Goal: Information Seeking & Learning: Learn about a topic

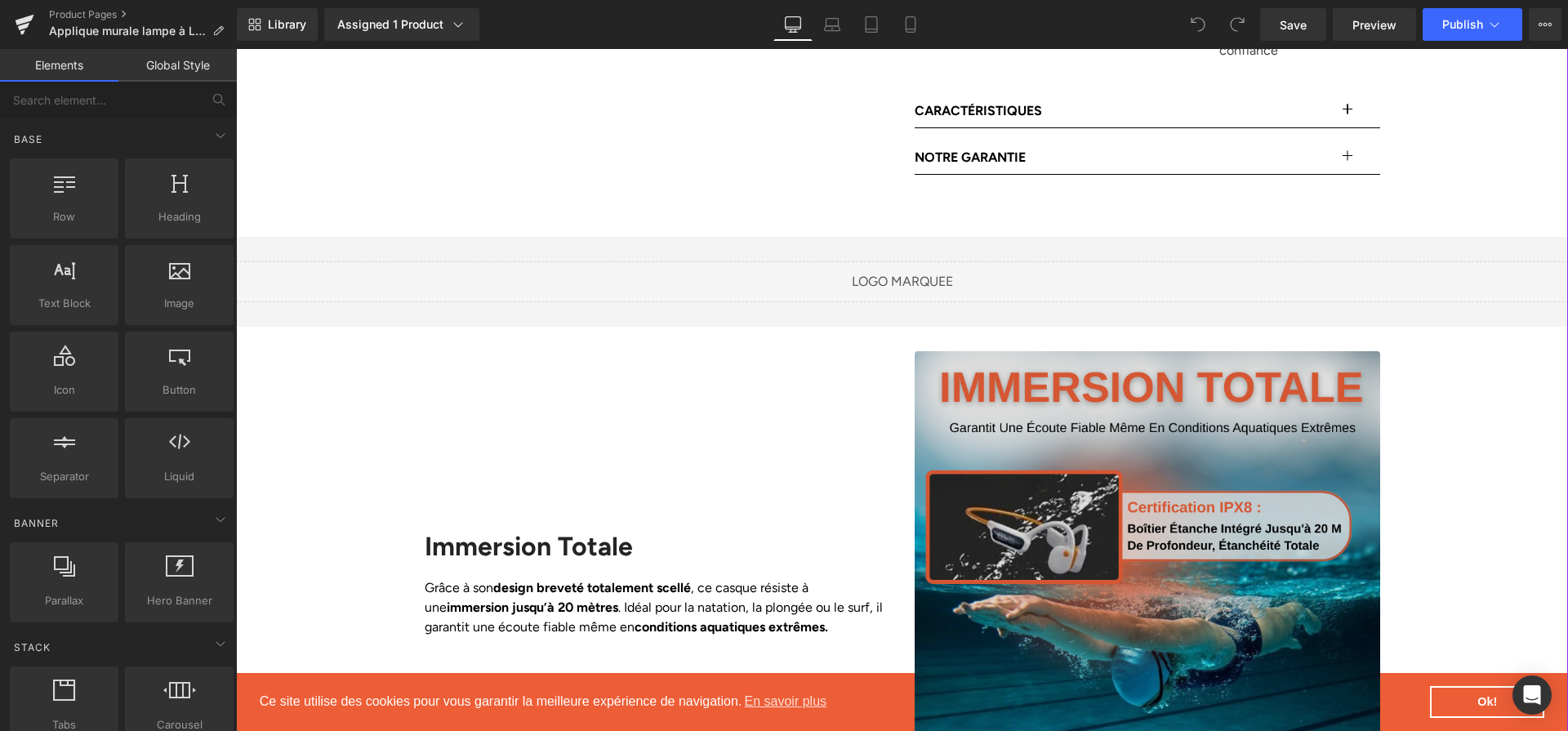
scroll to position [1376, 0]
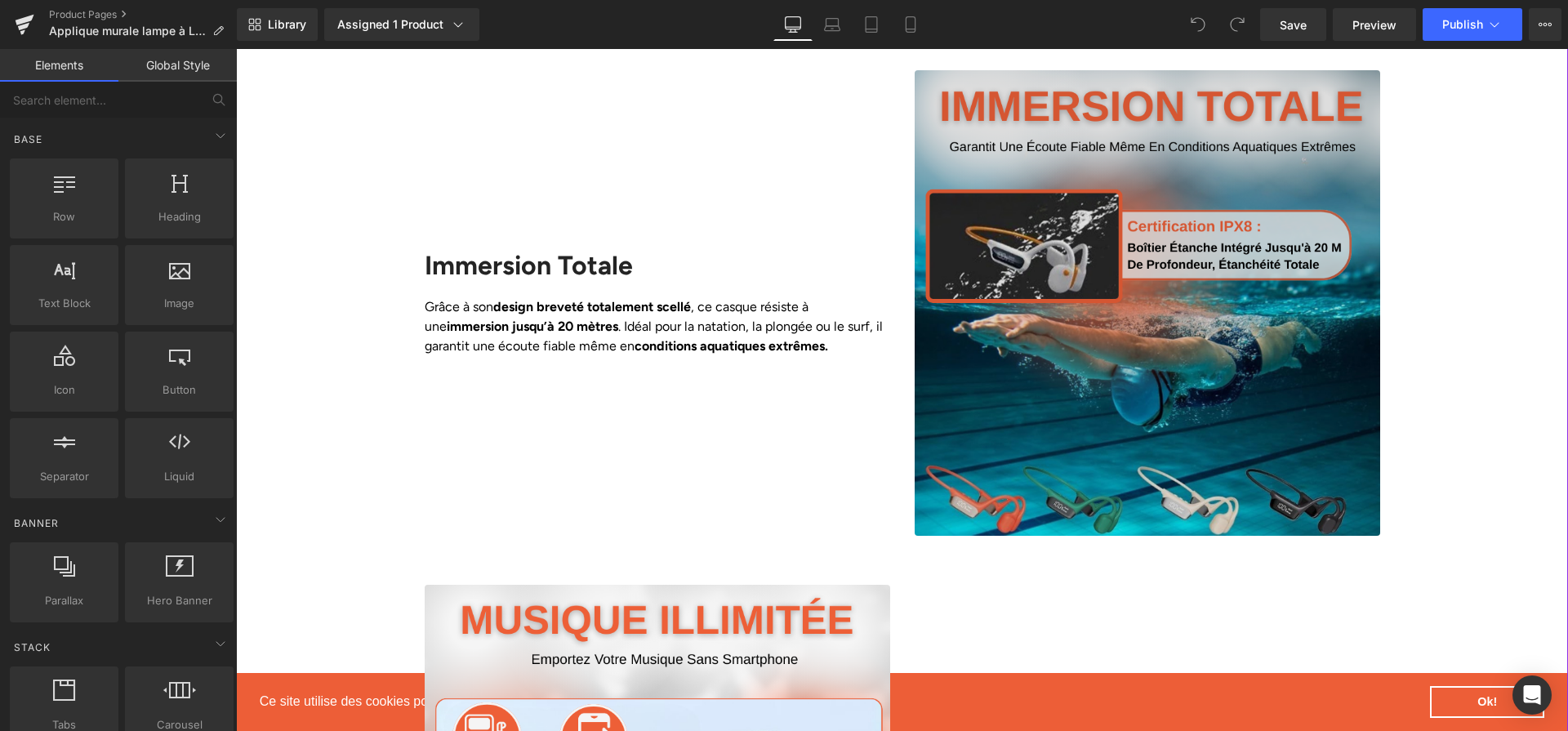
click at [1210, 384] on img at bounding box center [1147, 303] width 465 height 465
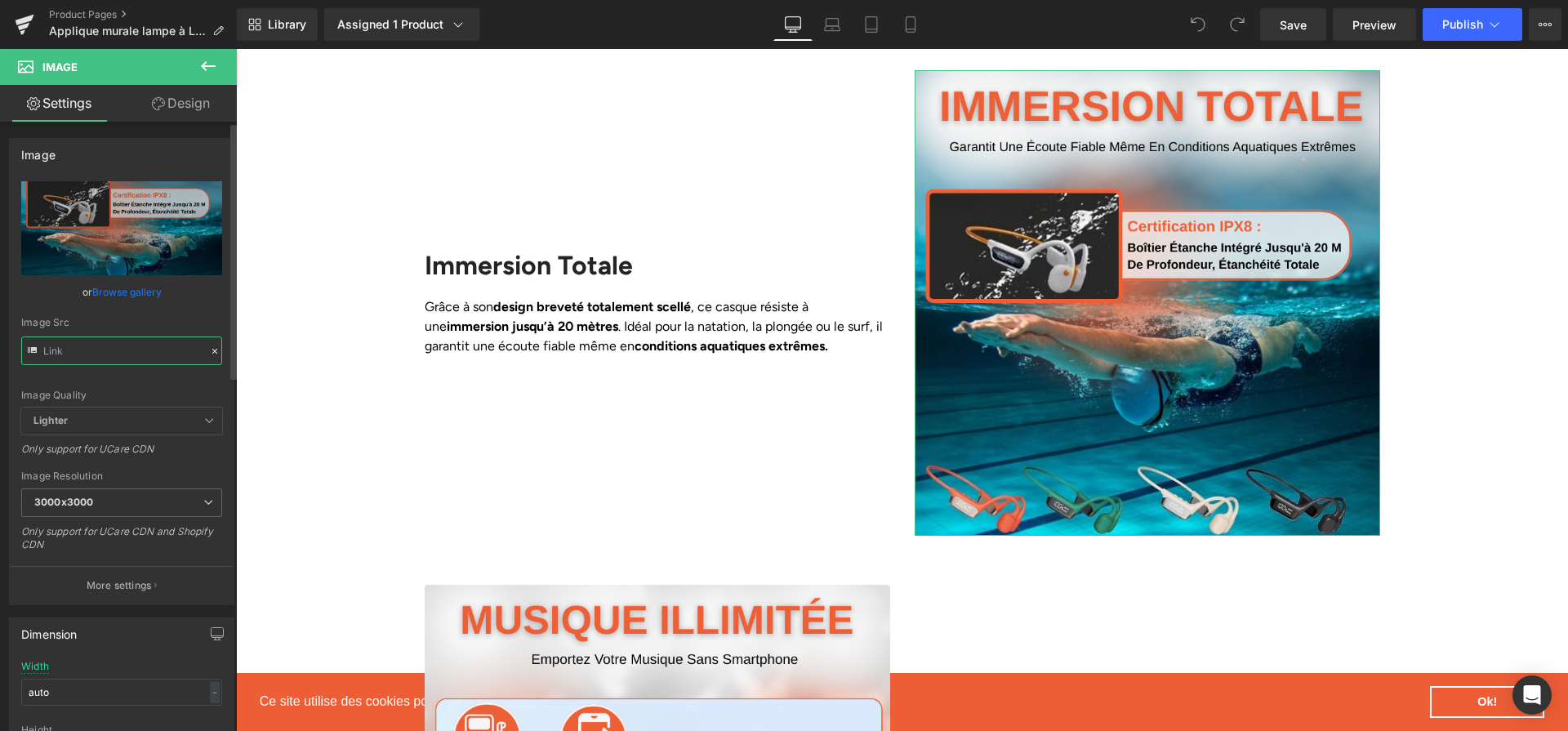
click at [141, 347] on input "text" at bounding box center [121, 351] width 201 height 29
paste input "[URL][DOMAIN_NAME]"
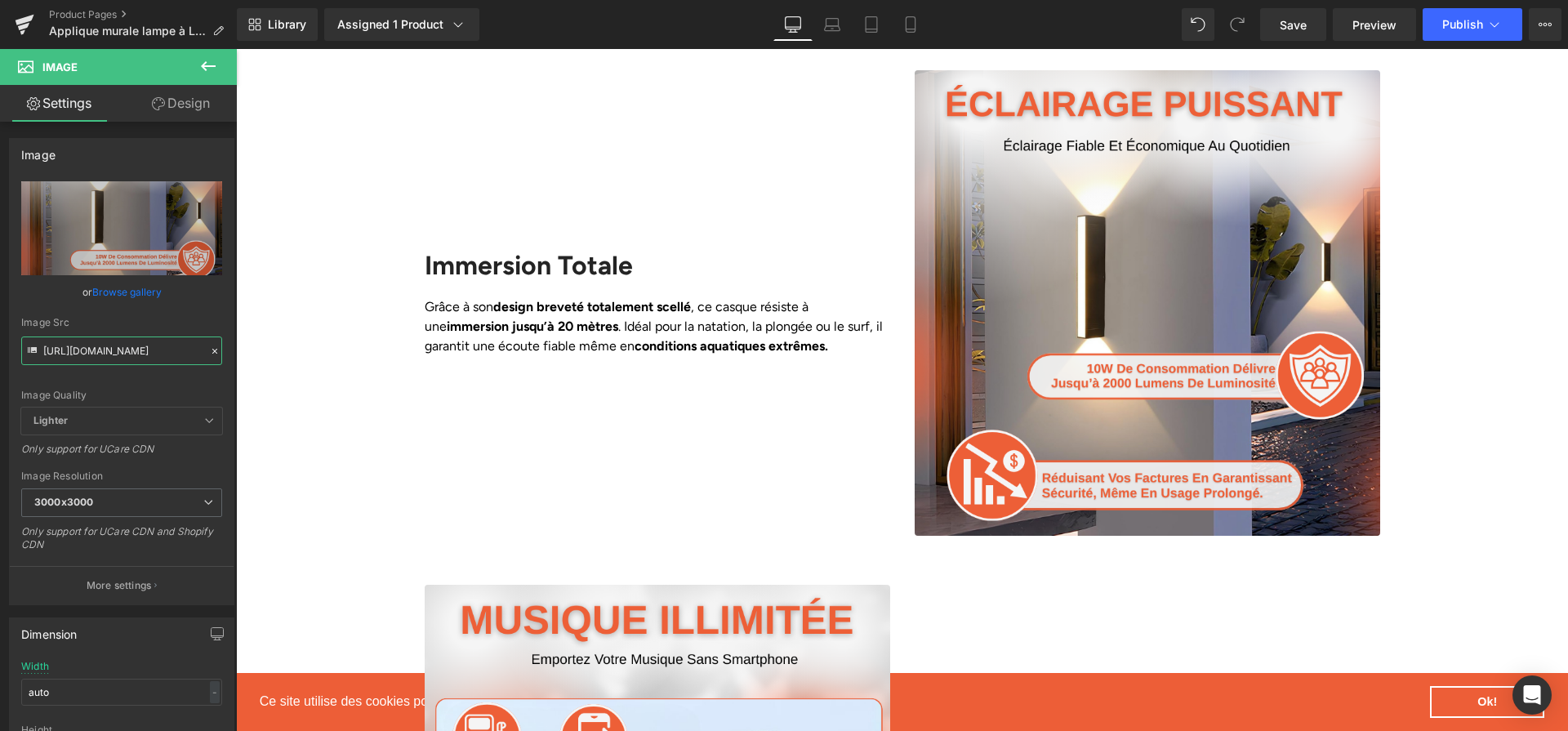
type input "[URL][DOMAIN_NAME]"
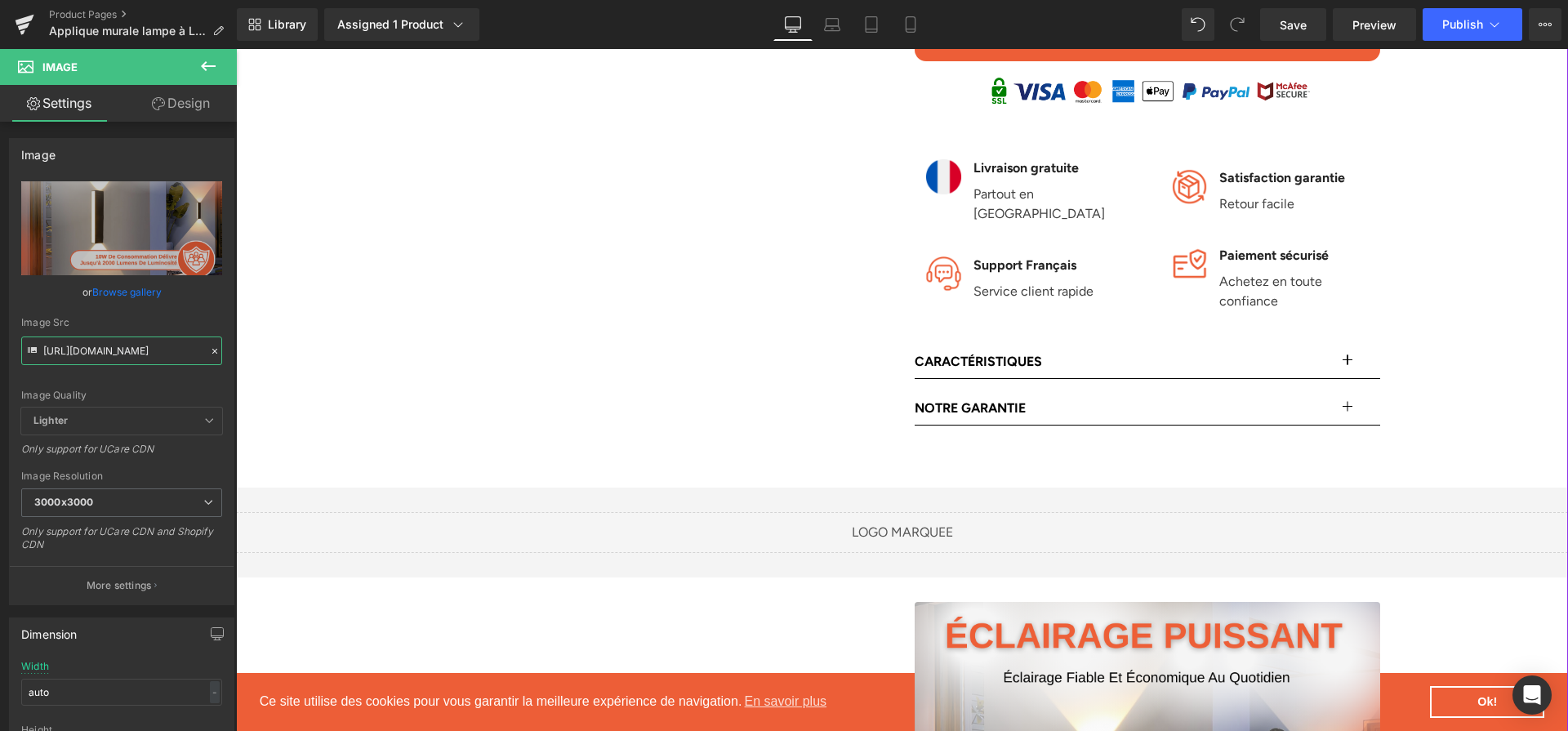
scroll to position [82, 0]
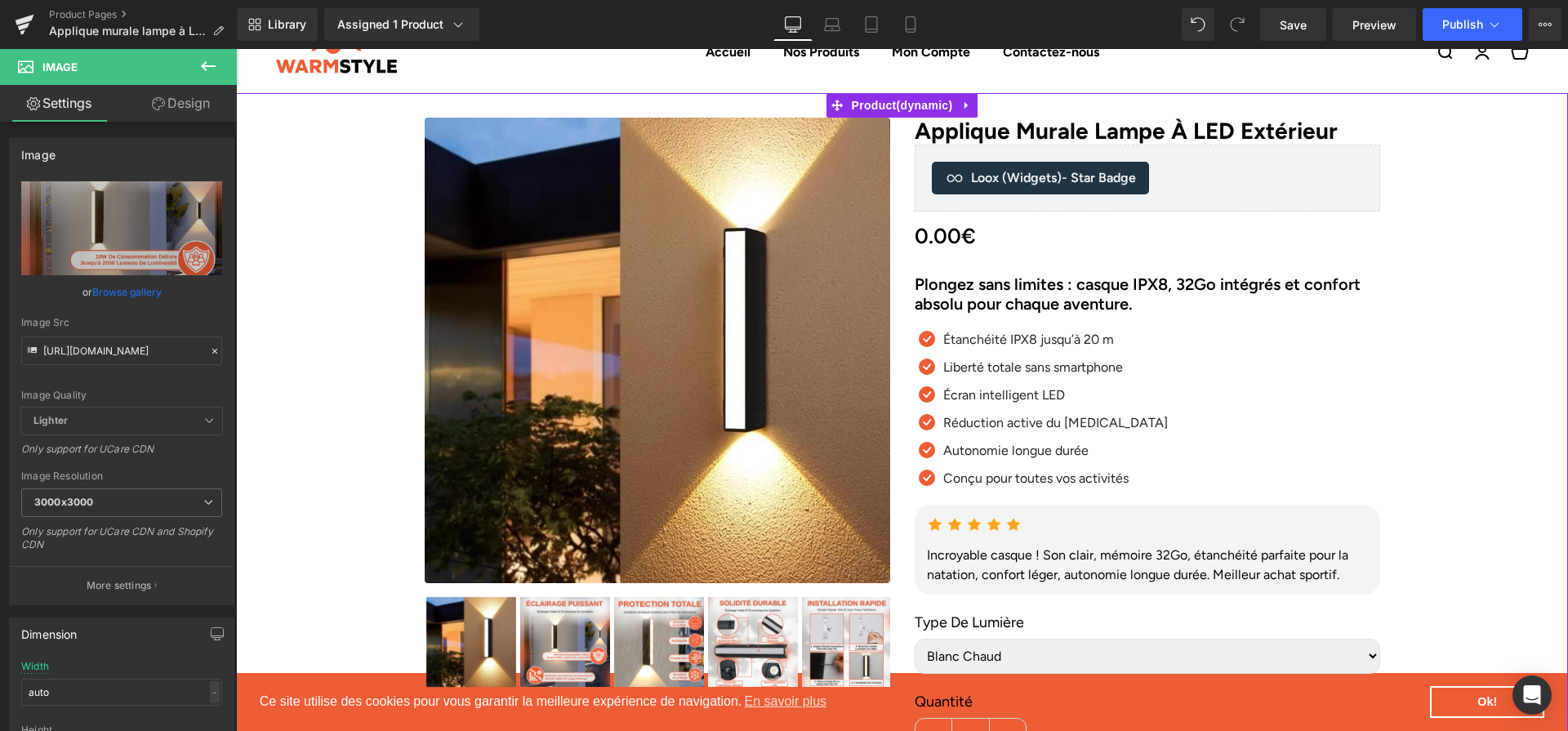
click at [1154, 295] on div "Plongez sans limites : casque IPX8, 32Go intégrés et confort absolu pour chaque…" at bounding box center [1147, 294] width 465 height 39
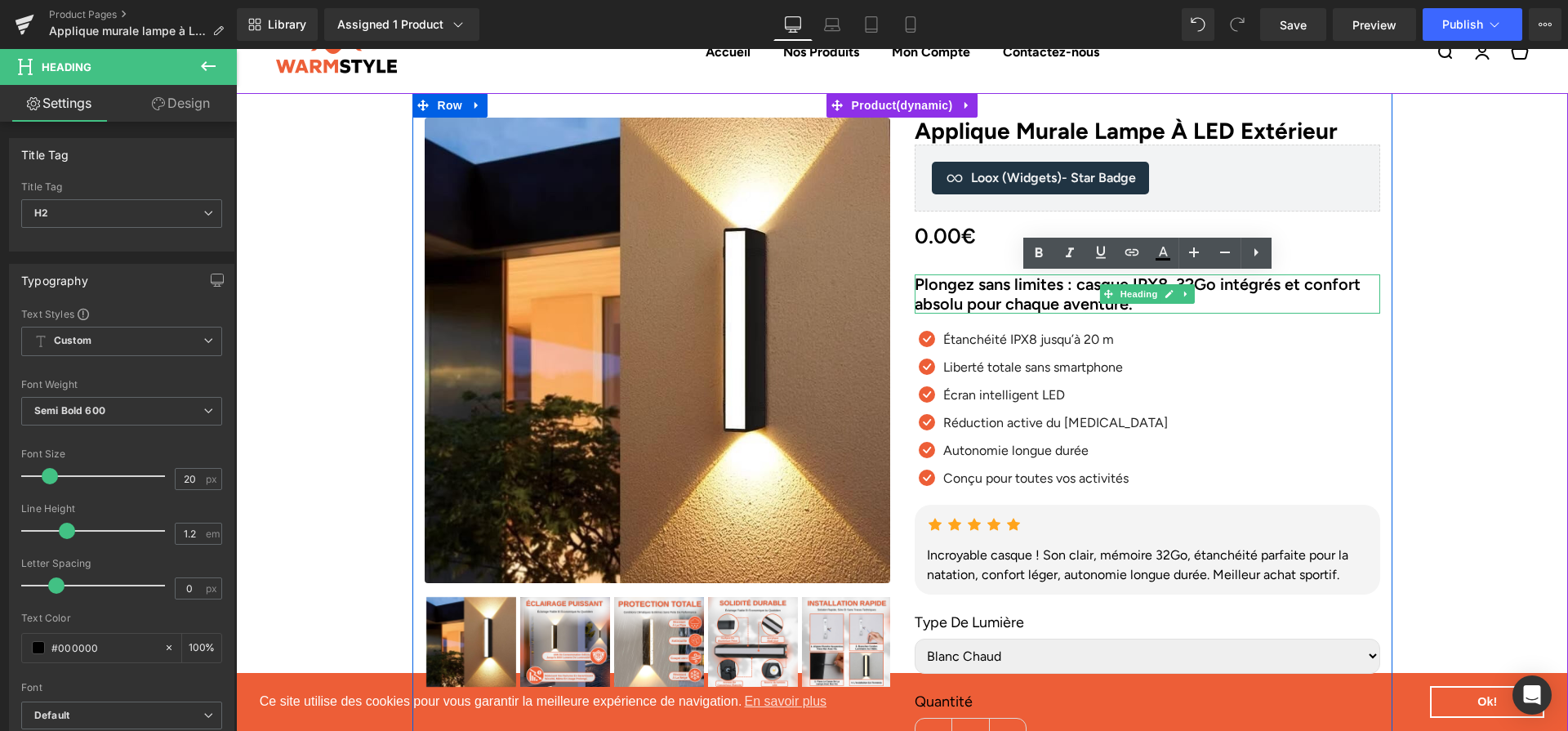
click at [1240, 292] on h2 "Plongez sans limites : casque IPX8, 32Go intégrés et confort absolu pour chaque…" at bounding box center [1147, 294] width 465 height 39
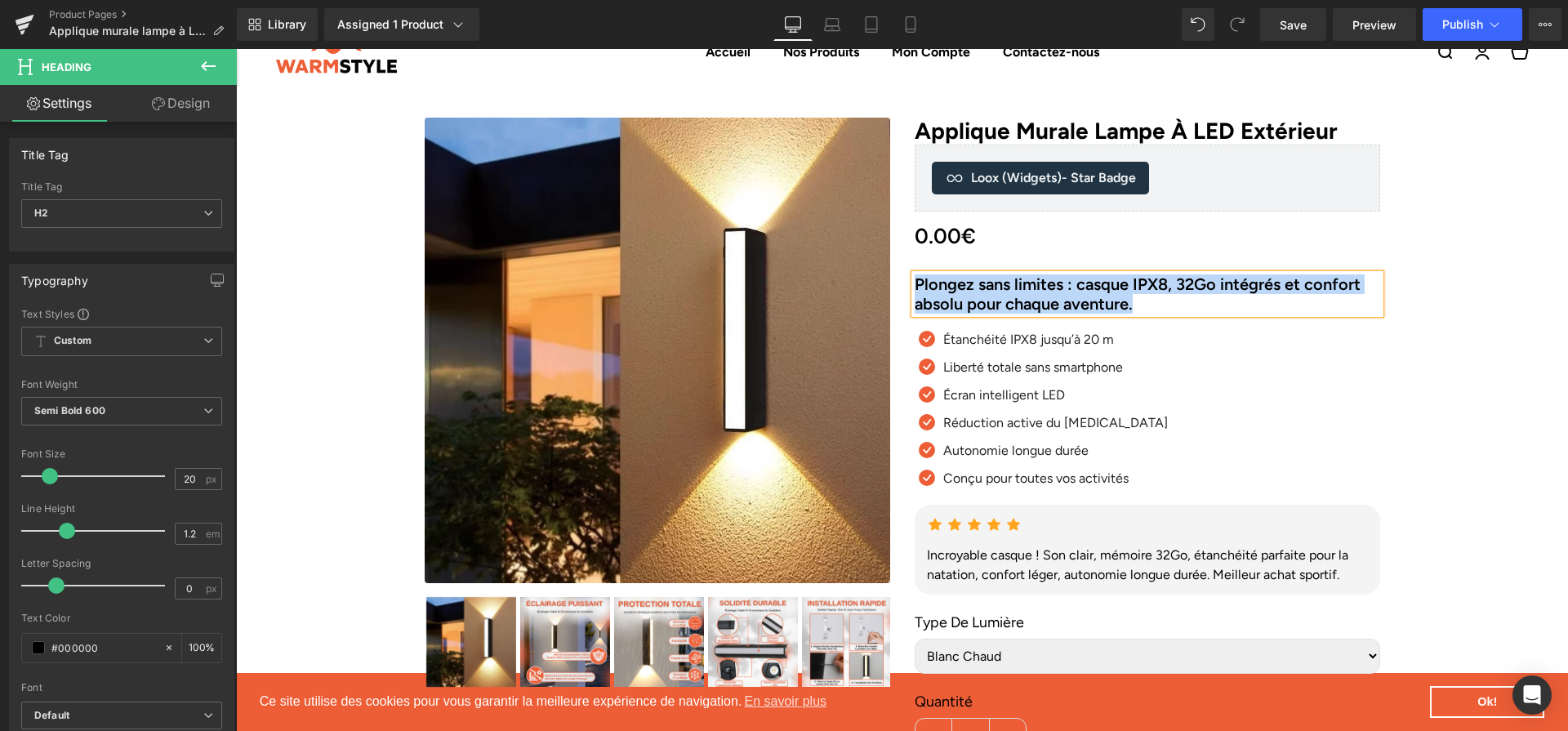
paste div
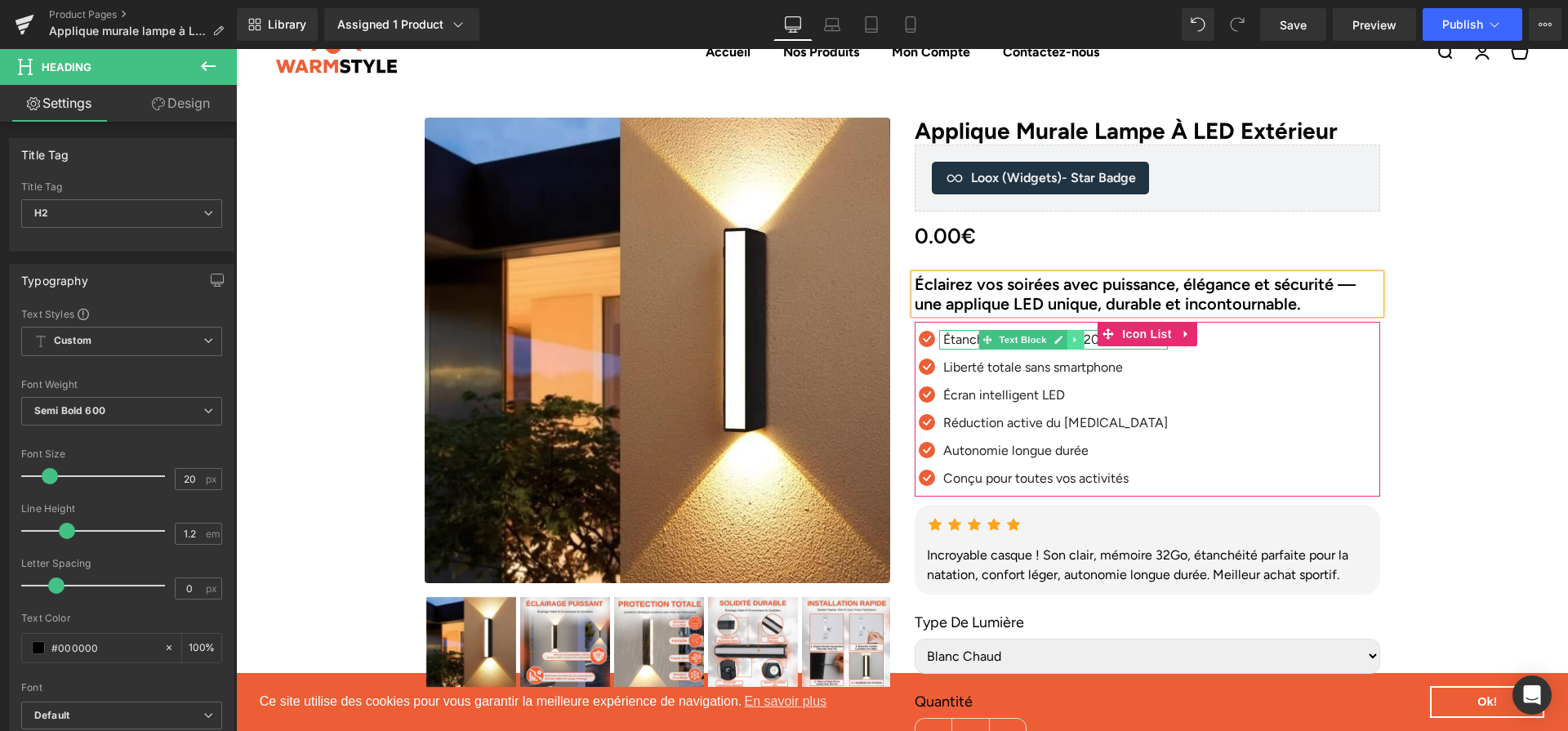
click at [1072, 344] on icon at bounding box center [1075, 340] width 9 height 10
click at [1037, 338] on link at bounding box center [1033, 339] width 17 height 19
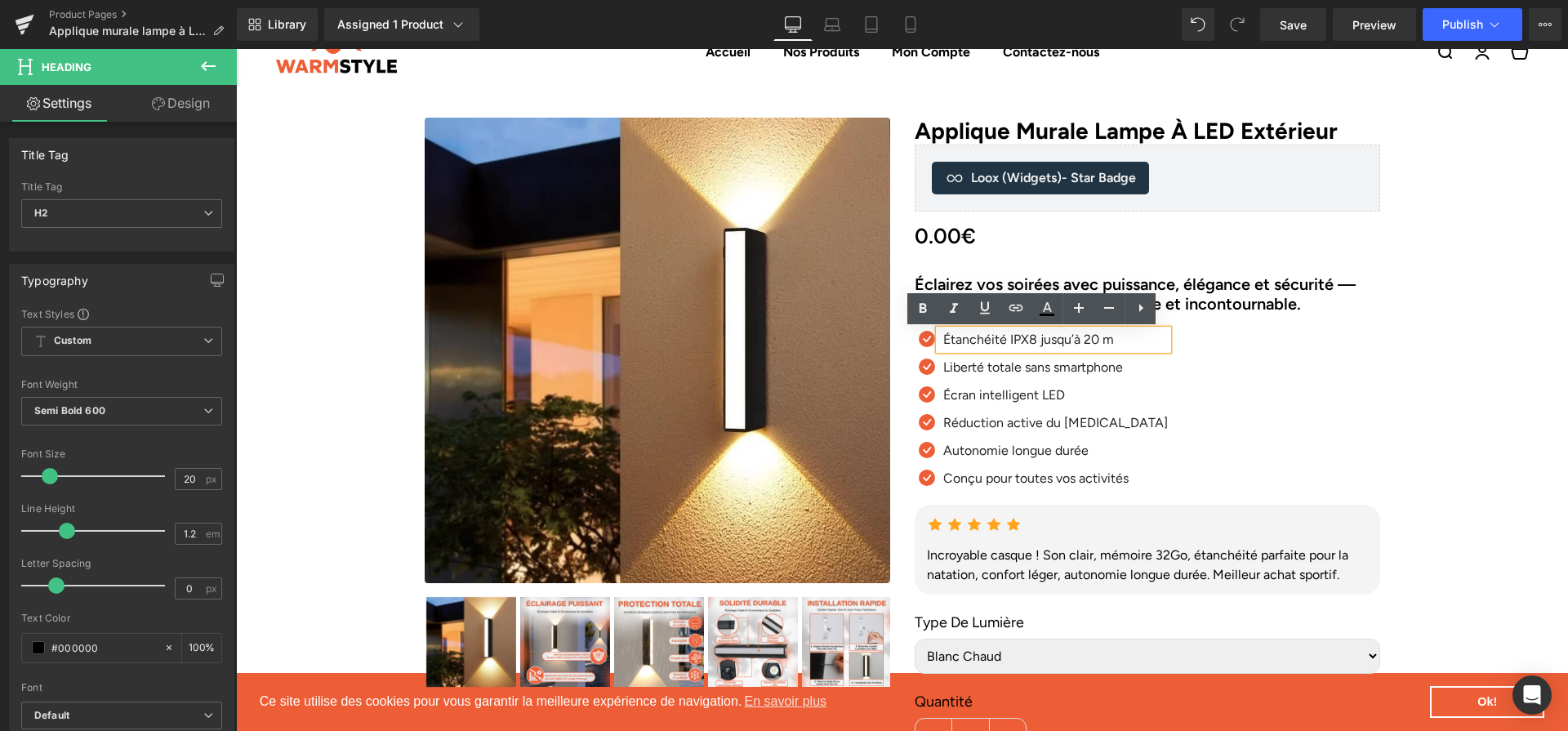
click at [1037, 339] on p "Étanchéité IPX8 jusqu’à 20 m" at bounding box center [1055, 339] width 224 height 19
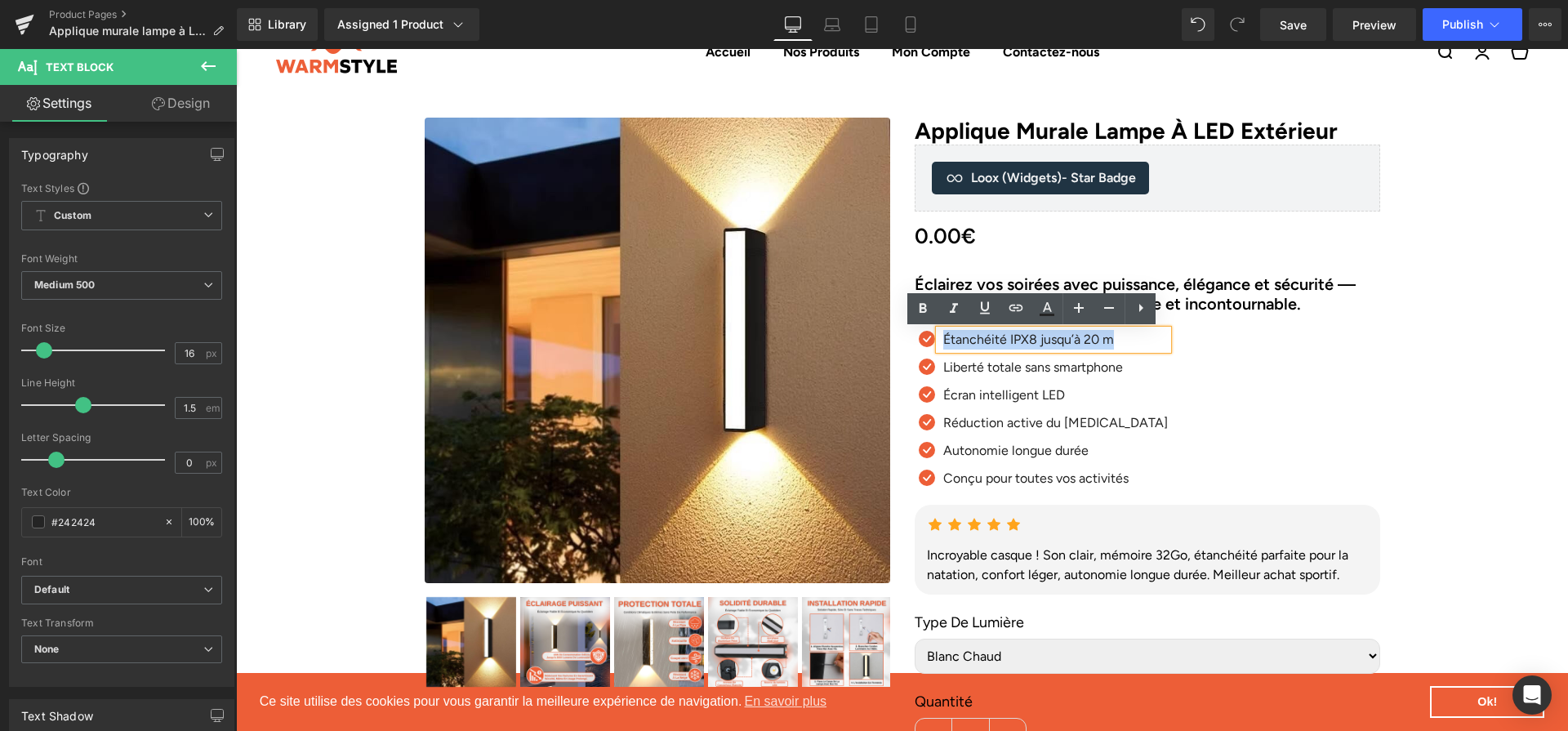
paste div
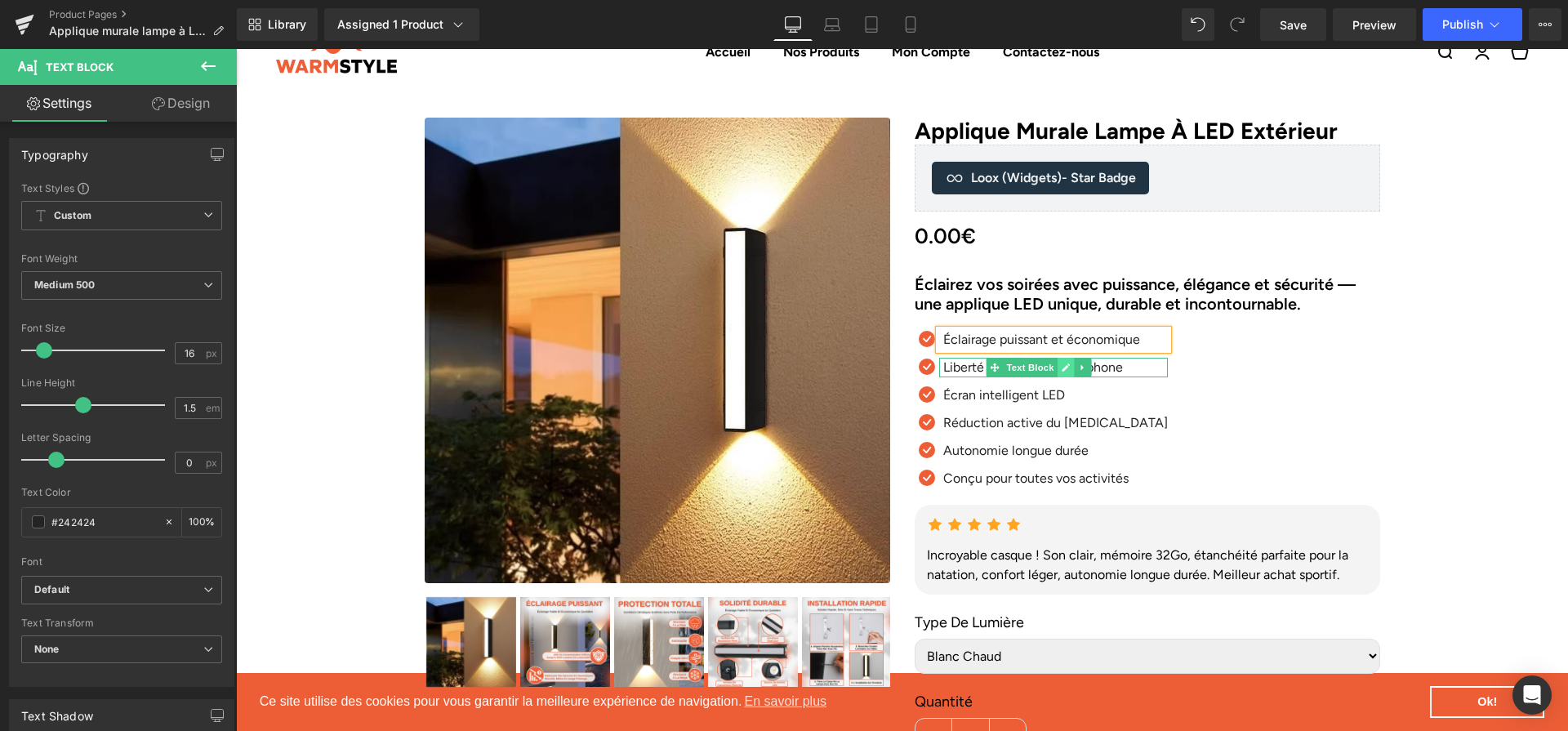
click at [1067, 364] on icon at bounding box center [1066, 368] width 9 height 10
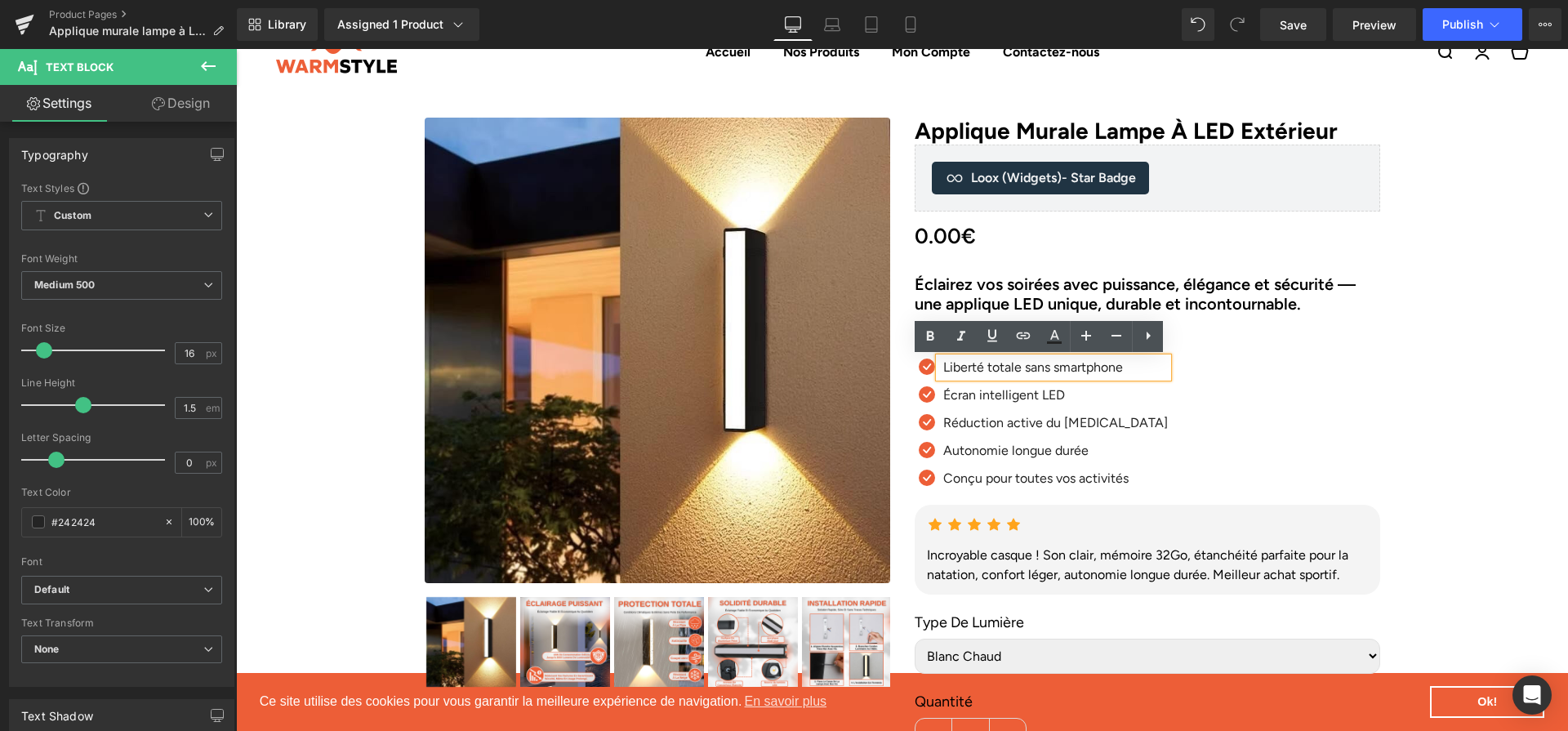
click at [1067, 364] on p "Liberté totale sans smartphone" at bounding box center [1055, 367] width 224 height 19
paste div
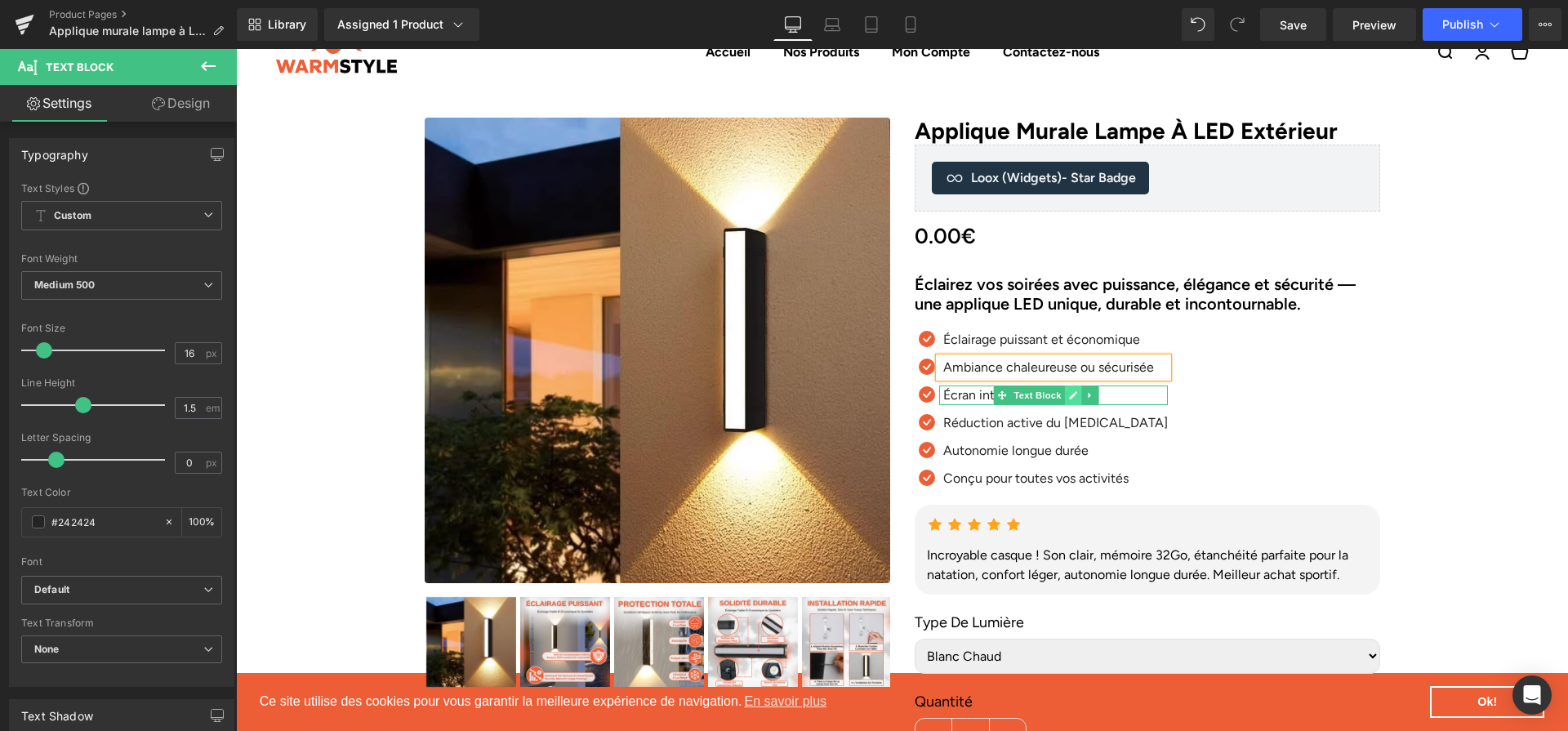
click at [1065, 401] on link at bounding box center [1073, 395] width 17 height 19
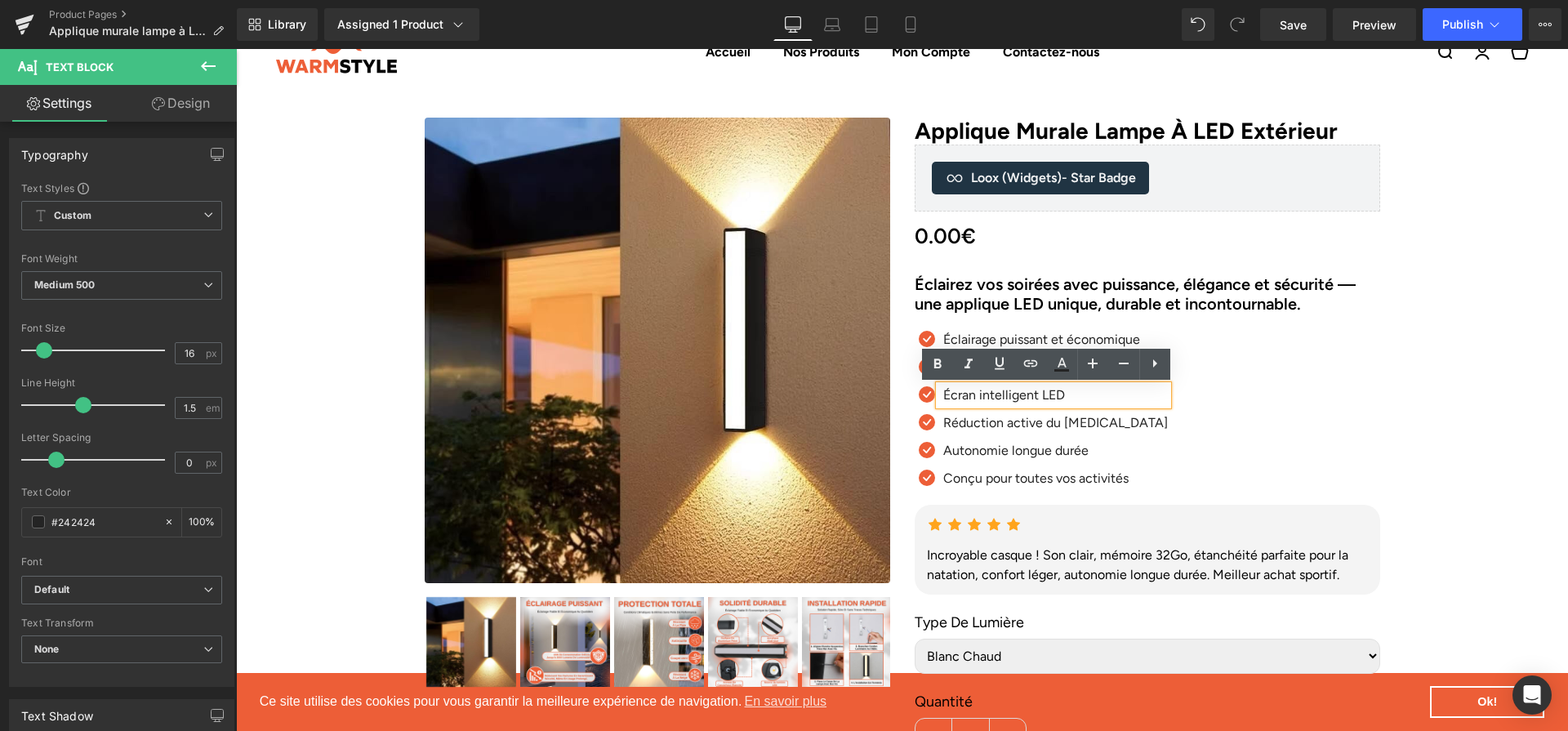
click at [1003, 400] on p "Écran intelligent LED" at bounding box center [1055, 395] width 224 height 19
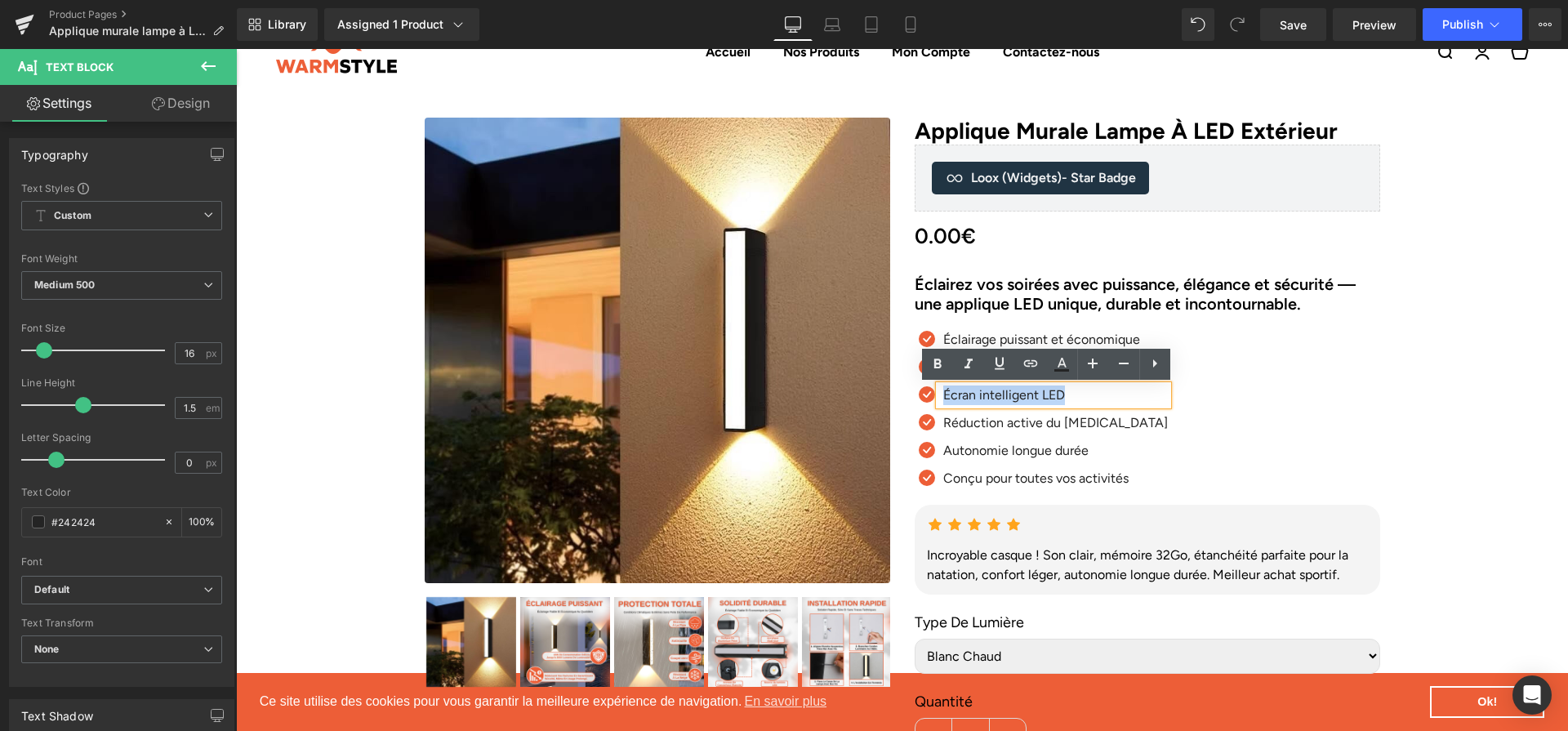
paste div
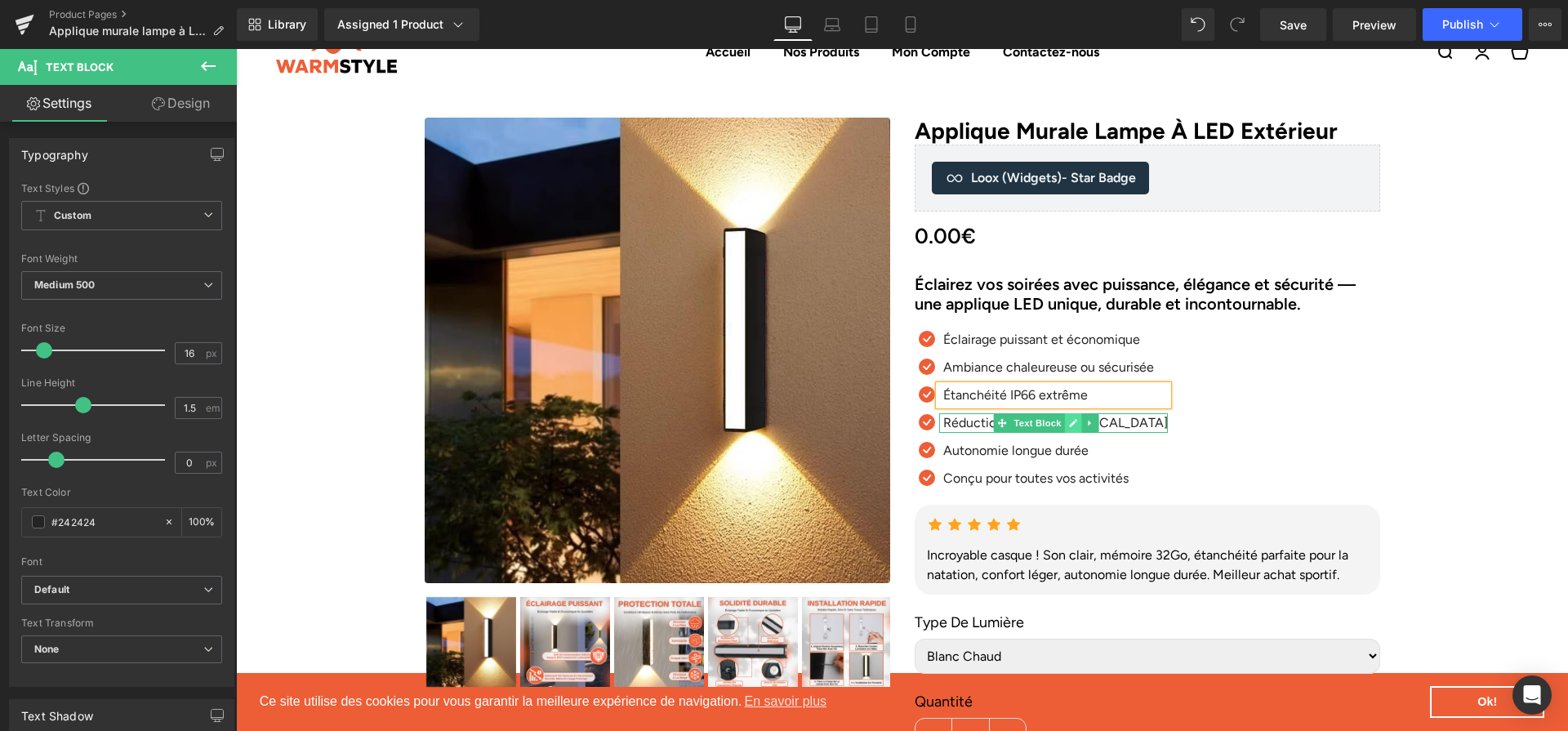
click at [1071, 424] on icon at bounding box center [1073, 423] width 8 height 8
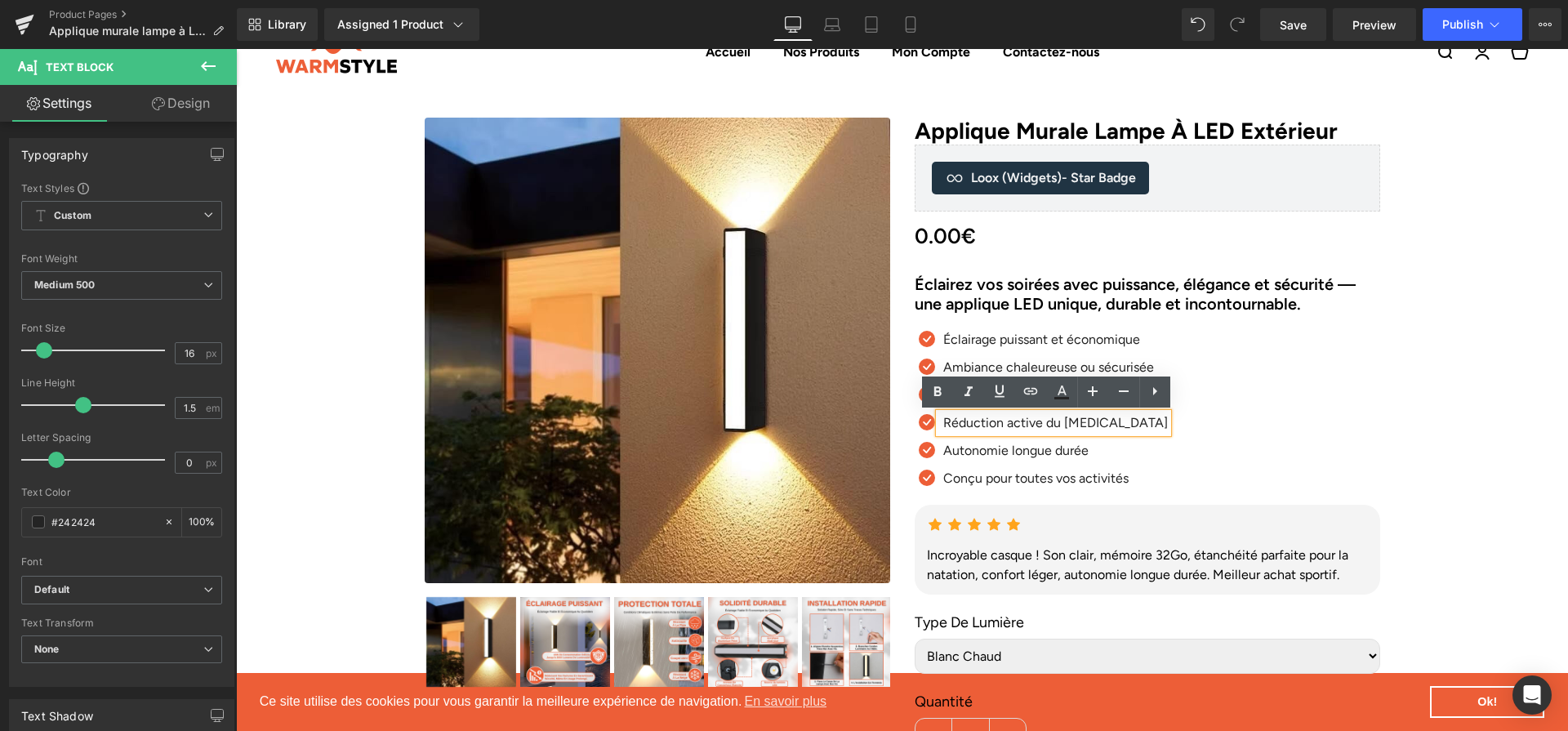
click at [1023, 424] on p "Réduction active du [MEDICAL_DATA]" at bounding box center [1055, 423] width 224 height 19
paste div
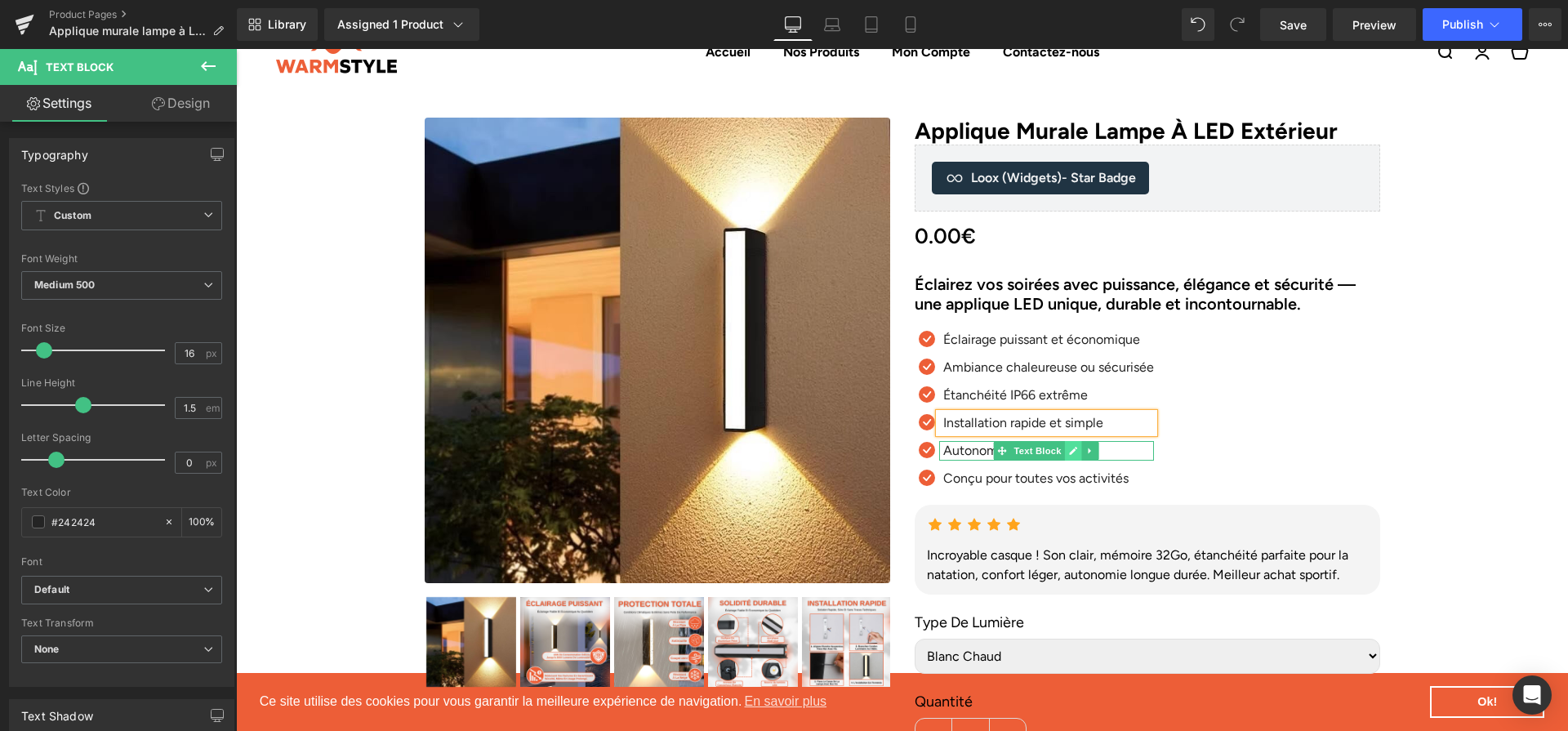
click at [1077, 453] on icon at bounding box center [1072, 451] width 9 height 10
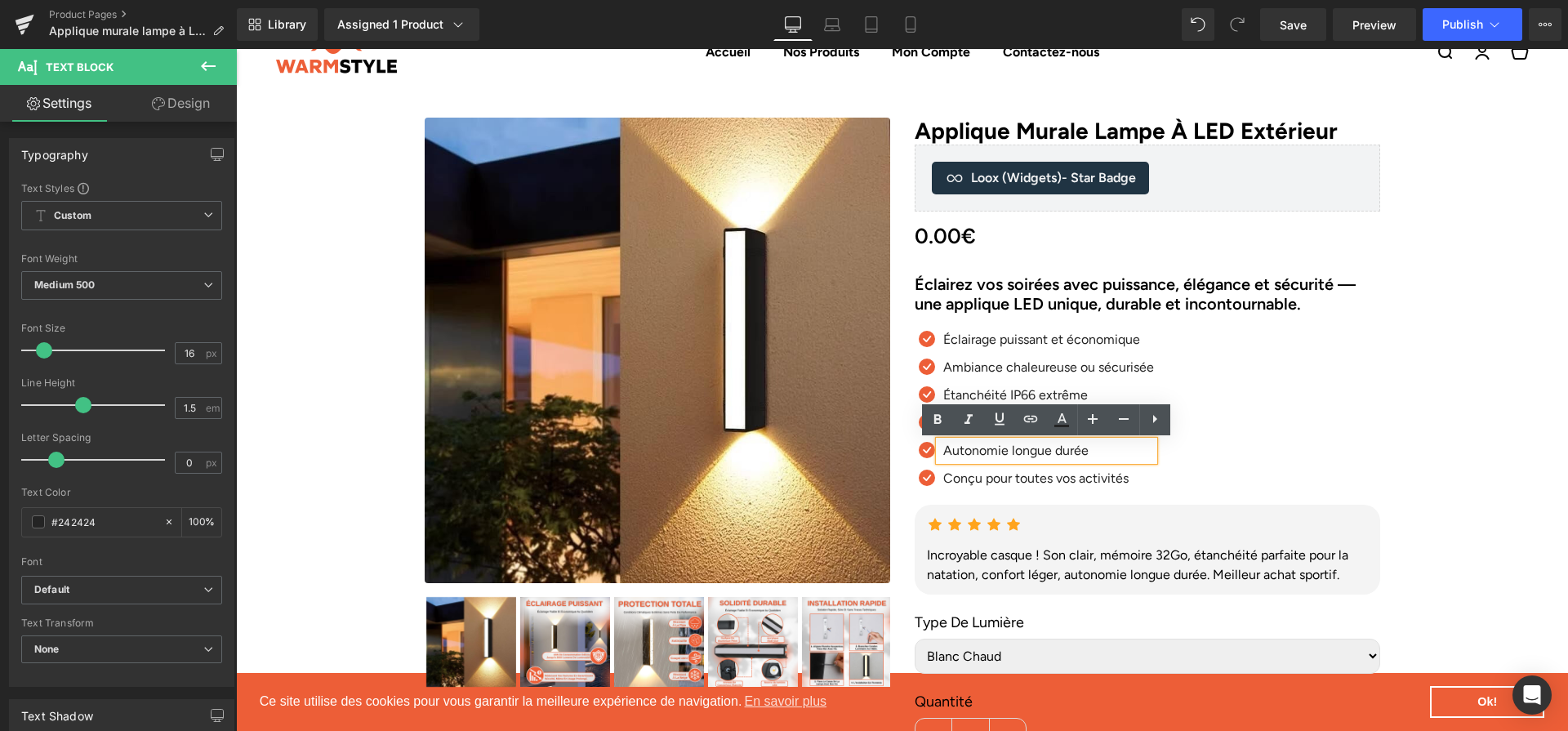
click at [1077, 453] on p "Autonomie longue durée" at bounding box center [1048, 450] width 211 height 19
paste div
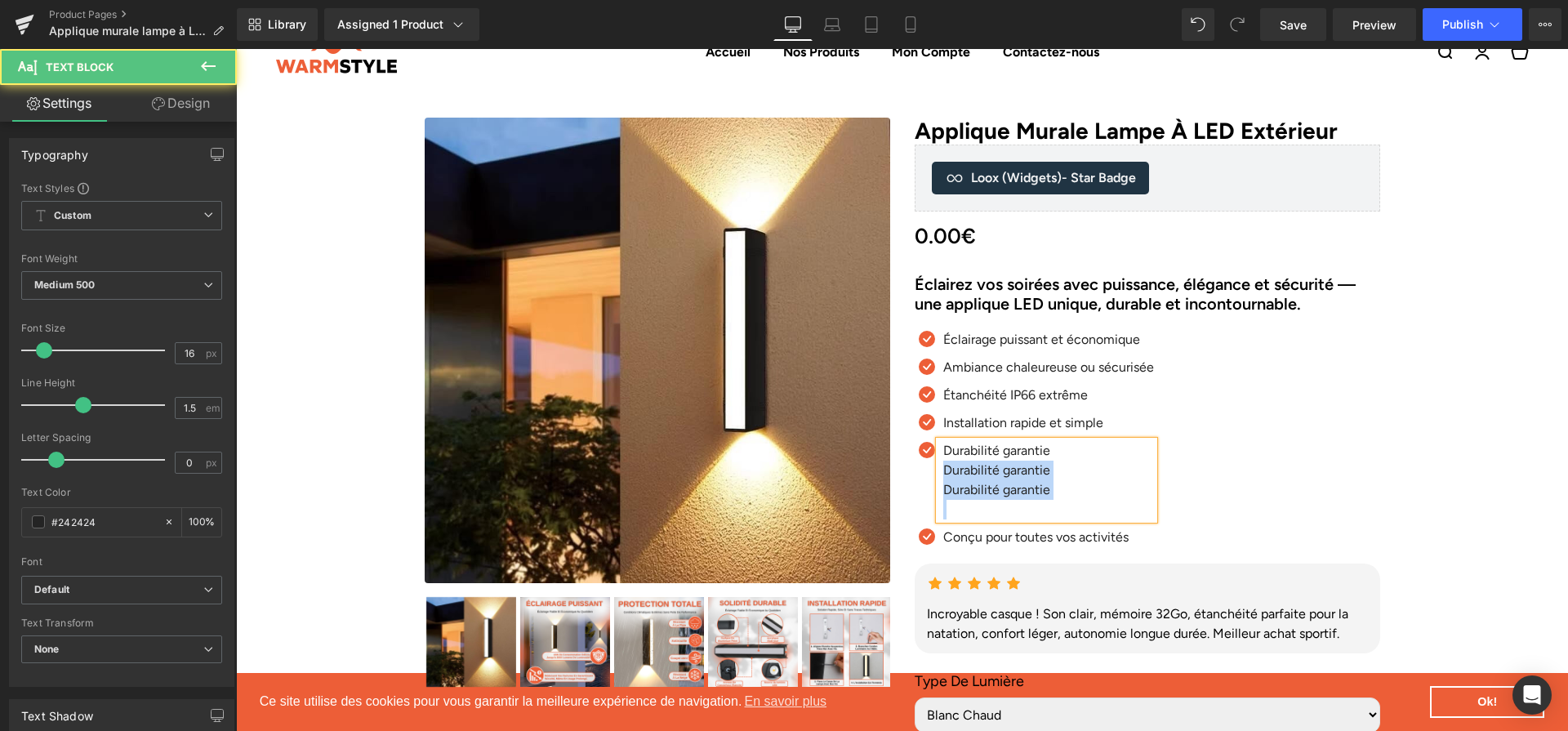
drag, startPoint x: 1006, startPoint y: 507, endPoint x: 929, endPoint y: 468, distance: 86.3
click at [929, 468] on div "Durabilité garantie Durabilité garantie Durabilité garantie Text Block" at bounding box center [1034, 480] width 239 height 78
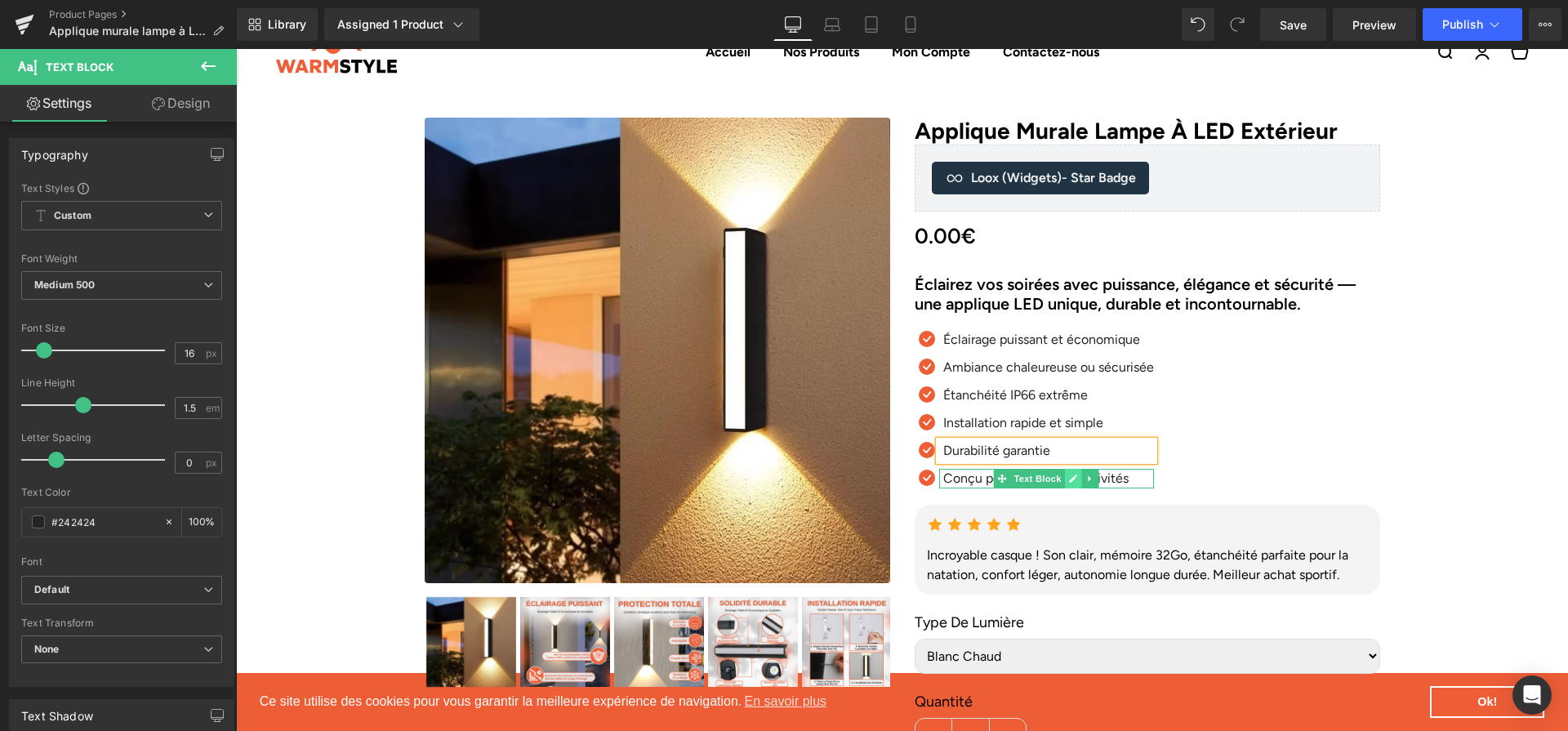
click at [1078, 476] on link at bounding box center [1073, 478] width 17 height 19
click at [1078, 476] on p "Conçu pour toutes vos activités" at bounding box center [1048, 478] width 211 height 19
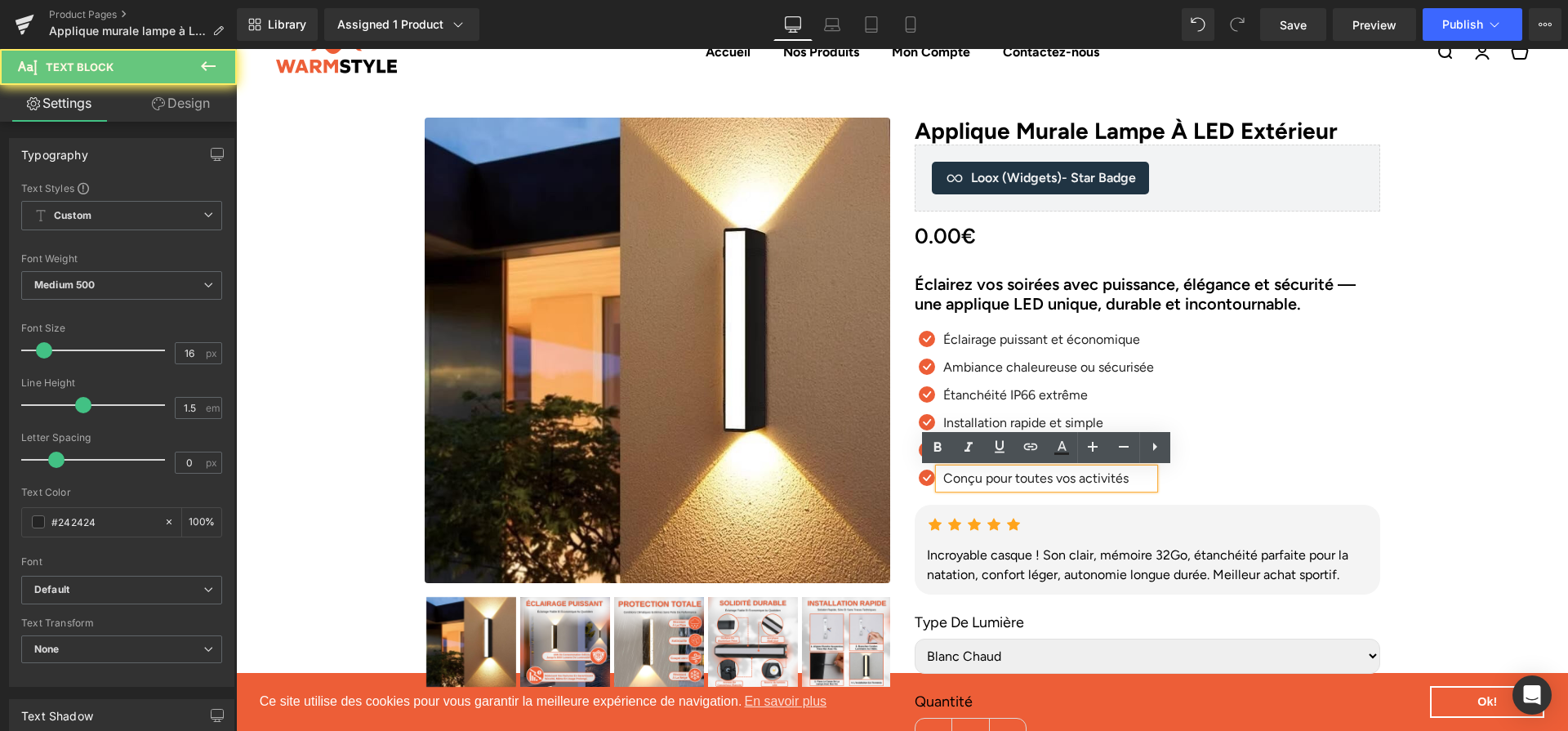
click at [1078, 476] on p "Conçu pour toutes vos activités" at bounding box center [1048, 478] width 211 height 19
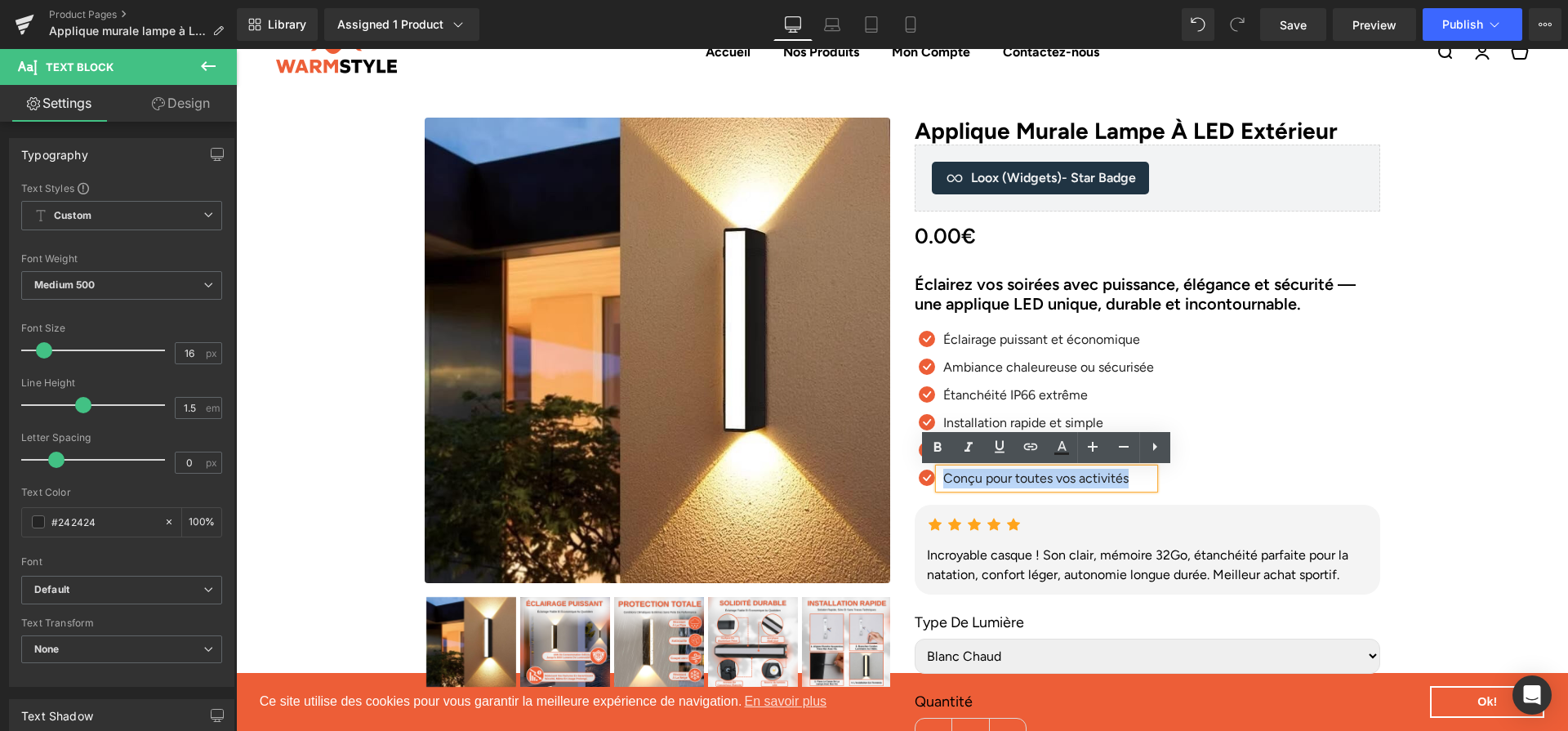
paste div
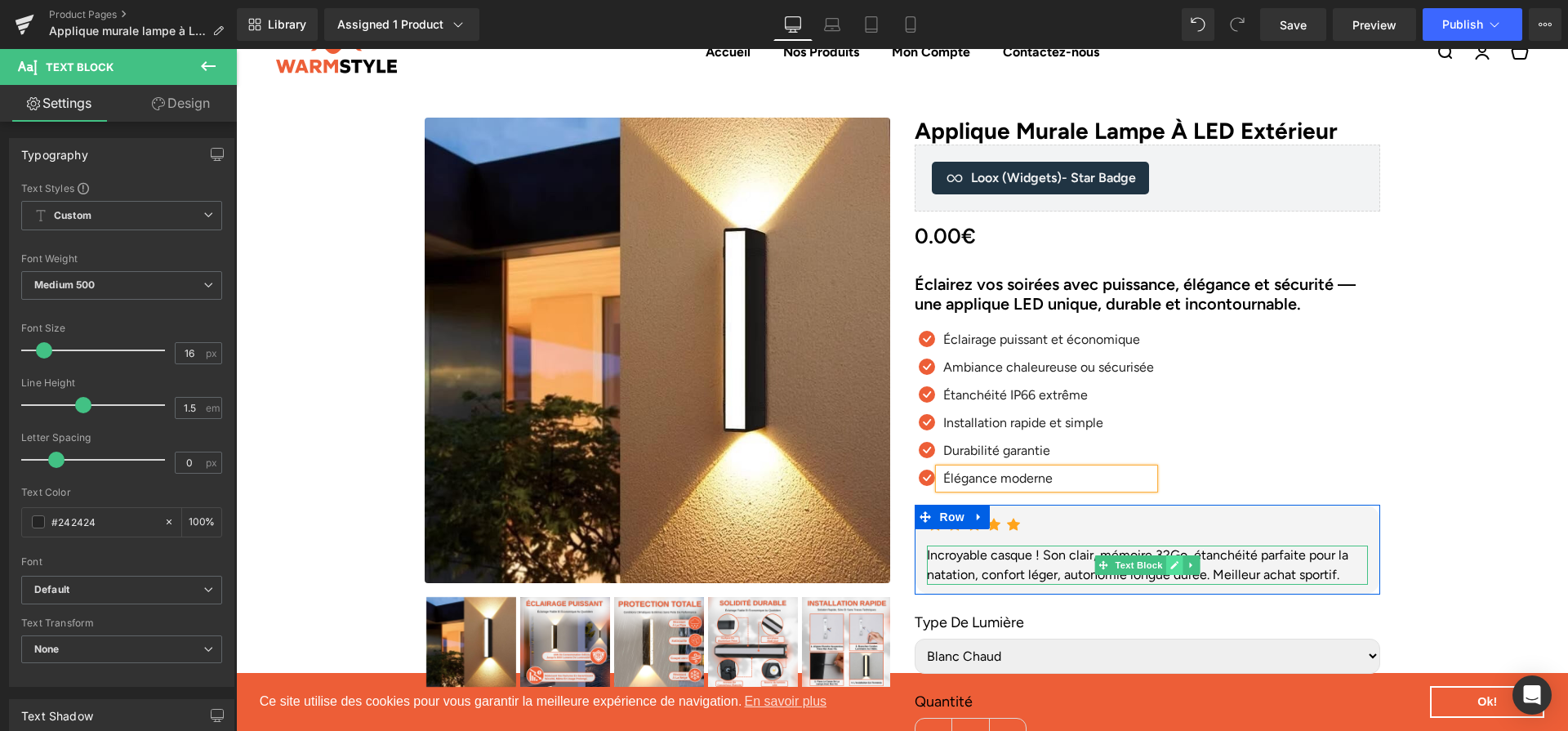
click at [1170, 568] on icon at bounding box center [1174, 565] width 9 height 10
click at [1170, 568] on div "Incroyable casque ! Son clair, mémoire 32Go, étanchéité parfaite pour la natati…" at bounding box center [1147, 565] width 441 height 39
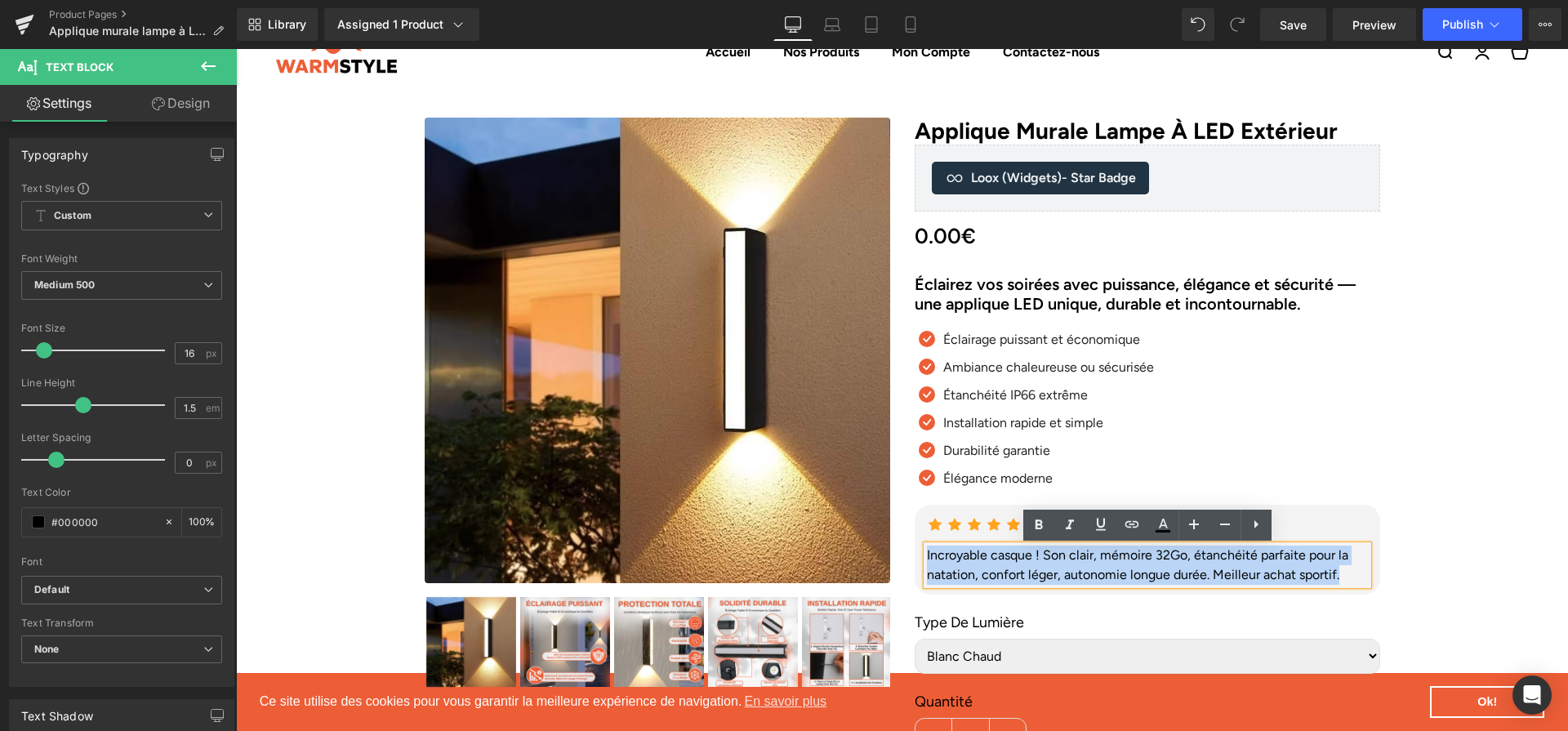
paste div
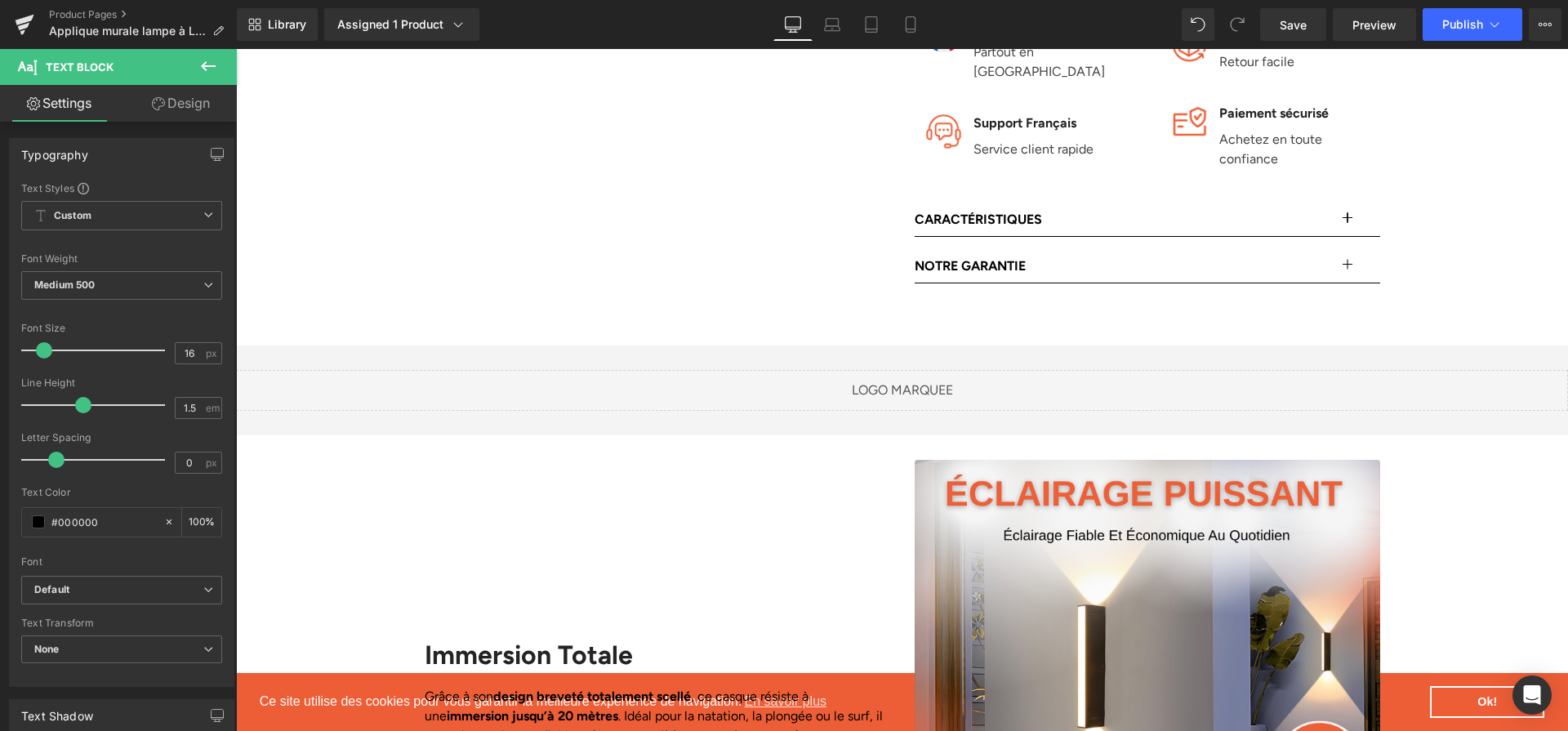
scroll to position [1042, 0]
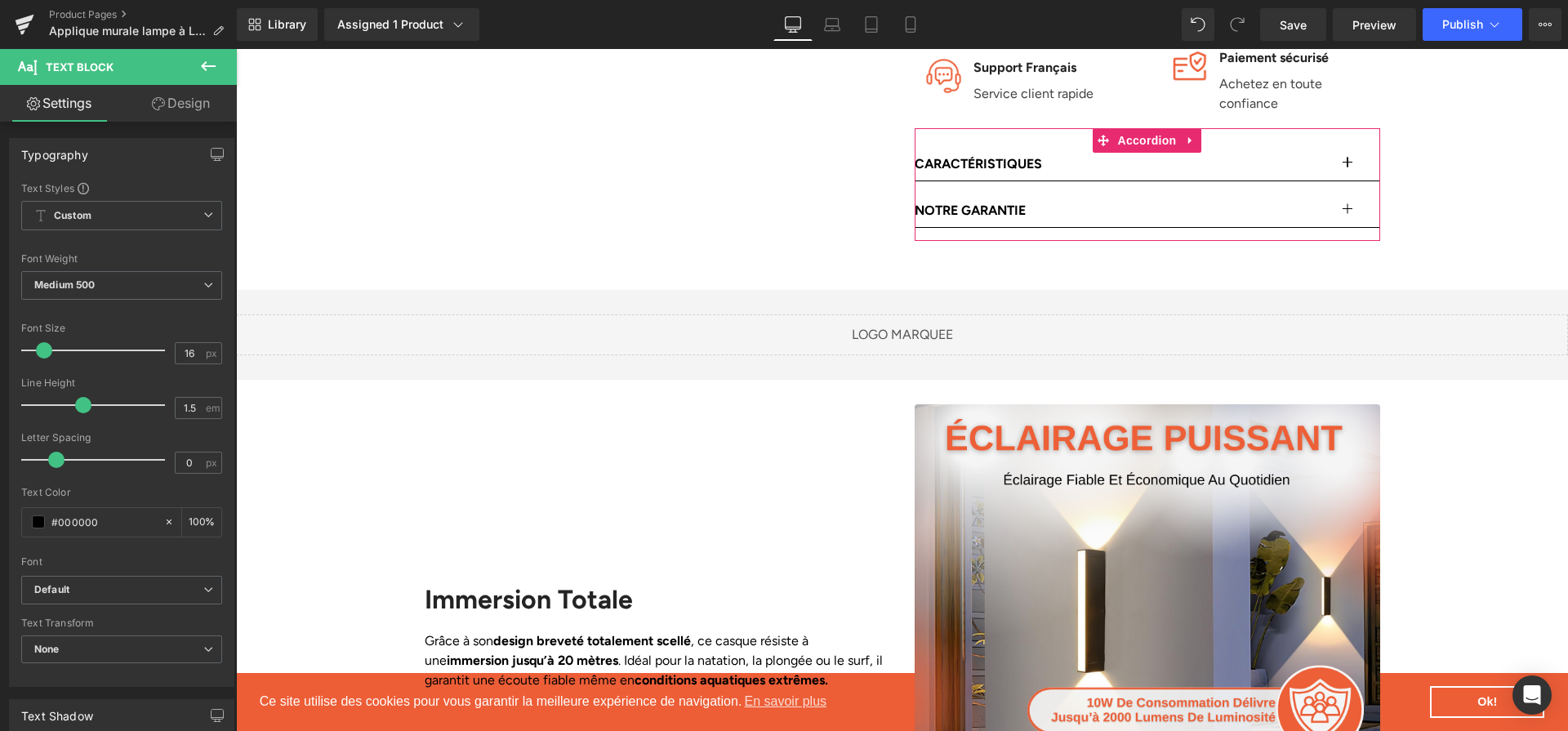
click at [1361, 148] on button "button" at bounding box center [1364, 164] width 33 height 33
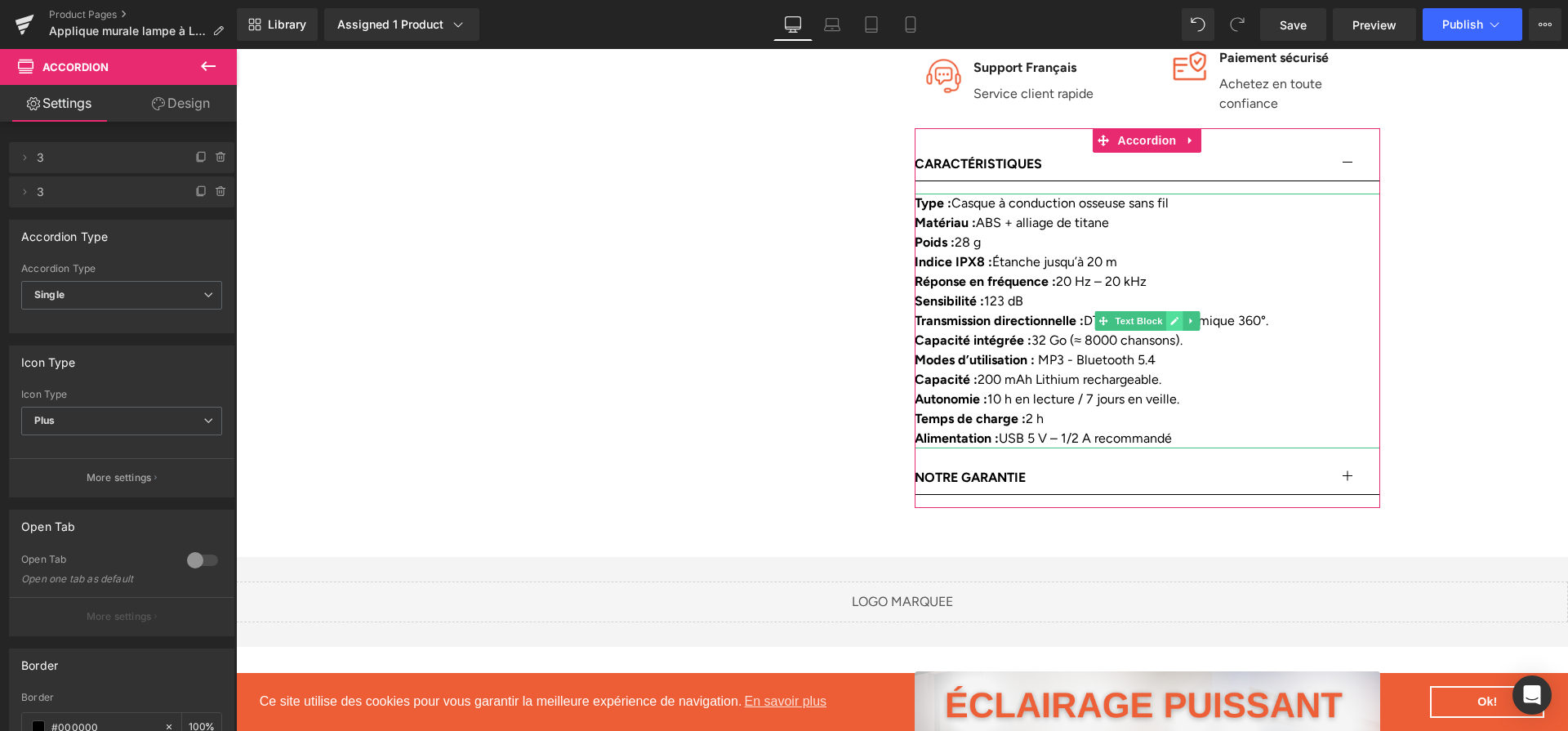
click at [1172, 312] on link at bounding box center [1174, 321] width 17 height 19
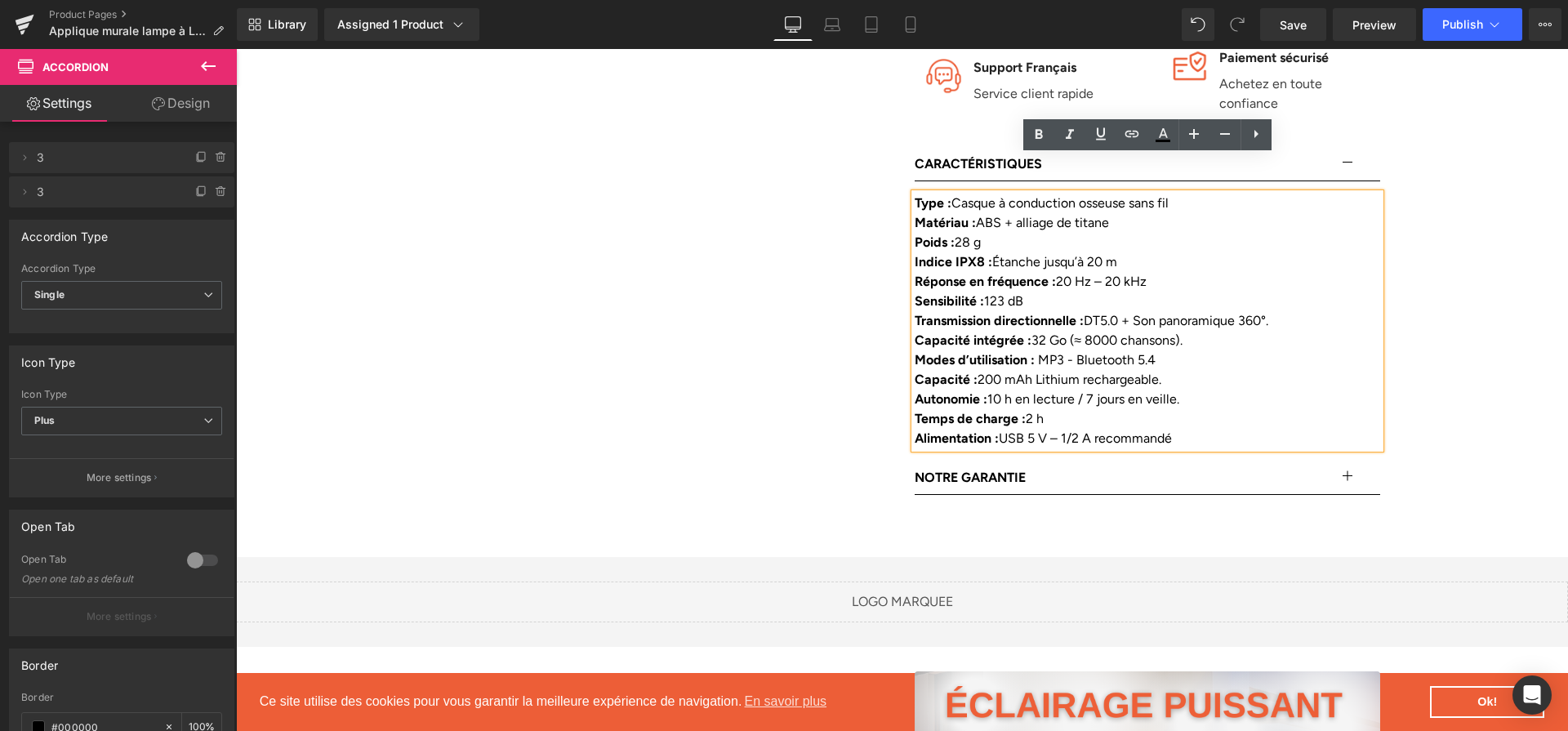
click at [1172, 312] on div "Transmission directionnelle : DT5.0 + Son panoramique 360°." at bounding box center [1147, 321] width 465 height 19
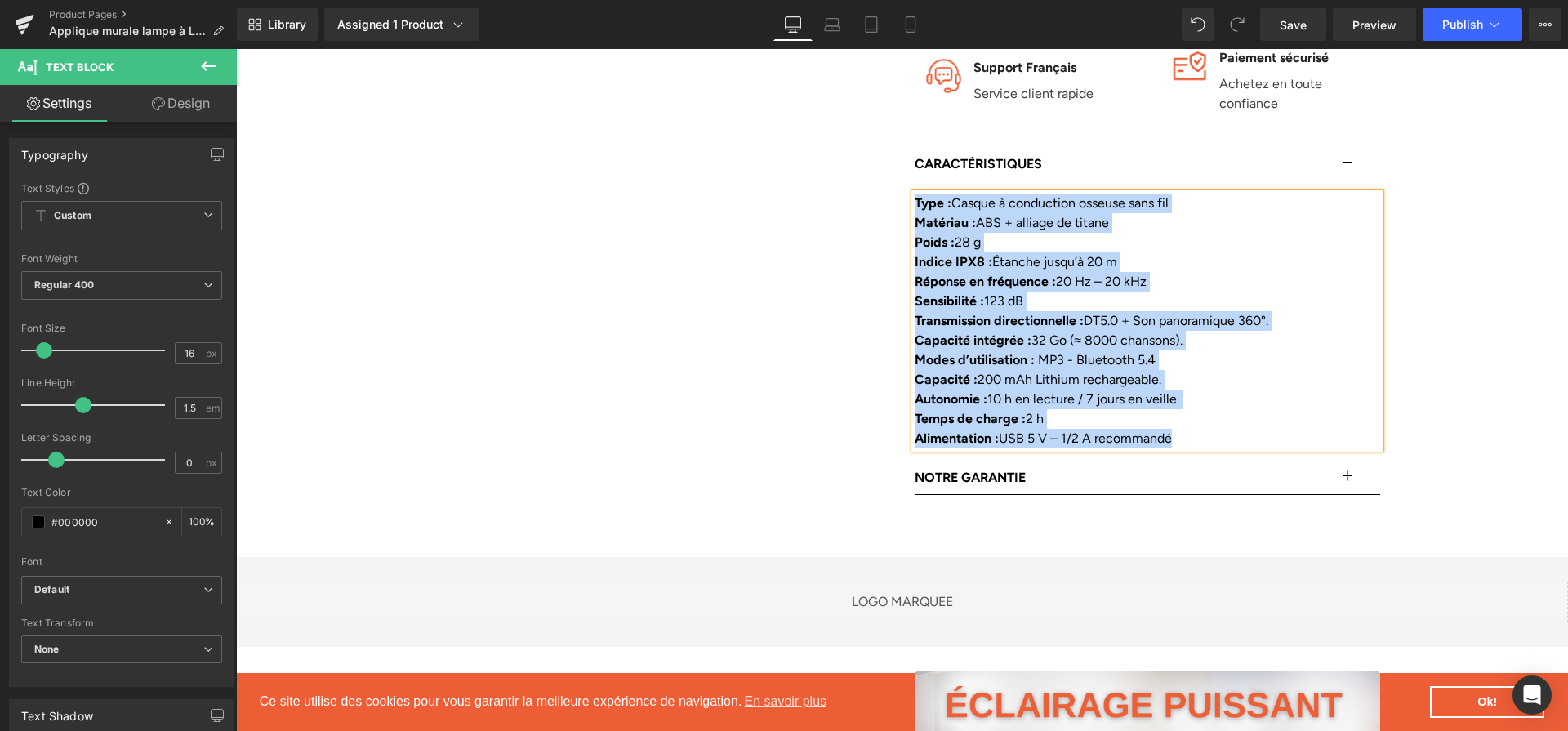
paste div
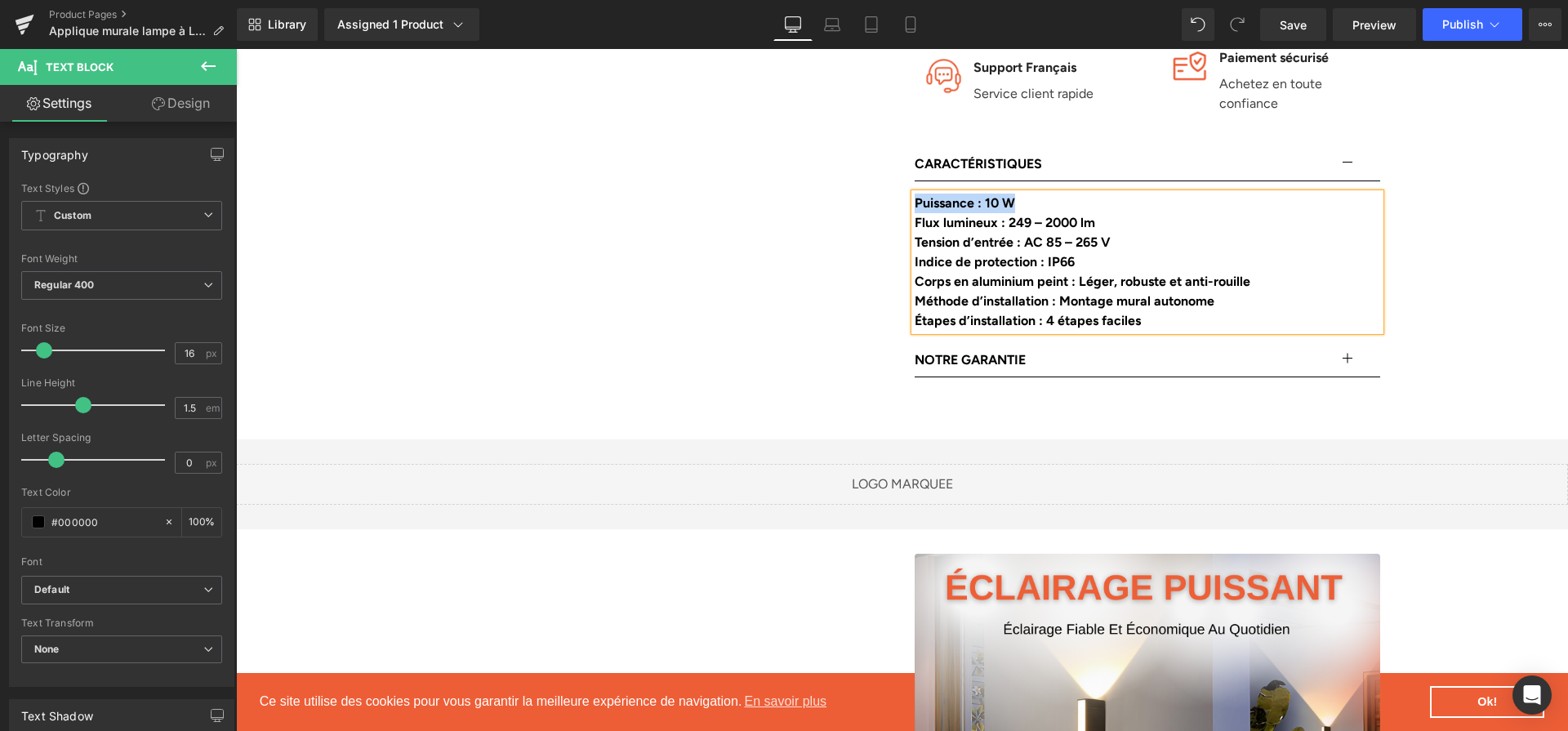
drag, startPoint x: 1151, startPoint y: 283, endPoint x: 1053, endPoint y: 281, distance: 98.0
click at [1053, 313] on b "Étapes d’installation : 4 étapes faciles" at bounding box center [1027, 320] width 226 height 15
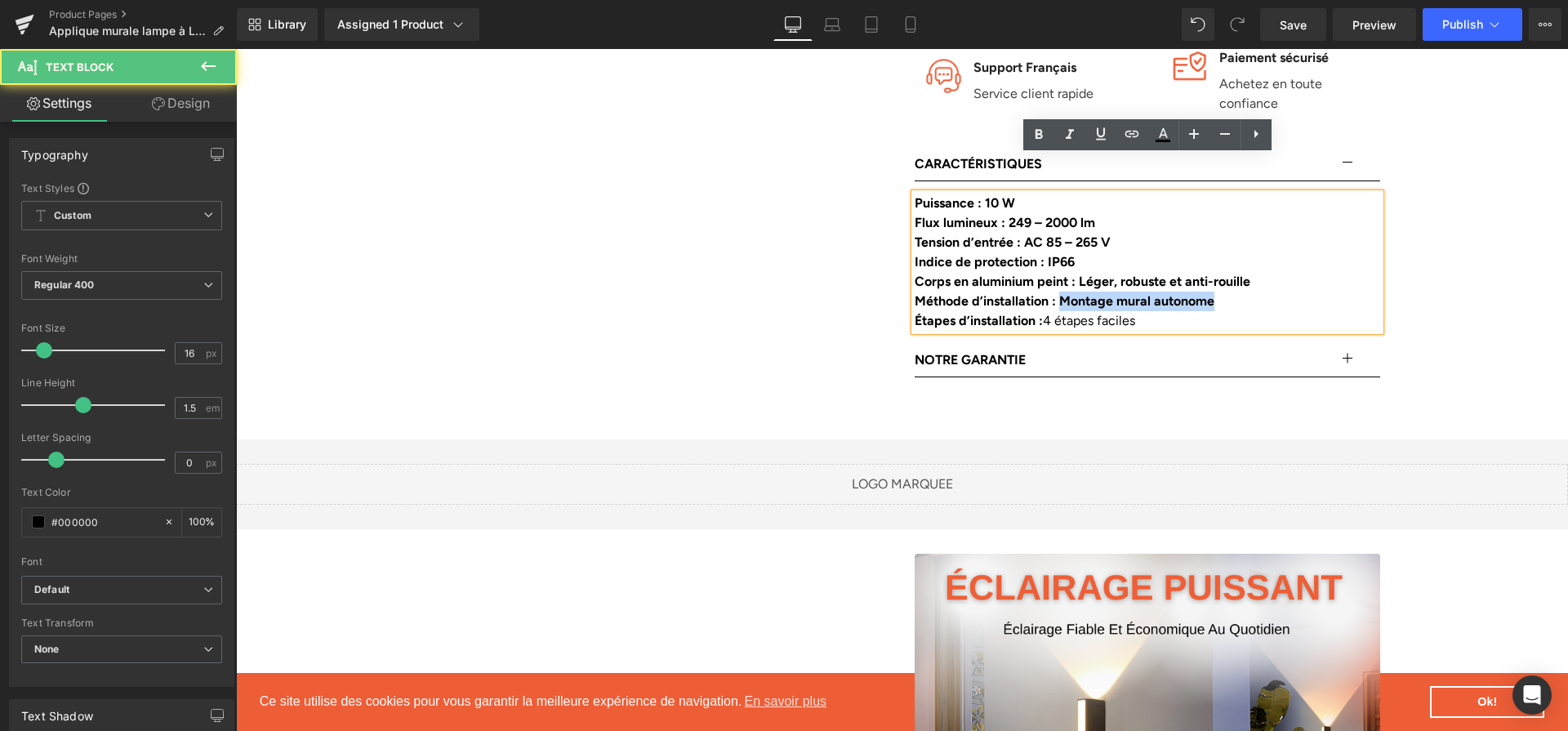
drag, startPoint x: 1066, startPoint y: 269, endPoint x: 1266, endPoint y: 274, distance: 200.1
click at [1266, 274] on div "Puissance : 10 W Flux lumineux : 249 – 2000 lm Tension d’entrée : AC 85 – 265 V…" at bounding box center [1147, 261] width 465 height 137
drag, startPoint x: 1087, startPoint y: 244, endPoint x: 1266, endPoint y: 240, distance: 179.0
click at [1266, 272] on div "Corps en aluminium peint : Léger, robuste et anti-rouille" at bounding box center [1147, 281] width 465 height 19
drag, startPoint x: 1081, startPoint y: 219, endPoint x: 1050, endPoint y: 218, distance: 31.0
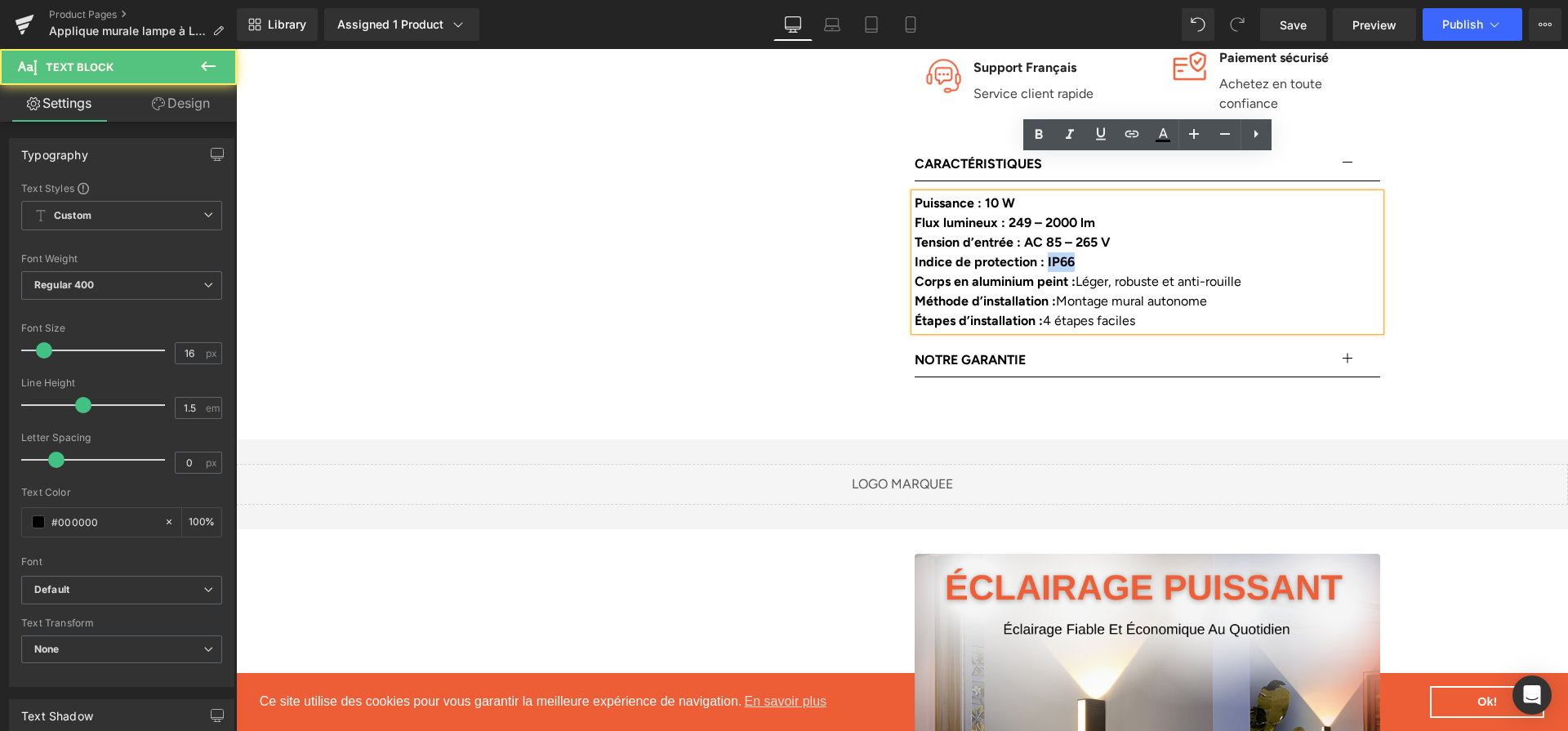
click at [1050, 252] on div "Indice de protection : IP66" at bounding box center [1147, 261] width 465 height 19
drag, startPoint x: 1026, startPoint y: 205, endPoint x: 1109, endPoint y: 208, distance: 83.1
click at [1146, 216] on div "Puissance : 10 W Flux lumineux : 249 – 2000 lm Tension d’entrée : AC 85 – 265 V…" at bounding box center [1147, 261] width 465 height 137
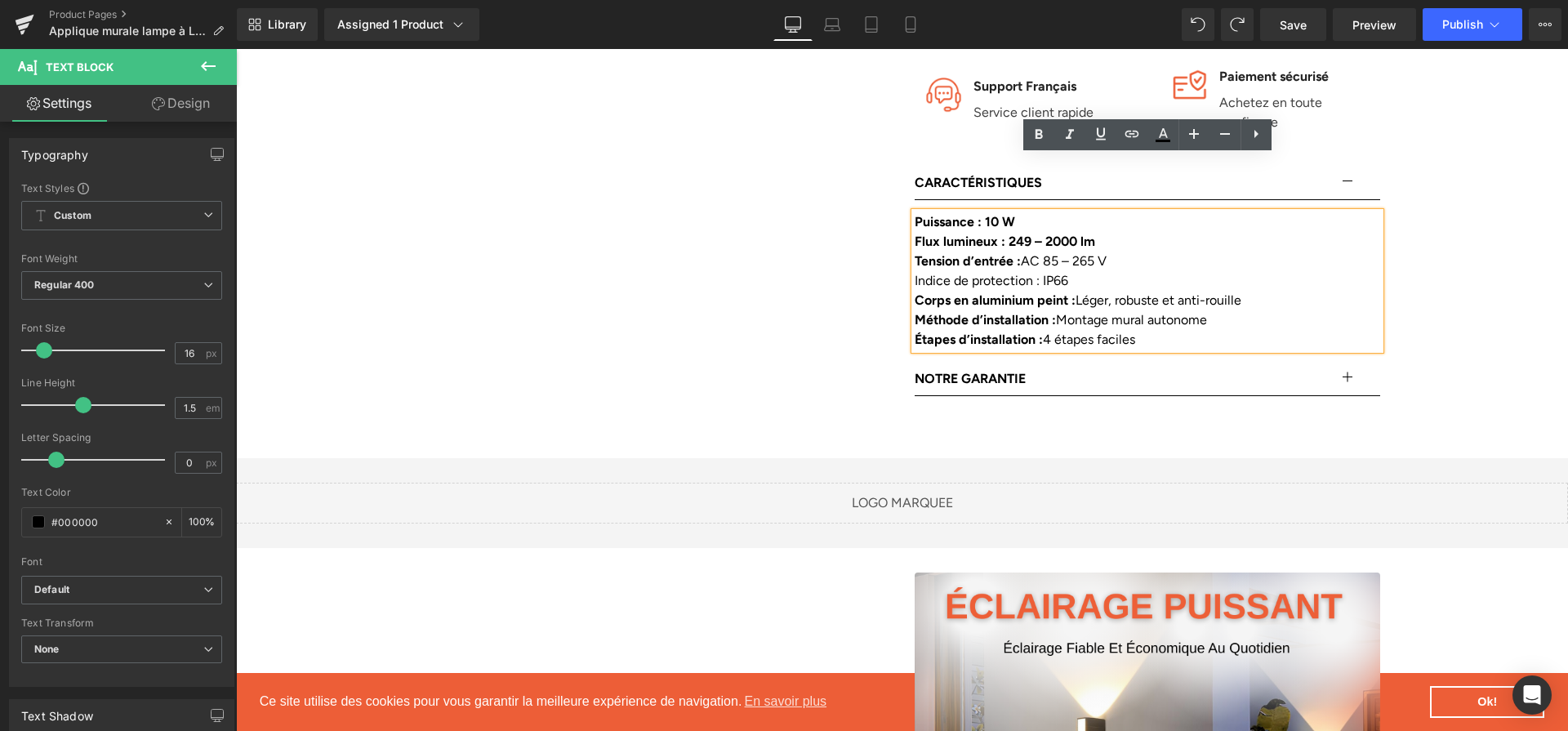
scroll to position [1061, 0]
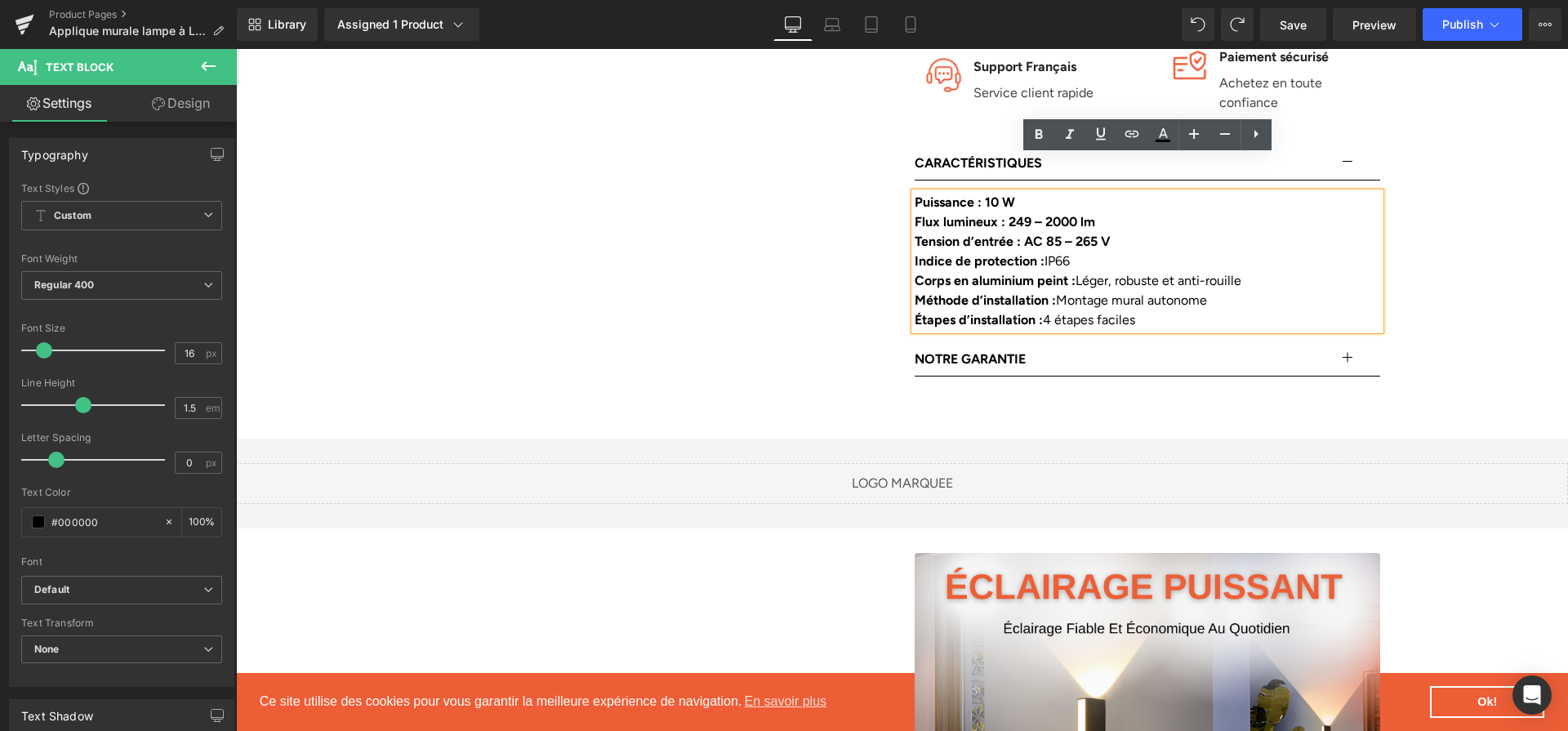
drag, startPoint x: 1127, startPoint y: 199, endPoint x: 1029, endPoint y: 204, distance: 98.1
click at [1029, 232] on div "Tension d’entrée : AC 85 – 265 V" at bounding box center [1147, 241] width 465 height 19
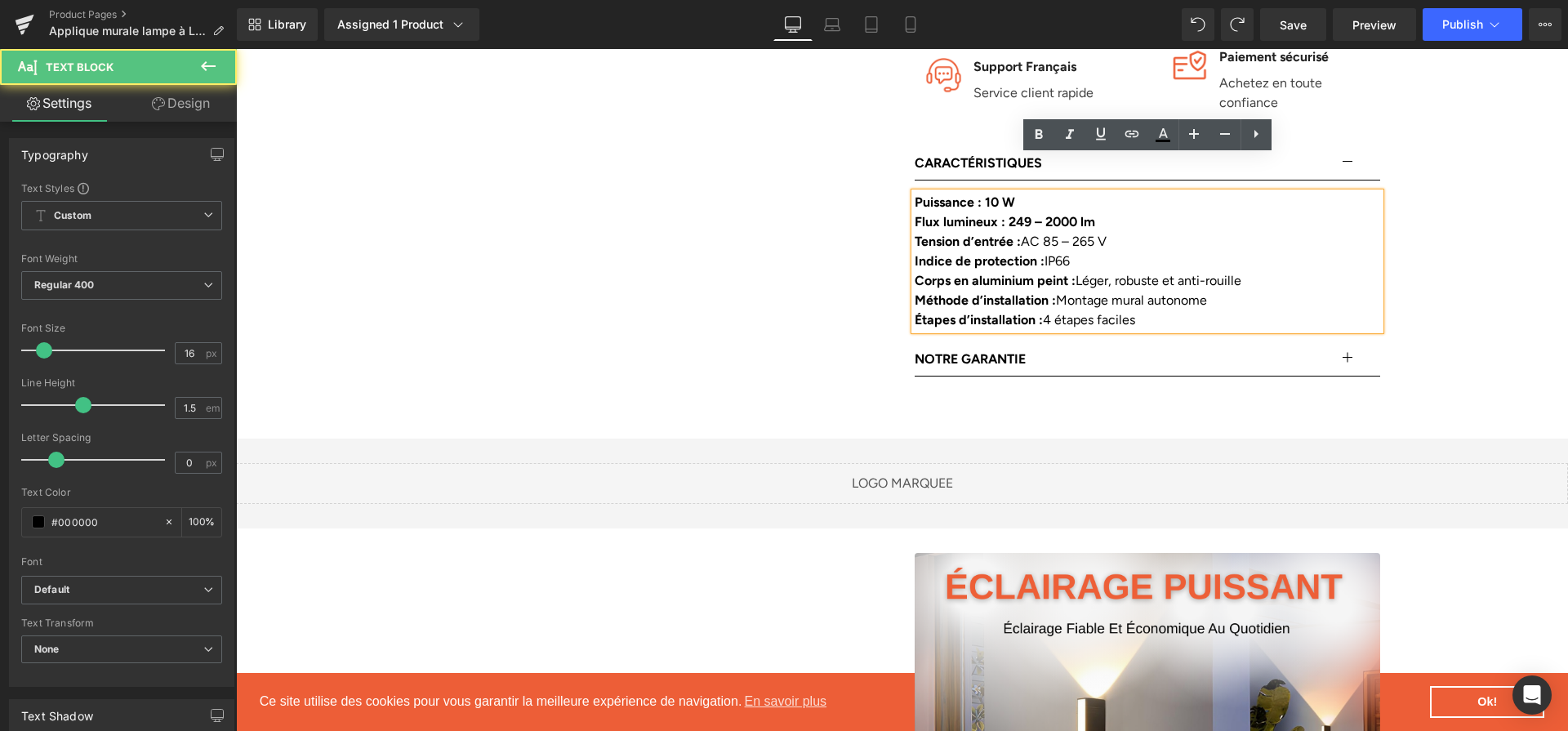
drag, startPoint x: 1015, startPoint y: 181, endPoint x: 1134, endPoint y: 184, distance: 119.0
click at [1134, 213] on div "Flux lumineux : 249 – 2000 lm" at bounding box center [1147, 222] width 465 height 19
drag, startPoint x: 1025, startPoint y: 163, endPoint x: 988, endPoint y: 163, distance: 37.0
click at [988, 193] on div "Puissance : 10 W" at bounding box center [1147, 202] width 465 height 19
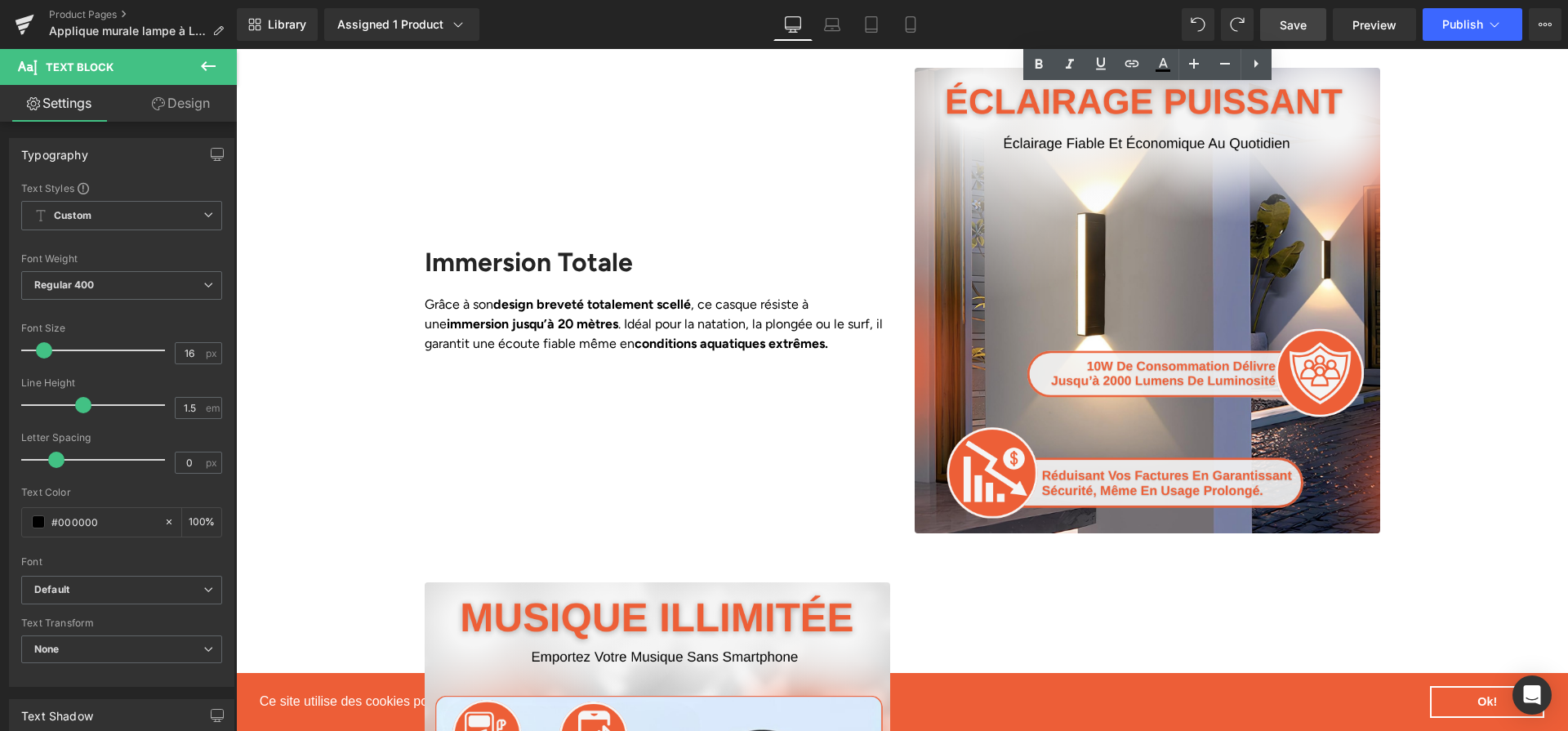
scroll to position [1565, 0]
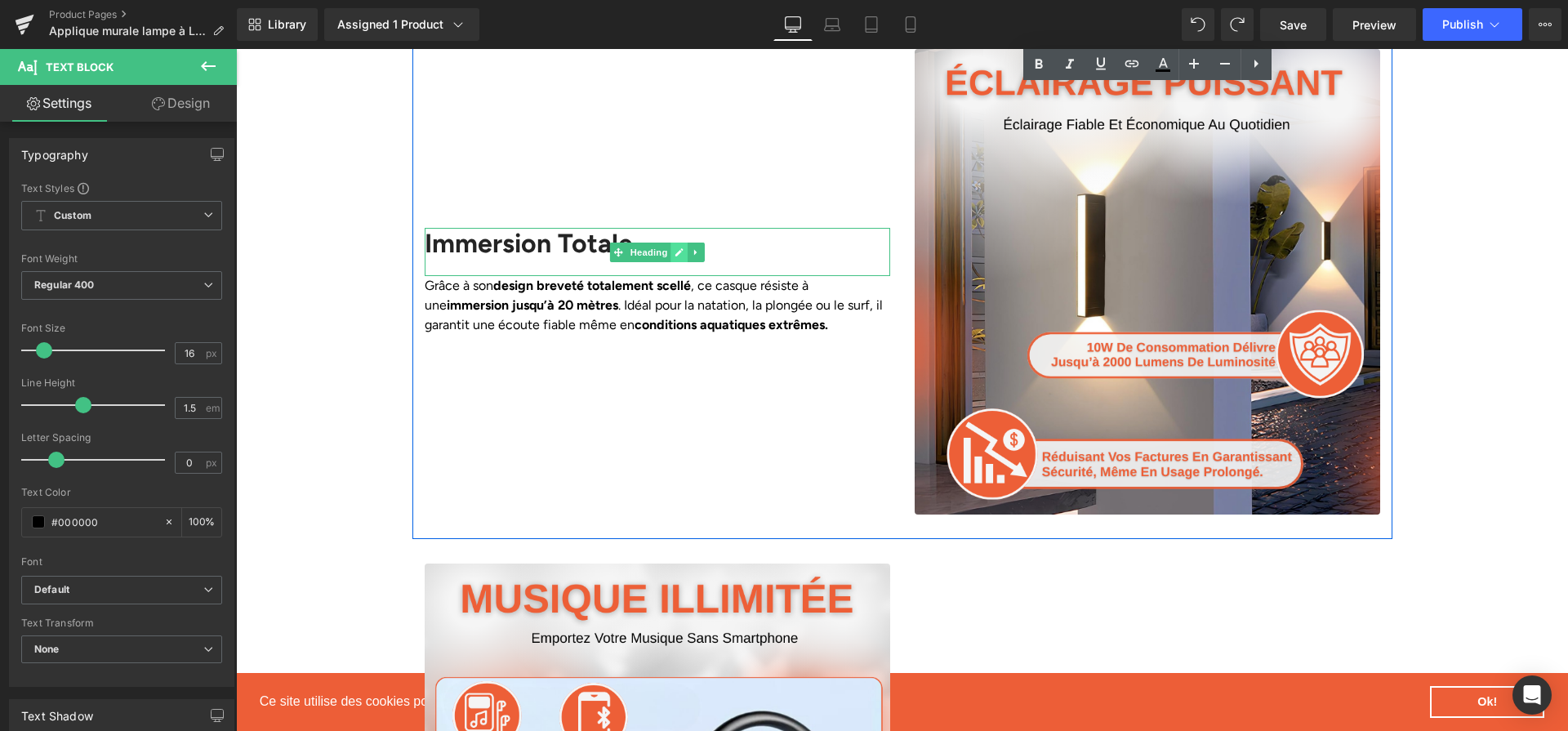
click at [680, 249] on icon at bounding box center [679, 253] width 8 height 8
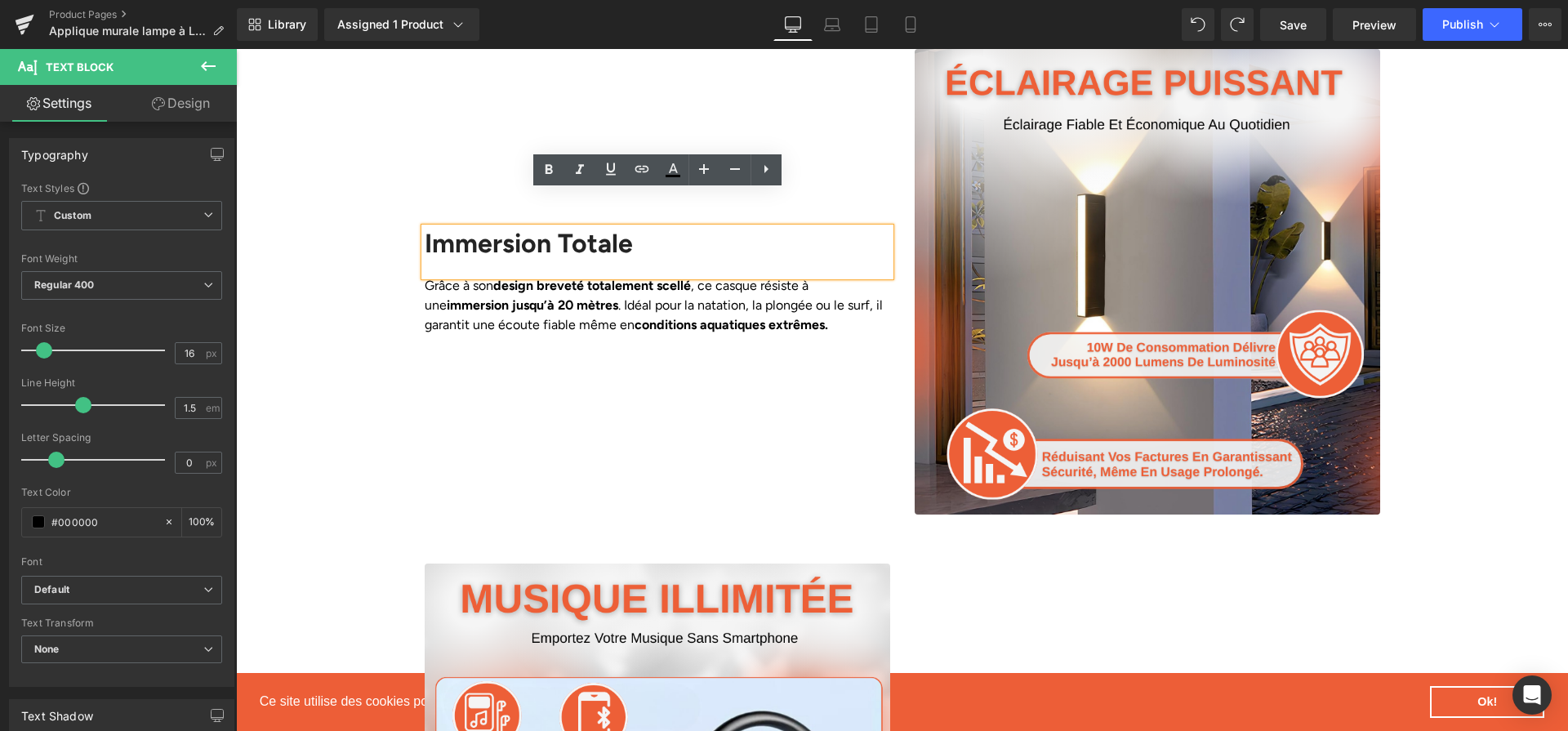
click at [657, 228] on div "Immersion Totale" at bounding box center [658, 251] width 465 height 47
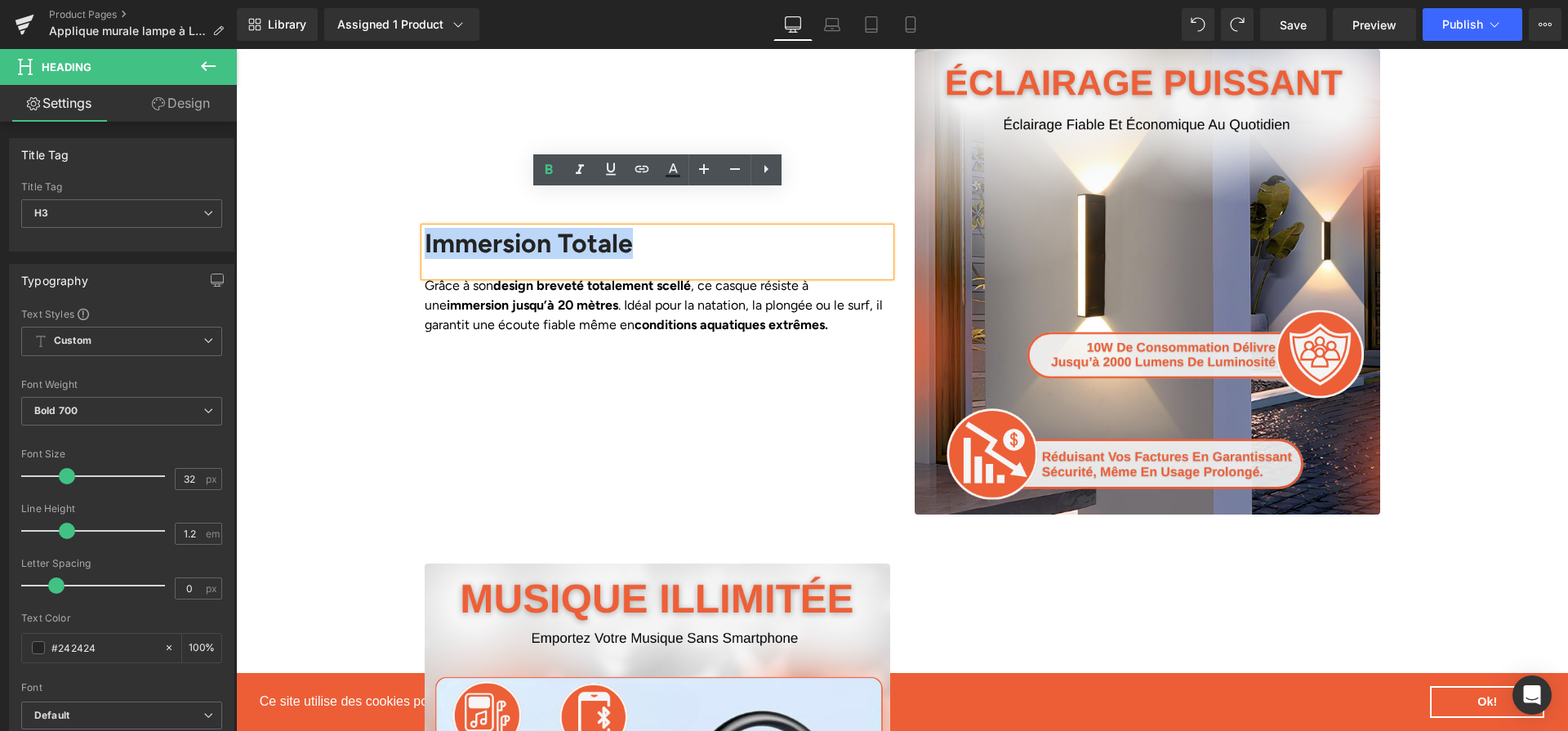
paste div
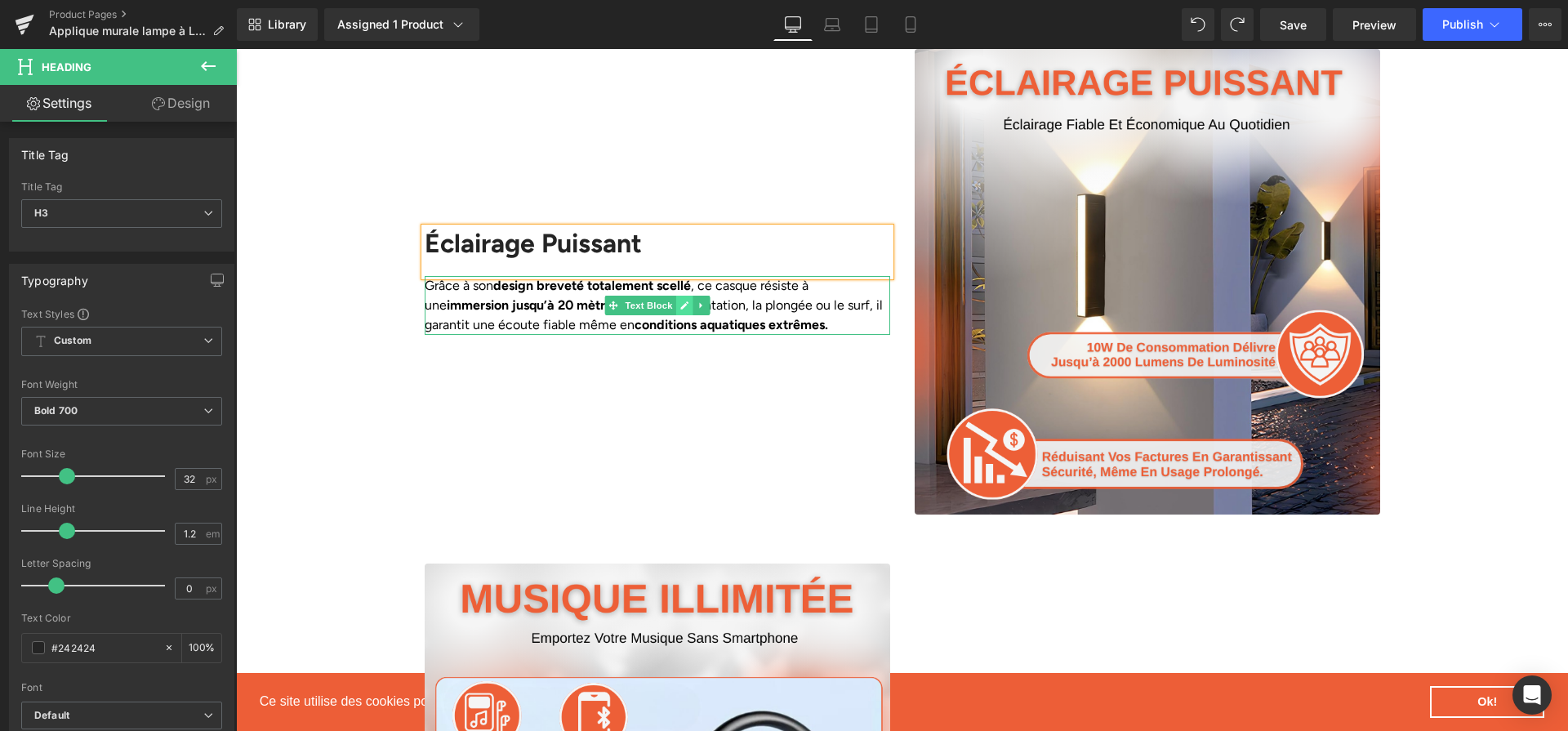
click at [684, 302] on icon at bounding box center [684, 306] width 8 height 8
click at [684, 276] on p "Grâce à son design breveté totalement scellé , ce casque résiste à une immersio…" at bounding box center [658, 306] width 465 height 59
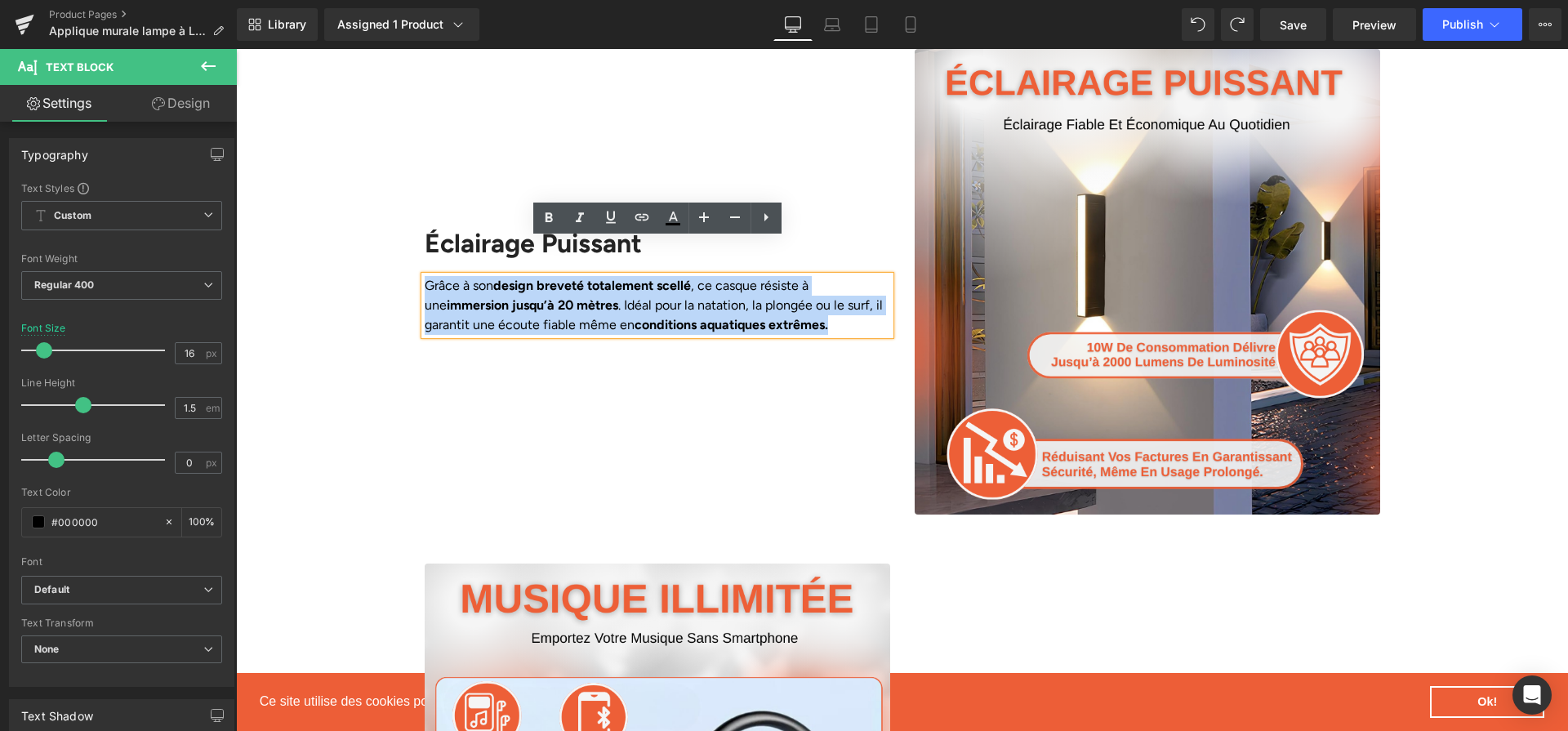
paste div
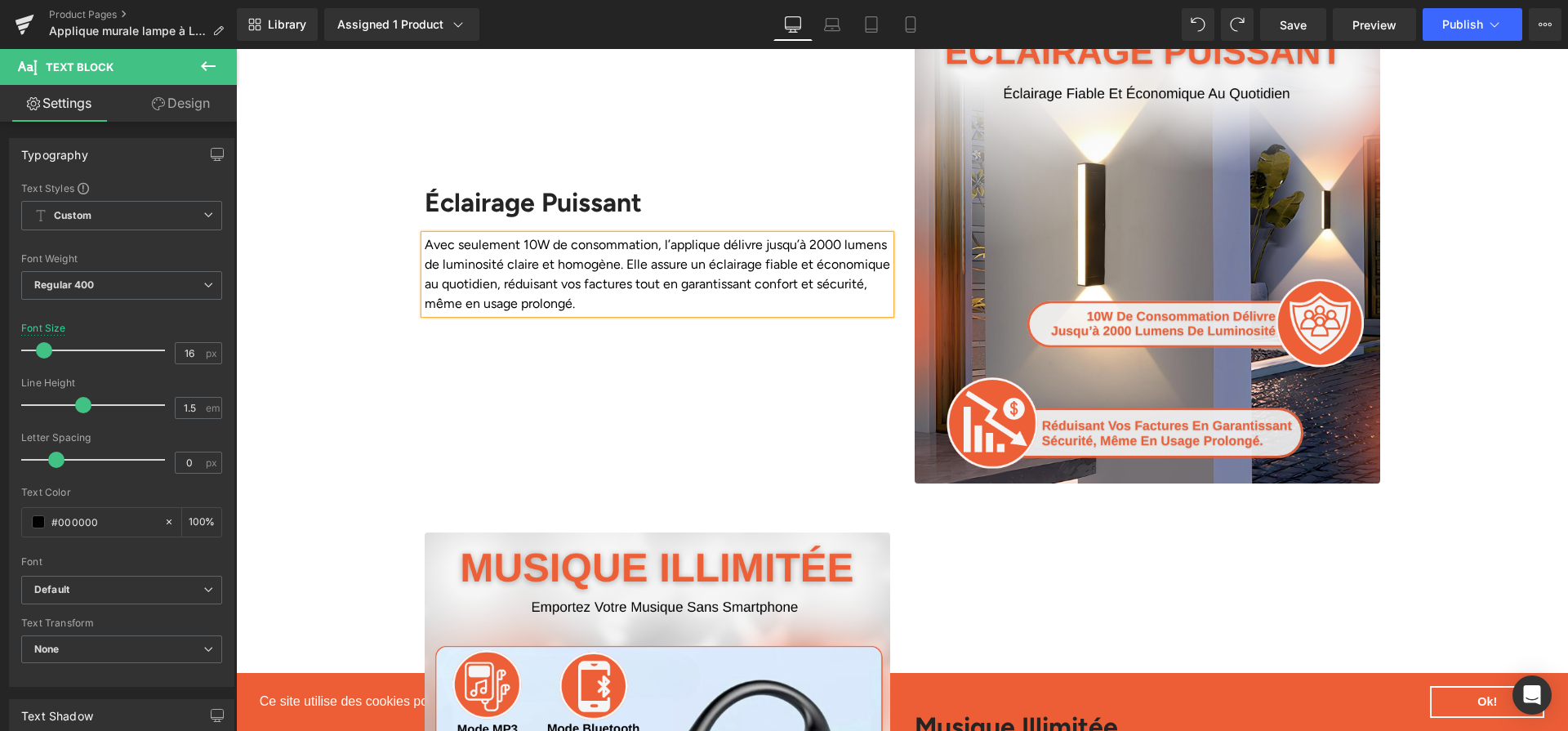
scroll to position [1583, 0]
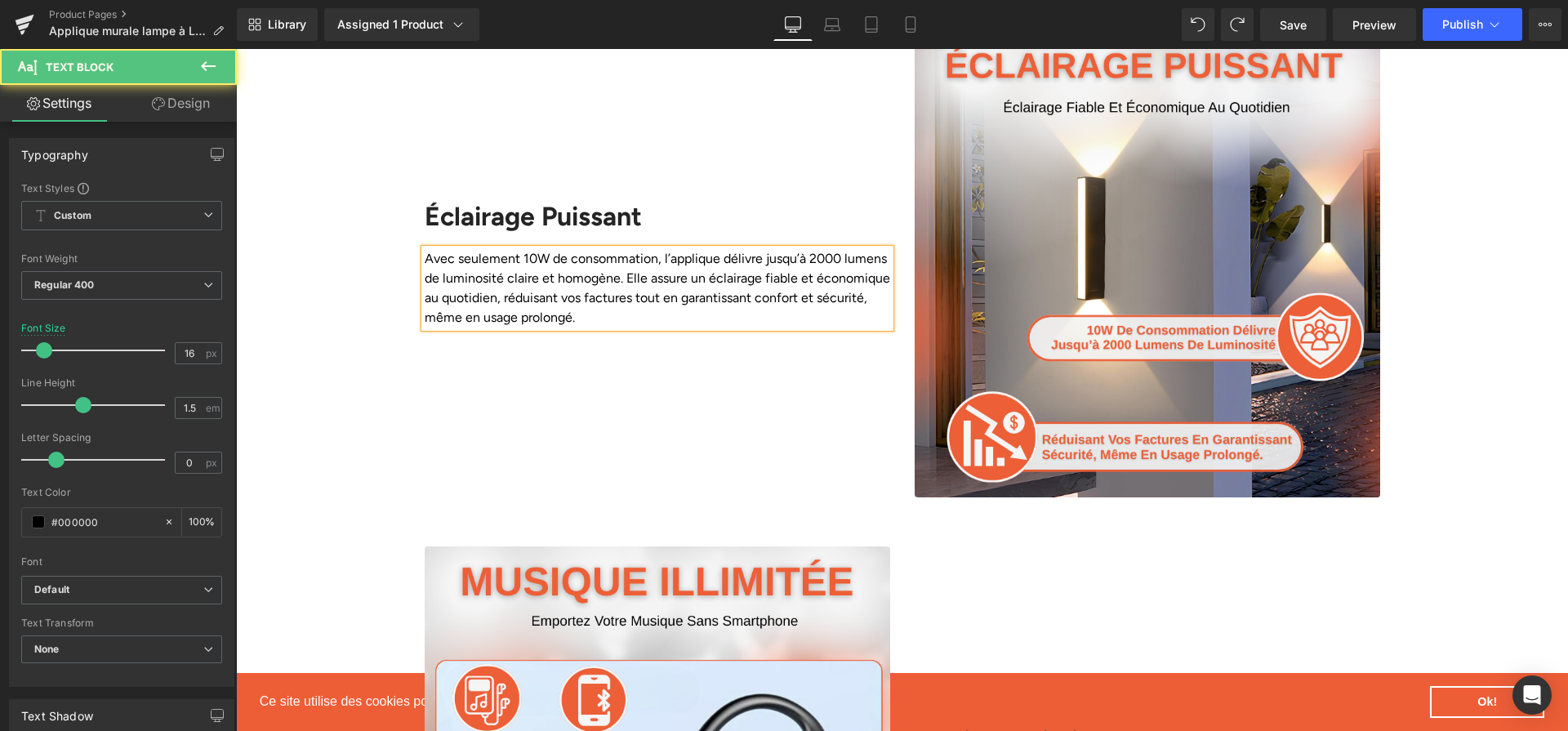
click at [530, 250] on p "Avec seulement 10W de consommation, l’applique délivre jusqu’à 2000 lumens de l…" at bounding box center [658, 288] width 465 height 78
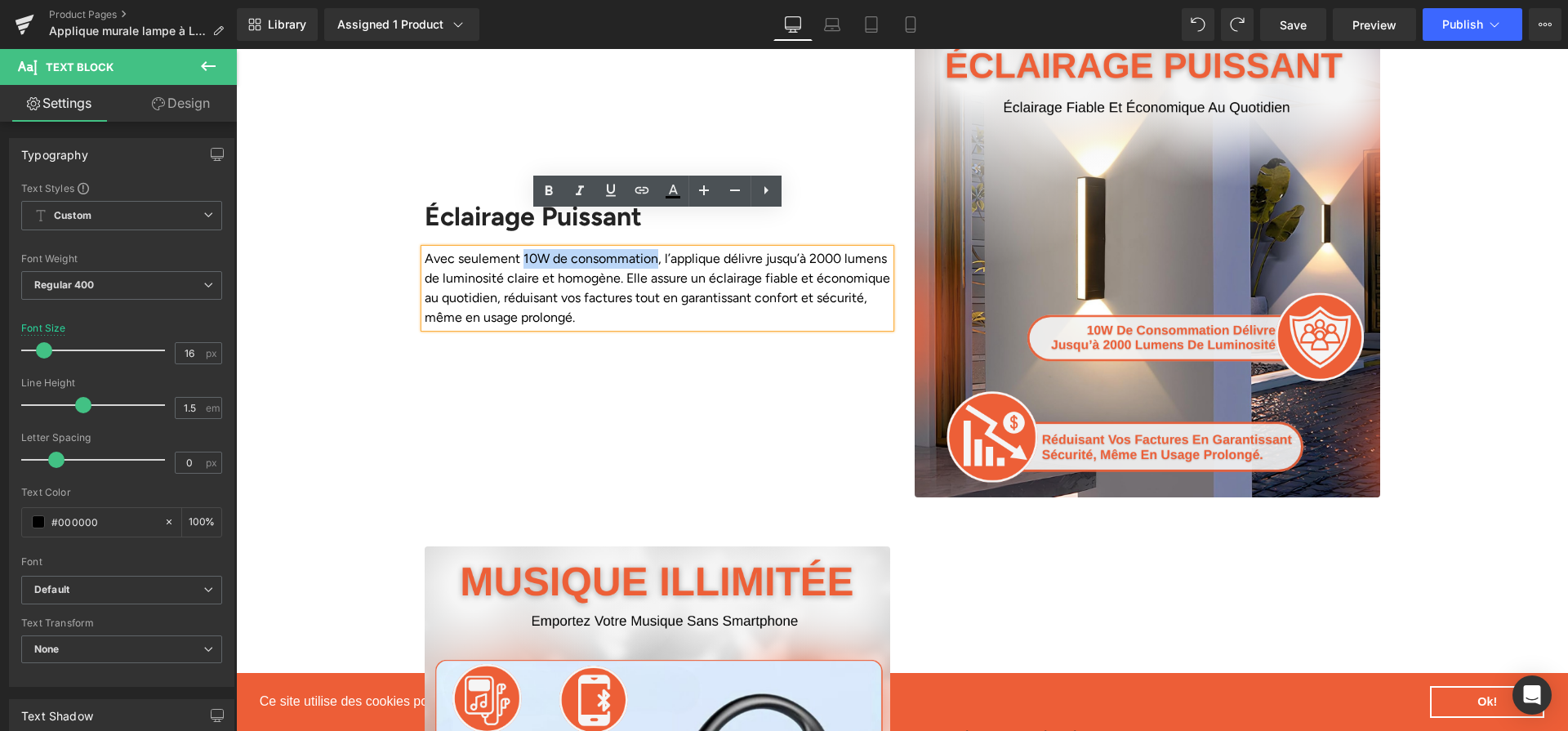
drag, startPoint x: 521, startPoint y: 223, endPoint x: 651, endPoint y: 230, distance: 130.2
click at [651, 250] on p "Avec seulement 10W de consommation, l’applique délivre jusqu’à 2000 lumens de l…" at bounding box center [658, 288] width 465 height 78
drag, startPoint x: 555, startPoint y: 194, endPoint x: 1037, endPoint y: 360, distance: 509.8
click at [555, 194] on icon at bounding box center [548, 191] width 19 height 19
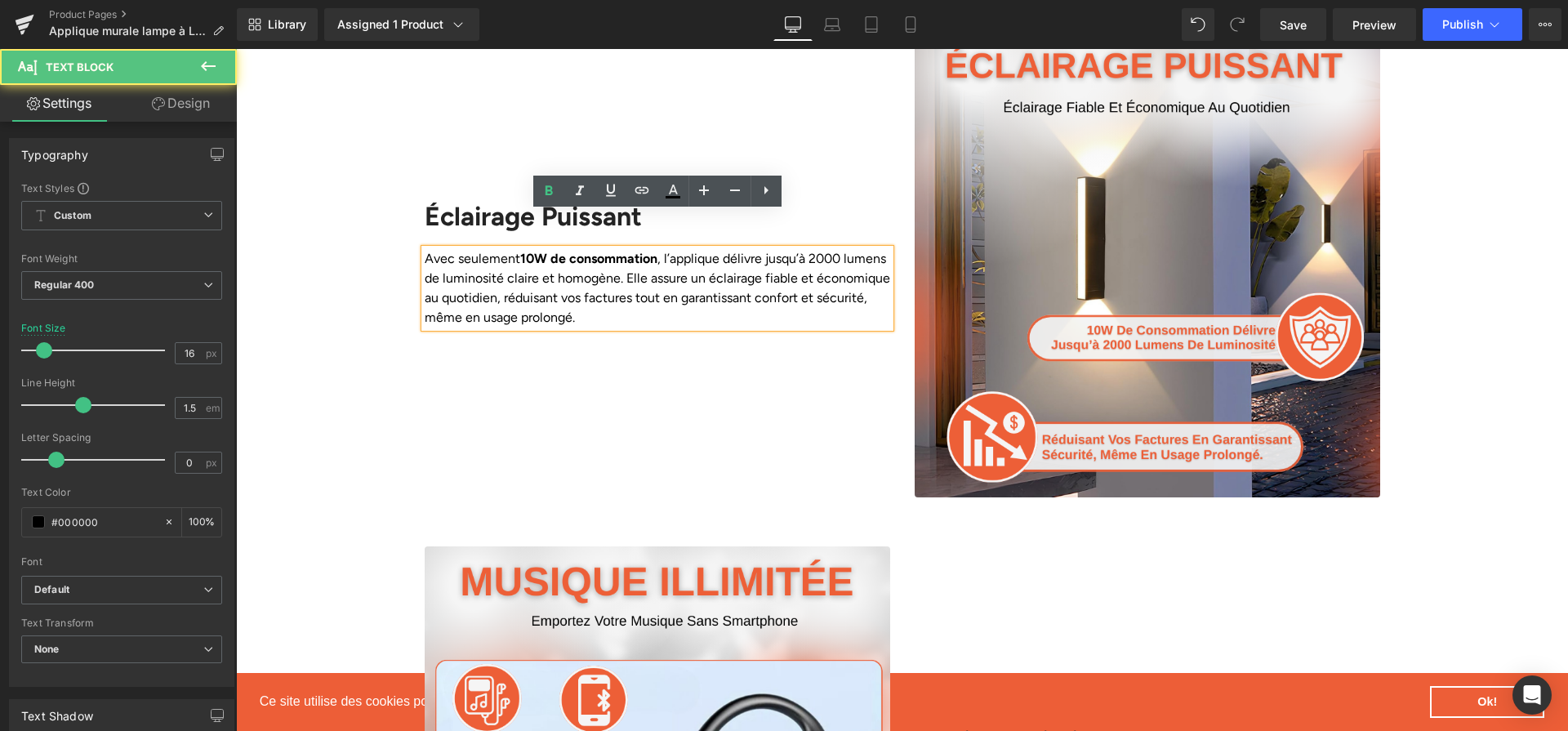
click at [768, 250] on p "Avec seulement 10W de consommation , l’applique délivre jusqu’à 2000 lumens de …" at bounding box center [658, 288] width 465 height 78
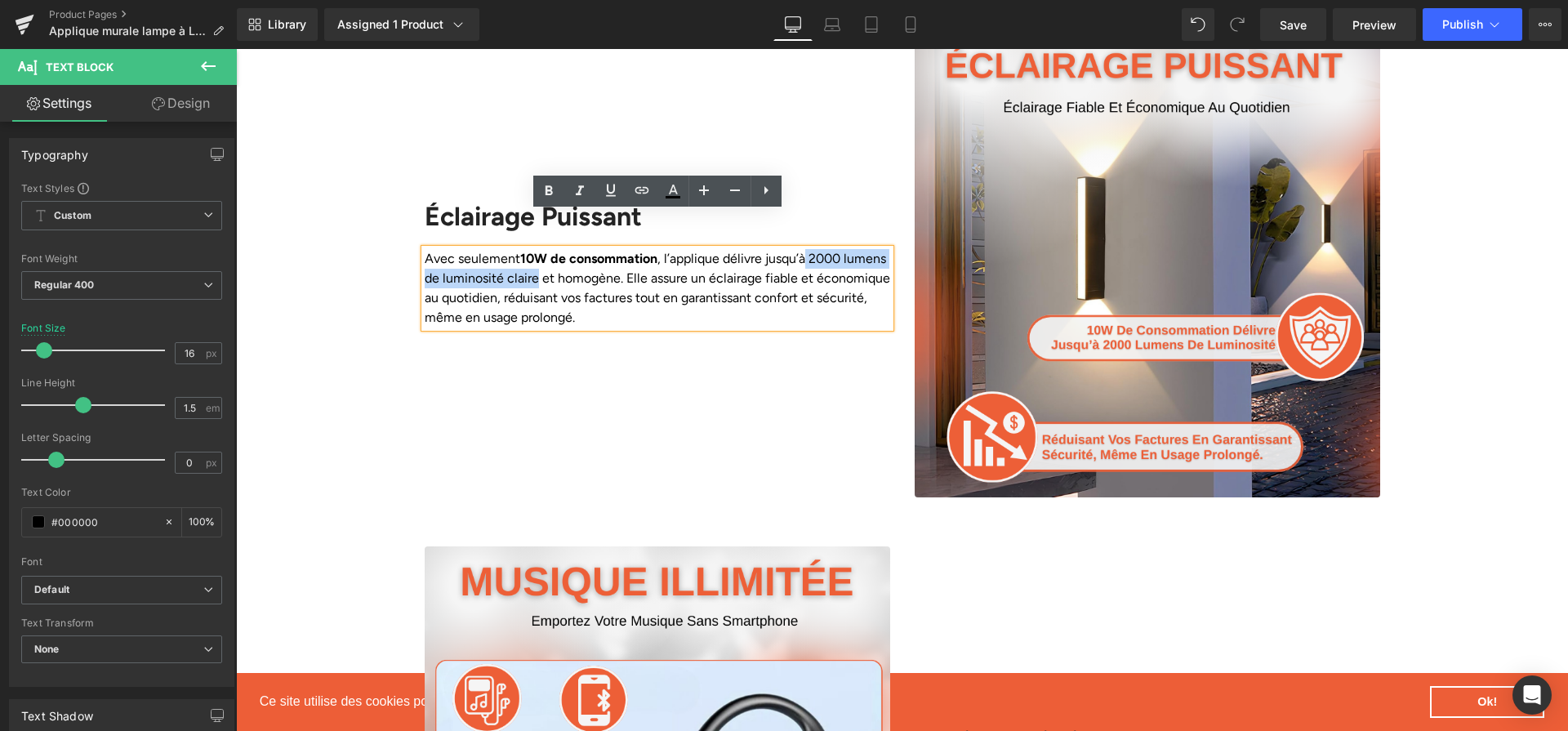
drag, startPoint x: 814, startPoint y: 223, endPoint x: 583, endPoint y: 250, distance: 232.6
click at [583, 250] on p "Avec seulement 10W de consommation , l’applique délivre jusqu’à 2000 lumens de …" at bounding box center [658, 288] width 465 height 78
click at [542, 190] on icon at bounding box center [548, 191] width 19 height 19
drag, startPoint x: 578, startPoint y: 264, endPoint x: 708, endPoint y: 271, distance: 130.2
click at [708, 271] on p "Avec seulement 10W de consommation , l’applique délivre jusqu’à 2000 lumens de …" at bounding box center [658, 288] width 465 height 78
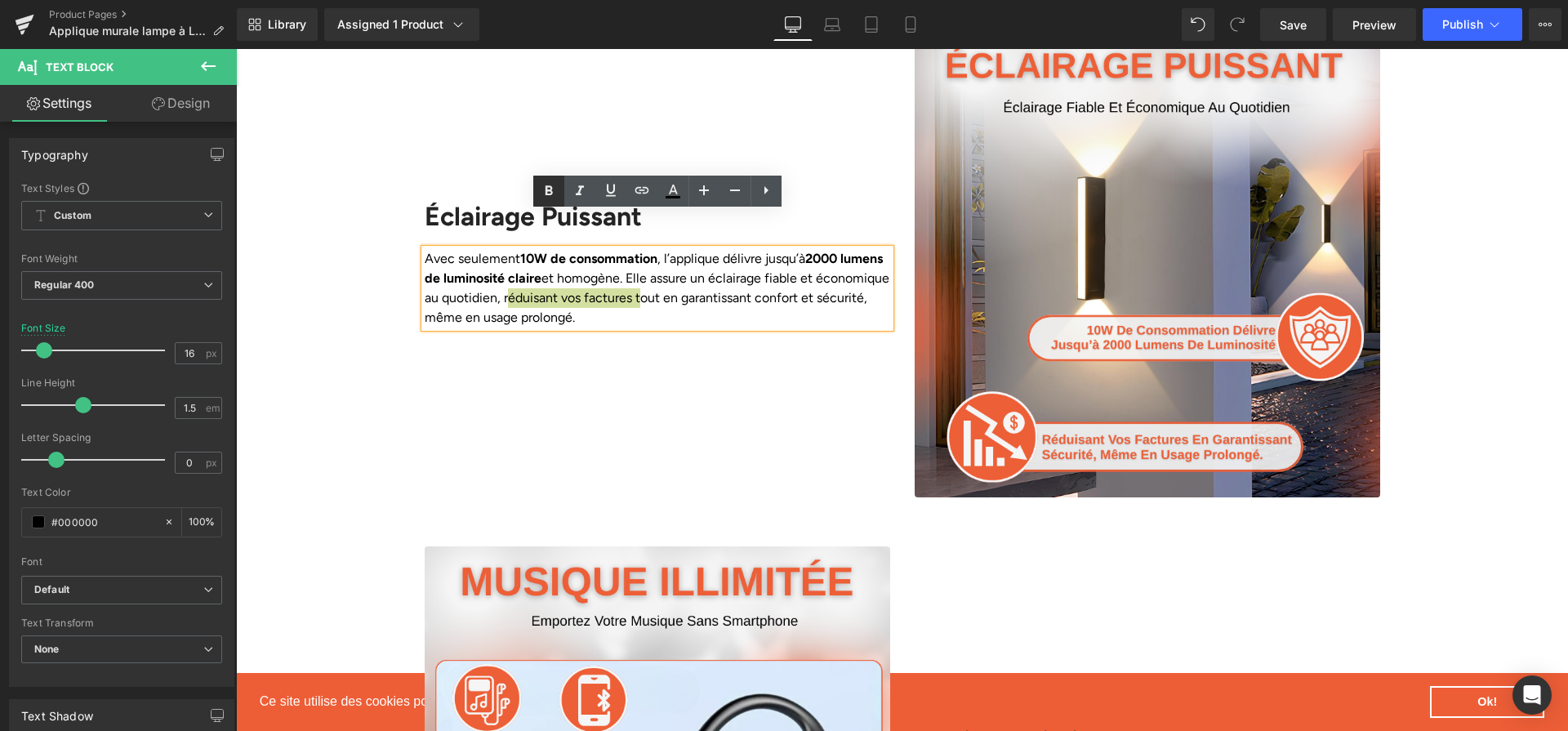
drag, startPoint x: 547, startPoint y: 192, endPoint x: 489, endPoint y: 231, distance: 69.9
click at [547, 192] on icon at bounding box center [548, 191] width 8 height 10
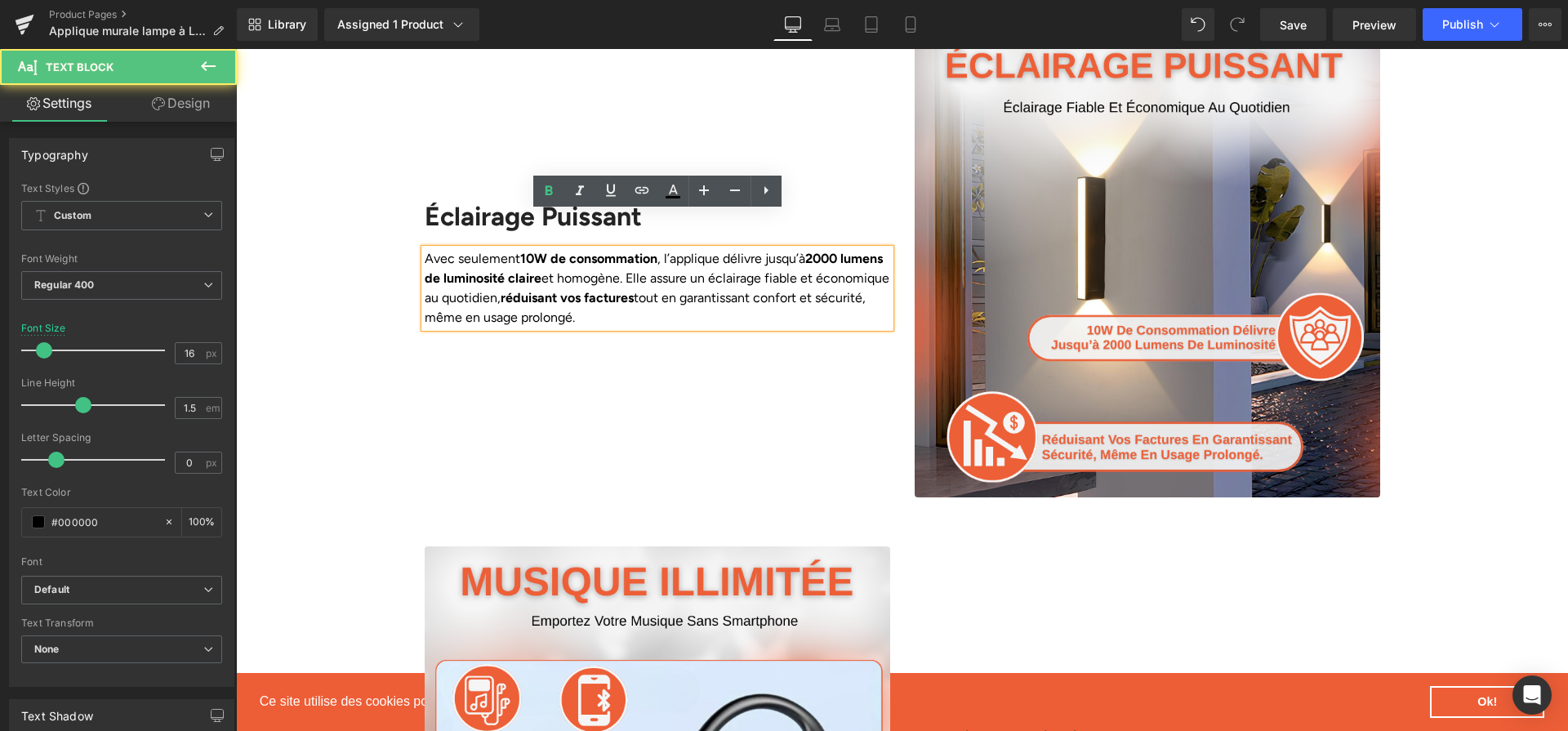
drag, startPoint x: 844, startPoint y: 261, endPoint x: 851, endPoint y: 279, distance: 19.3
click at [851, 279] on p "Avec seulement 10W de consommation , l’applique délivre jusqu’à 2000 lumens de …" at bounding box center [658, 288] width 465 height 78
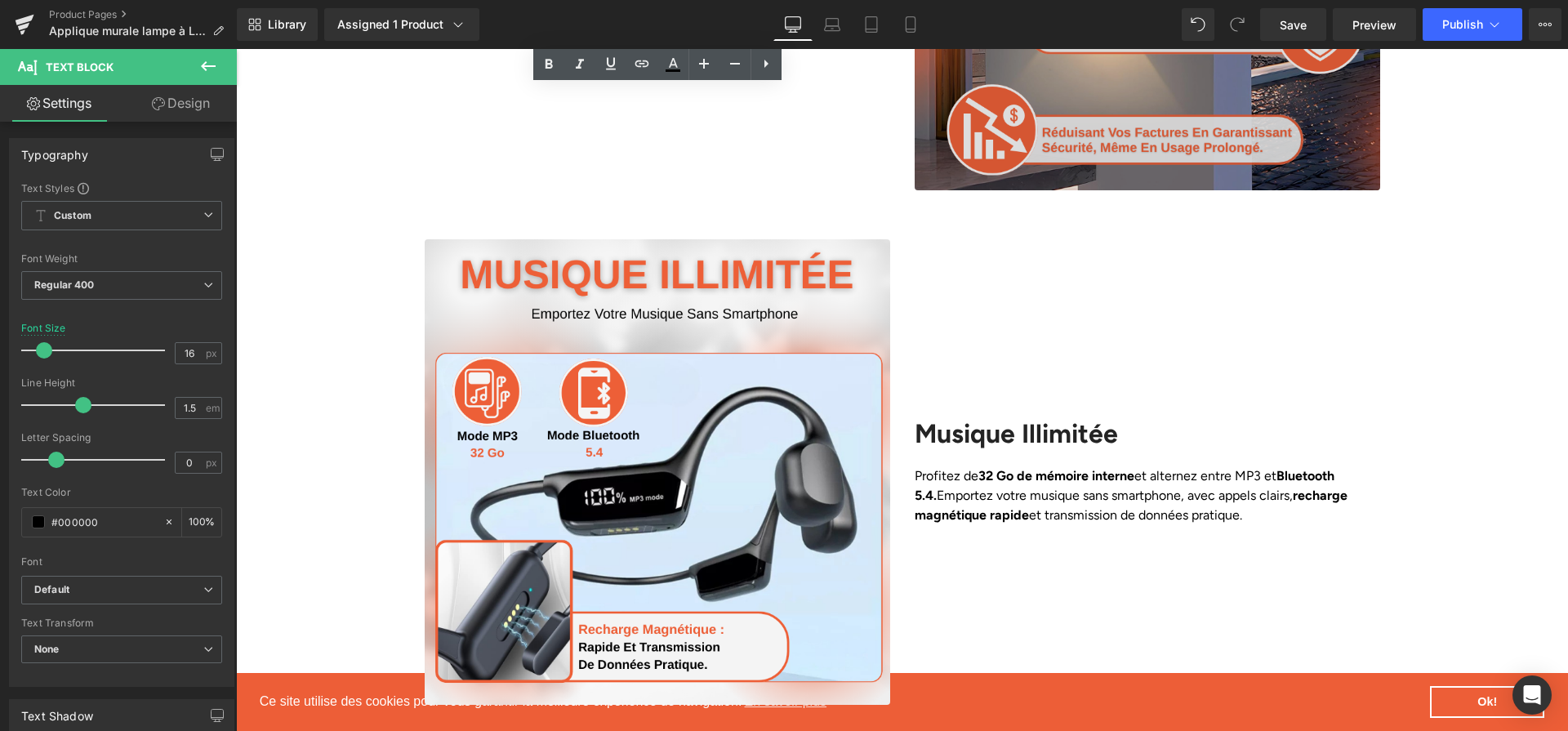
scroll to position [1894, 0]
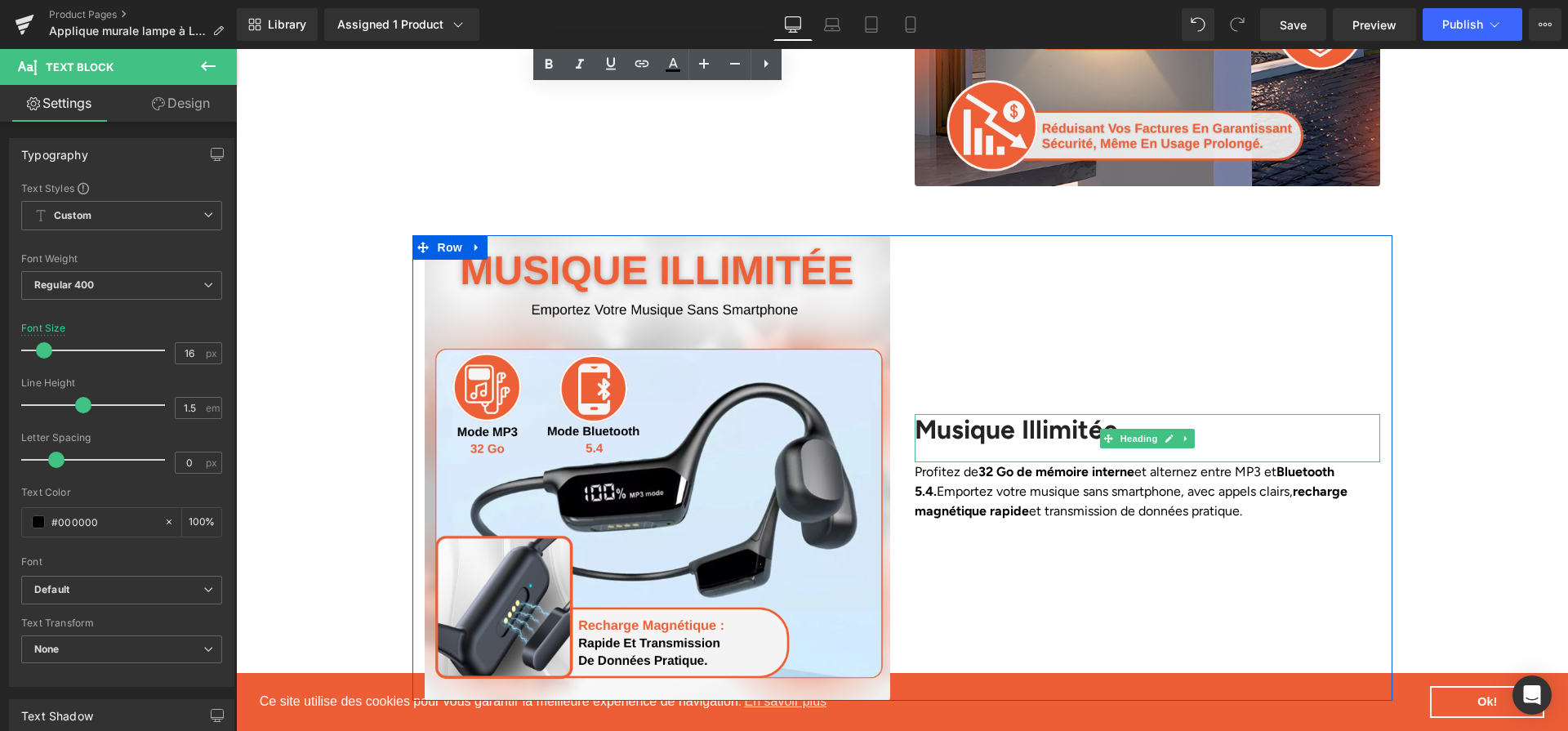
click at [1045, 414] on h2 "Musique Illimitée" at bounding box center [1147, 429] width 465 height 31
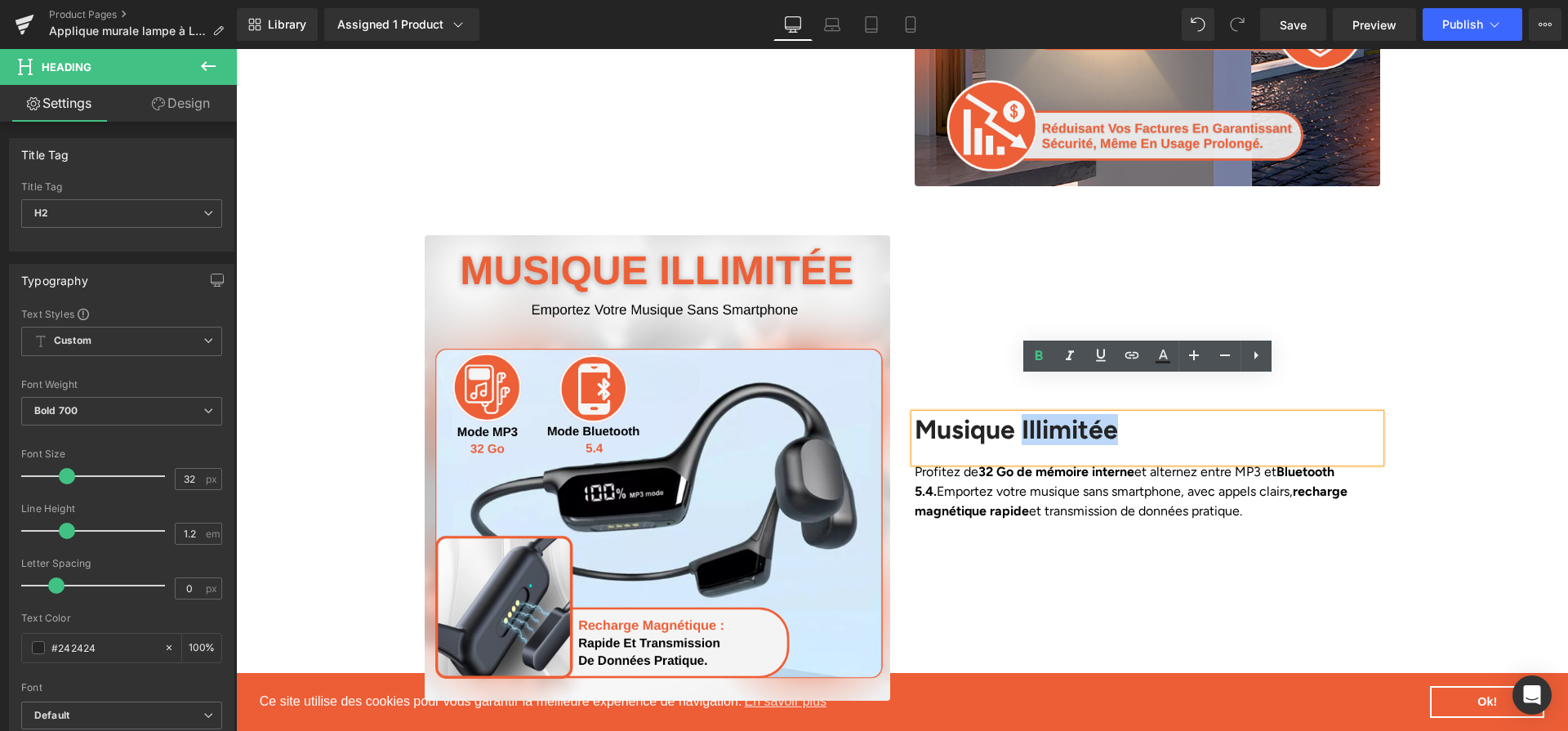
click at [1022, 414] on div "Musique Illimitée" at bounding box center [1147, 438] width 465 height 47
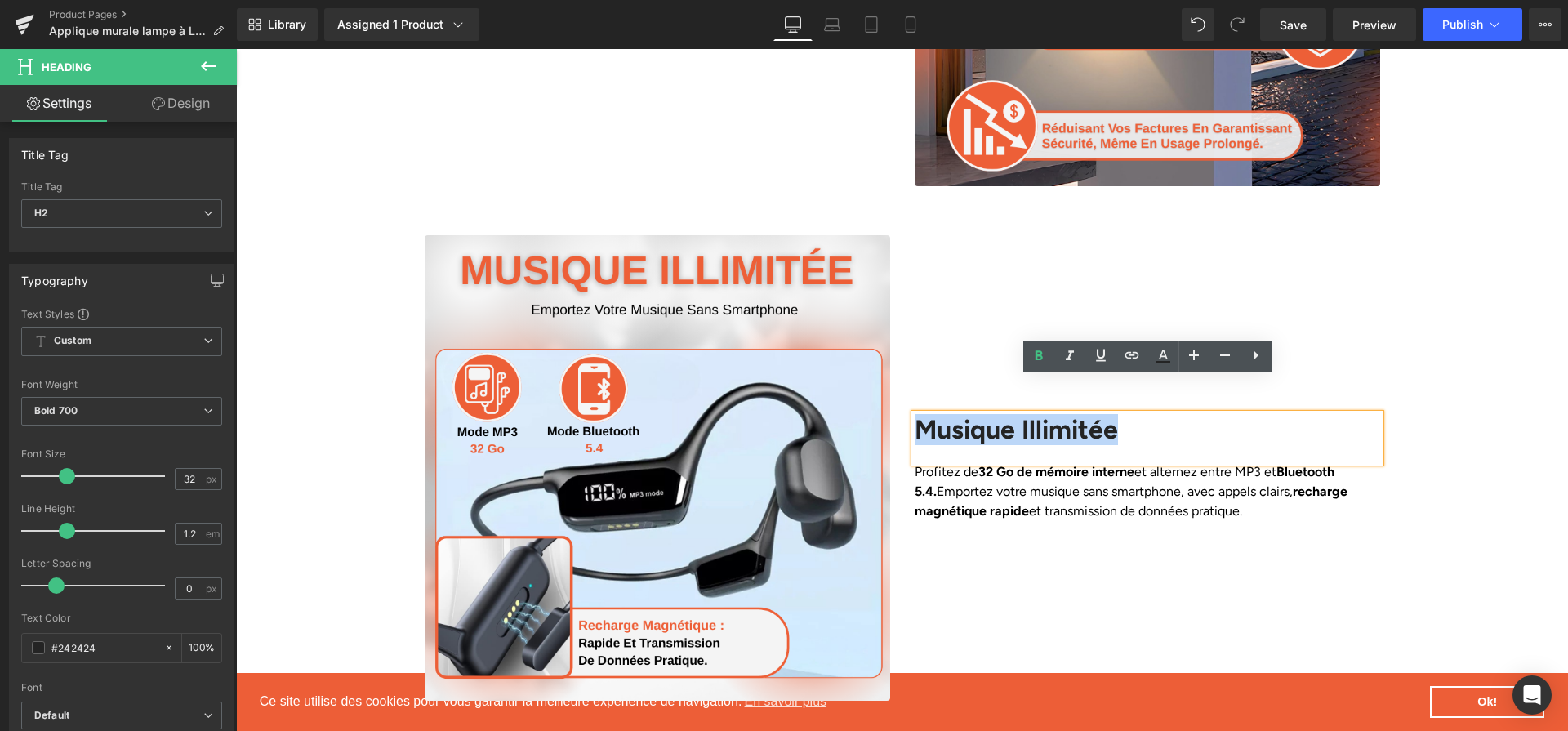
paste div
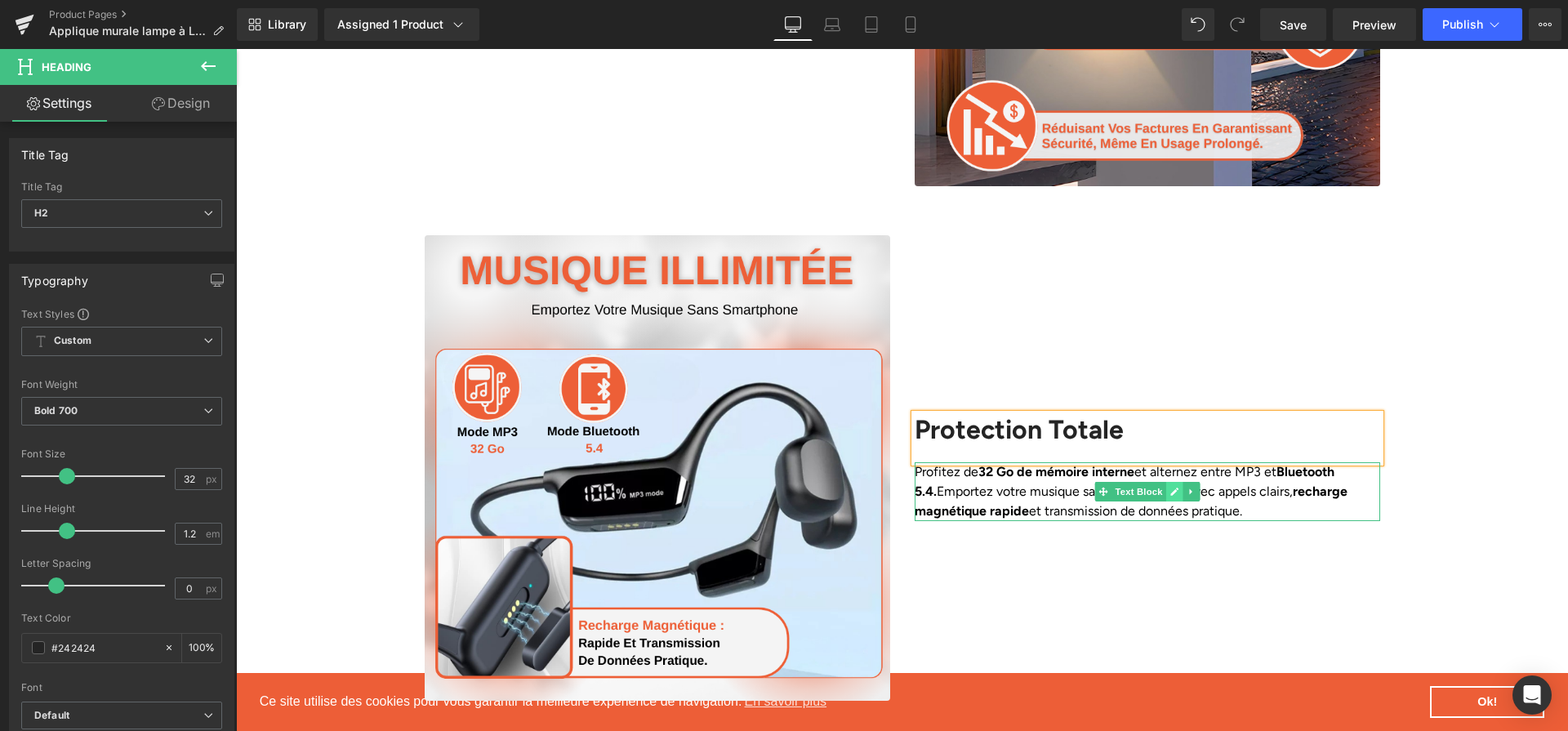
click at [1167, 482] on link at bounding box center [1174, 492] width 17 height 19
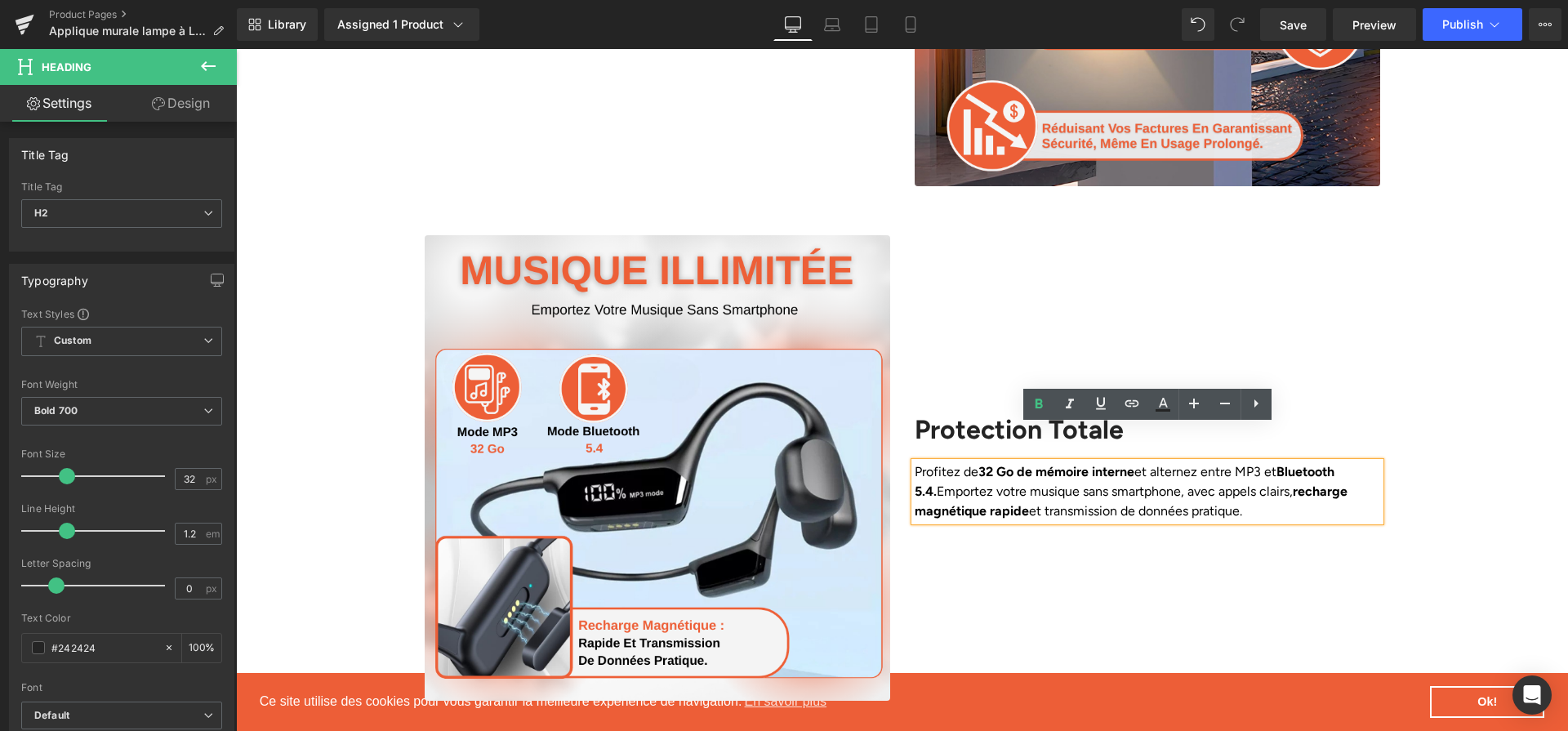
click at [1167, 462] on p "Profitez de 32 Go de mémoire interne et alternez entre MP3 et Bluetooth 5.4. Em…" at bounding box center [1147, 492] width 465 height 59
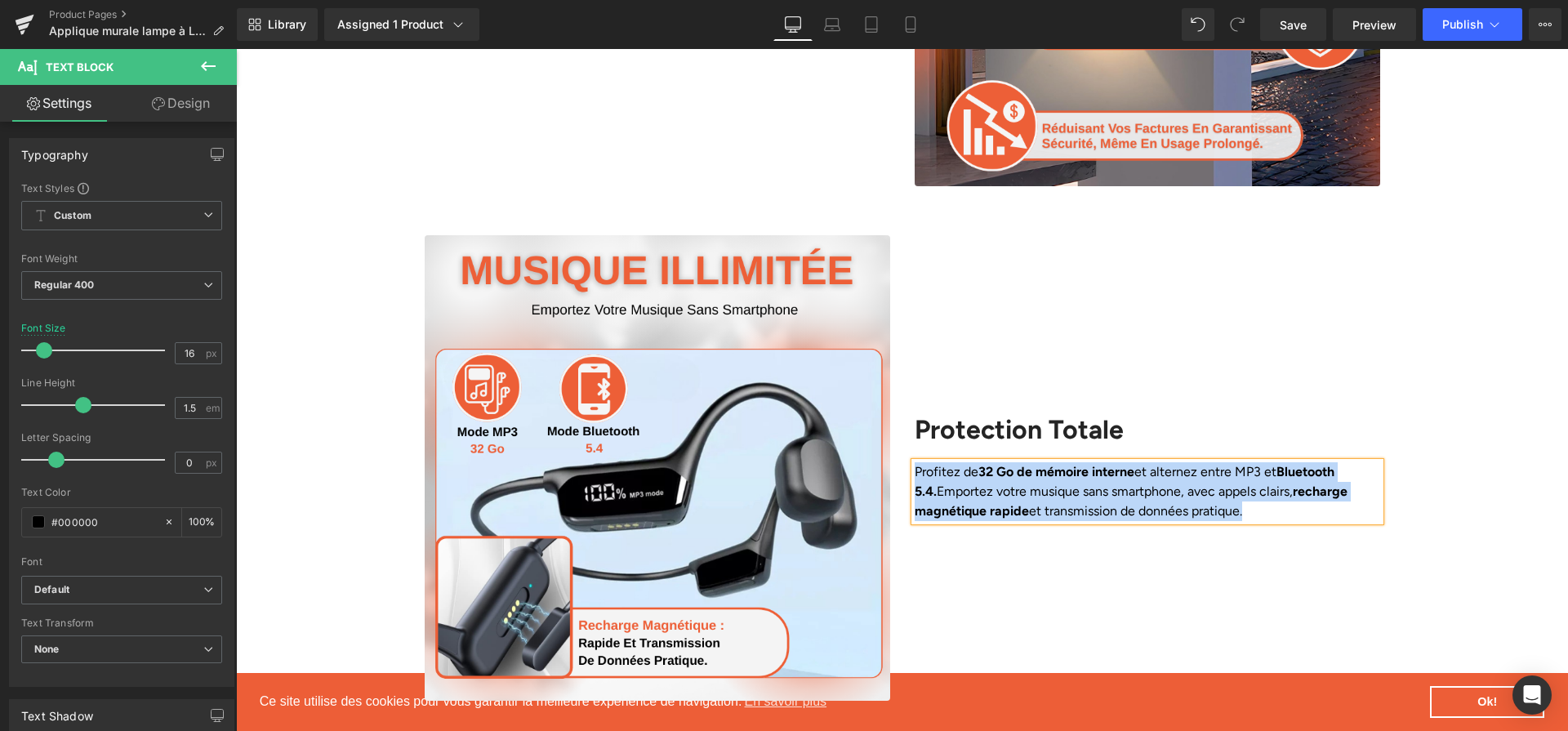
paste div
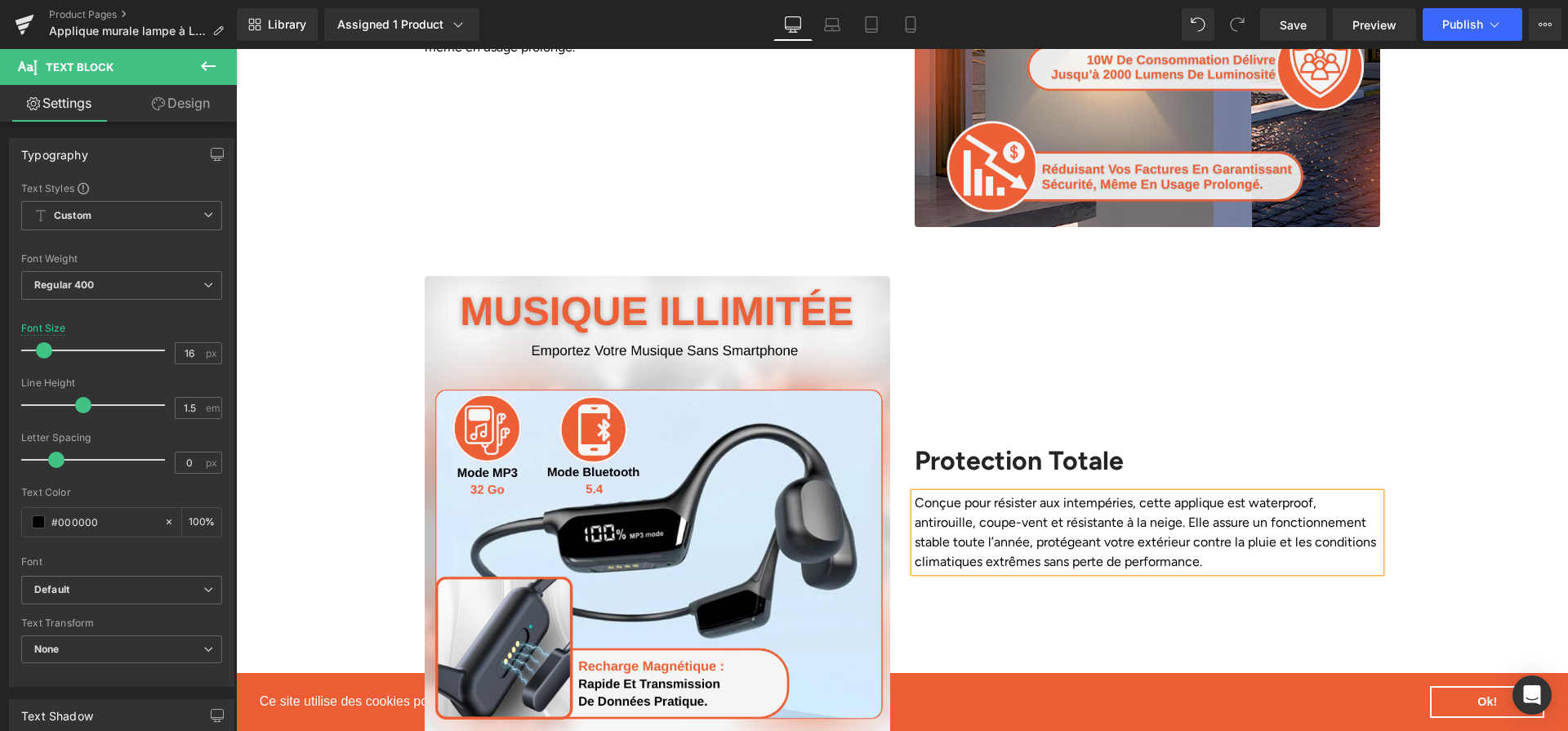
scroll to position [1970, 0]
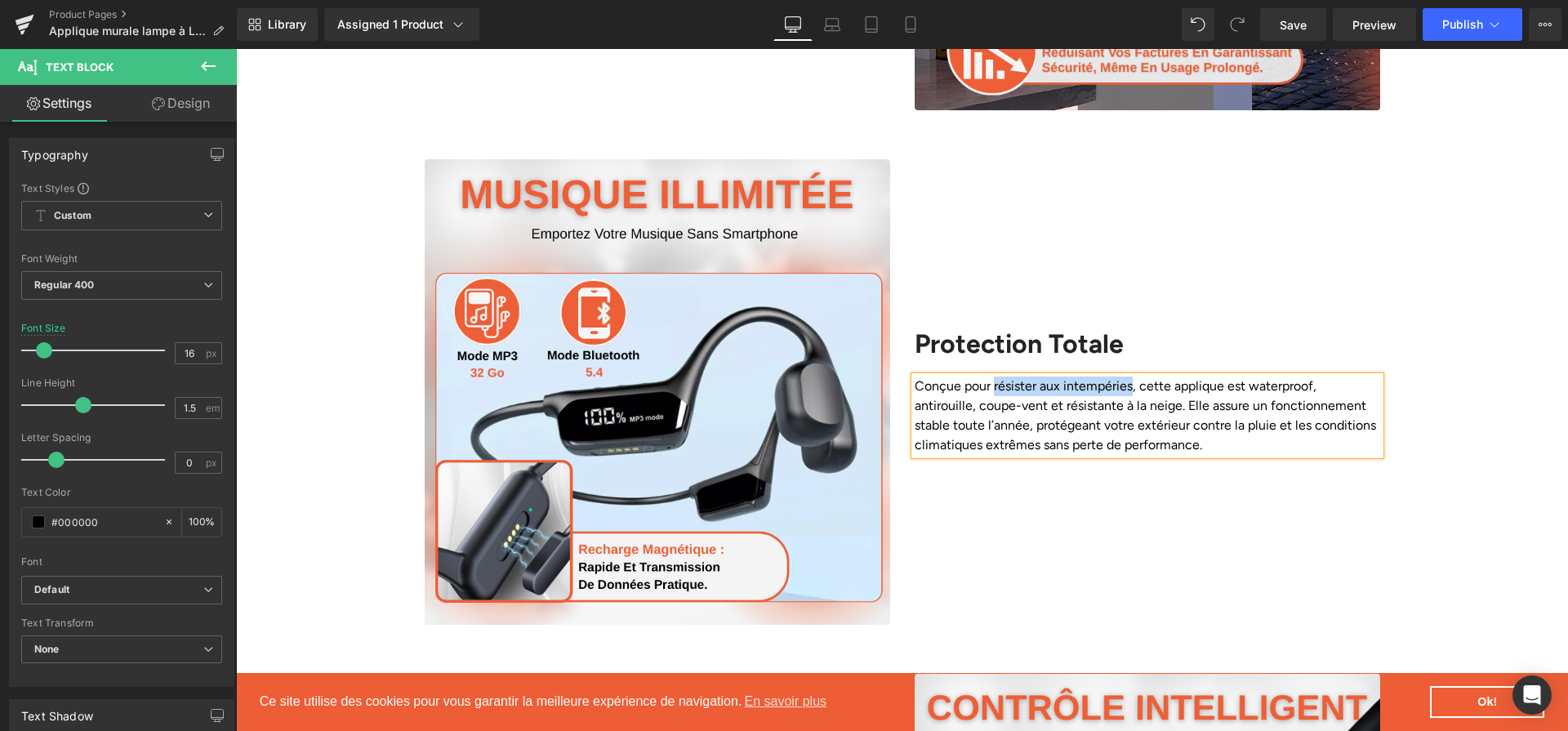
drag, startPoint x: 993, startPoint y: 351, endPoint x: 1130, endPoint y: 349, distance: 137.0
click at [1130, 376] on p "Conçue pour résister aux intempéries, cette applique est waterproof, antirouill…" at bounding box center [1147, 415] width 465 height 78
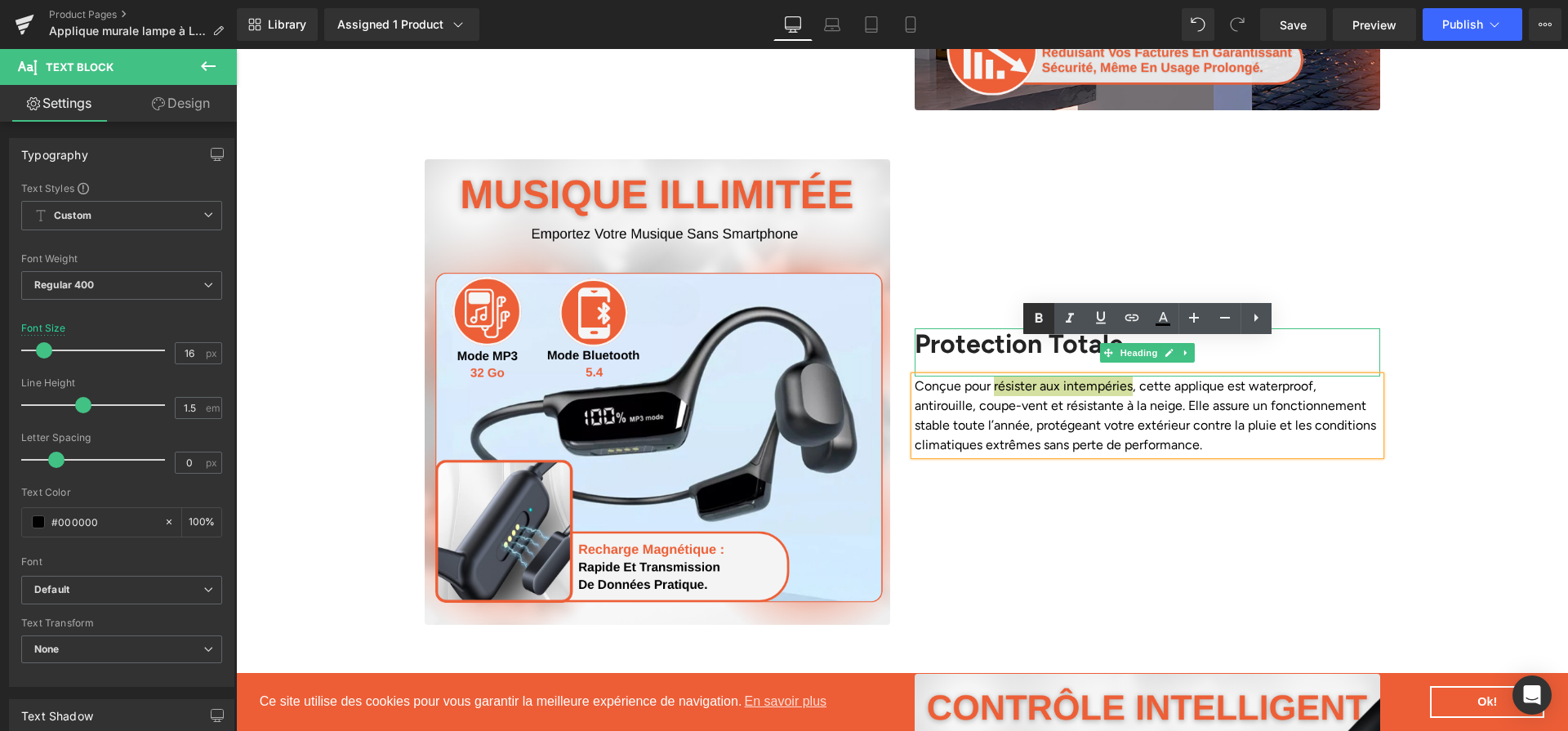
click at [1033, 319] on icon at bounding box center [1038, 318] width 19 height 19
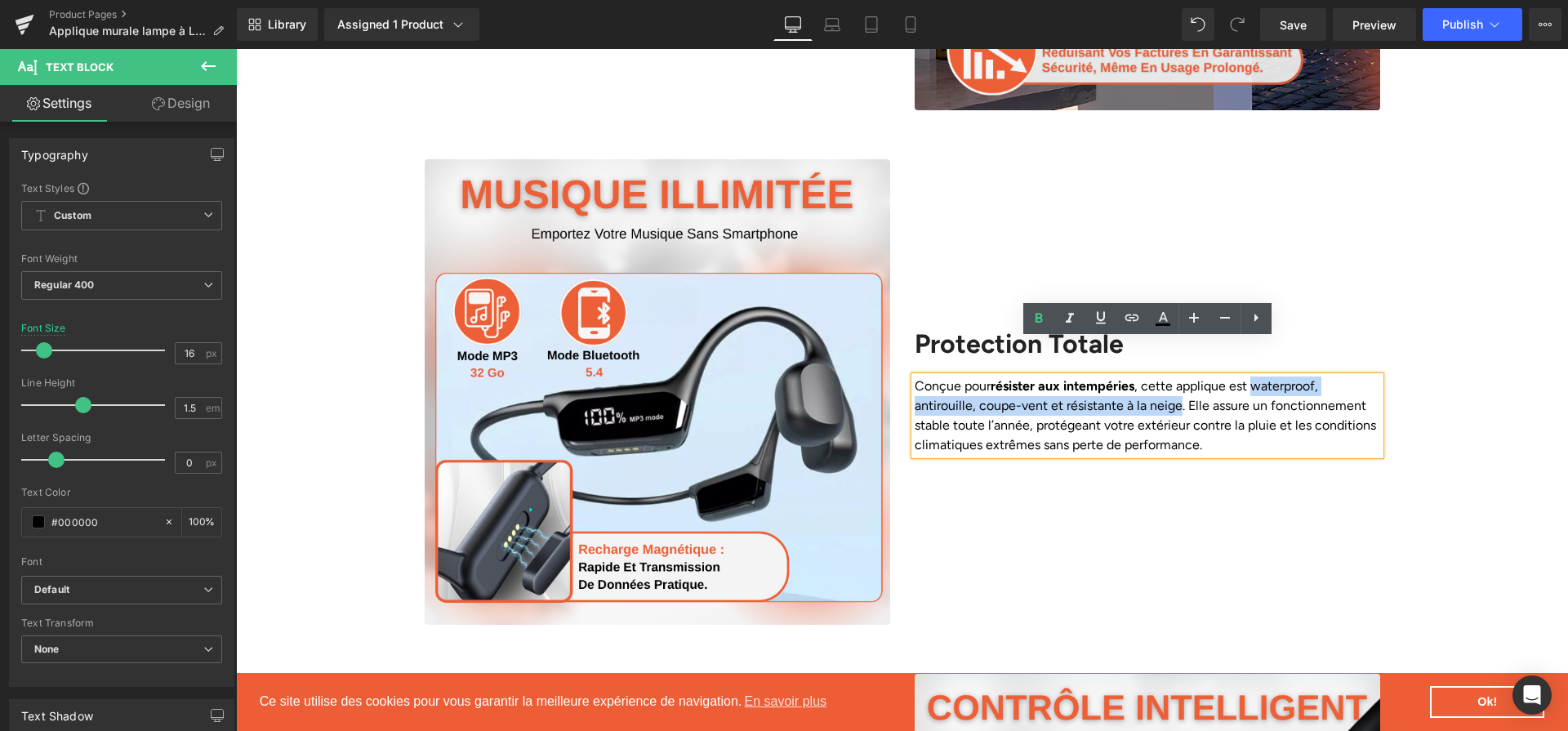
drag, startPoint x: 1256, startPoint y: 353, endPoint x: 1177, endPoint y: 376, distance: 82.3
click at [1177, 376] on p "Conçue pour résister aux intempéries , cette applique est waterproof, antirouil…" at bounding box center [1147, 415] width 465 height 78
click at [1042, 317] on icon at bounding box center [1038, 318] width 19 height 19
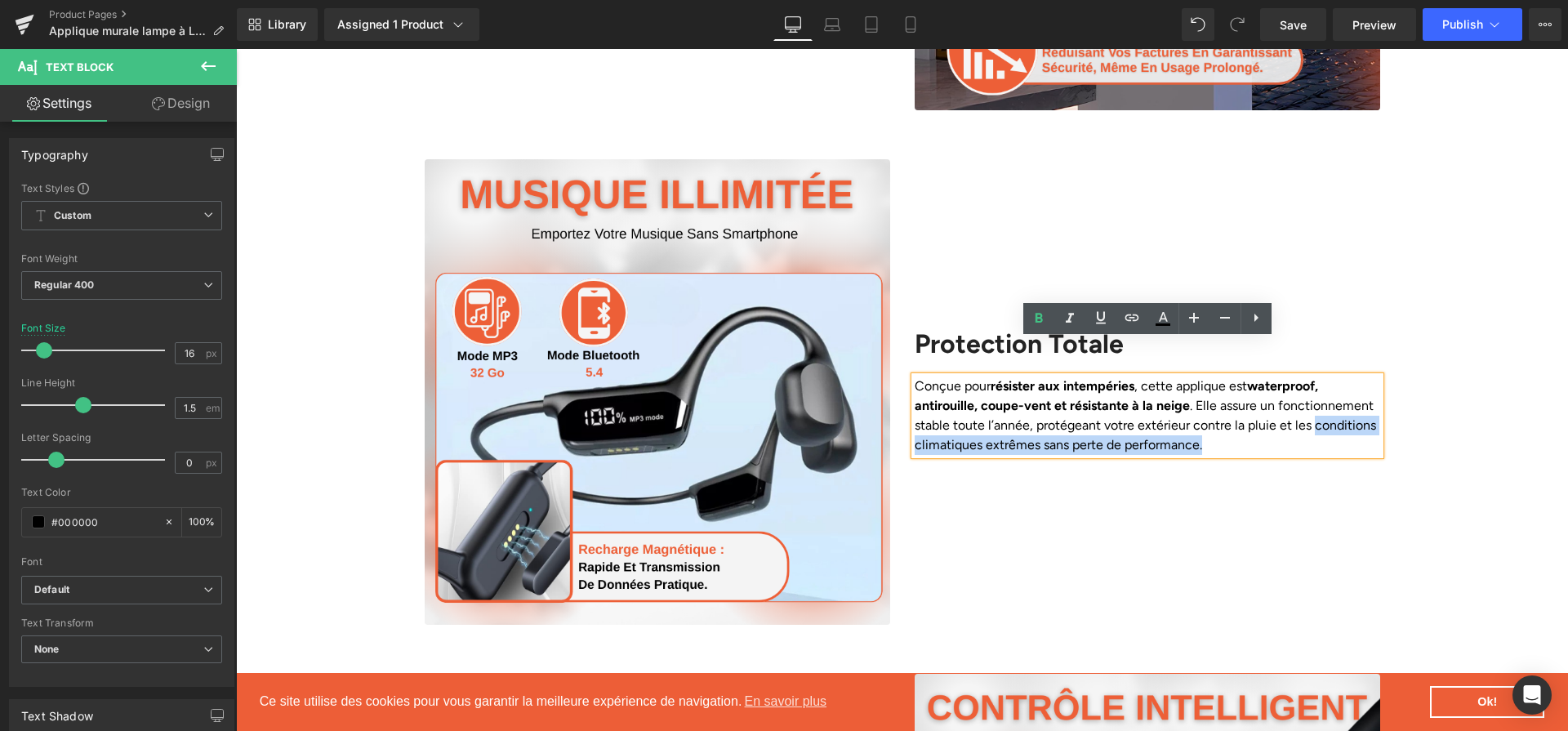
drag, startPoint x: 1288, startPoint y: 418, endPoint x: 936, endPoint y: 415, distance: 352.0
click at [936, 415] on p "Conçue pour résister aux intempéries , cette applique est waterproof, antirouil…" at bounding box center [1147, 415] width 465 height 78
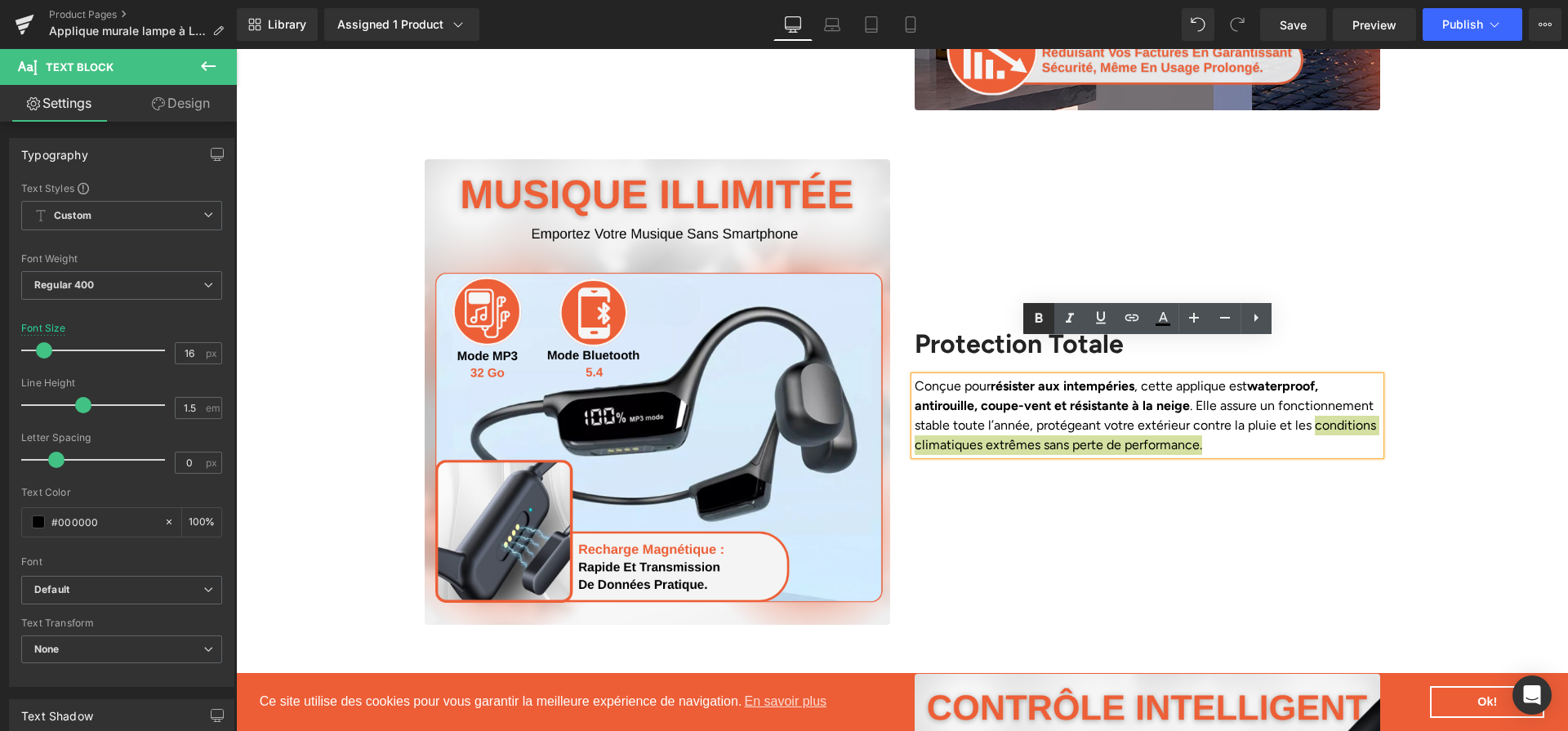
click at [1035, 323] on icon at bounding box center [1038, 318] width 19 height 19
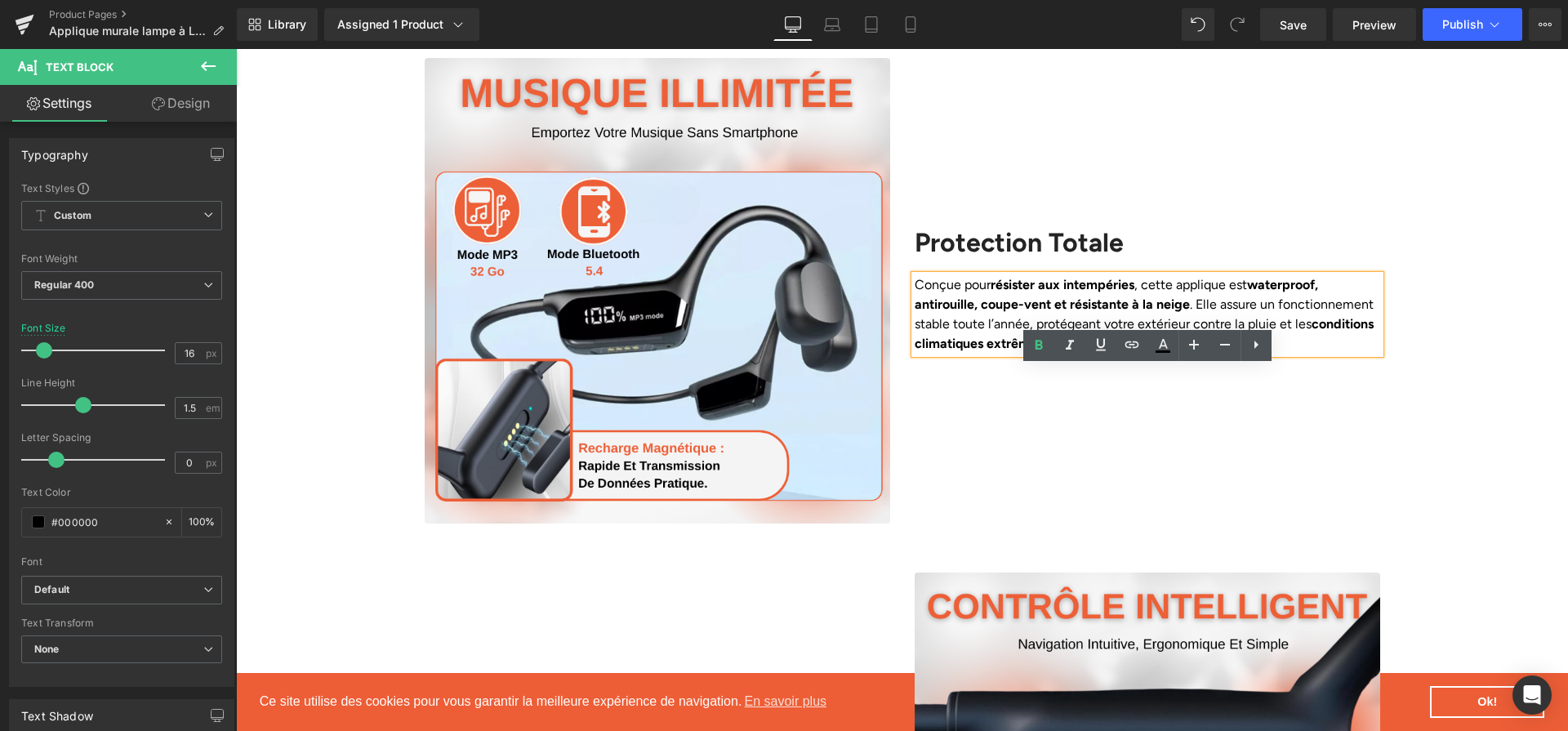
scroll to position [1880, 0]
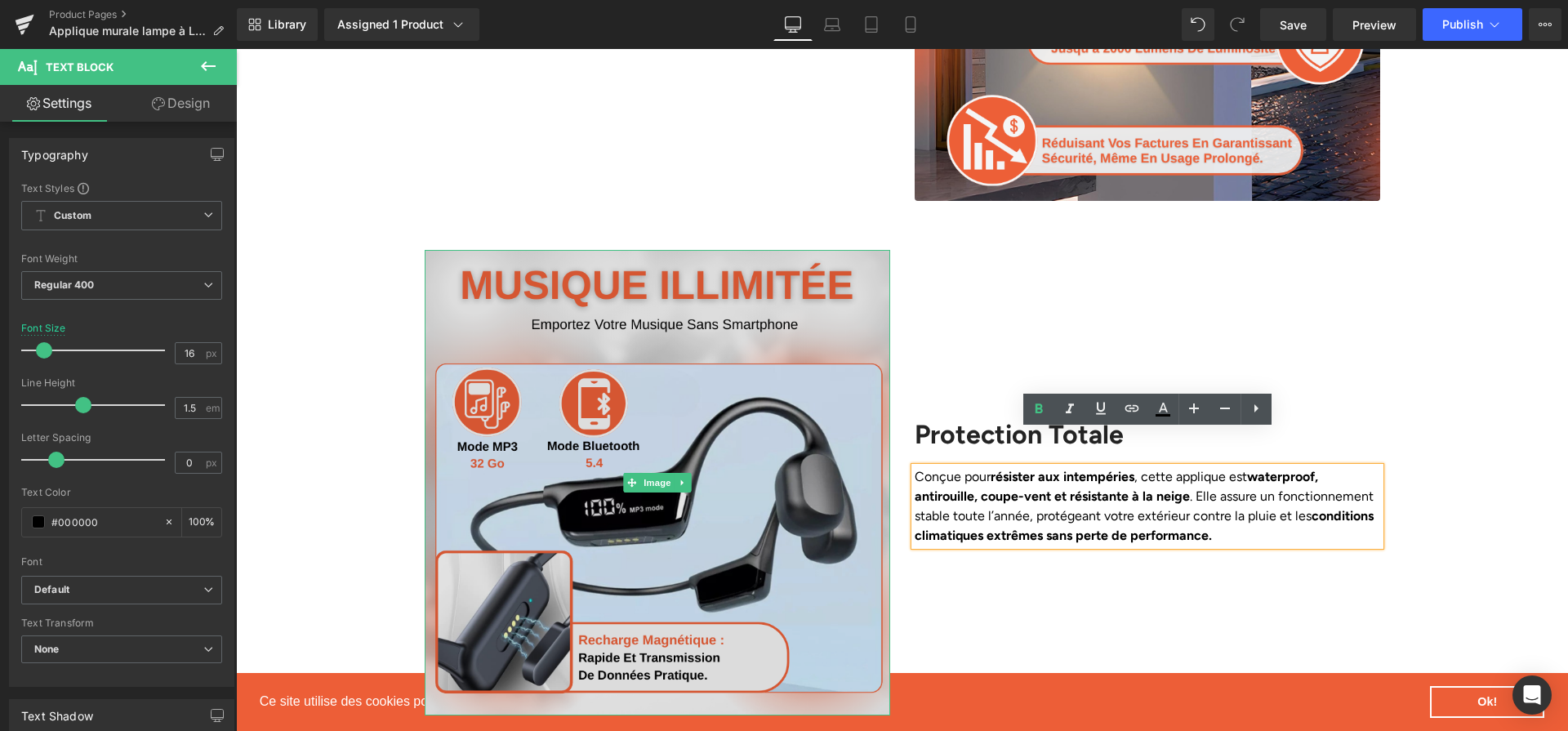
click at [751, 401] on img at bounding box center [658, 483] width 465 height 465
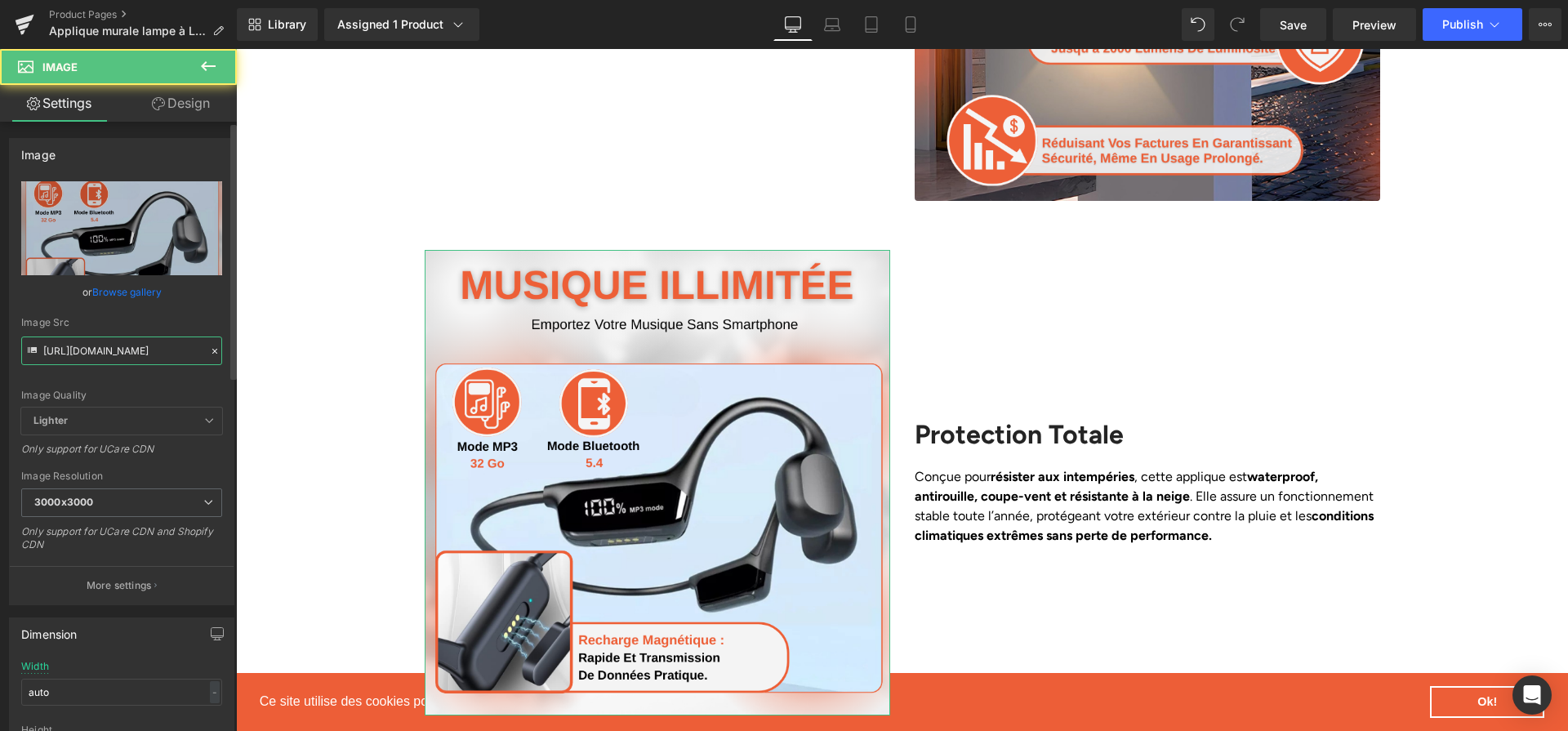
click at [141, 346] on input "[URL][DOMAIN_NAME]" at bounding box center [121, 351] width 201 height 29
paste input "b2cc9dc5-5be4-4ea6-85d2-7ff82c64e4f4.png?v=1758296947"
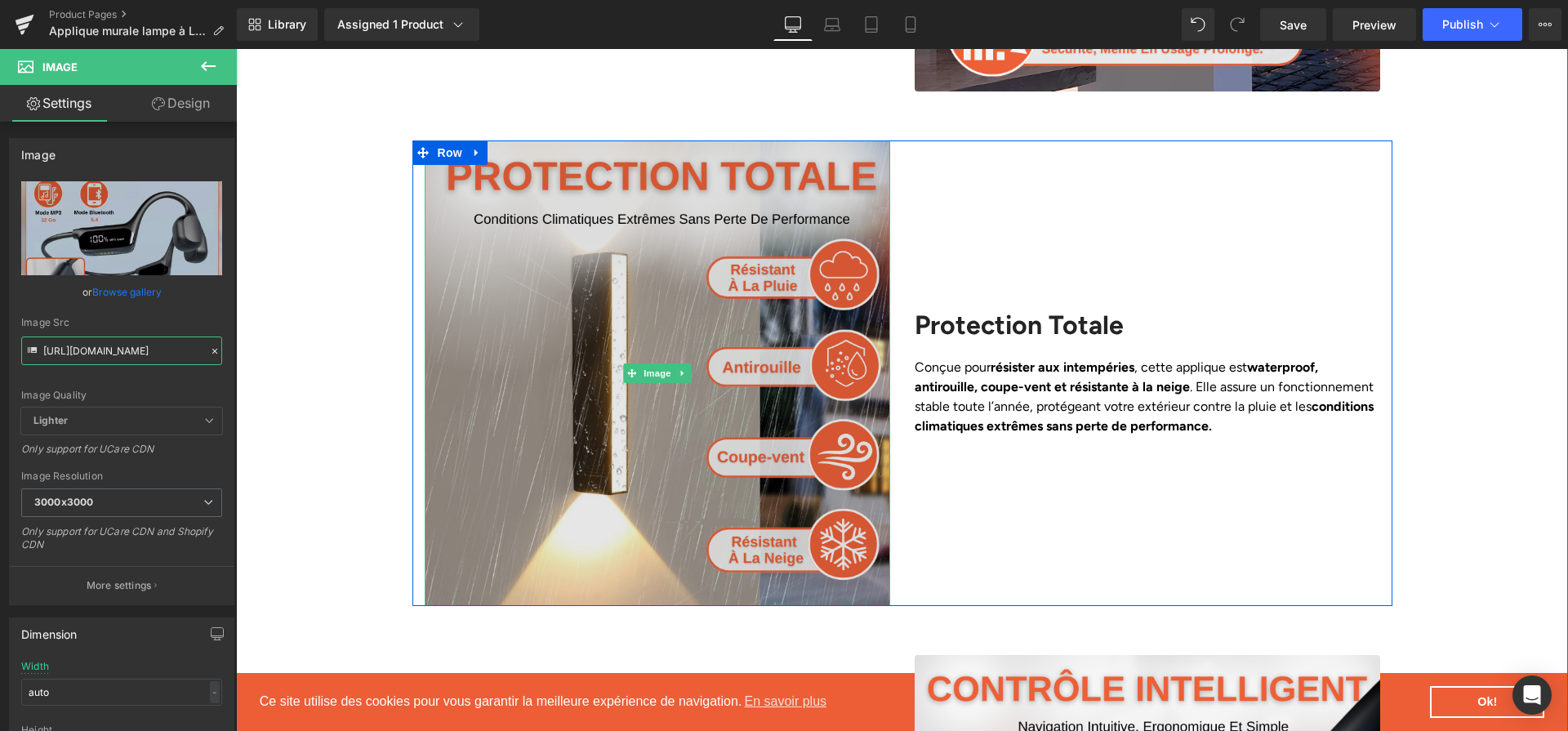
scroll to position [2002, 0]
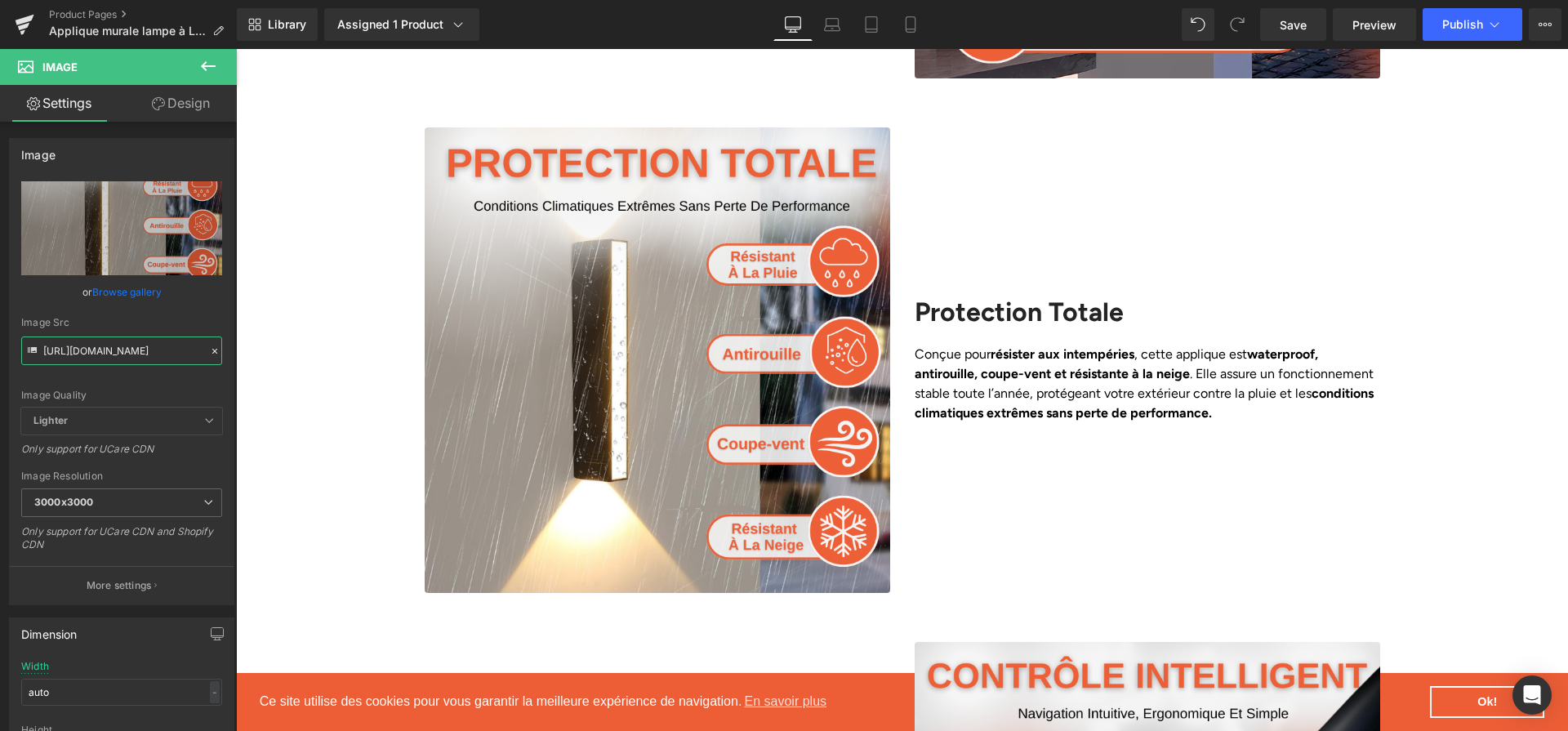
type input "[URL][DOMAIN_NAME]"
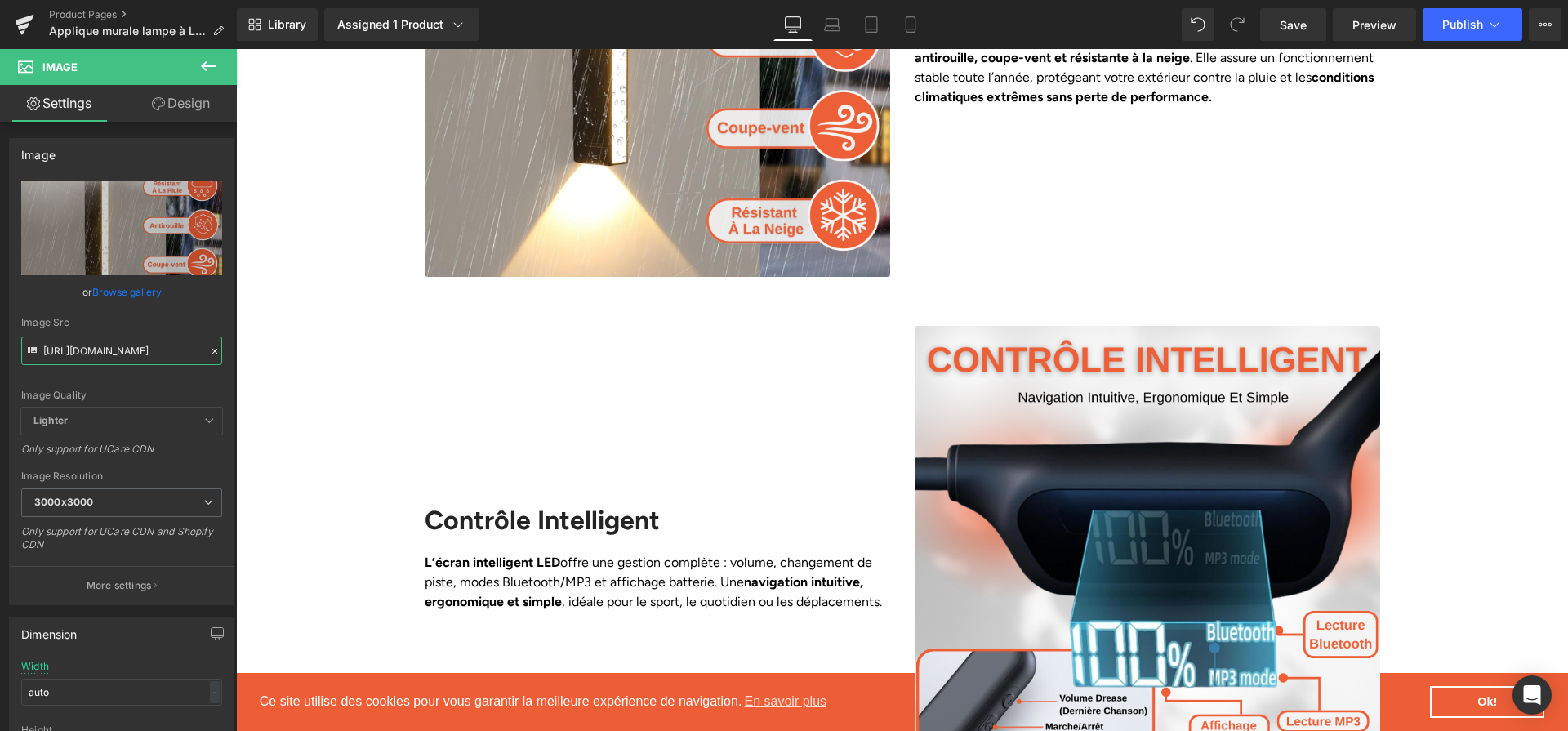
scroll to position [2422, 0]
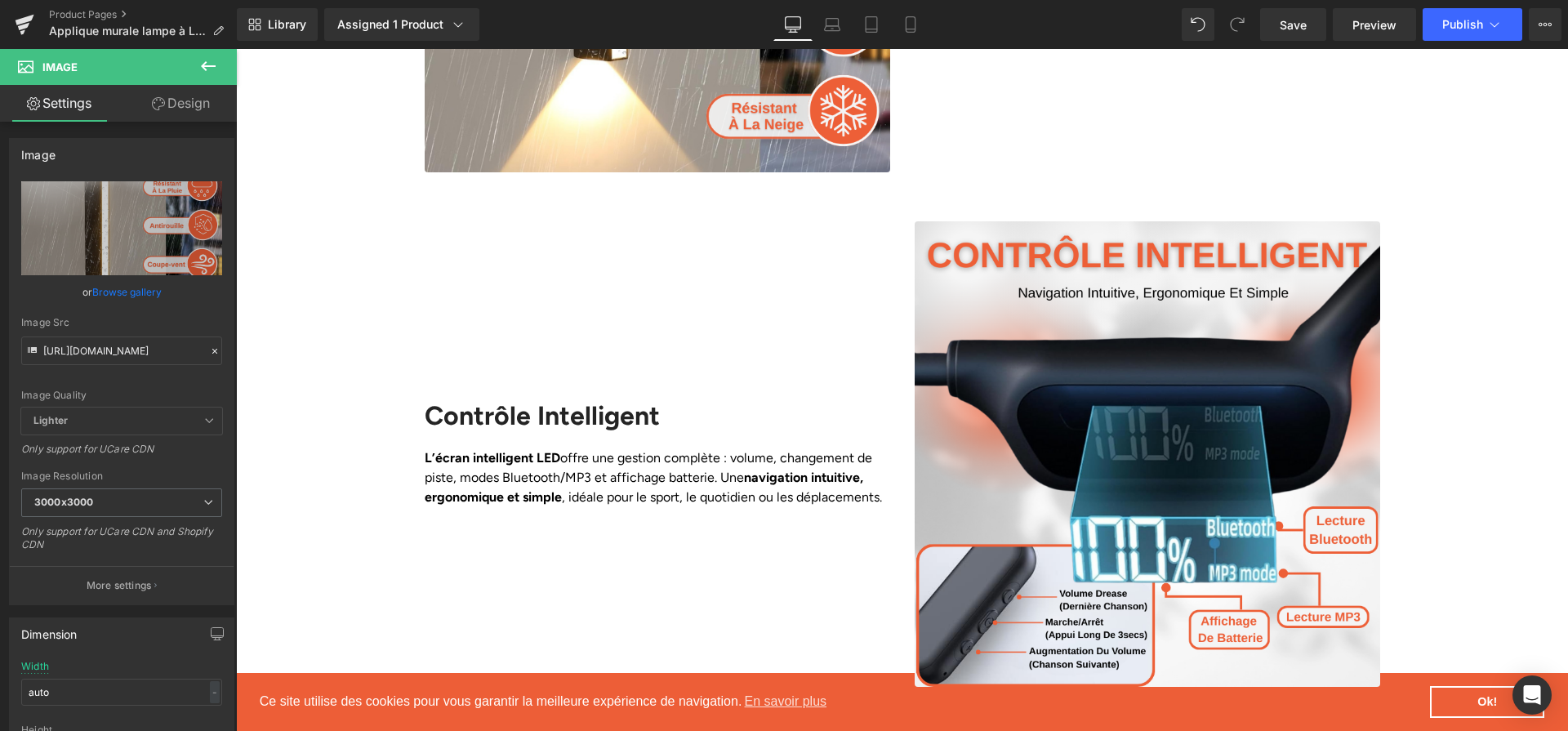
click at [1101, 344] on img at bounding box center [1147, 455] width 465 height 465
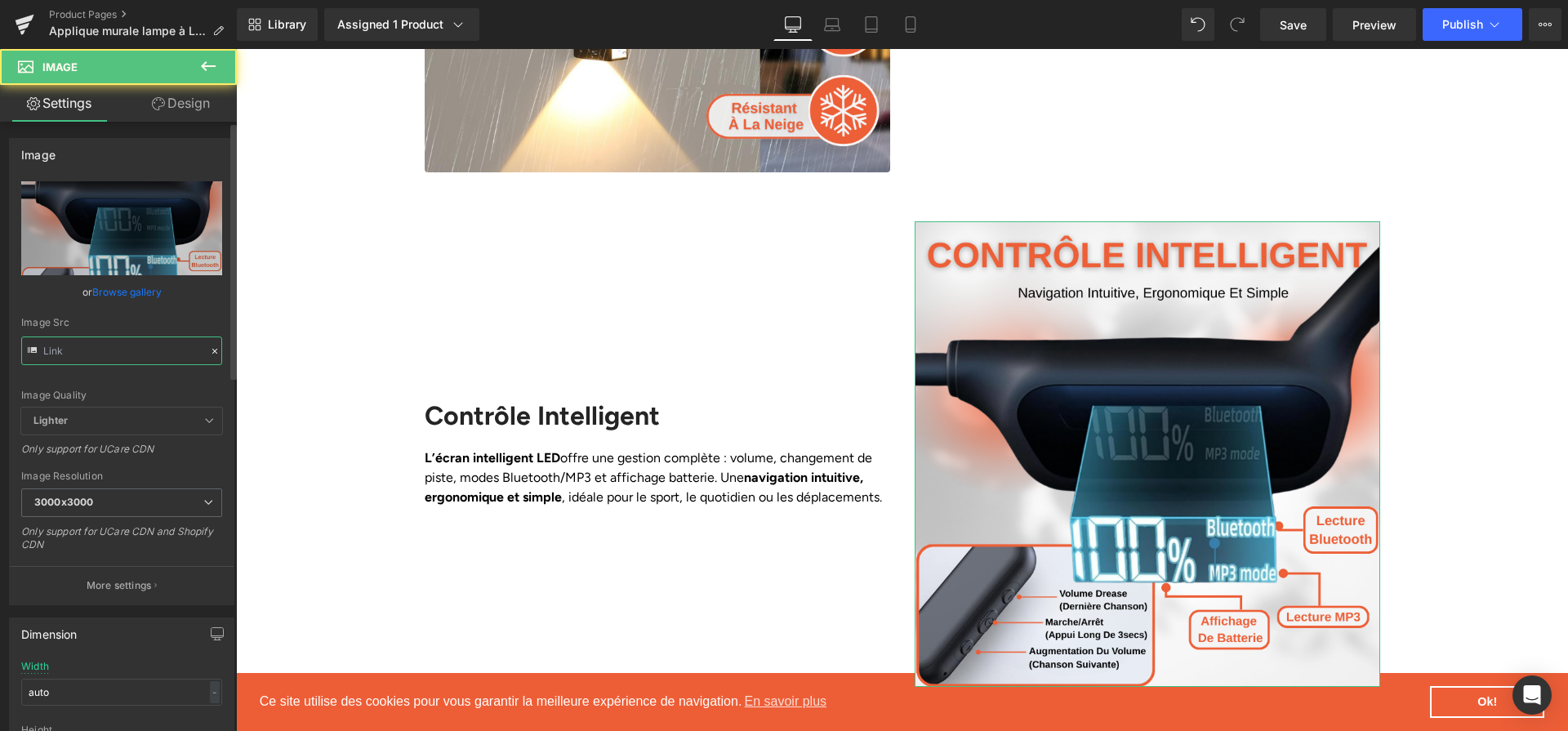
click at [143, 355] on input "text" at bounding box center [121, 351] width 201 height 29
paste input "[URL][DOMAIN_NAME]"
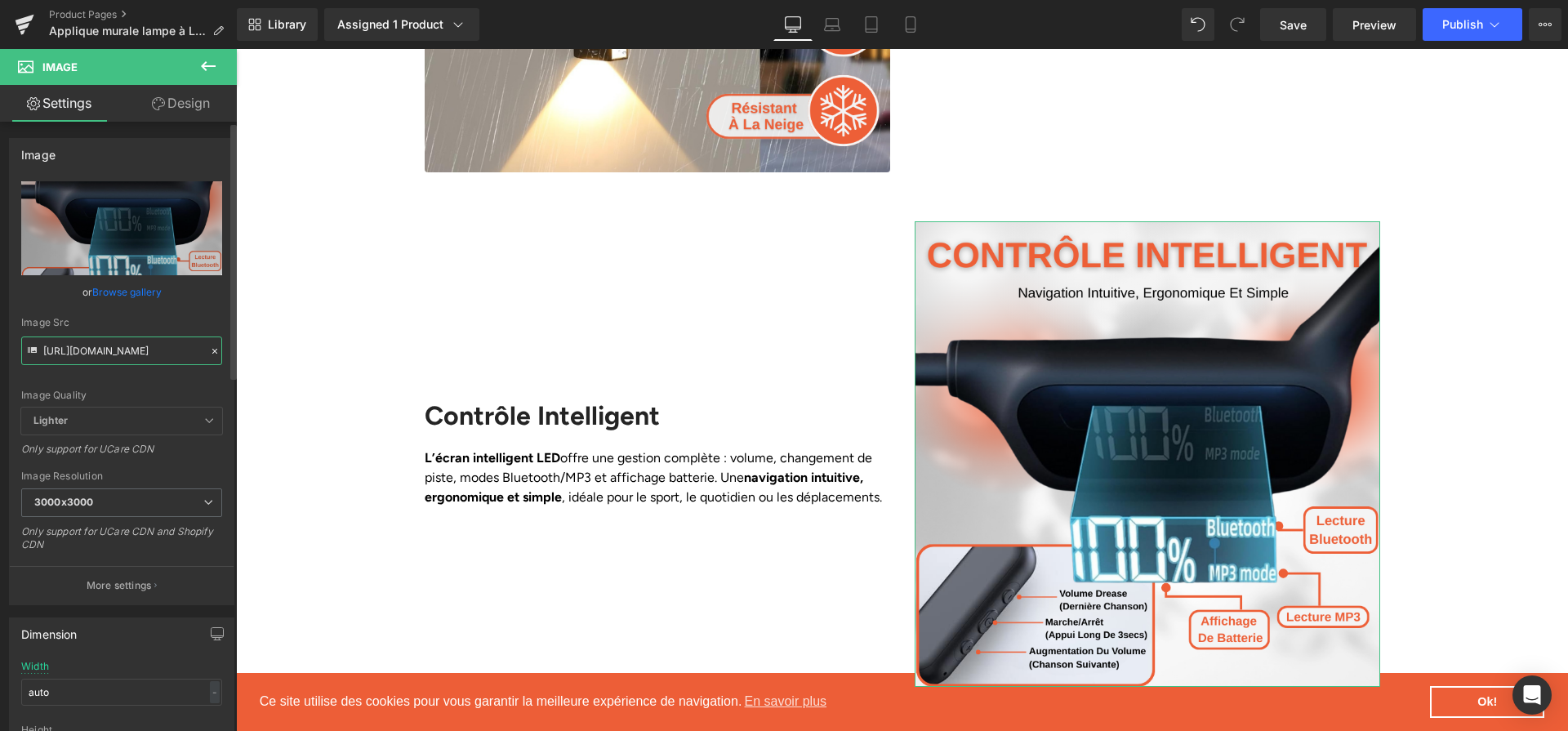
scroll to position [0, 401]
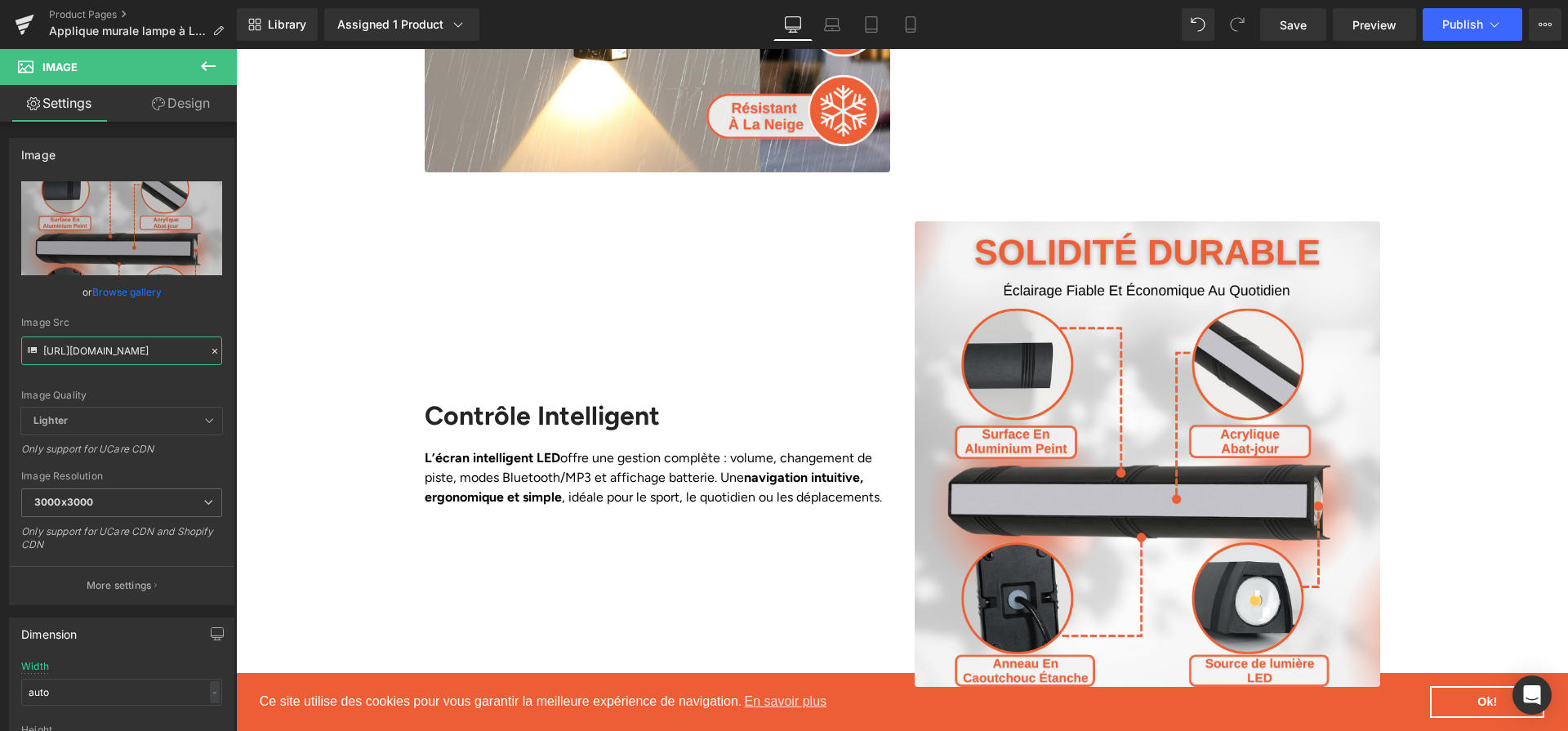
type input "[URL][DOMAIN_NAME]"
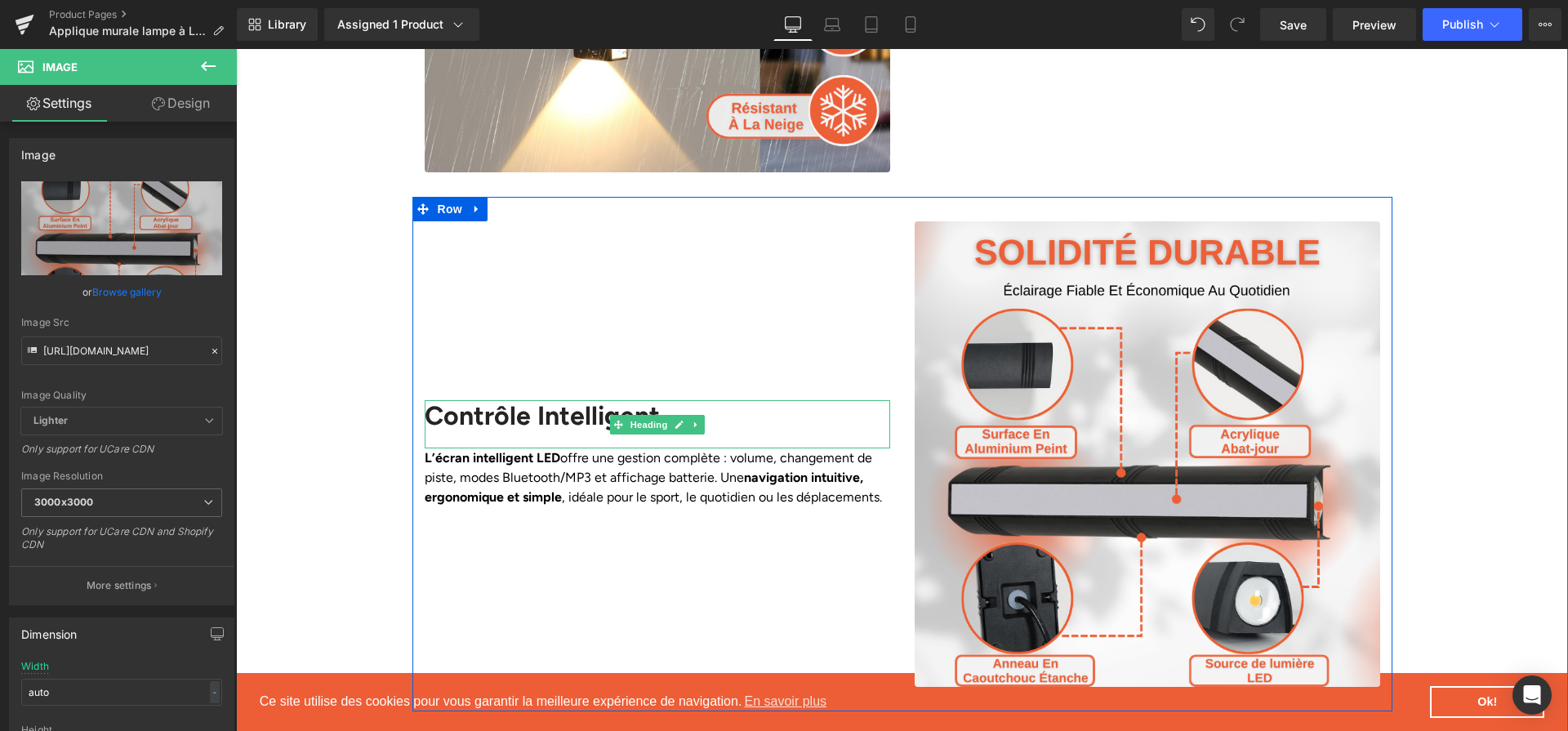
click at [538, 401] on h2 "Contrôle Intelligent" at bounding box center [658, 416] width 465 height 31
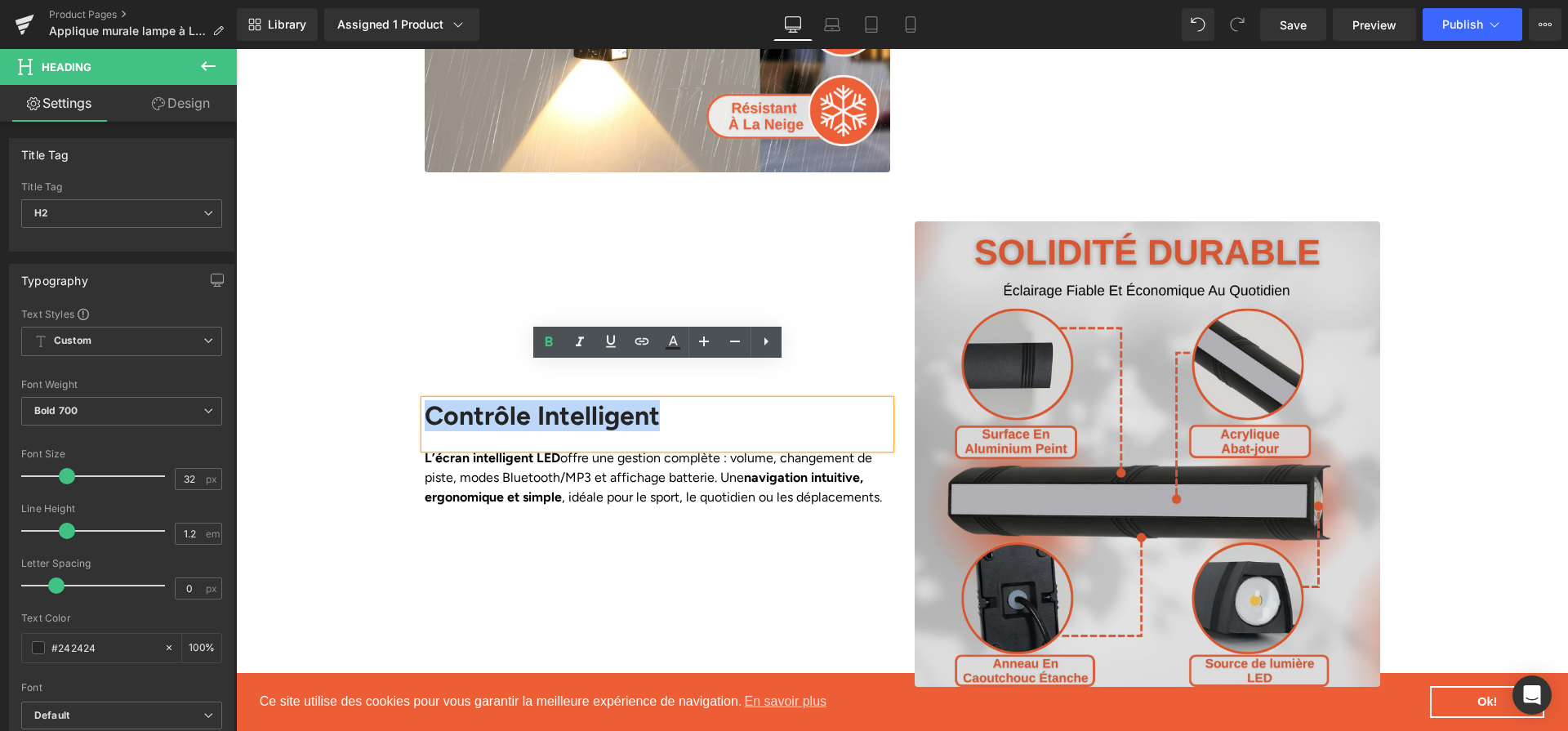
paste div
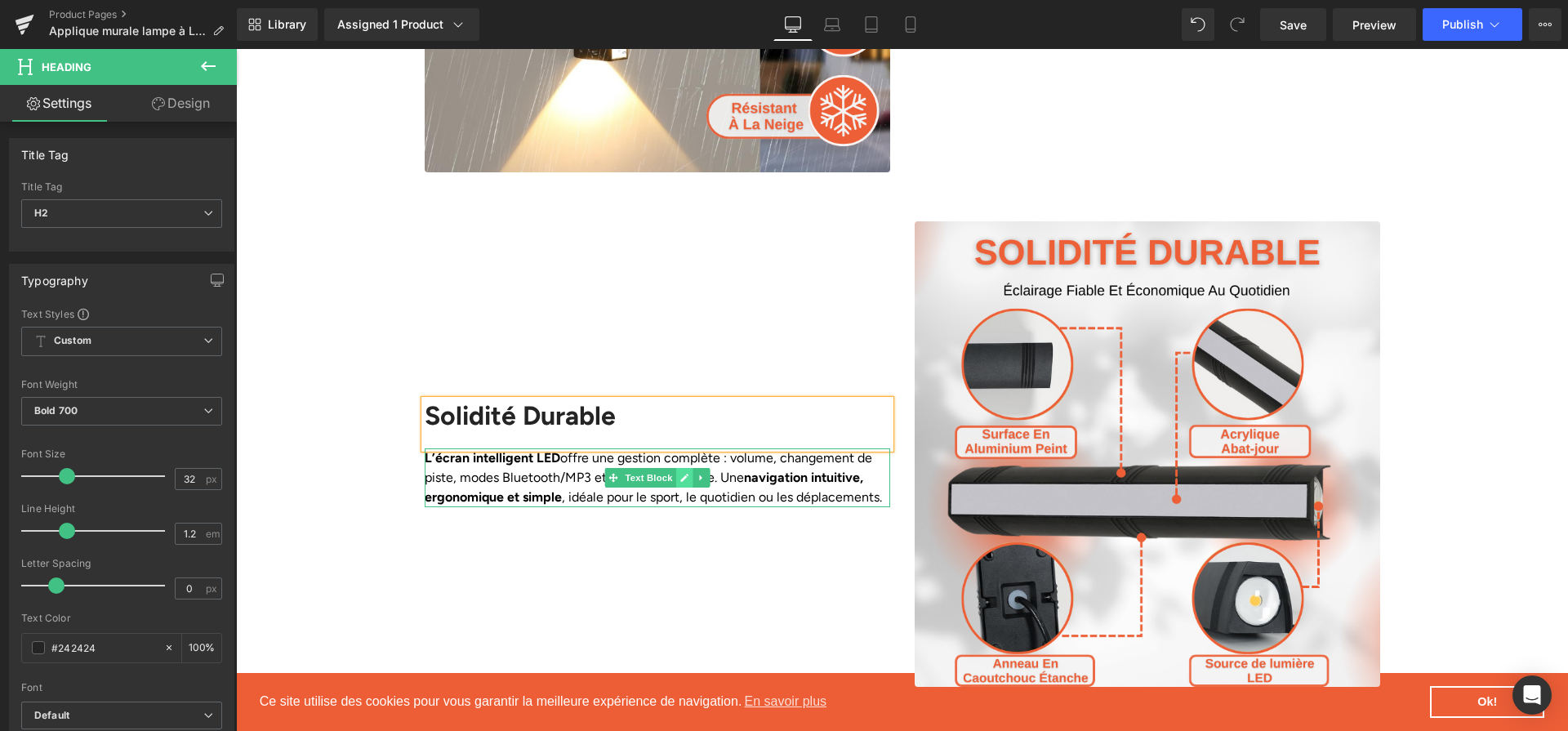
click at [683, 474] on icon at bounding box center [684, 478] width 8 height 8
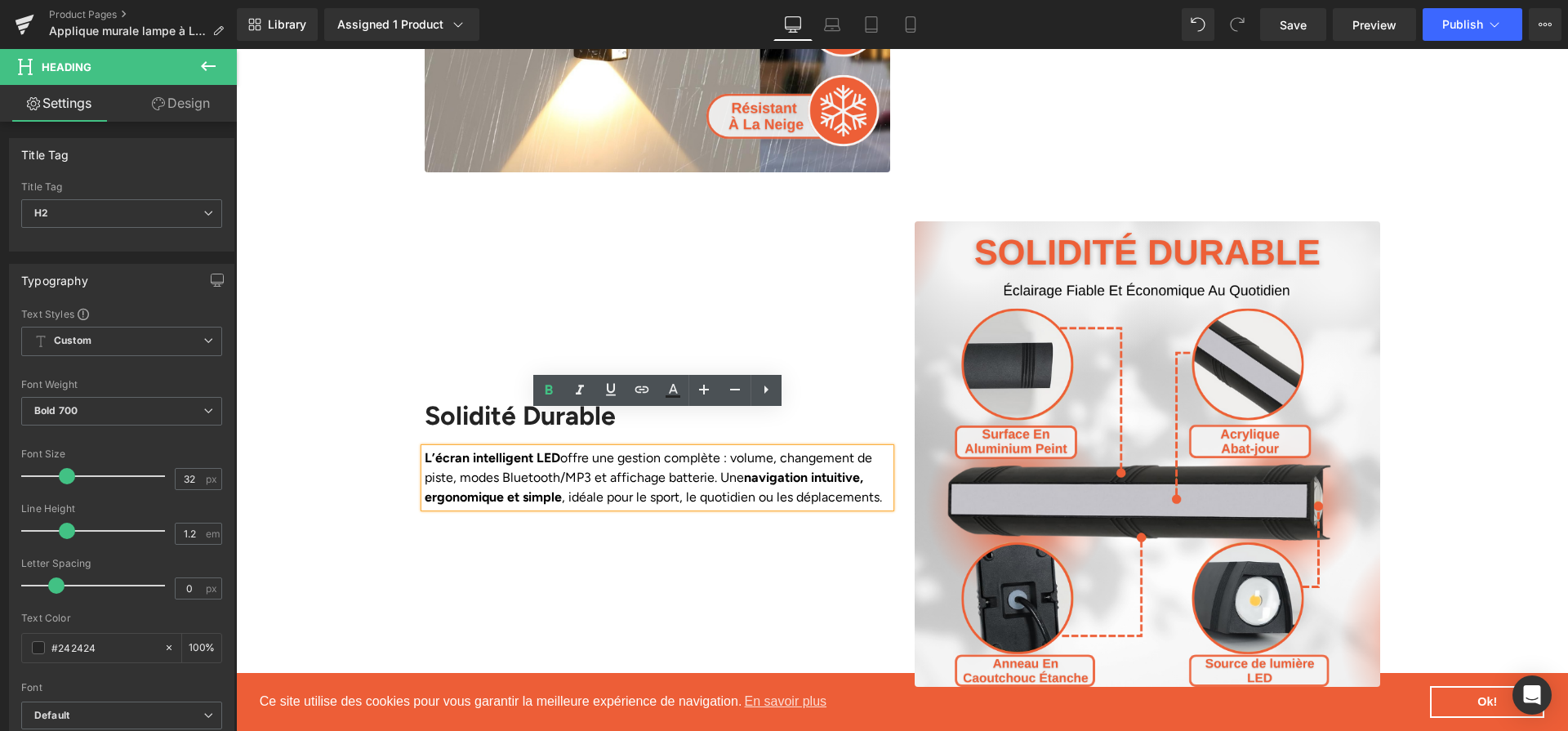
click at [683, 449] on p "L’écran intelligent LED offre une gestion complète : volume, changement de pist…" at bounding box center [658, 478] width 465 height 59
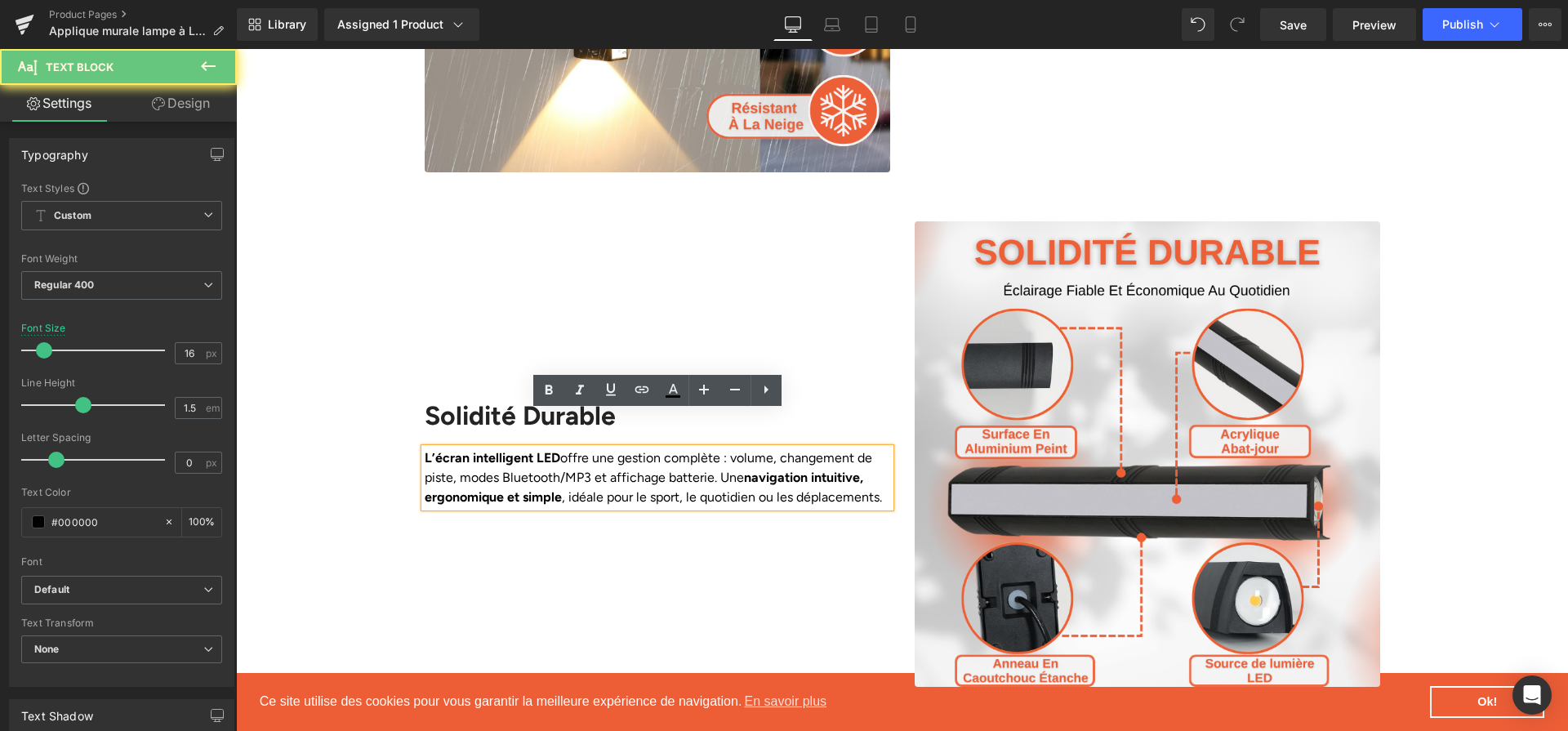
click at [683, 449] on p "L’écran intelligent LED offre une gestion complète : volume, changement de pist…" at bounding box center [658, 478] width 465 height 59
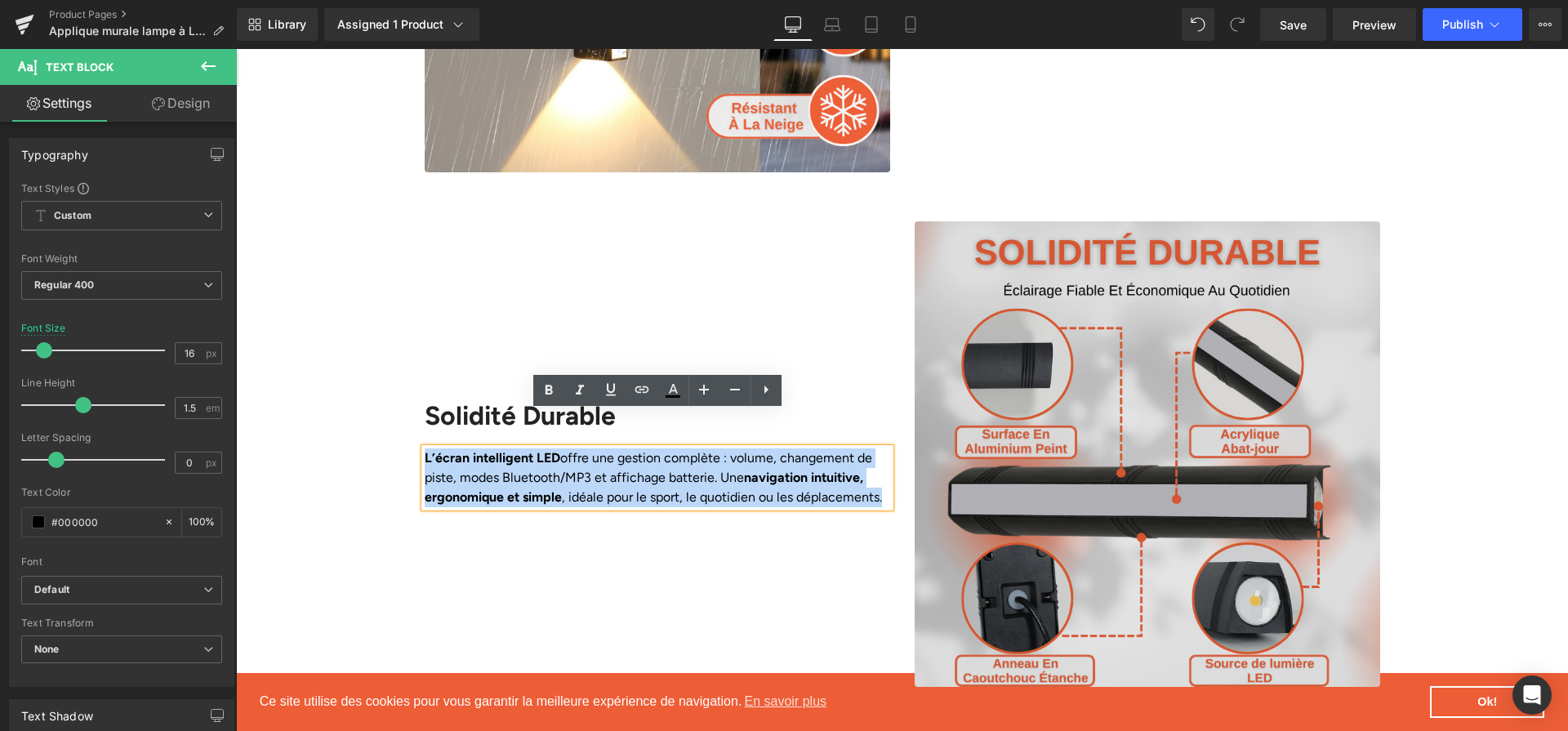
paste div
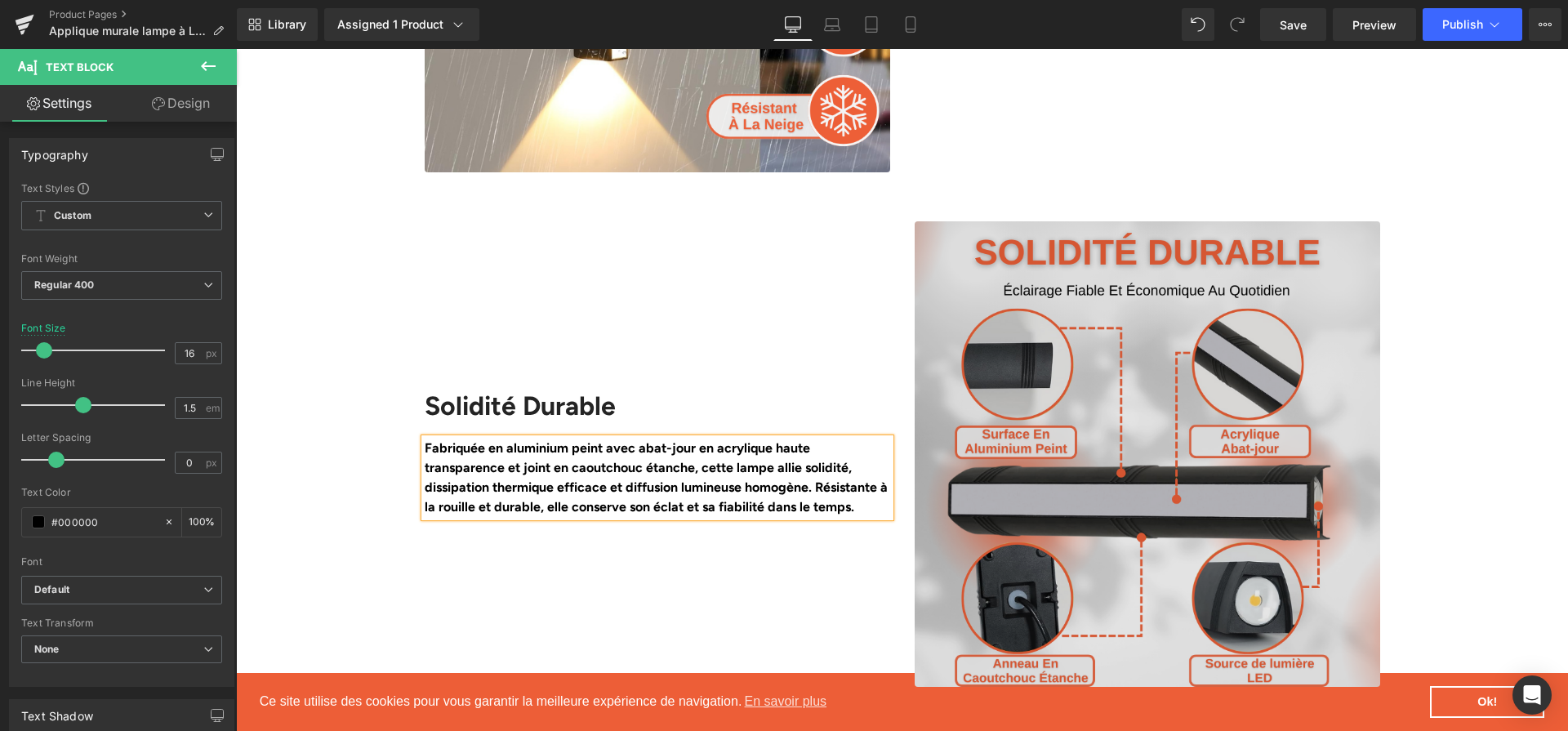
scroll to position [2403, 0]
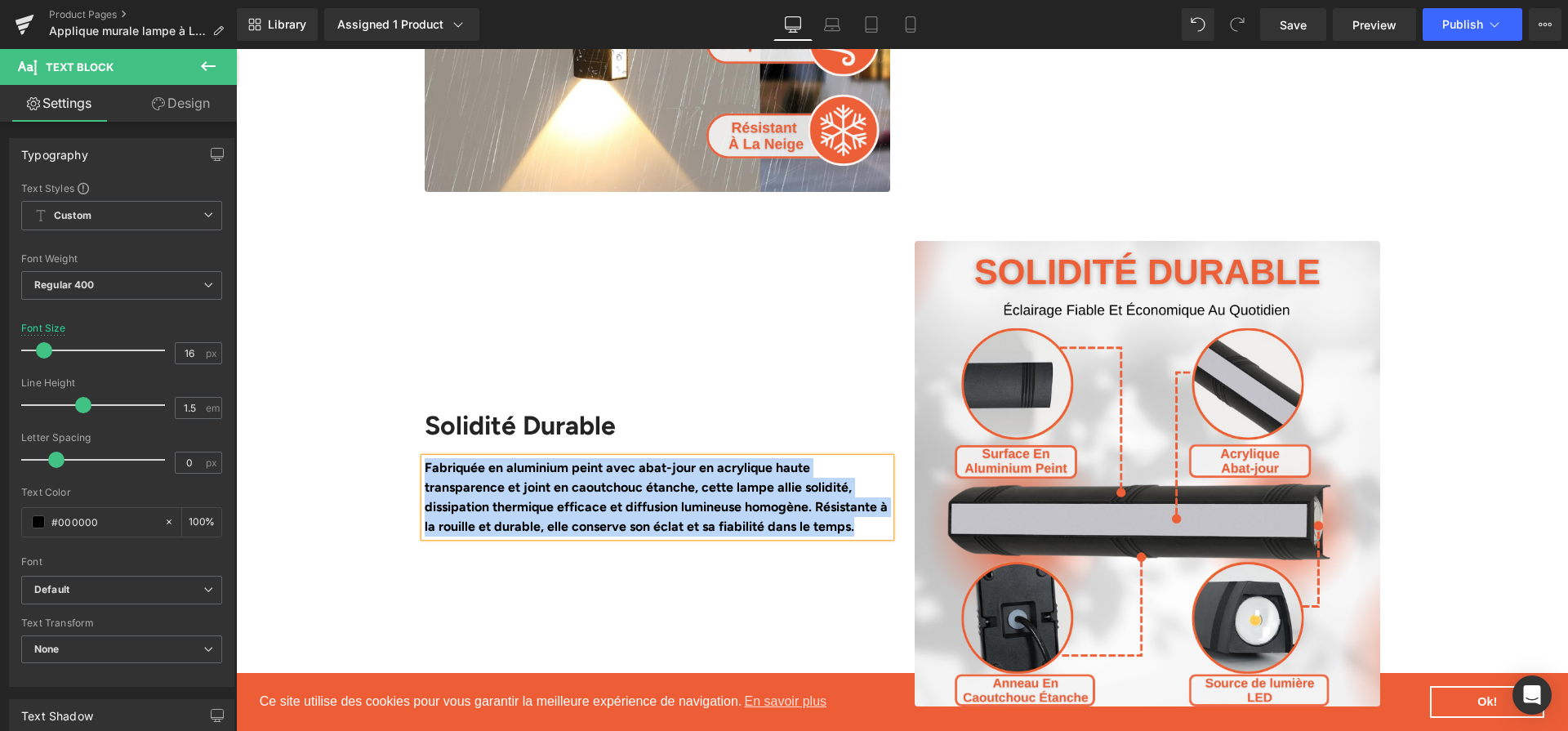
drag, startPoint x: 522, startPoint y: 505, endPoint x: 424, endPoint y: 420, distance: 129.7
click at [425, 459] on p "Fabriquée en aluminium peint avec abat-jour en acrylique haute transparence et …" at bounding box center [658, 497] width 465 height 78
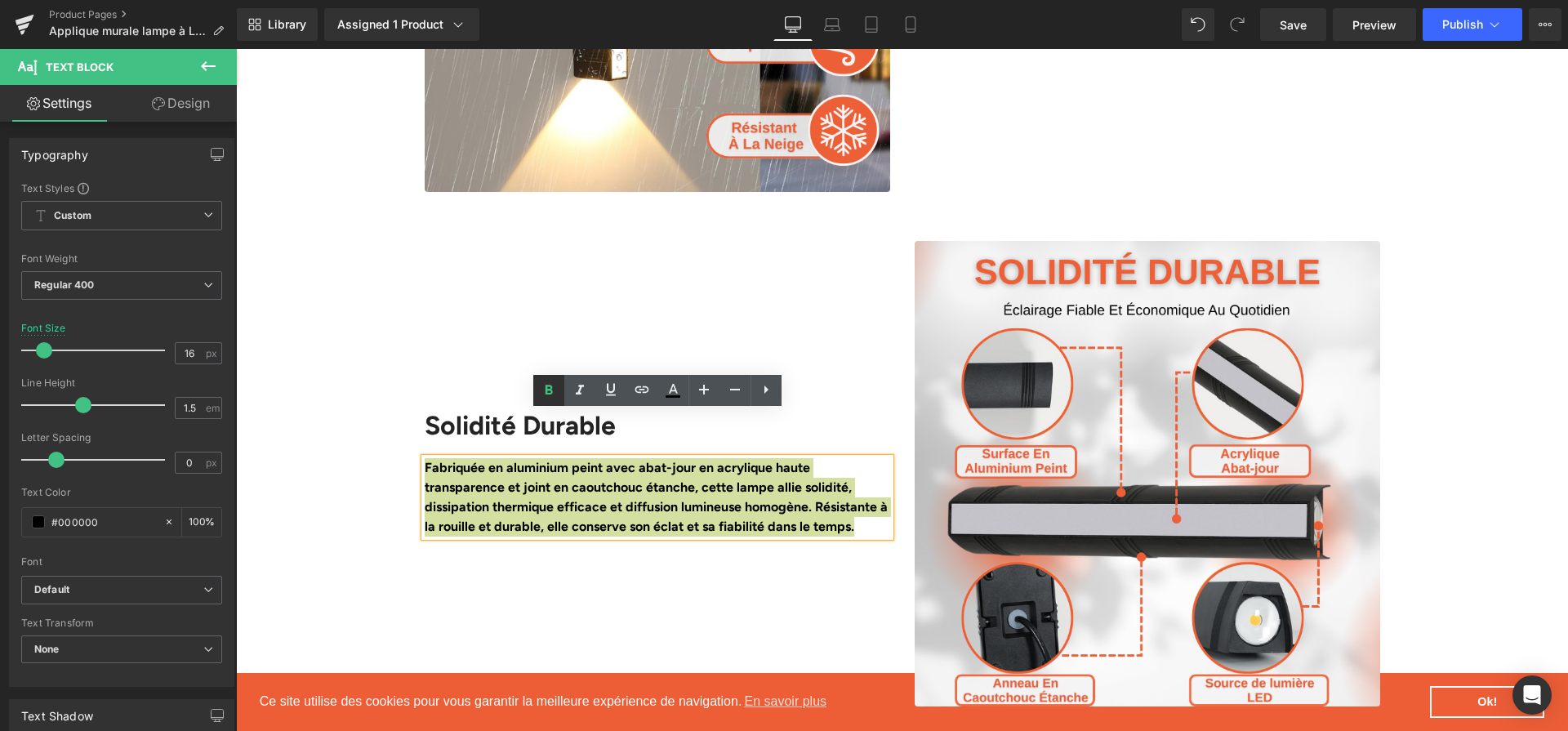
click at [555, 381] on icon at bounding box center [548, 390] width 19 height 19
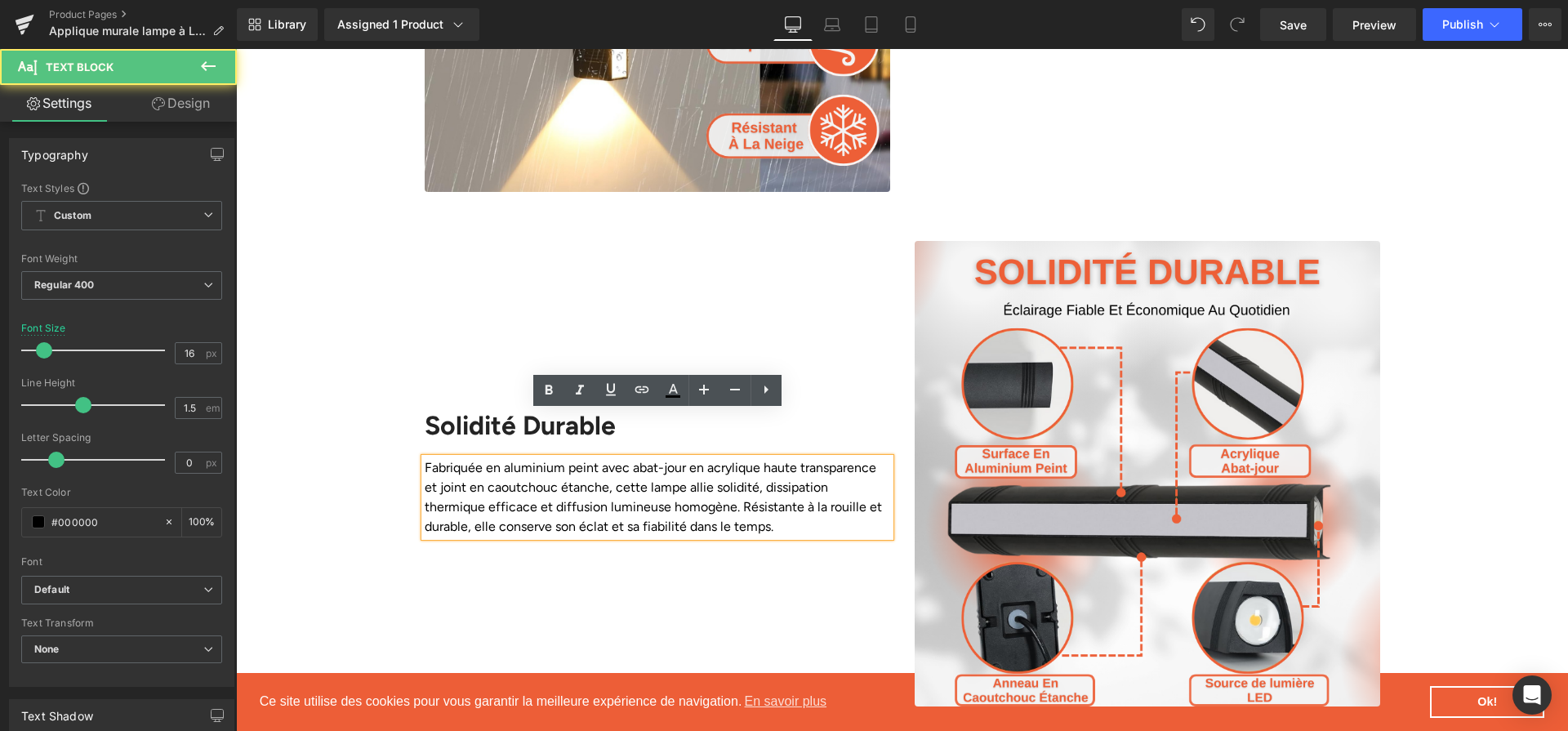
drag, startPoint x: 503, startPoint y: 438, endPoint x: 588, endPoint y: 438, distance: 85.0
click at [588, 459] on p "Fabriquée en aluminium peint avec abat-jour en acrylique haute transparence et …" at bounding box center [658, 497] width 465 height 78
drag, startPoint x: 688, startPoint y: 434, endPoint x: 604, endPoint y: 432, distance: 84.0
click at [604, 459] on p "Fabriquée en aluminium peint avec abat-jour en acrylique haute transparence et …" at bounding box center [658, 497] width 465 height 78
click at [584, 459] on p "Fabriquée en aluminium peint avec abat-jour en acrylique haute transparence et …" at bounding box center [658, 497] width 465 height 78
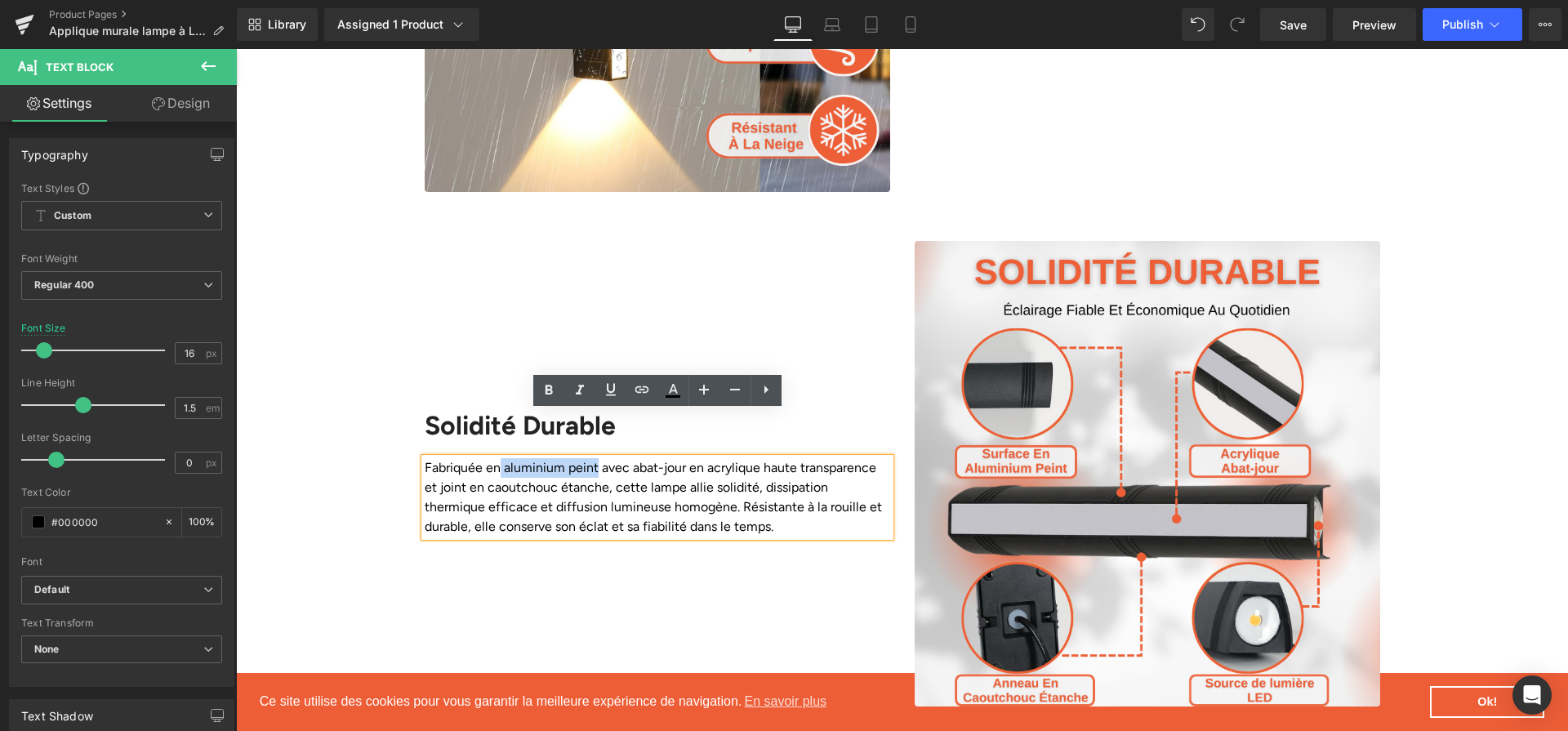
drag, startPoint x: 597, startPoint y: 433, endPoint x: 501, endPoint y: 434, distance: 96.0
click at [501, 459] on p "Fabriquée en aluminium peint avec abat-jour en acrylique haute transparence et …" at bounding box center [658, 497] width 465 height 78
drag, startPoint x: 547, startPoint y: 399, endPoint x: 401, endPoint y: 390, distance: 146.3
click at [547, 399] on icon at bounding box center [548, 390] width 19 height 19
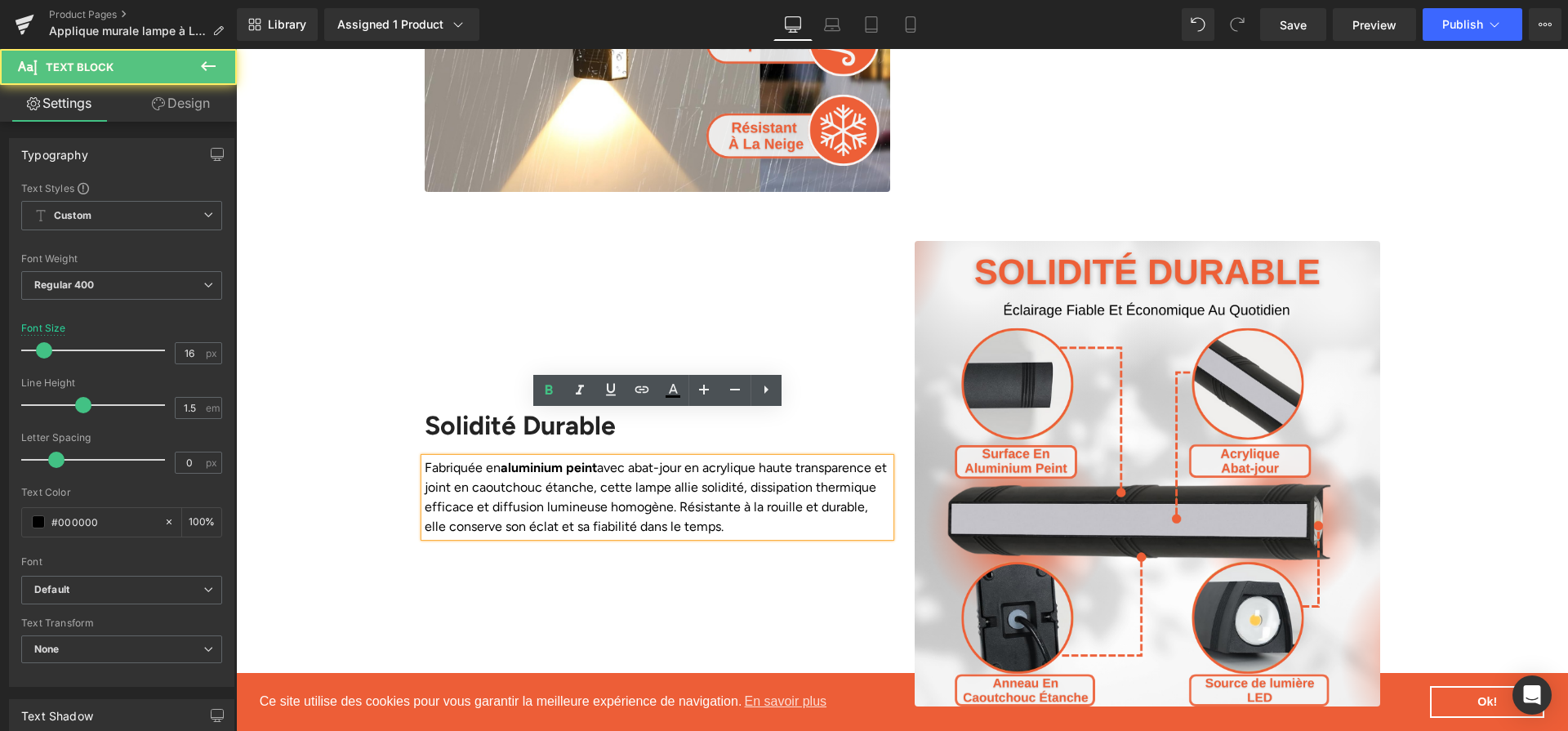
drag, startPoint x: 638, startPoint y: 437, endPoint x: 776, endPoint y: 432, distance: 138.1
click at [776, 459] on p "Fabriquée en aluminium peint avec abat-jour en acrylique haute transparence et …" at bounding box center [658, 497] width 465 height 78
drag, startPoint x: 768, startPoint y: 431, endPoint x: 638, endPoint y: 432, distance: 130.0
click at [638, 459] on p "Fabriquée en aluminium peint avec abat-jour en acrylique haute transparence et …" at bounding box center [658, 497] width 465 height 78
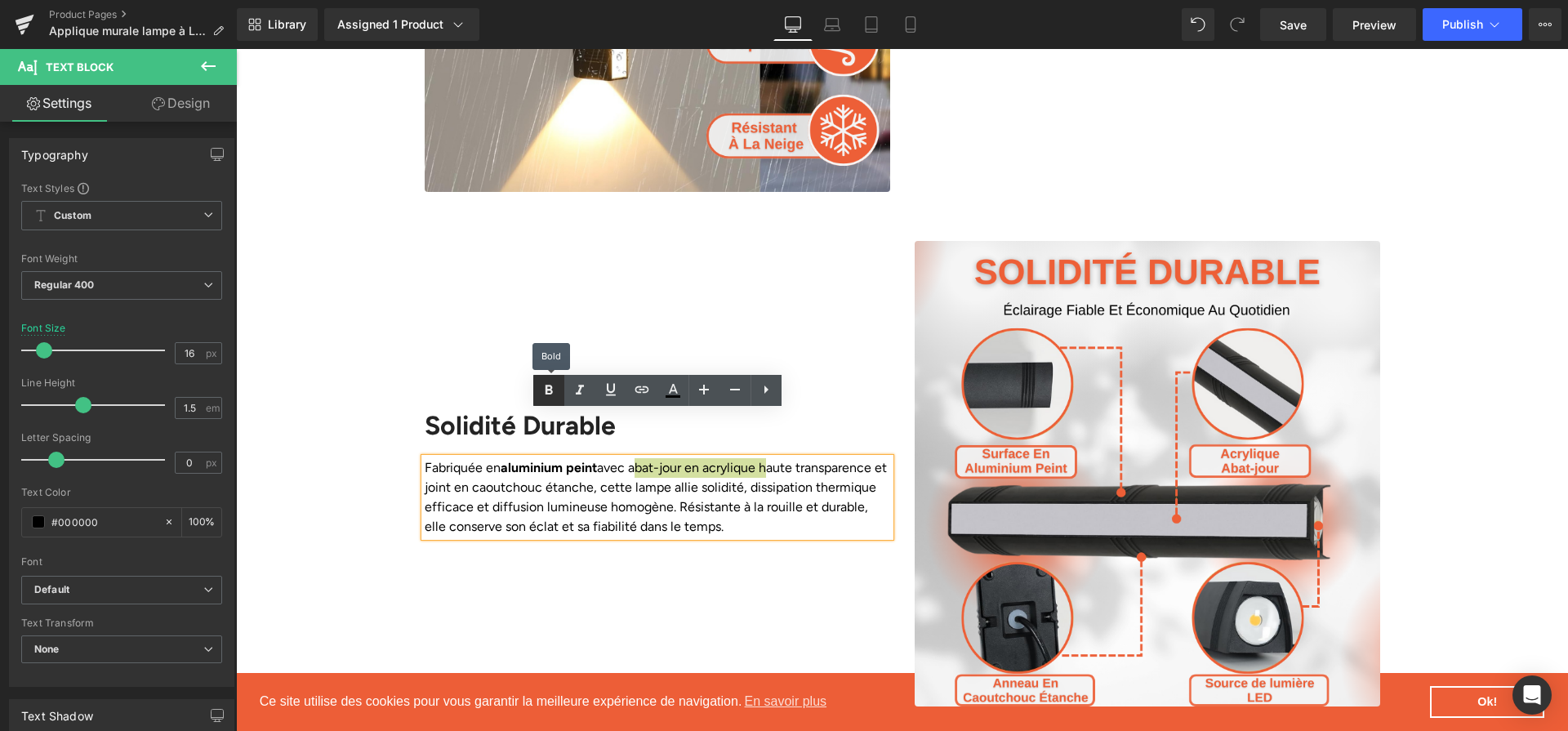
click at [559, 401] on link at bounding box center [548, 390] width 31 height 31
drag, startPoint x: 515, startPoint y: 453, endPoint x: 683, endPoint y: 455, distance: 168.0
click at [683, 459] on p "Fabriquée en aluminium peint avec abat-jour en acrylique haute transparence et …" at bounding box center [658, 497] width 465 height 78
click at [550, 399] on icon at bounding box center [548, 390] width 19 height 19
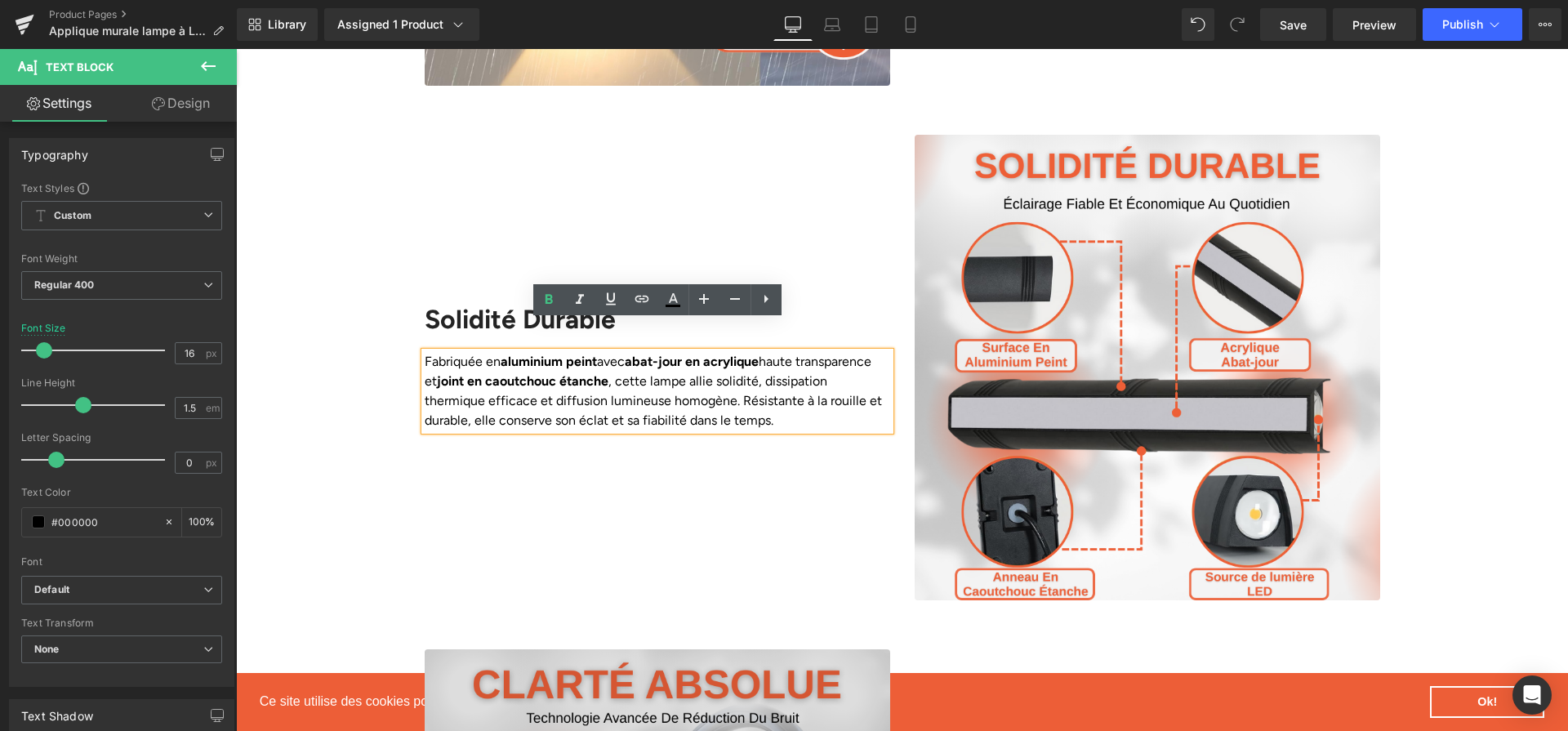
scroll to position [2497, 0]
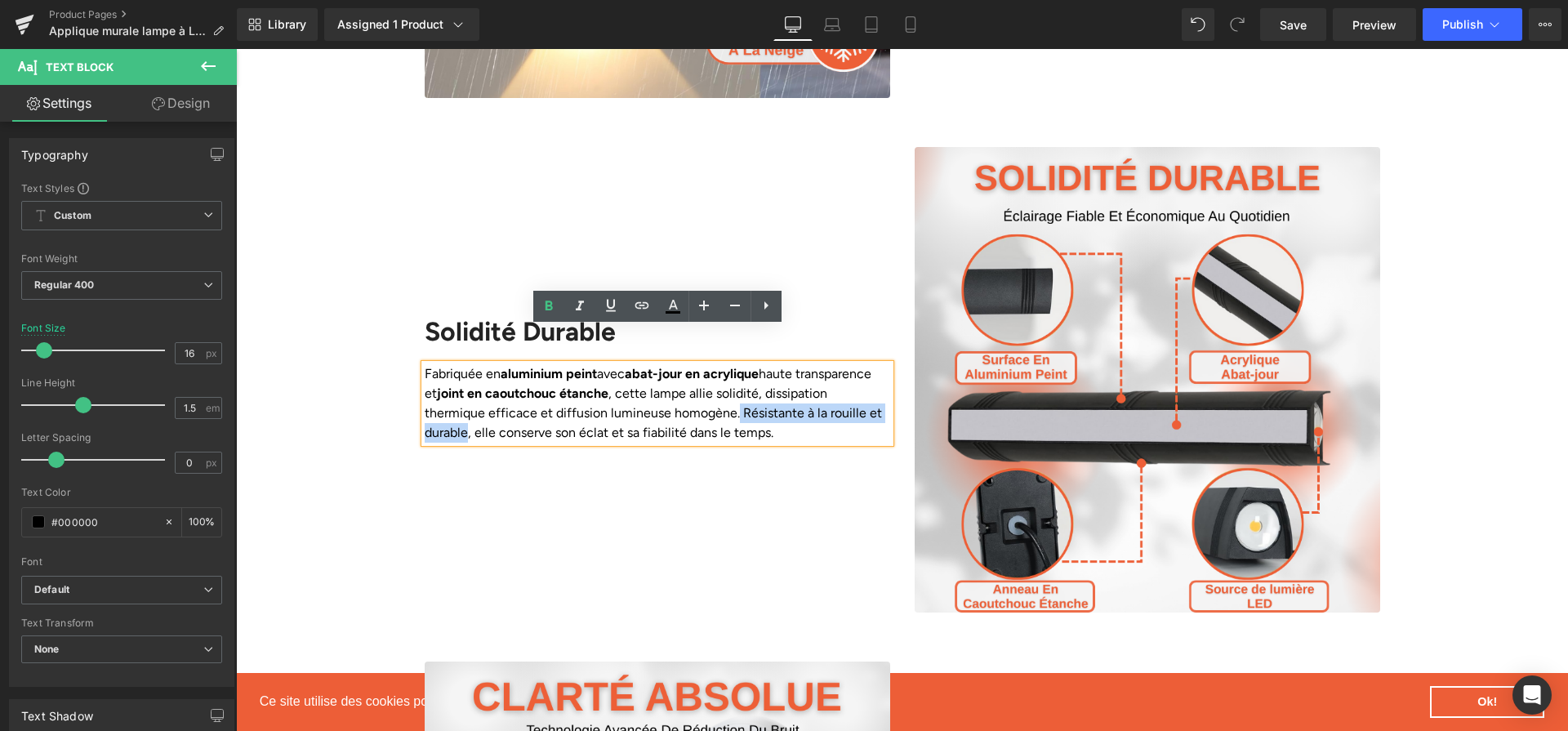
drag, startPoint x: 796, startPoint y: 377, endPoint x: 522, endPoint y: 402, distance: 275.1
click at [522, 402] on p "Fabriquée en aluminium peint avec abat-jour en acrylique haute transparence et …" at bounding box center [658, 403] width 465 height 78
drag, startPoint x: 548, startPoint y: 309, endPoint x: 422, endPoint y: 355, distance: 134.1
click at [548, 309] on icon at bounding box center [548, 306] width 8 height 10
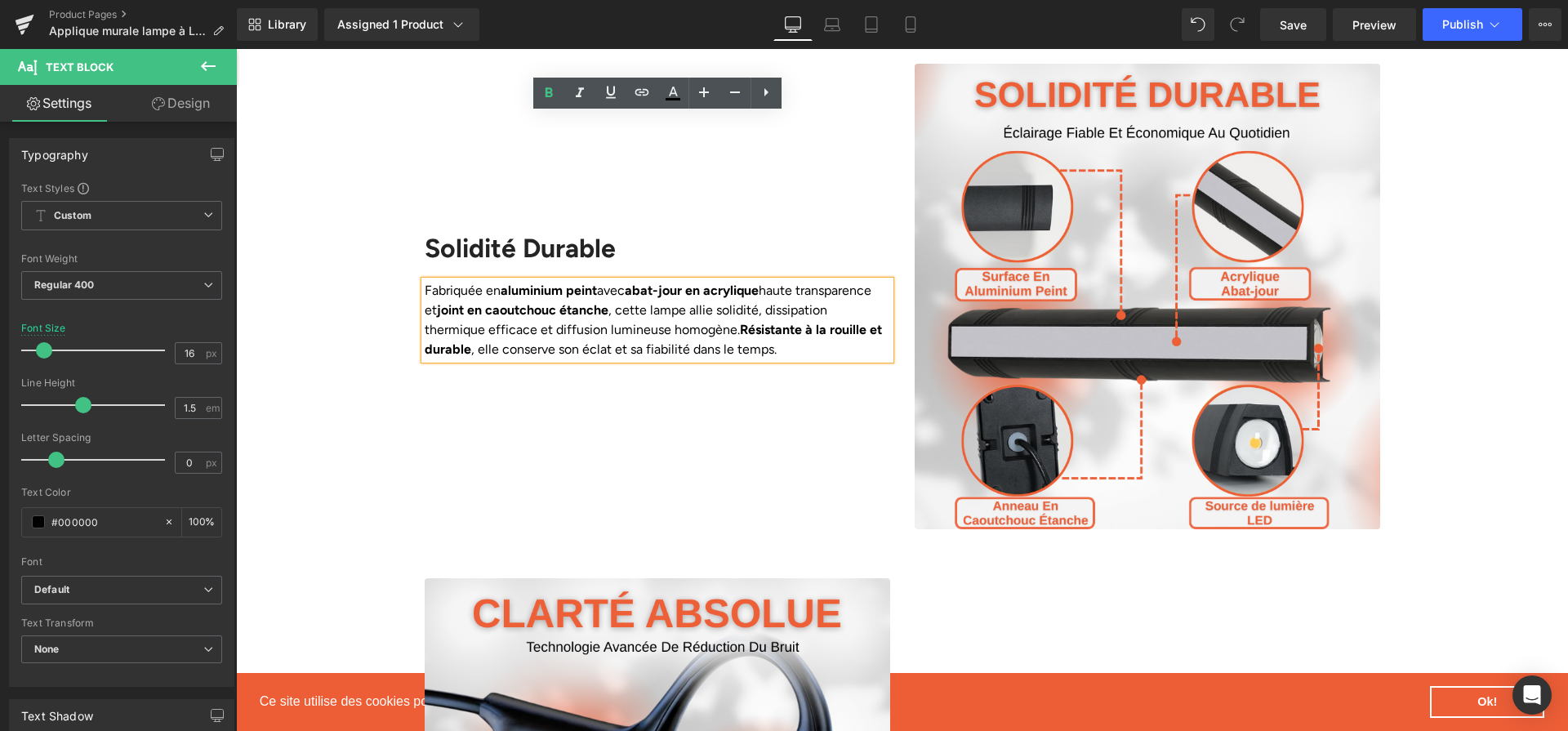
scroll to position [2738, 0]
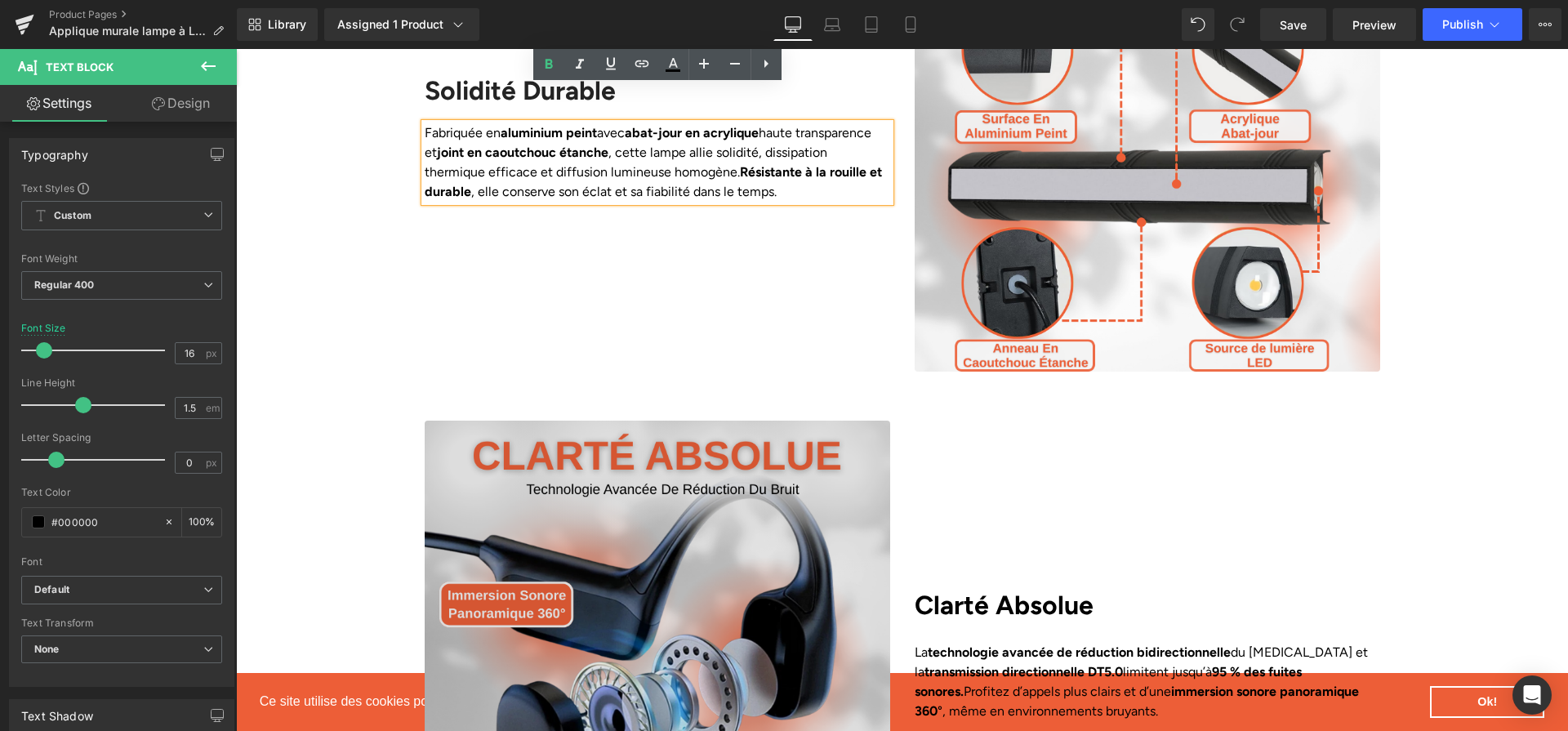
click at [794, 468] on img at bounding box center [658, 654] width 465 height 465
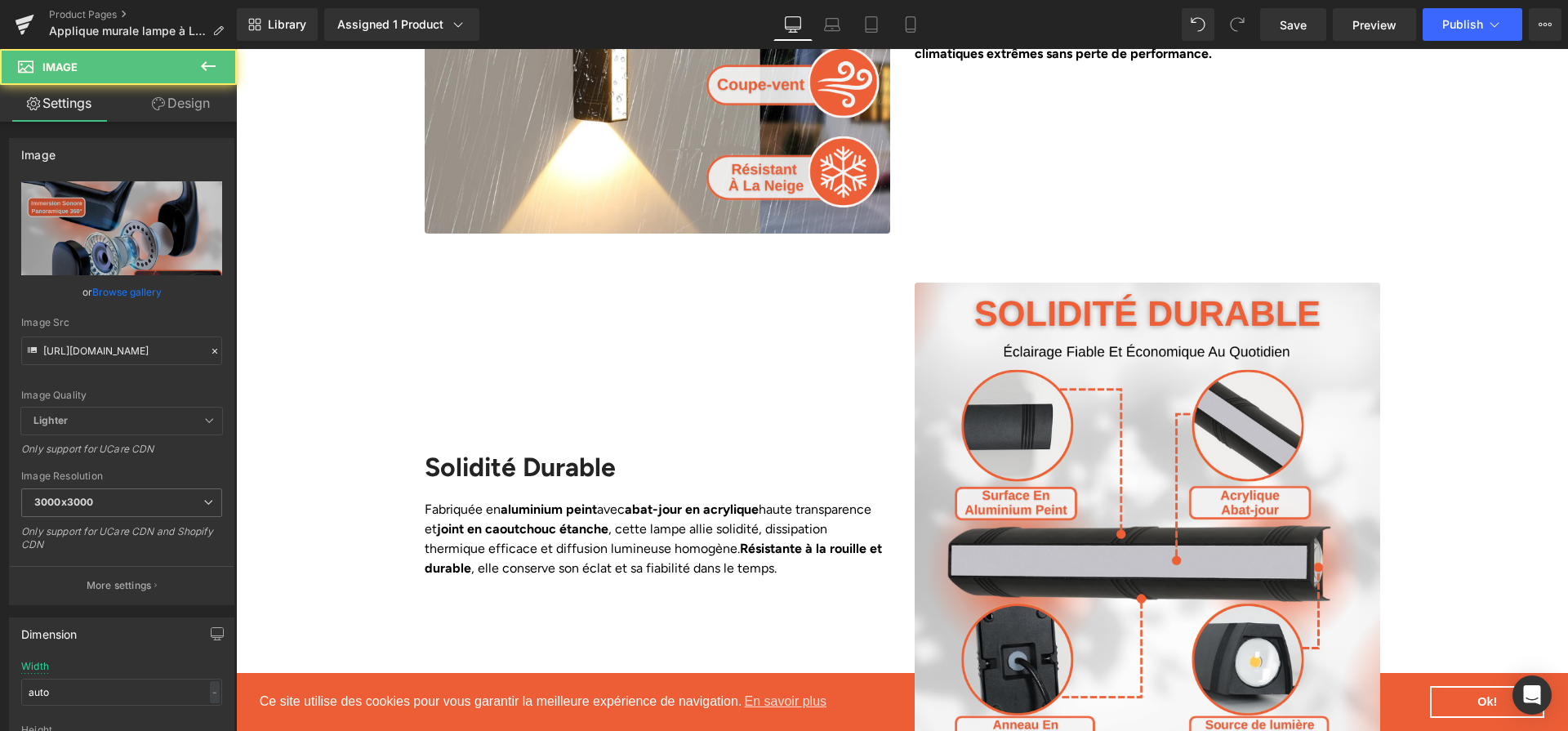
scroll to position [2347, 0]
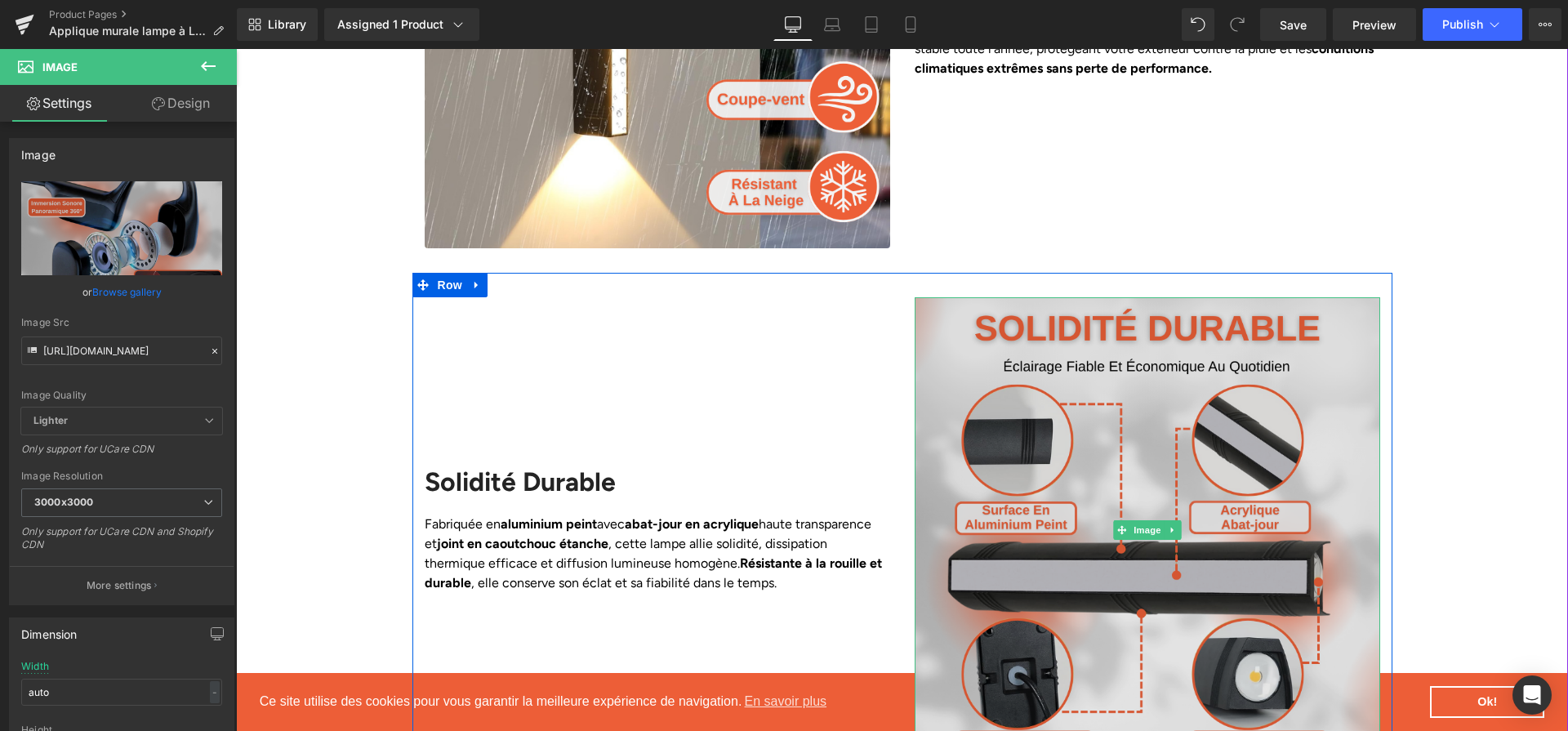
click at [1127, 546] on img at bounding box center [1147, 530] width 465 height 465
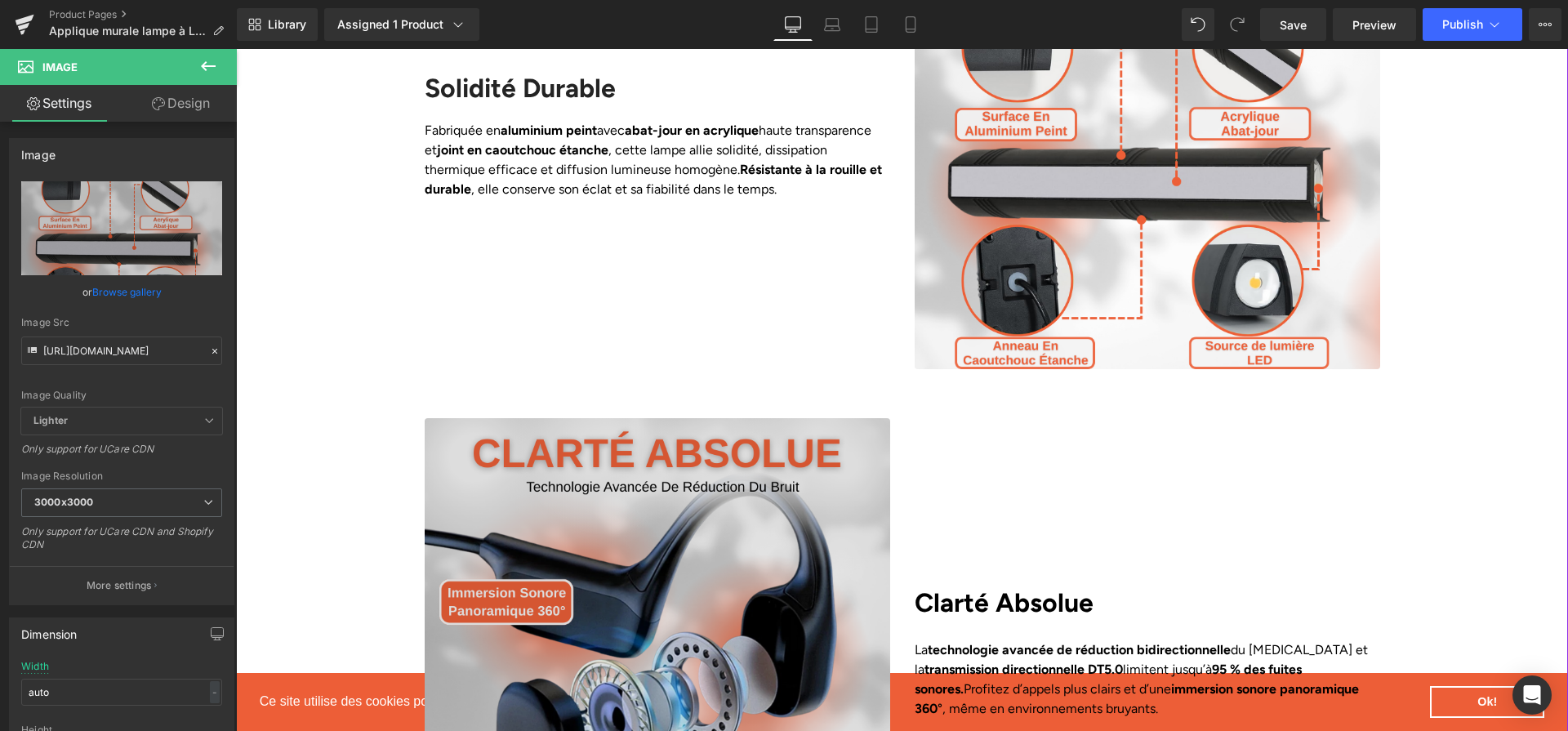
scroll to position [2785, 0]
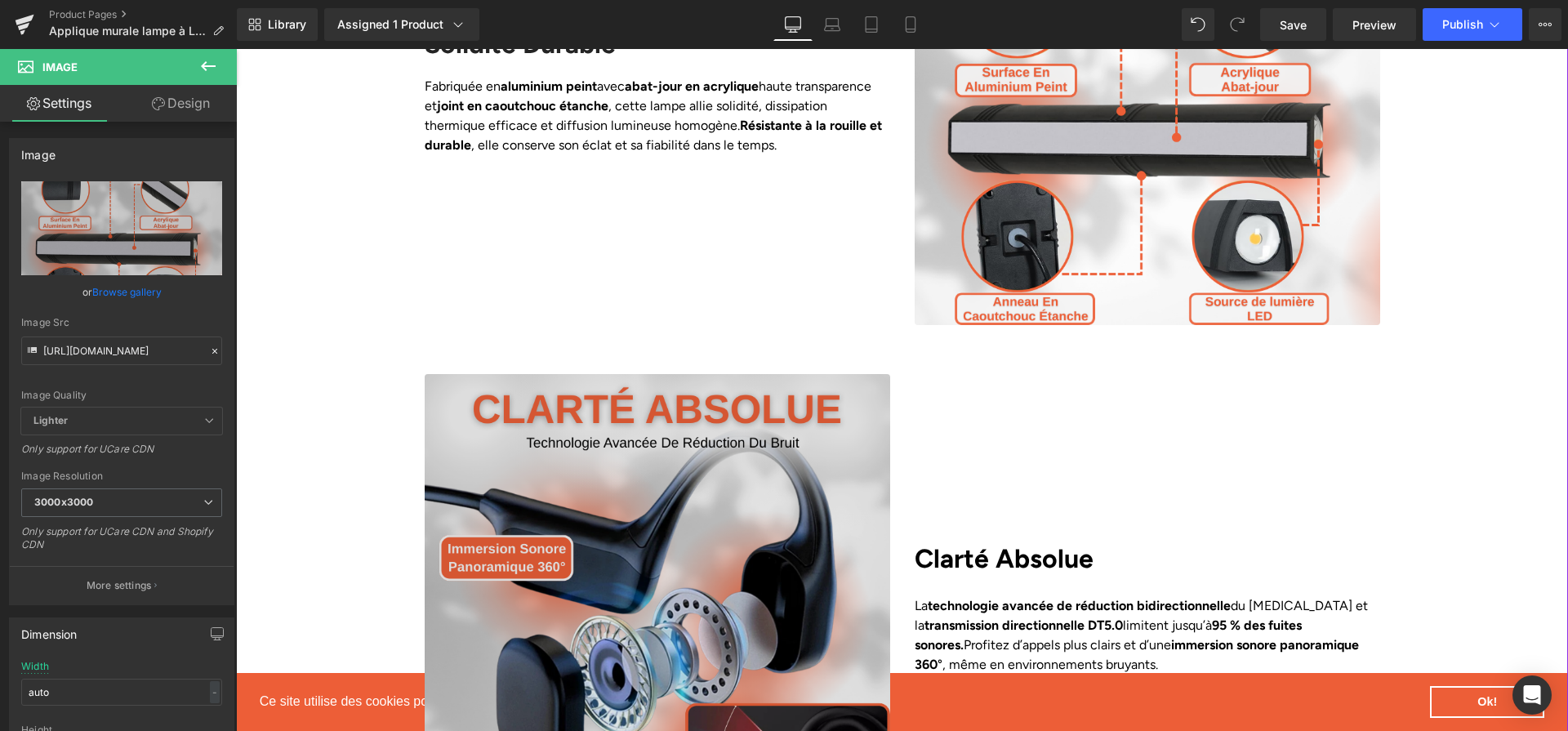
click at [836, 542] on img at bounding box center [658, 607] width 465 height 465
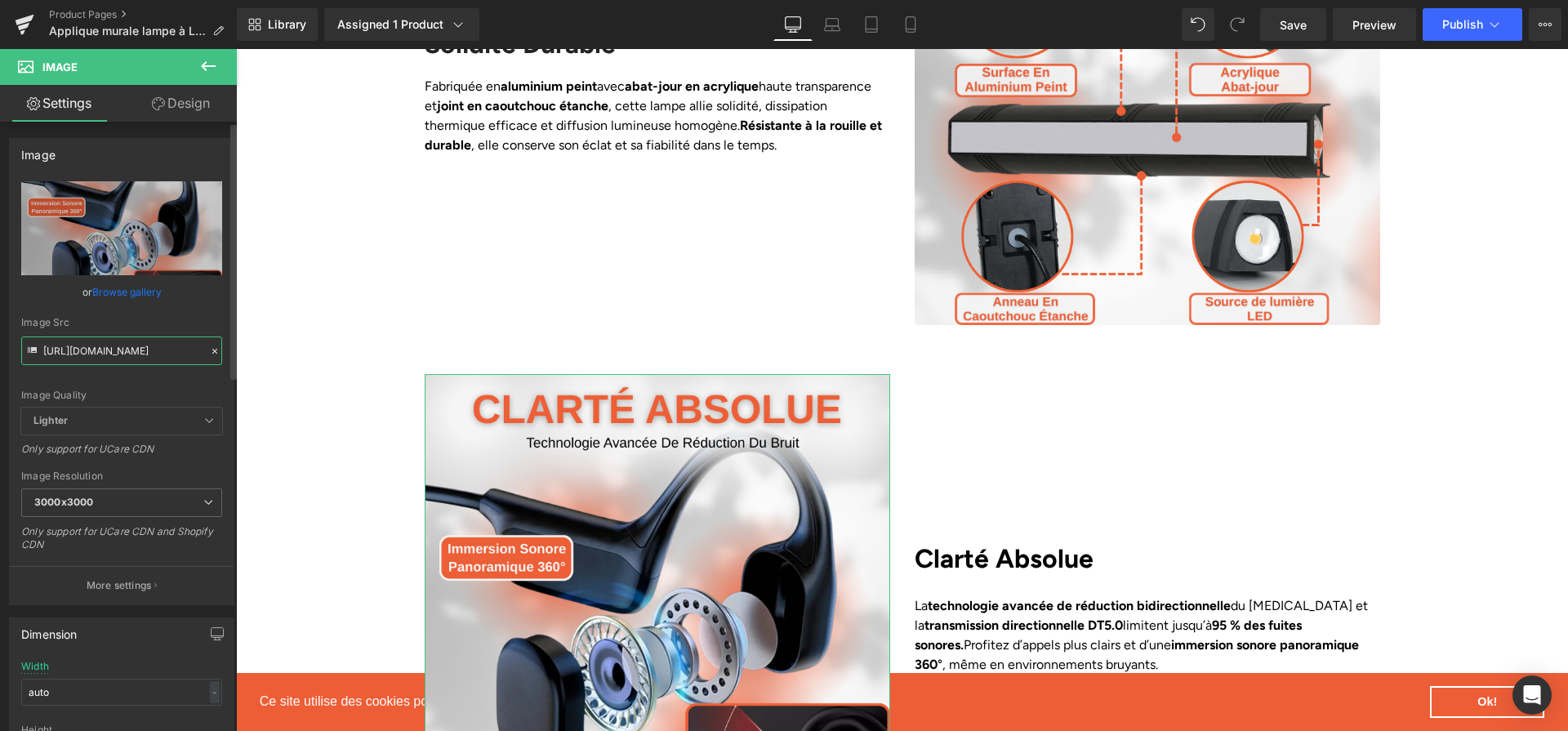
click at [144, 345] on input "[URL][DOMAIN_NAME]" at bounding box center [121, 351] width 201 height 29
paste input "7c6712fc-2eb4-4c1e-b688-a387d39ebf70.png?v=1758296947"
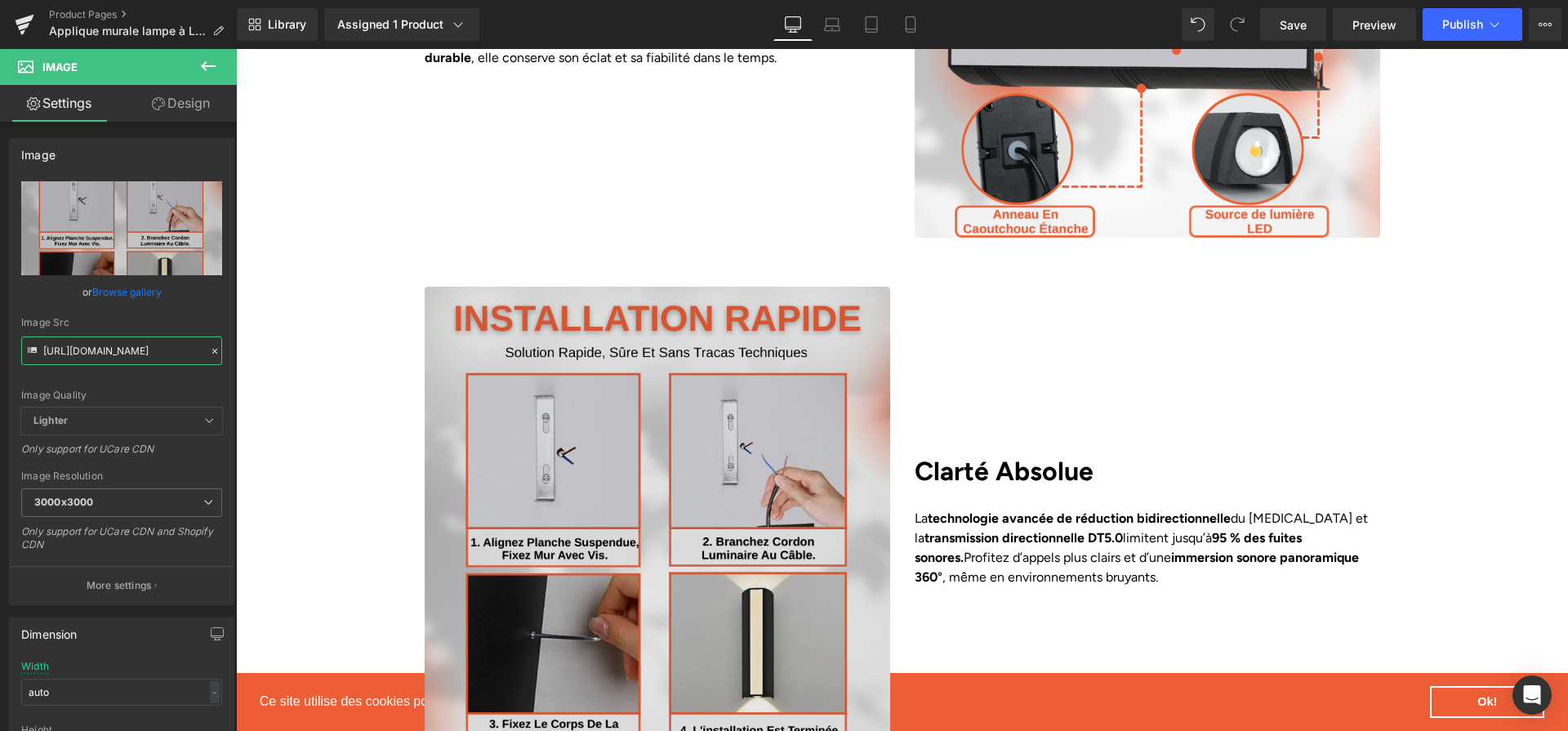
scroll to position [2628, 0]
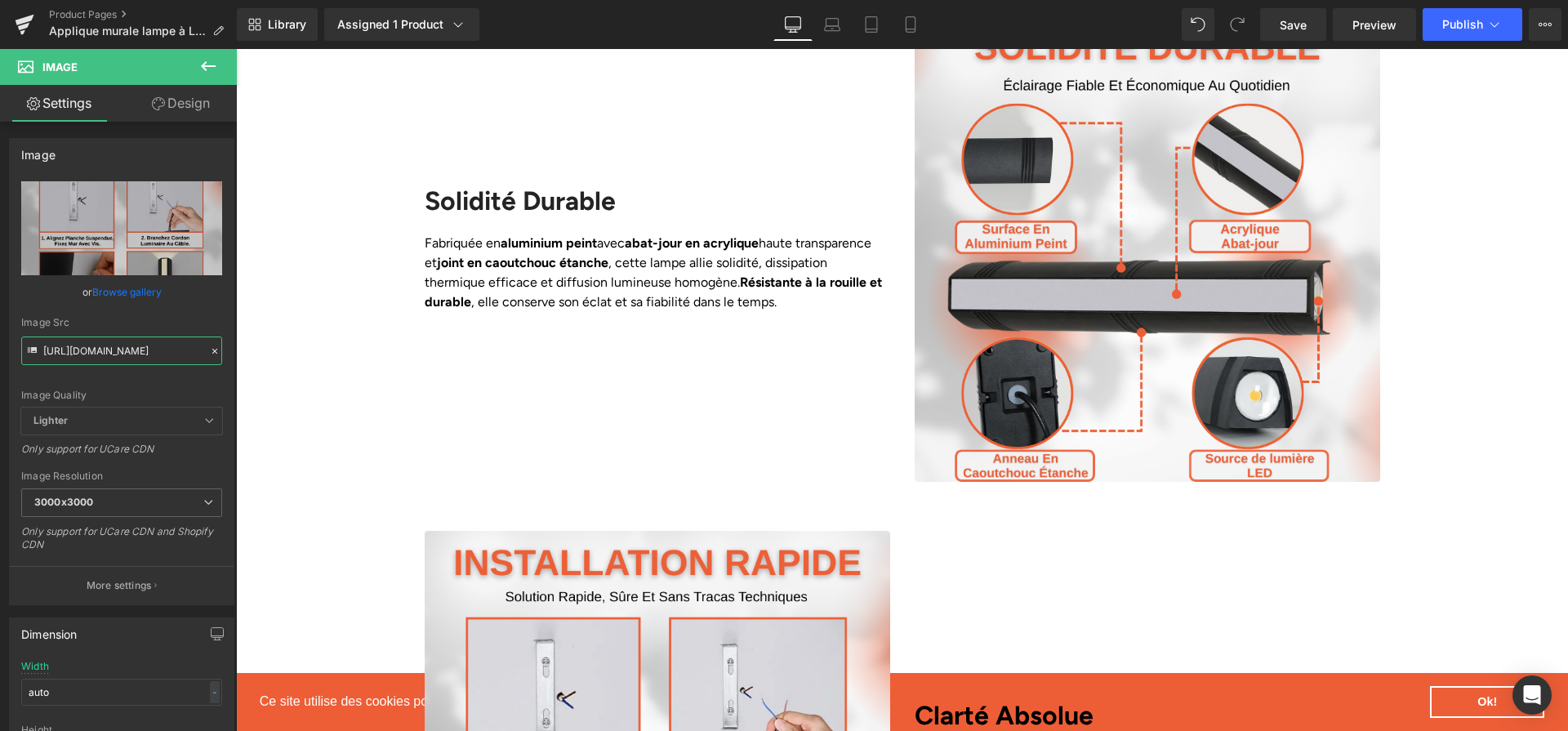
type input "[URL][DOMAIN_NAME]"
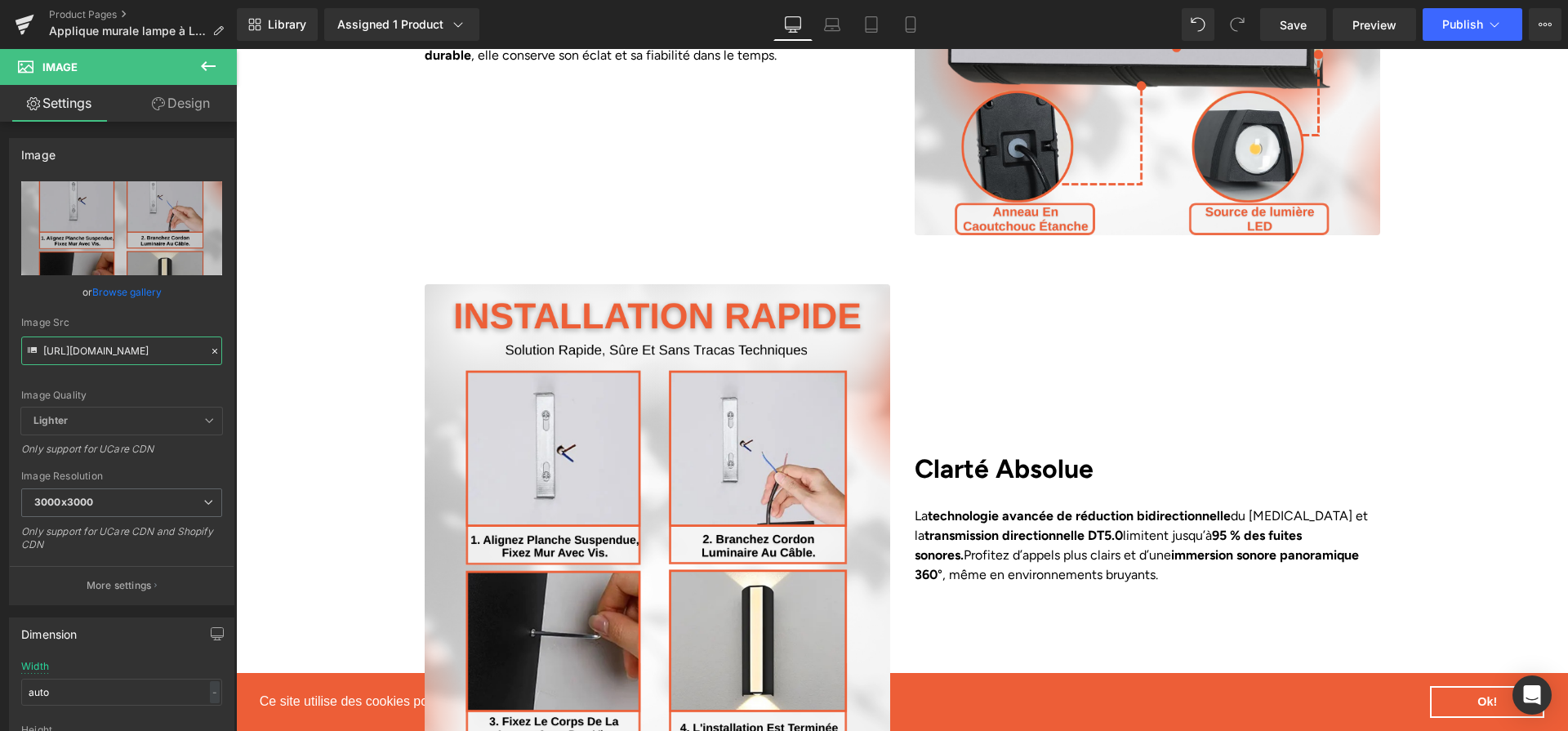
scroll to position [2873, 0]
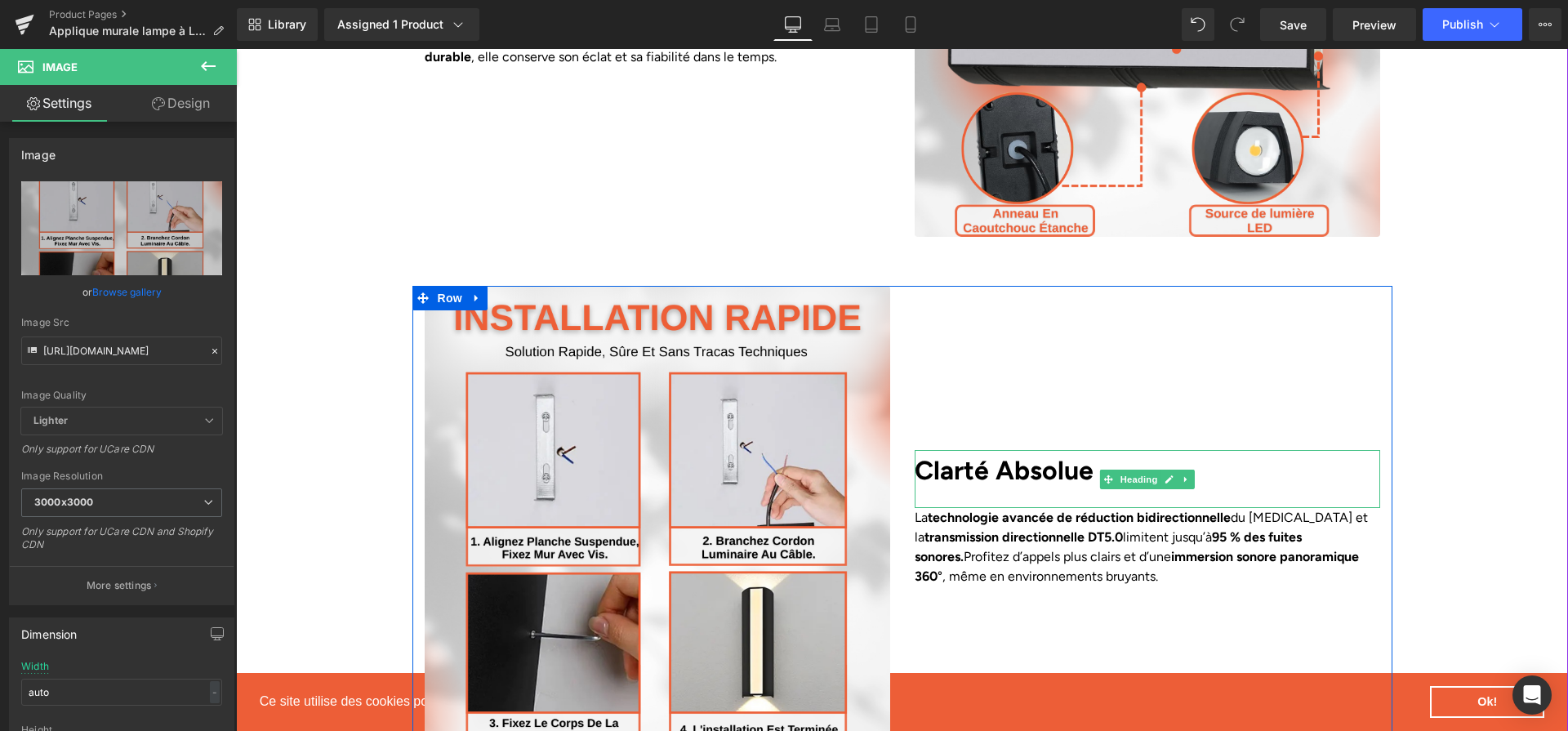
click at [1025, 455] on b "Clarté Absolue" at bounding box center [1004, 471] width 179 height 31
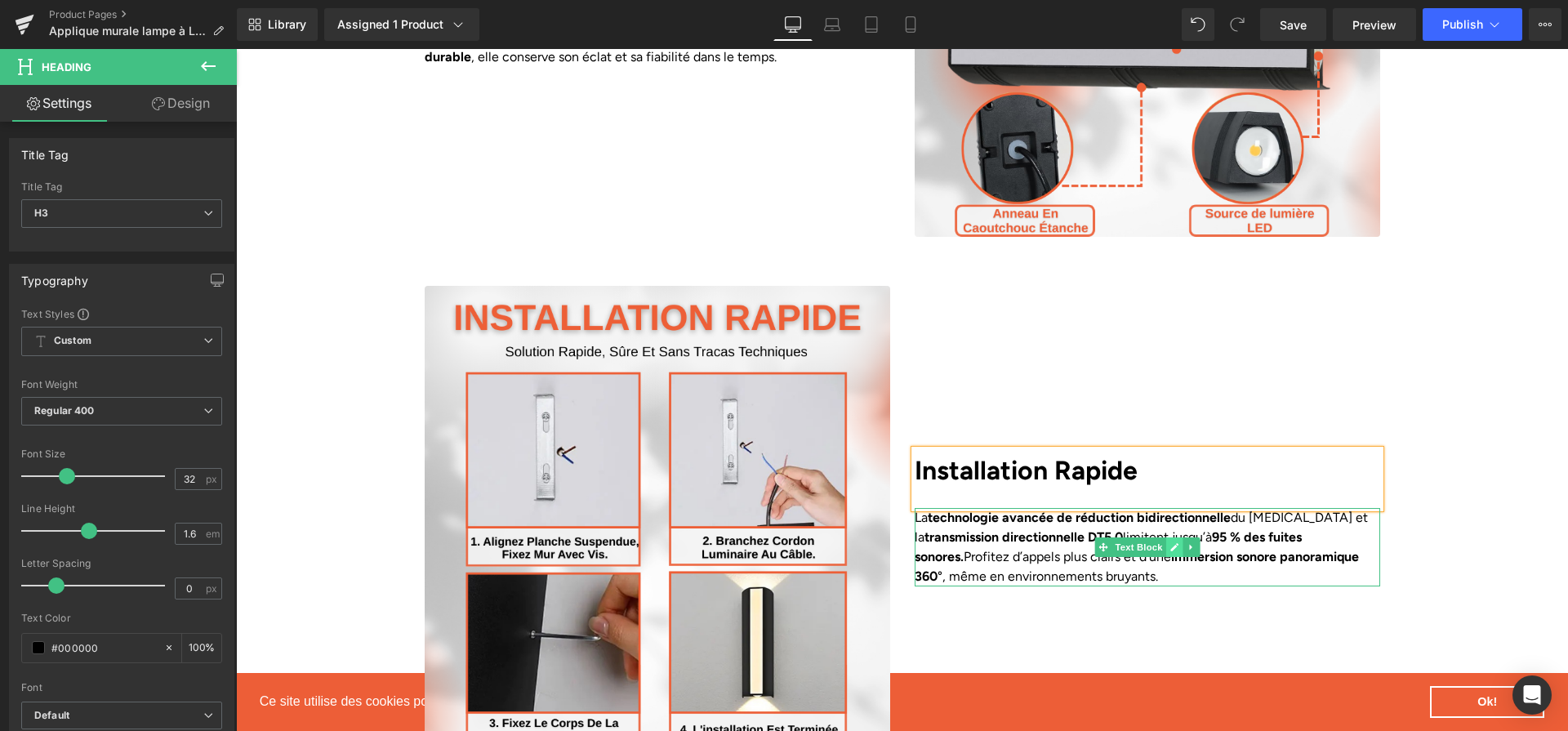
click at [1172, 544] on icon at bounding box center [1175, 548] width 8 height 8
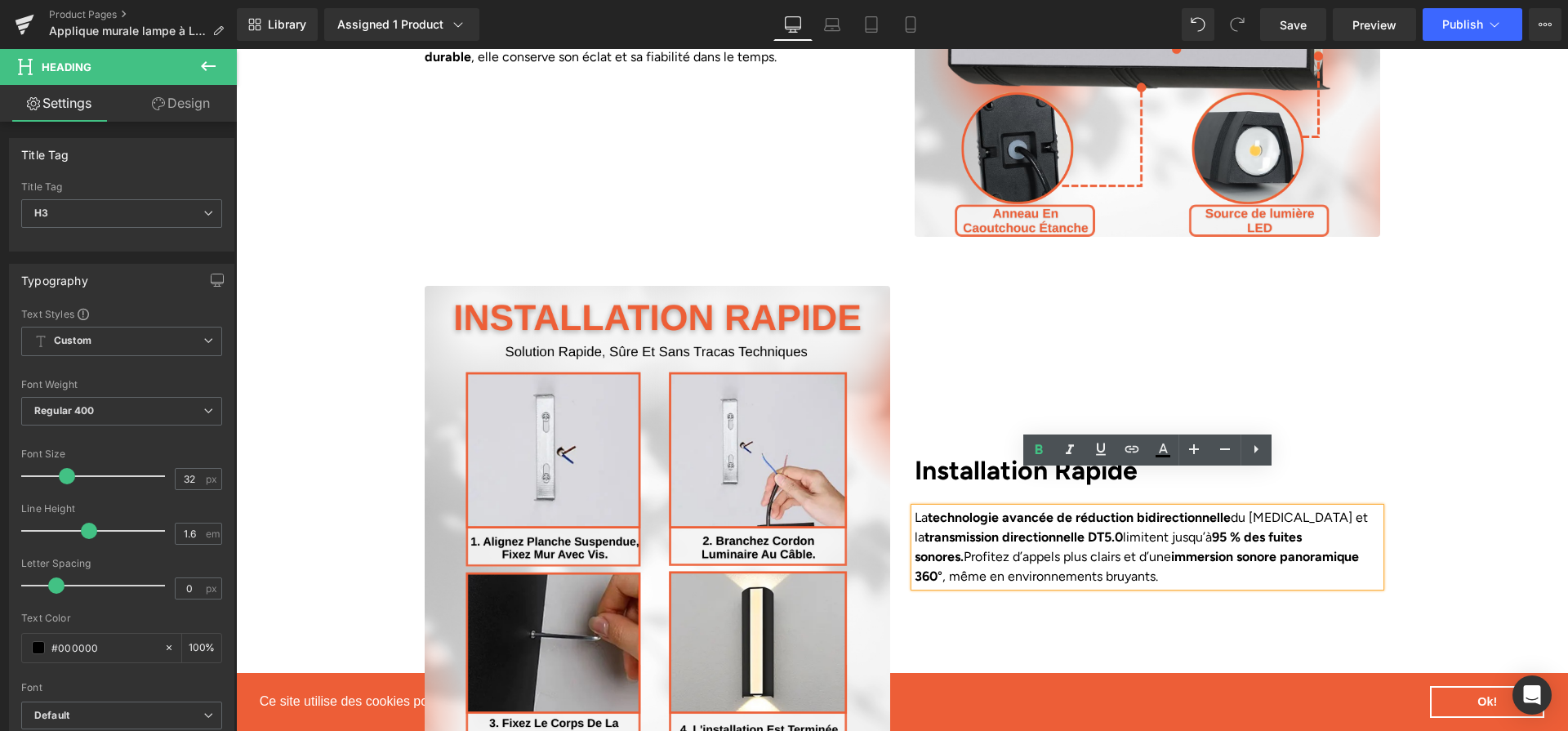
click at [1172, 550] on strong "immersion sonore panoramique 360" at bounding box center [1136, 567] width 444 height 35
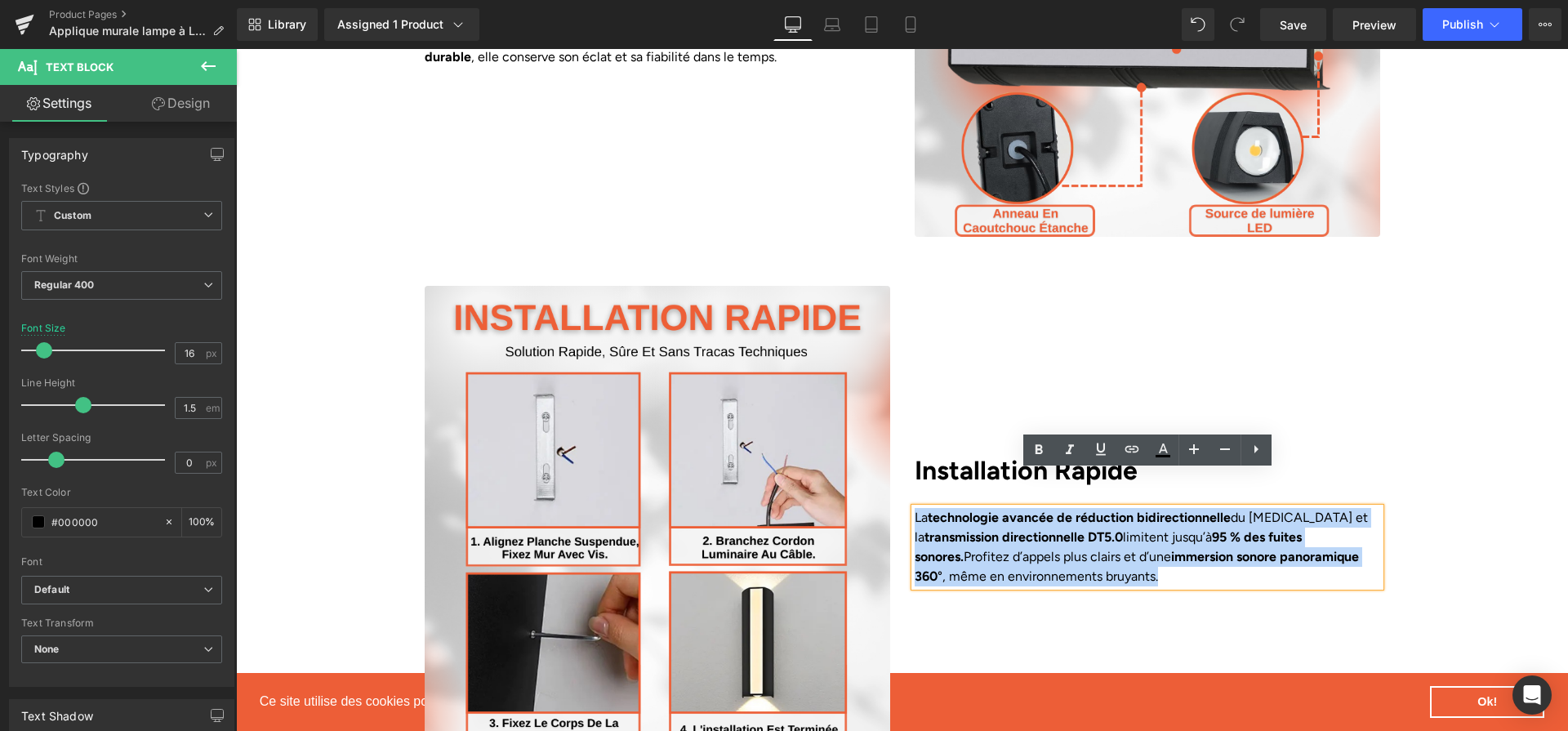
paste div
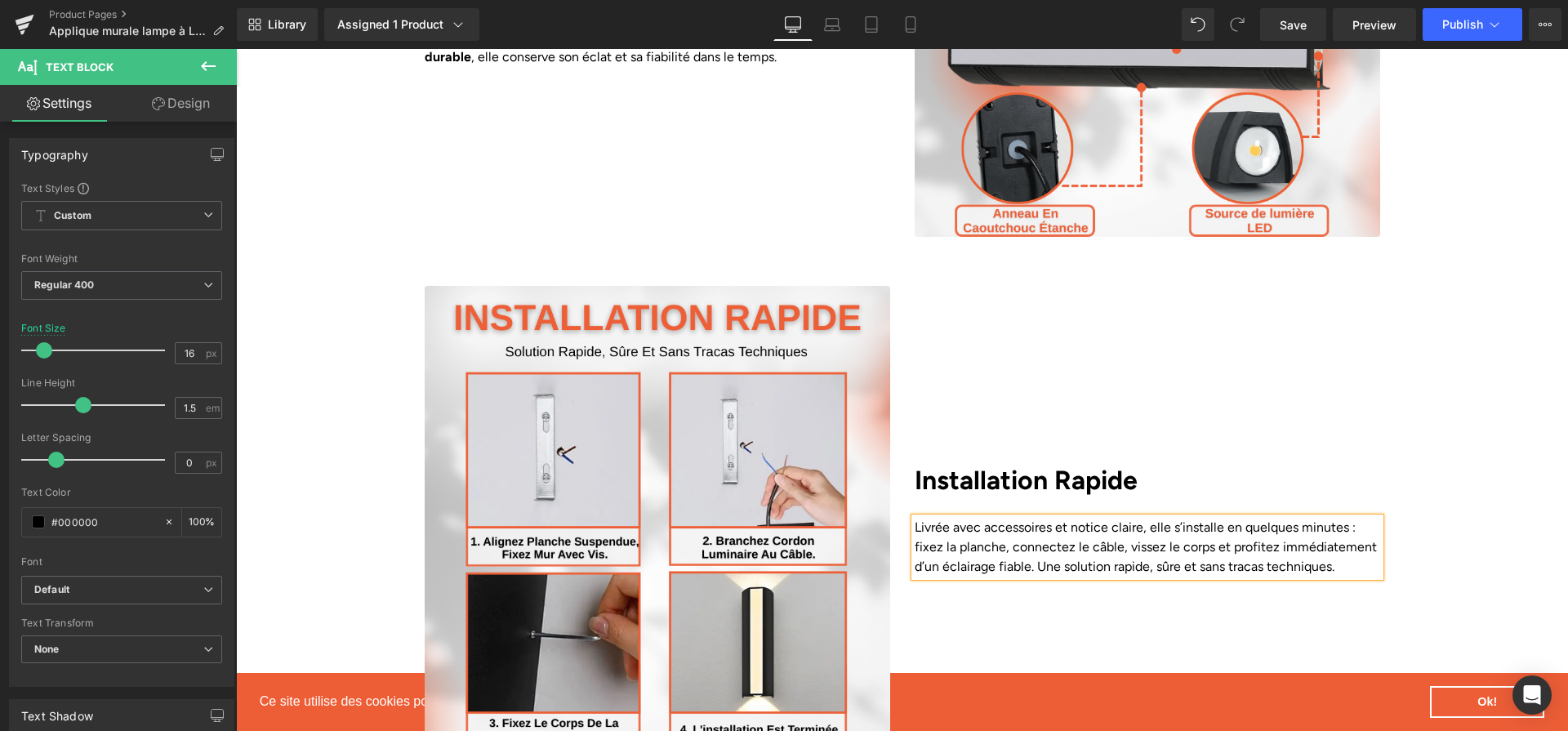
scroll to position [2883, 0]
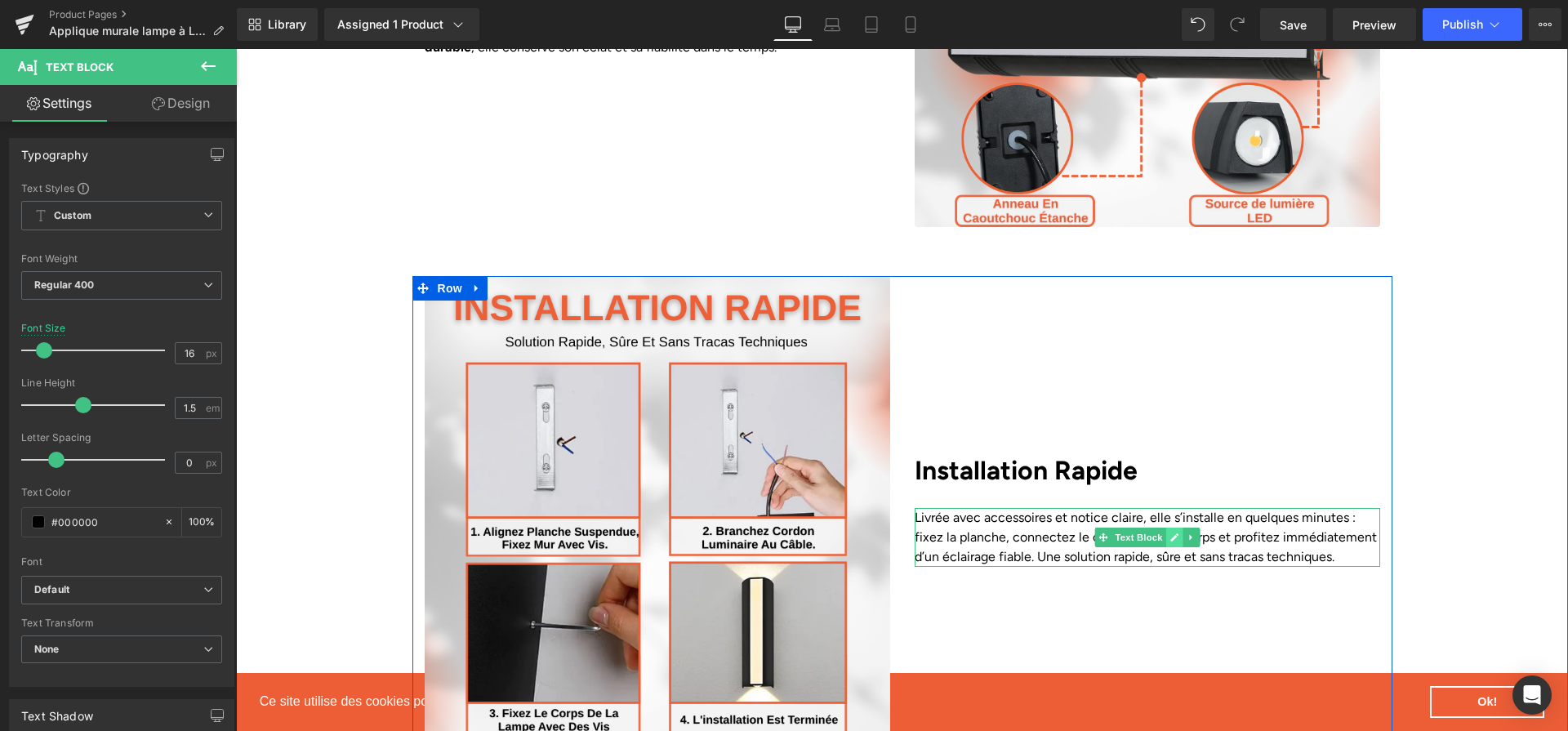
click at [1173, 534] on icon at bounding box center [1175, 538] width 8 height 8
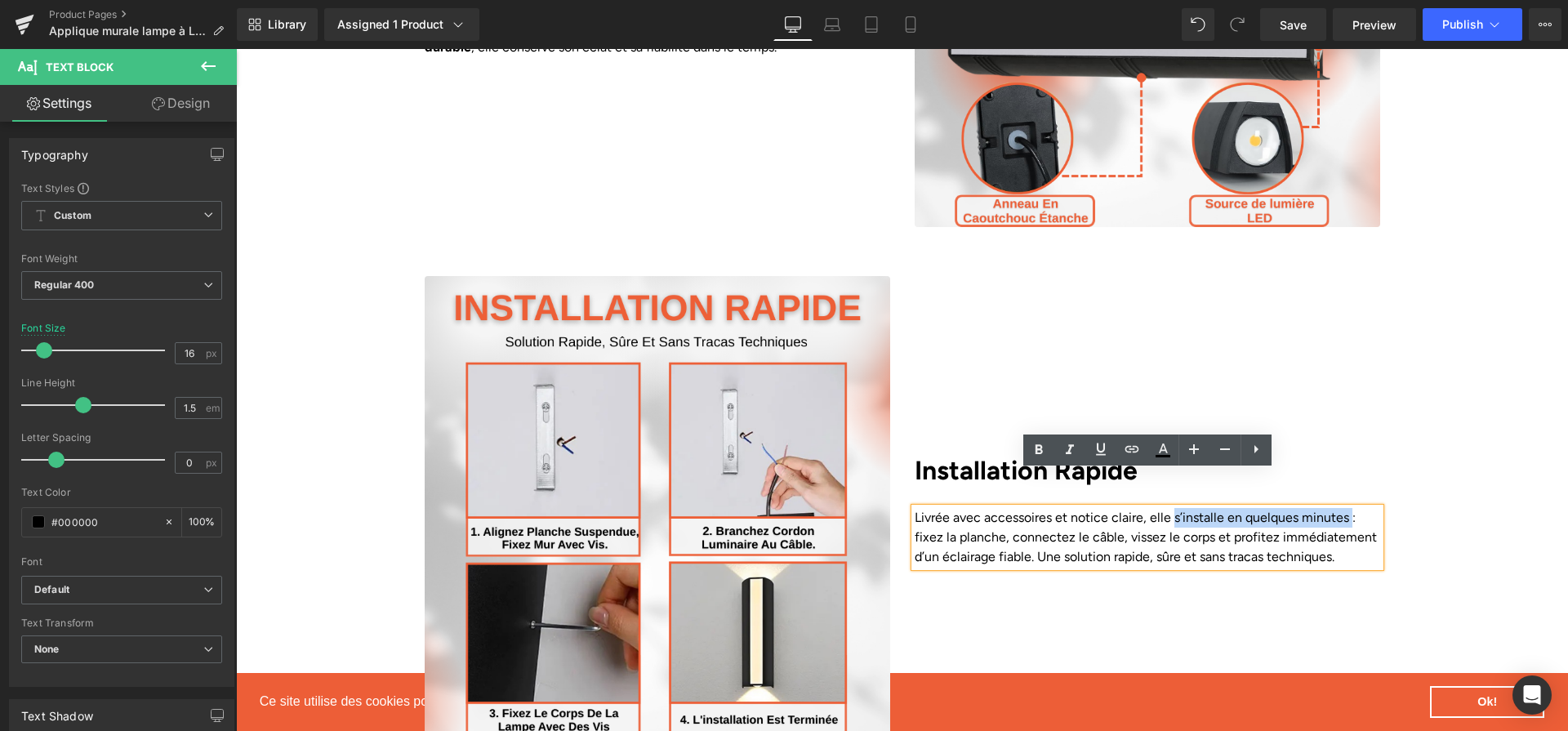
drag, startPoint x: 1172, startPoint y: 482, endPoint x: 1336, endPoint y: 488, distance: 164.1
click at [1351, 508] on p "Livrée avec accessoires et notice claire, elle s’installe en quelques minutes :…" at bounding box center [1147, 538] width 465 height 59
click at [1051, 454] on link at bounding box center [1039, 450] width 31 height 31
drag, startPoint x: 1067, startPoint y: 527, endPoint x: 1183, endPoint y: 529, distance: 116.0
click at [1183, 529] on p "Livrée avec accessoires et notice claire, elle s’installe en quelques minutes :…" at bounding box center [1147, 538] width 465 height 59
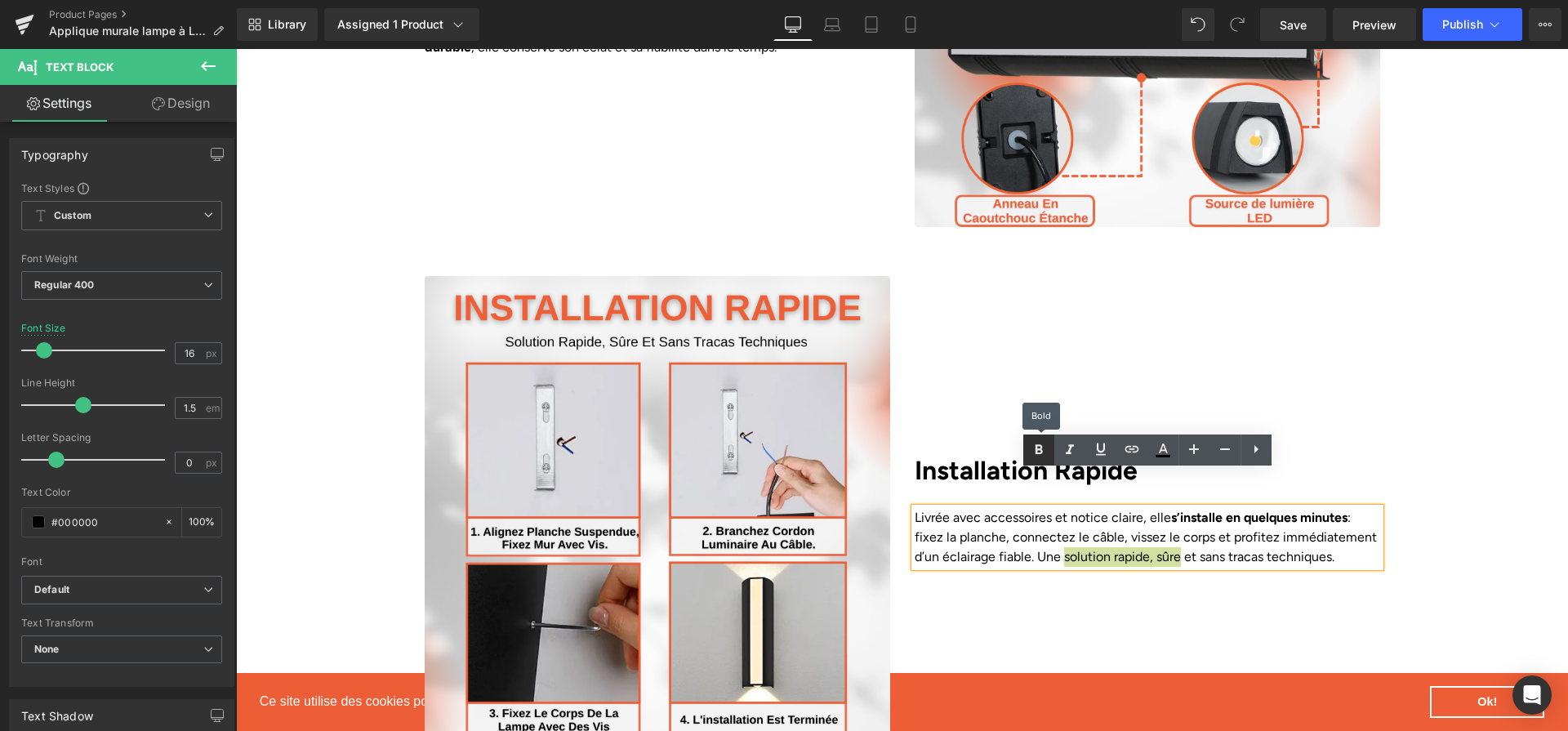
drag, startPoint x: 1042, startPoint y: 439, endPoint x: 906, endPoint y: 460, distance: 137.6
click at [1042, 439] on link at bounding box center [1039, 450] width 31 height 31
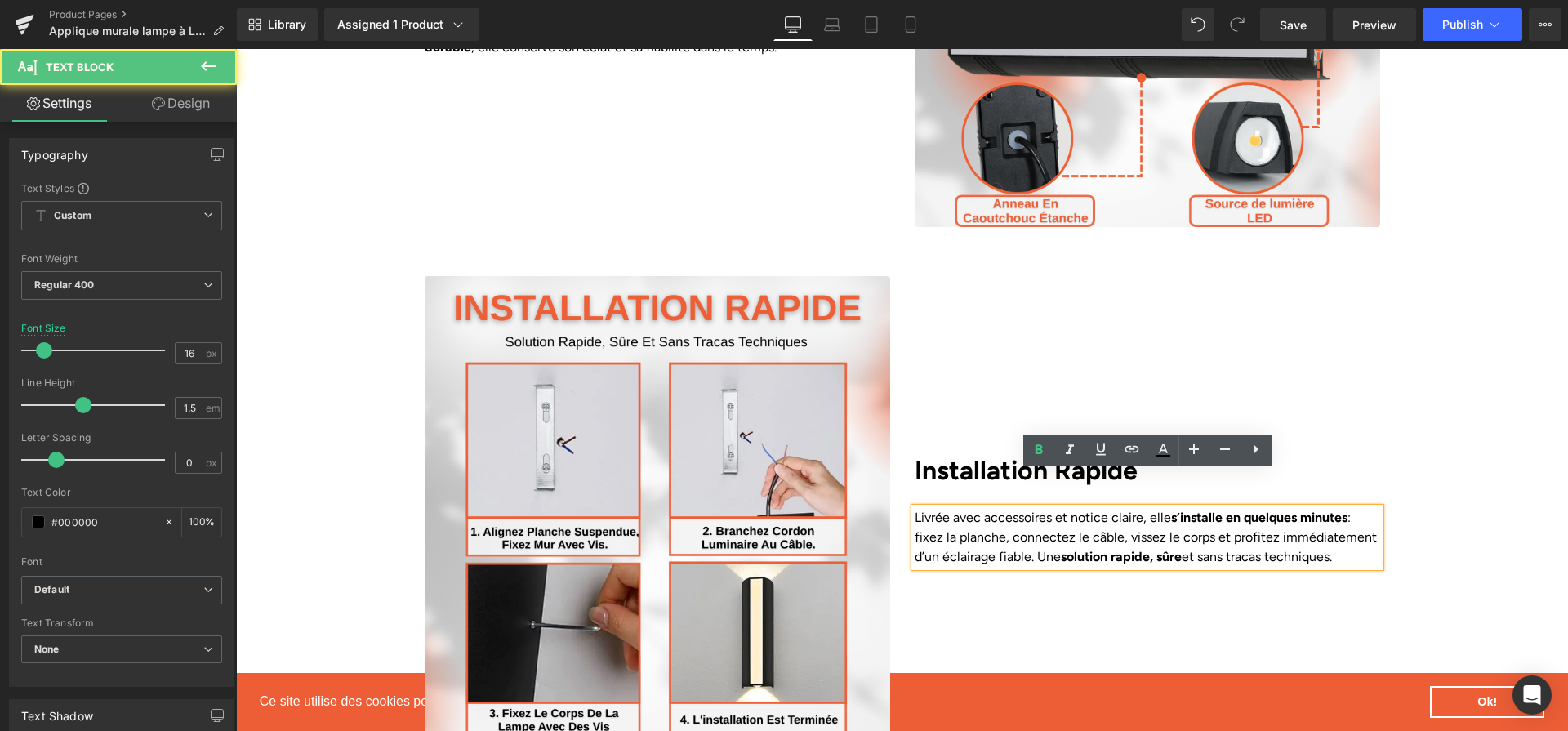
drag, startPoint x: 1214, startPoint y: 522, endPoint x: 1369, endPoint y: 516, distance: 155.1
click at [1369, 516] on p "Livrée avec accessoires et notice claire, elle s’installe en quelques minutes :…" at bounding box center [1147, 538] width 465 height 59
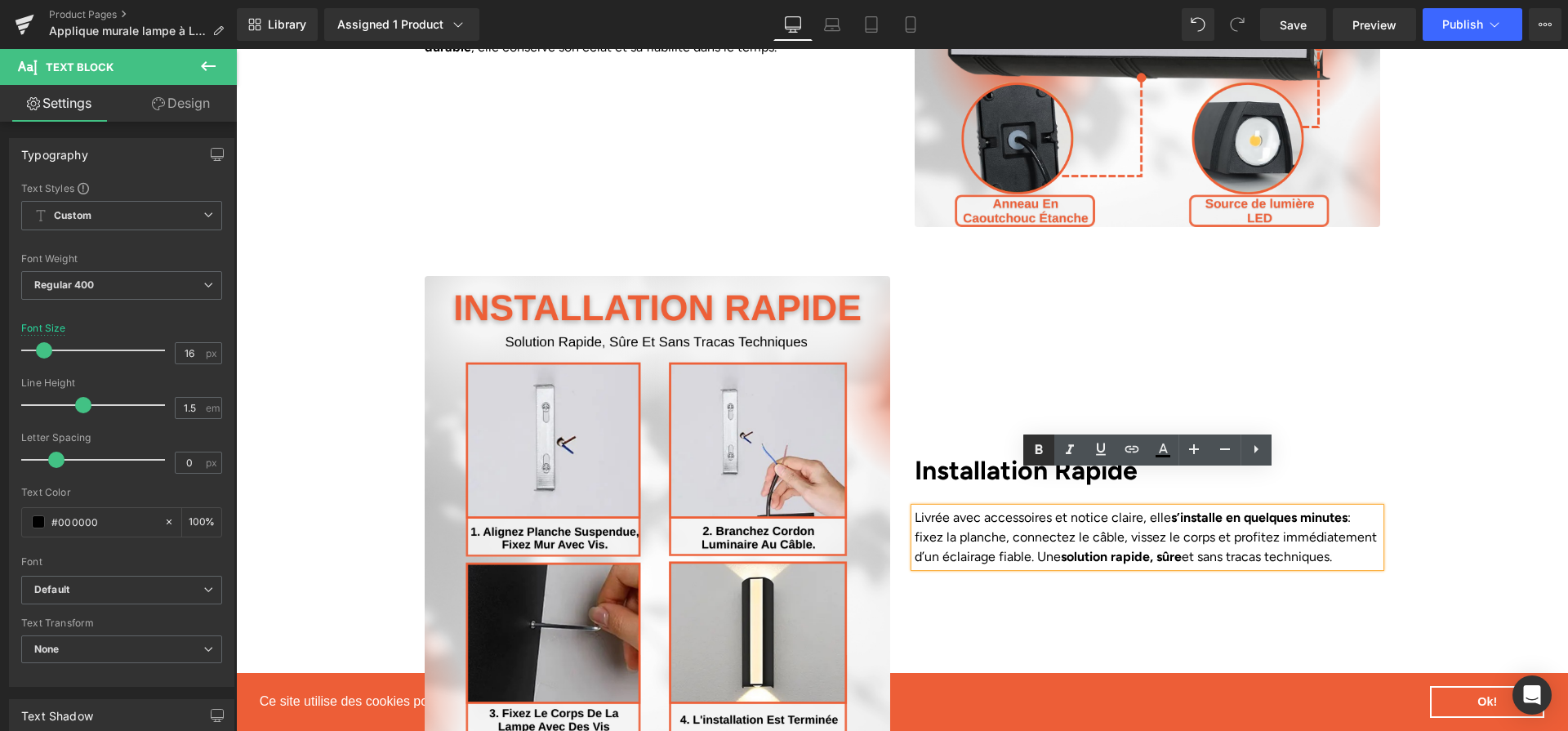
drag, startPoint x: 1033, startPoint y: 460, endPoint x: 800, endPoint y: 455, distance: 233.1
click at [1033, 460] on link at bounding box center [1039, 450] width 31 height 31
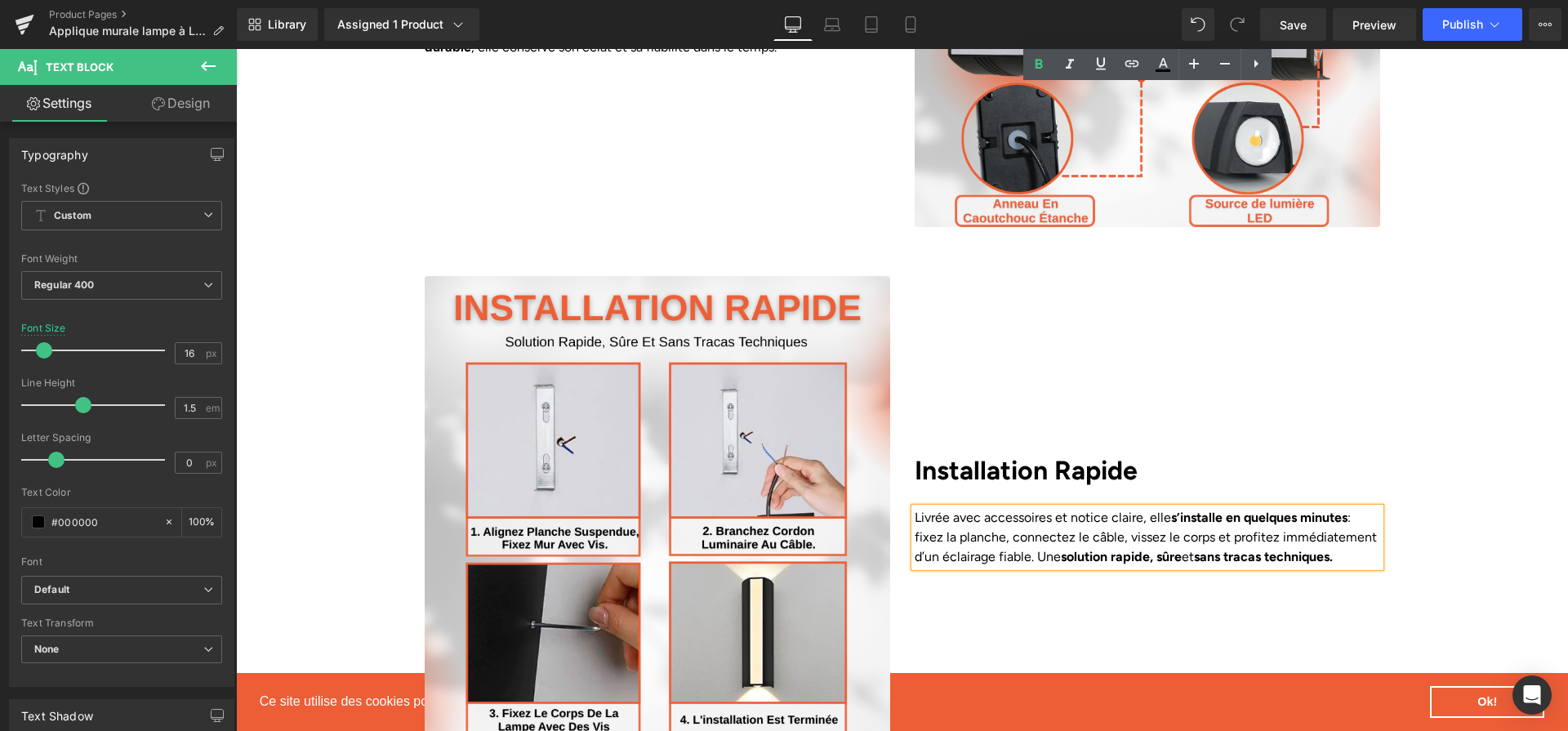
scroll to position [3596, 0]
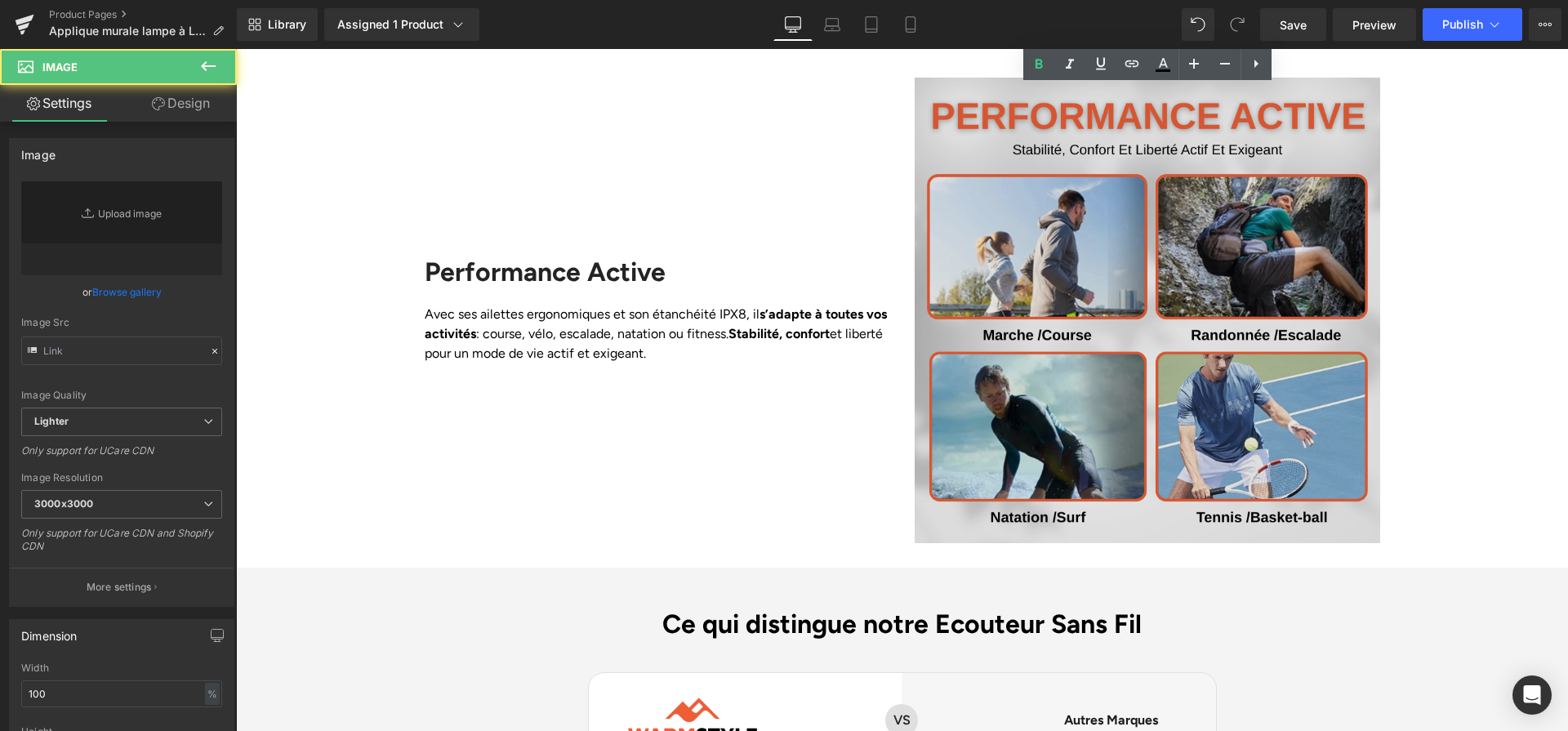
click at [1045, 292] on img at bounding box center [1147, 310] width 465 height 465
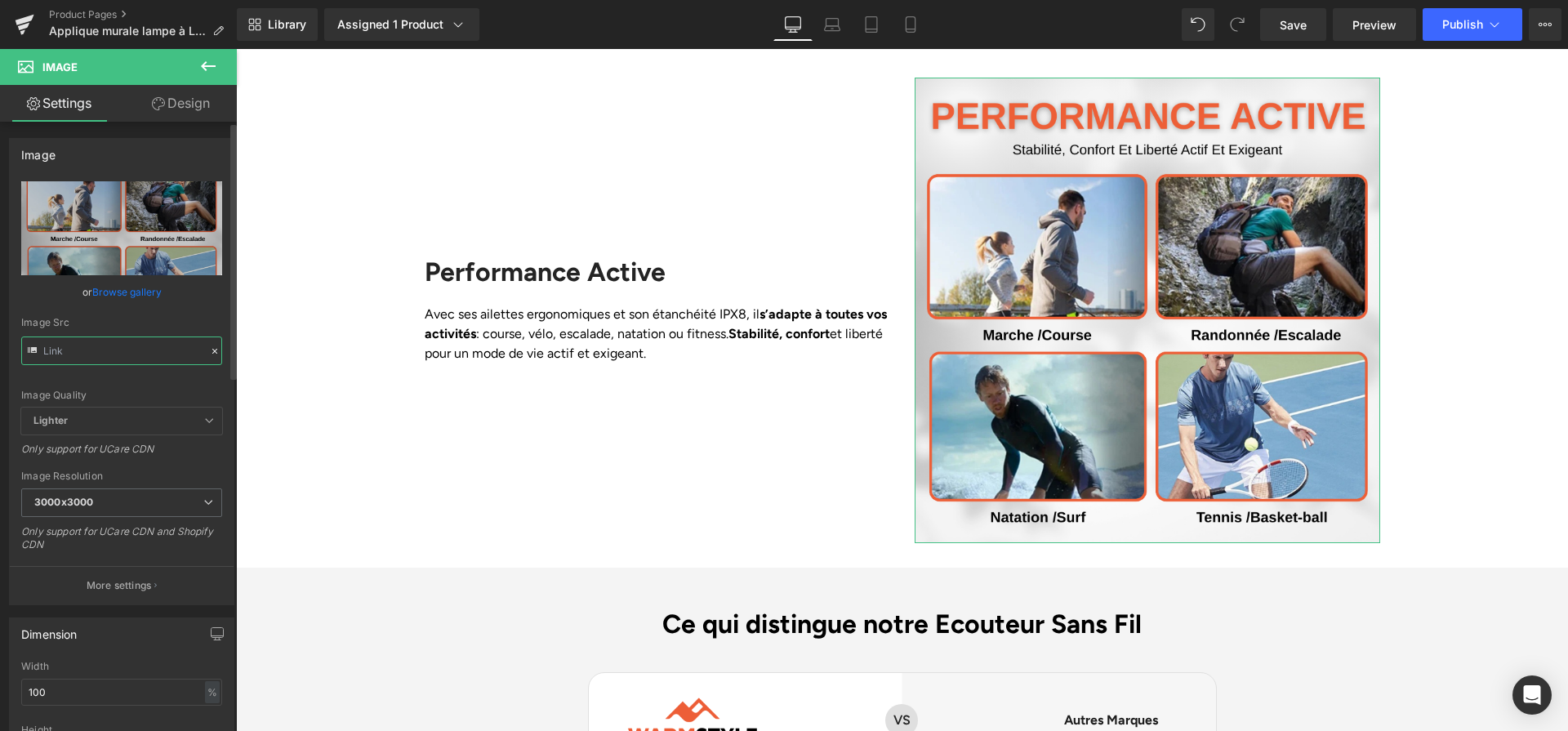
click at [99, 344] on input "text" at bounding box center [121, 351] width 201 height 29
paste input "[URL][DOMAIN_NAME]"
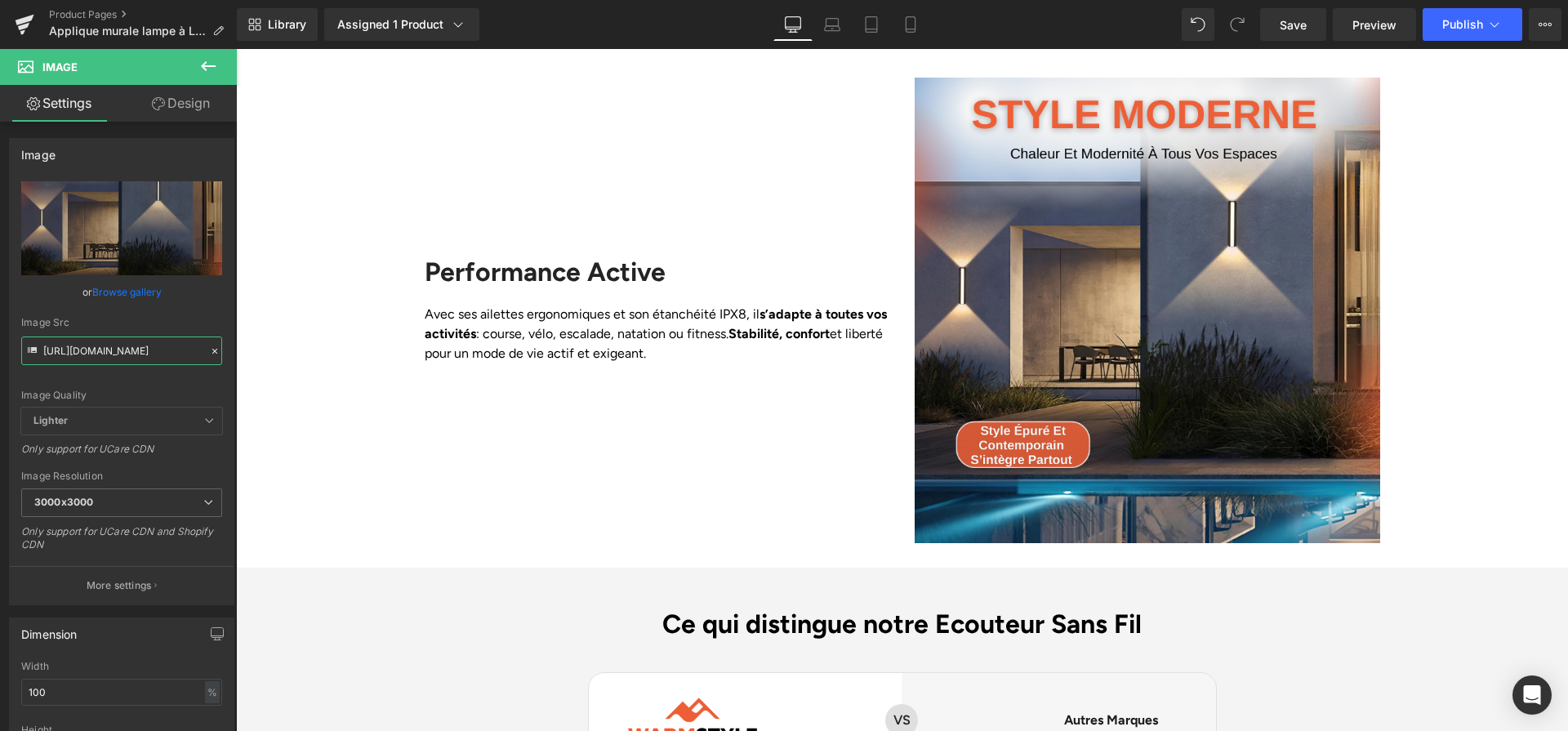
type input "[URL][DOMAIN_NAME]"
click at [517, 256] on h2 "Performance Active" at bounding box center [658, 271] width 465 height 31
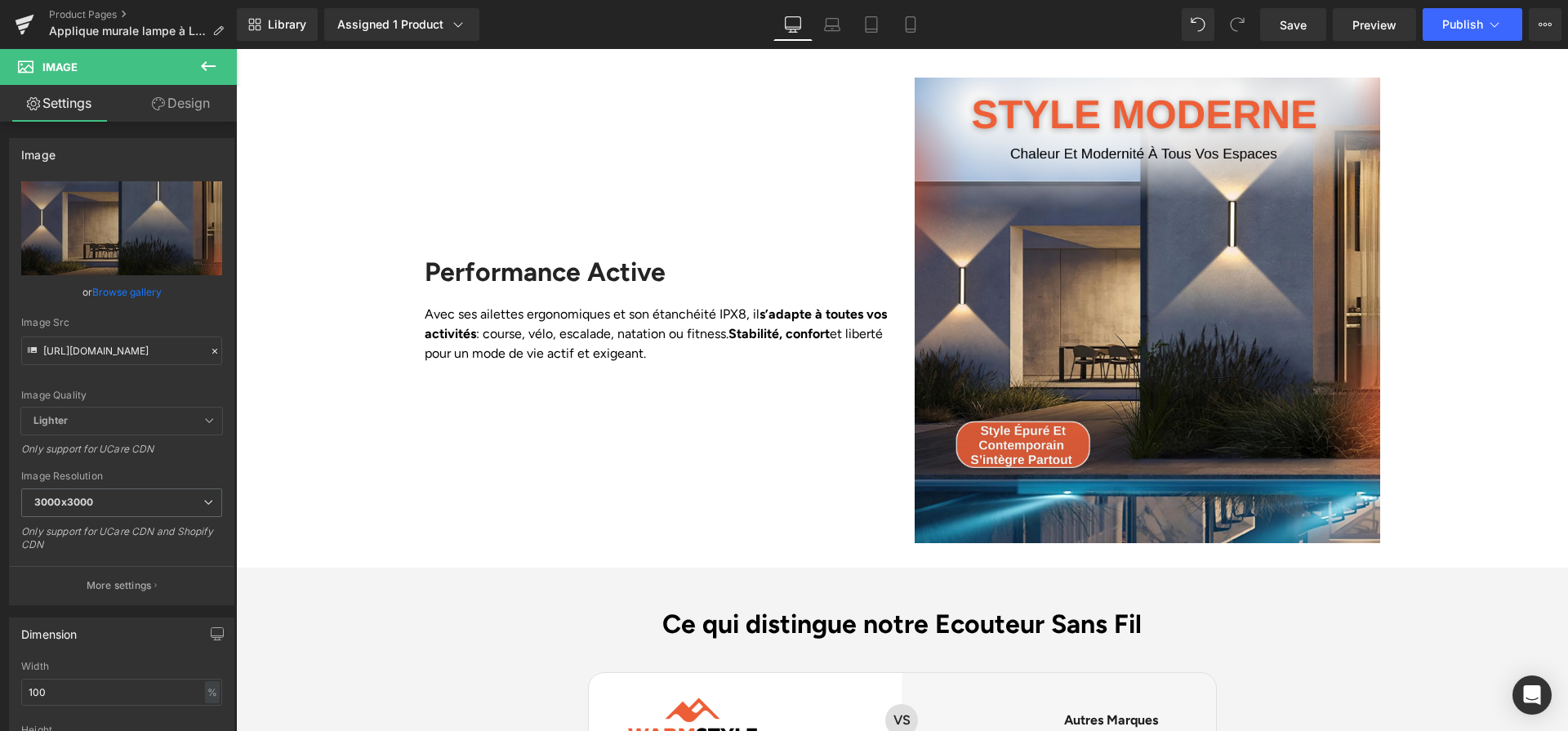
scroll to position [0, 0]
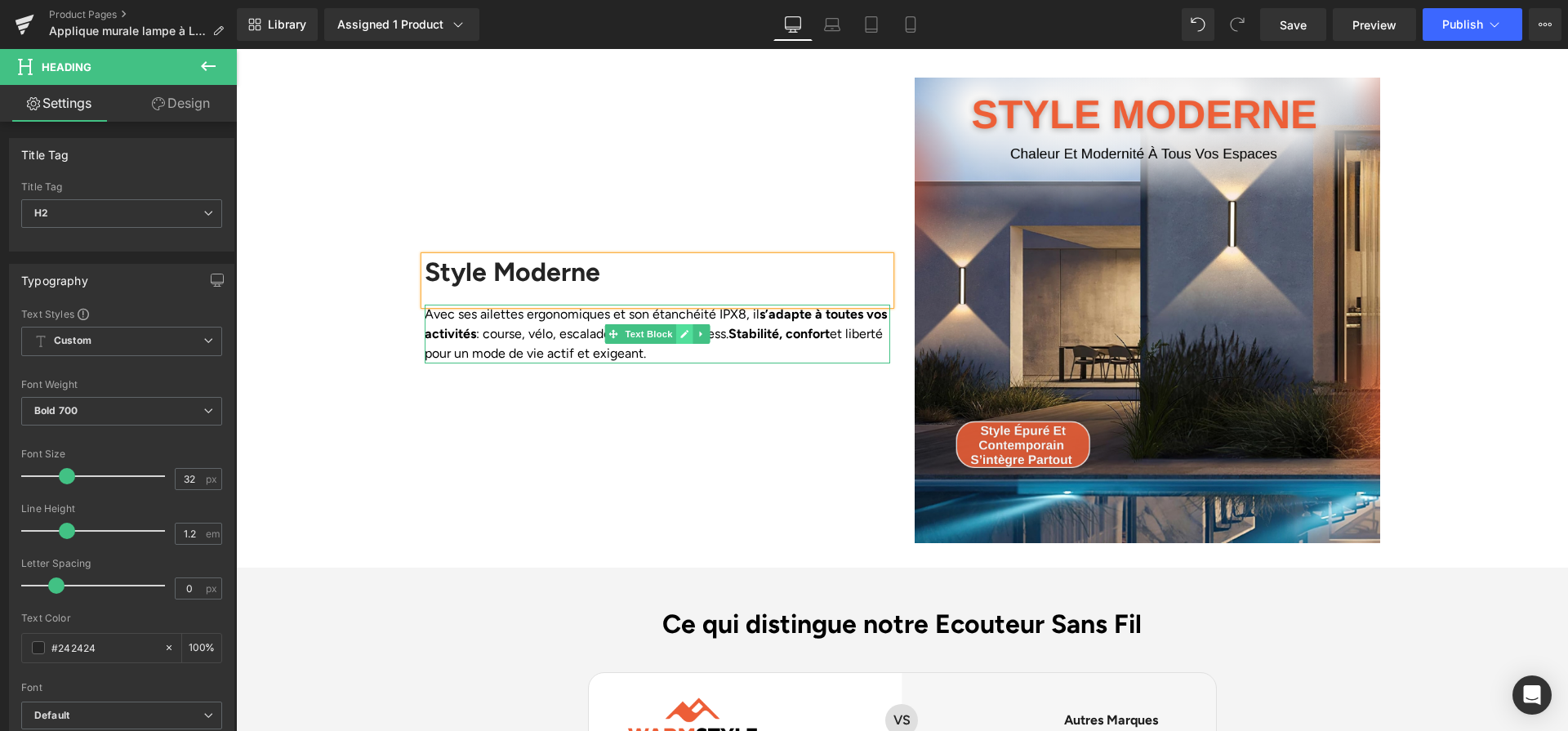
click at [679, 329] on icon at bounding box center [684, 334] width 9 height 10
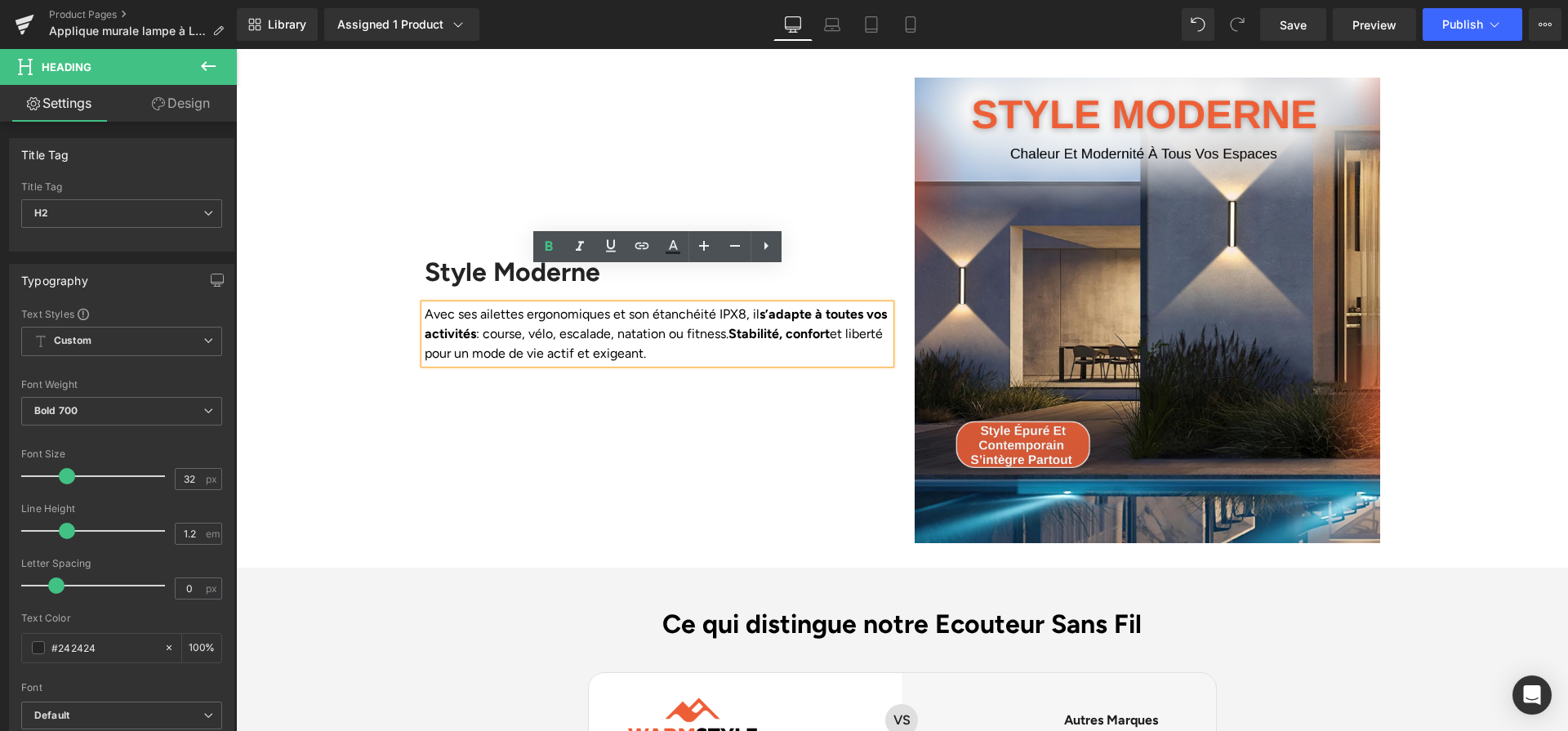
click at [679, 305] on p "Avec ses ailettes ergonomiques et son étanchéité IPX8, il s’adapte à toutes vos…" at bounding box center [658, 334] width 465 height 59
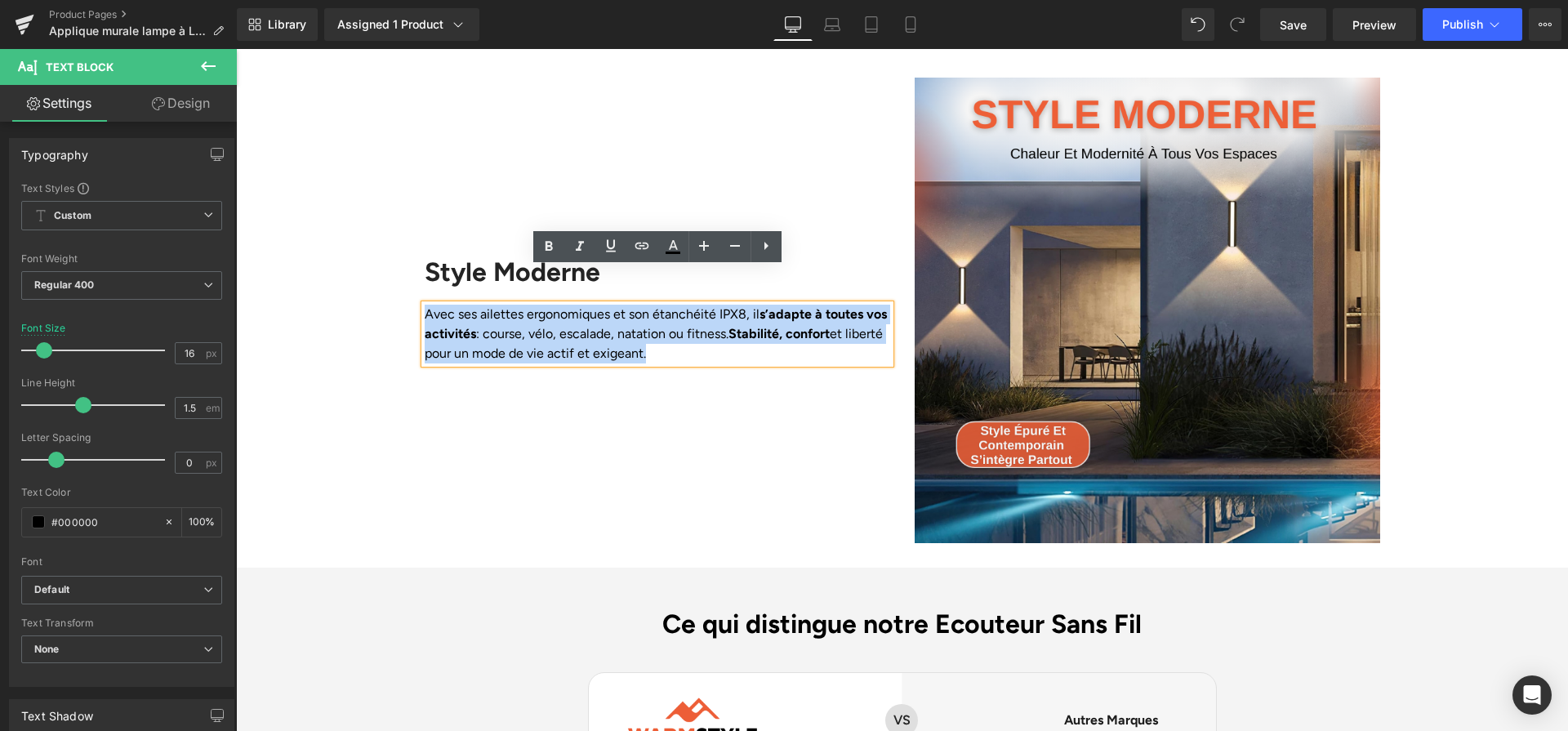
paste div
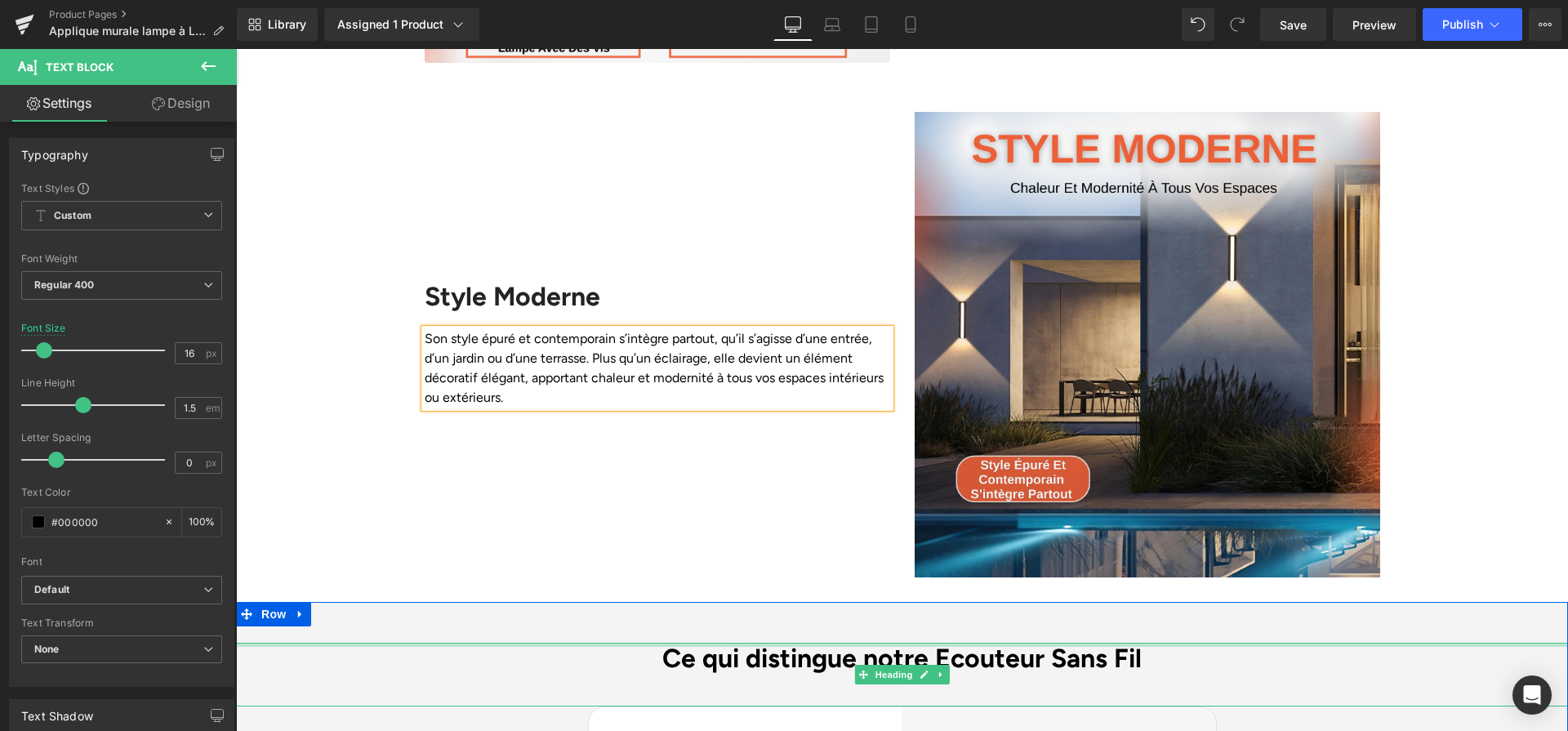
scroll to position [3472, 0]
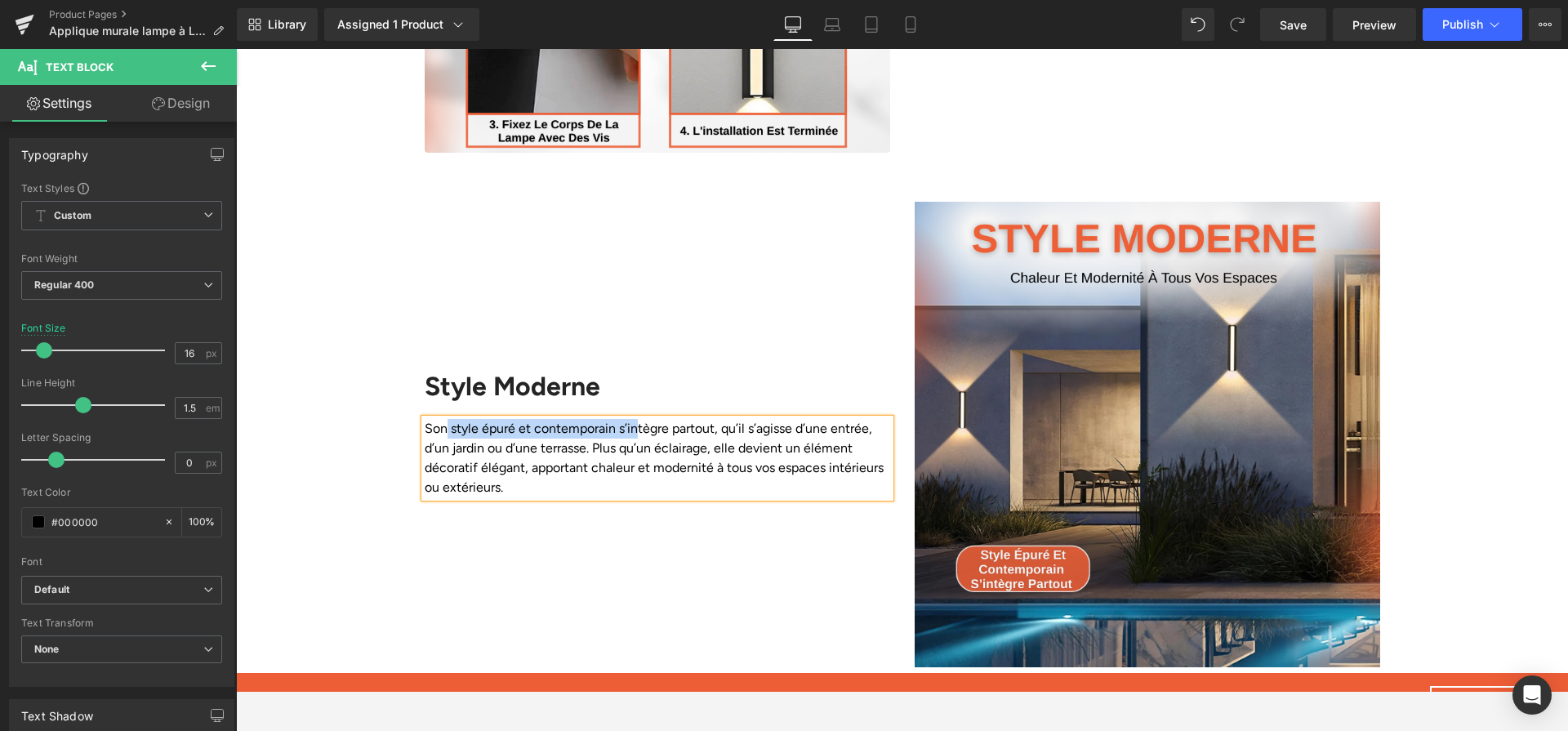
drag, startPoint x: 448, startPoint y: 392, endPoint x: 632, endPoint y: 400, distance: 184.2
click at [632, 419] on p "Son style épuré et contemporain s’intègre partout, qu’il s’agisse d’une entrée,…" at bounding box center [658, 458] width 465 height 78
click at [610, 419] on p "Son style épuré et contemporain s’intègre partout, qu’il s’agisse d’une entrée,…" at bounding box center [658, 458] width 465 height 78
drag, startPoint x: 616, startPoint y: 398, endPoint x: 452, endPoint y: 397, distance: 164.0
click at [452, 419] on p "Son style épuré et contemporain s’intègre partout, qu’il s’agisse d’une entrée,…" at bounding box center [658, 458] width 465 height 78
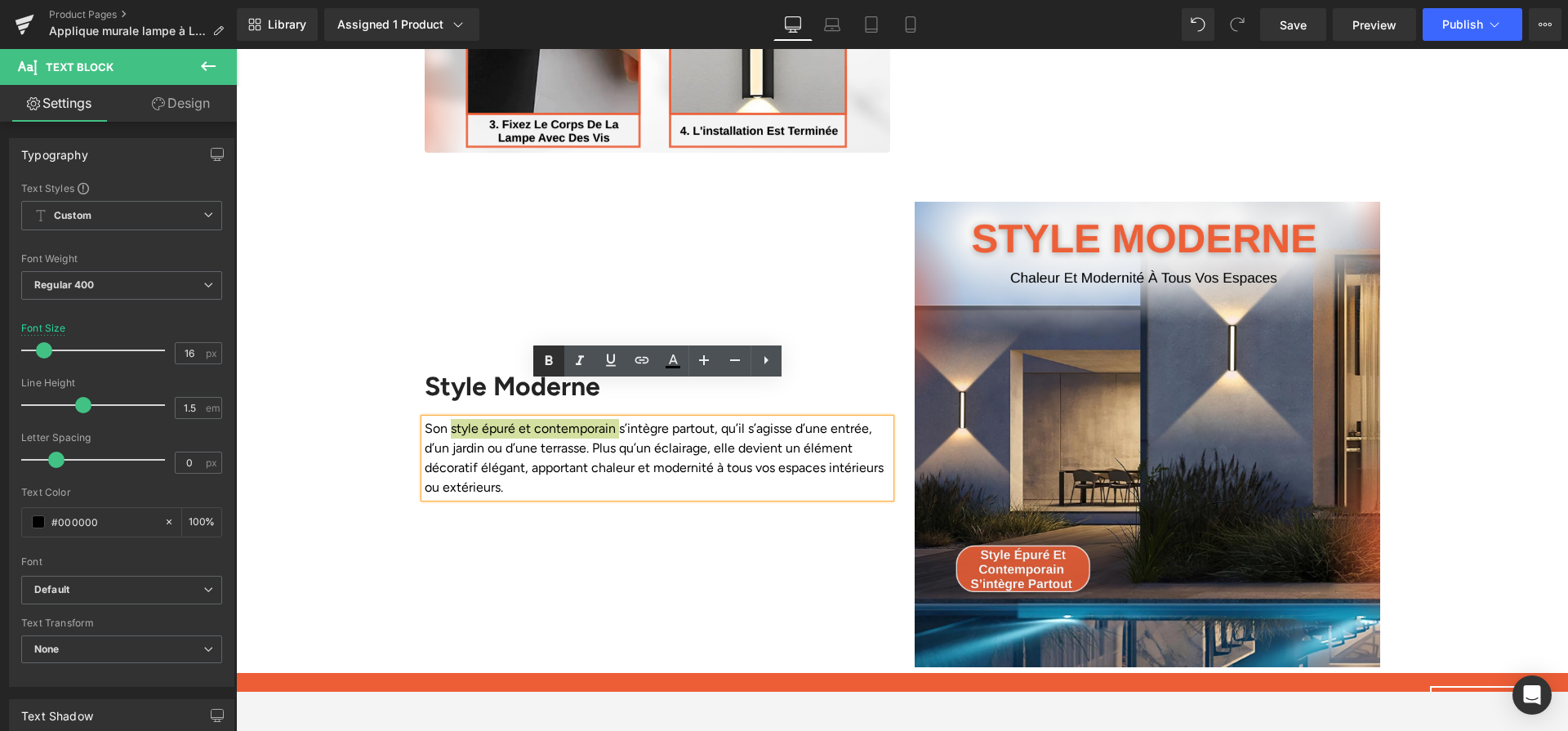
click at [558, 351] on icon at bounding box center [548, 360] width 19 height 19
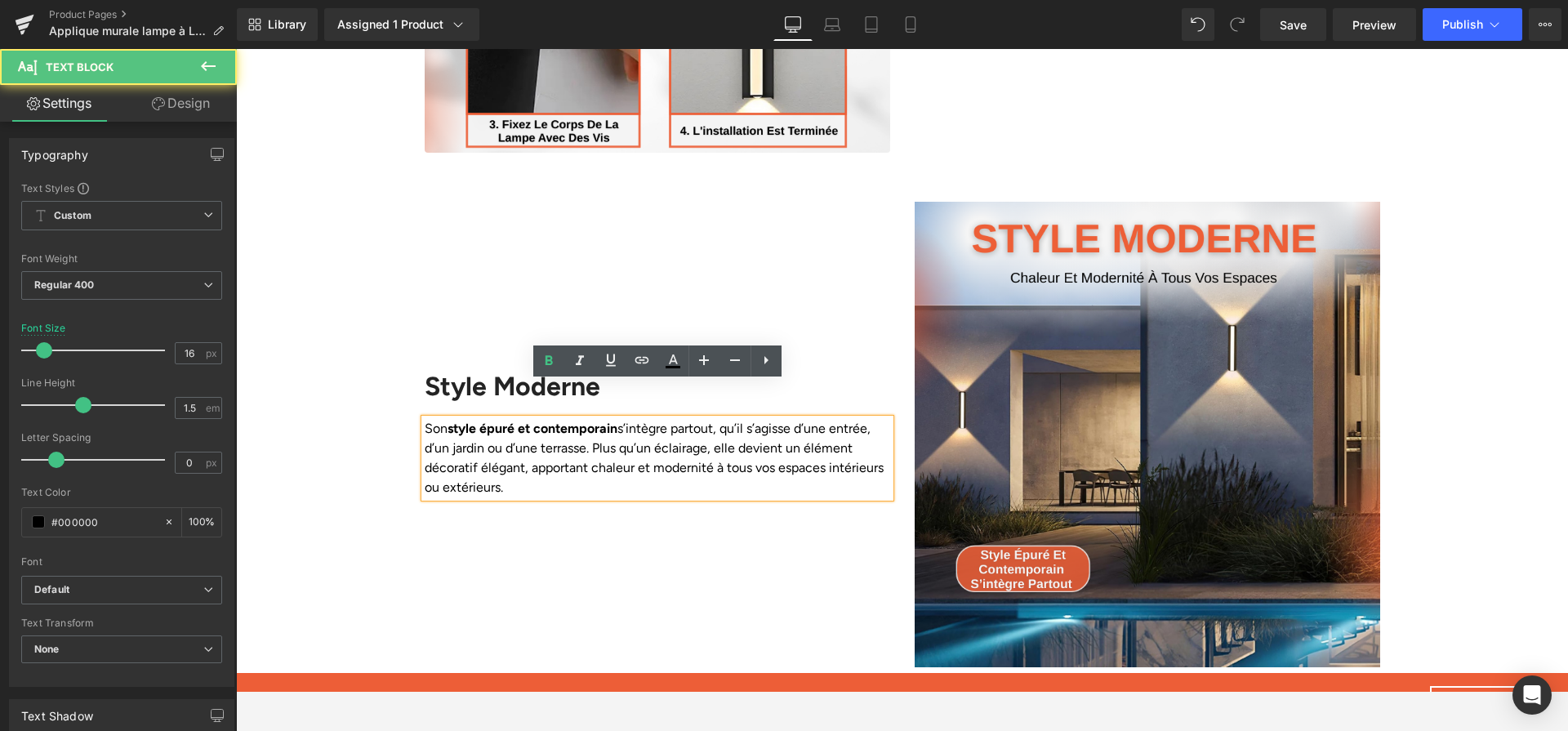
click at [428, 429] on p "Son style épuré et contemporain s’intègre partout, qu’il s’agisse d’une entrée,…" at bounding box center [658, 458] width 465 height 78
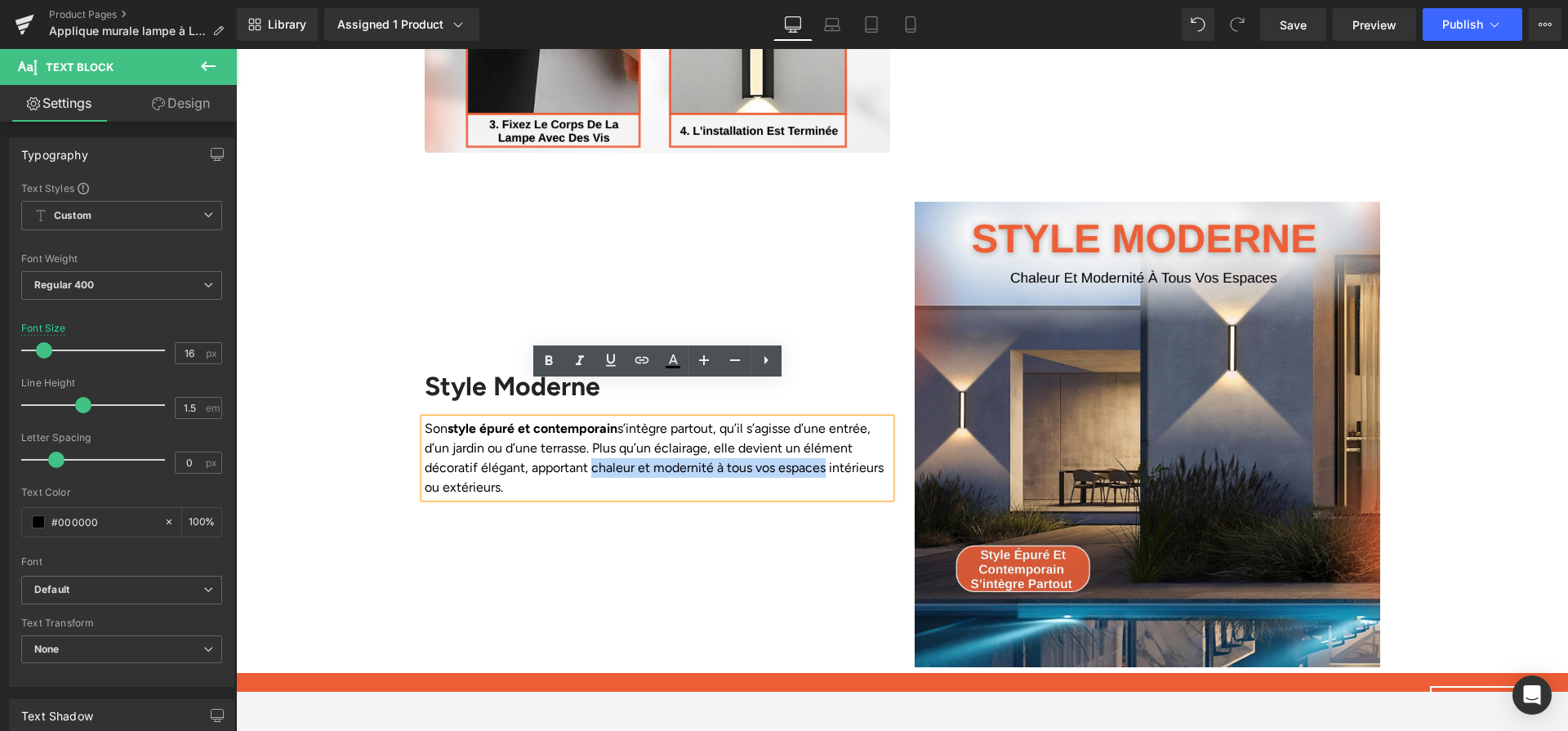
drag, startPoint x: 587, startPoint y: 438, endPoint x: 741, endPoint y: 404, distance: 157.7
click at [820, 436] on p "Son style épuré et contemporain s’intègre partout, qu’il s’agisse d’une entrée,…" at bounding box center [658, 458] width 465 height 78
drag, startPoint x: 538, startPoint y: 366, endPoint x: 350, endPoint y: 394, distance: 190.1
click at [539, 366] on icon at bounding box center [548, 360] width 19 height 19
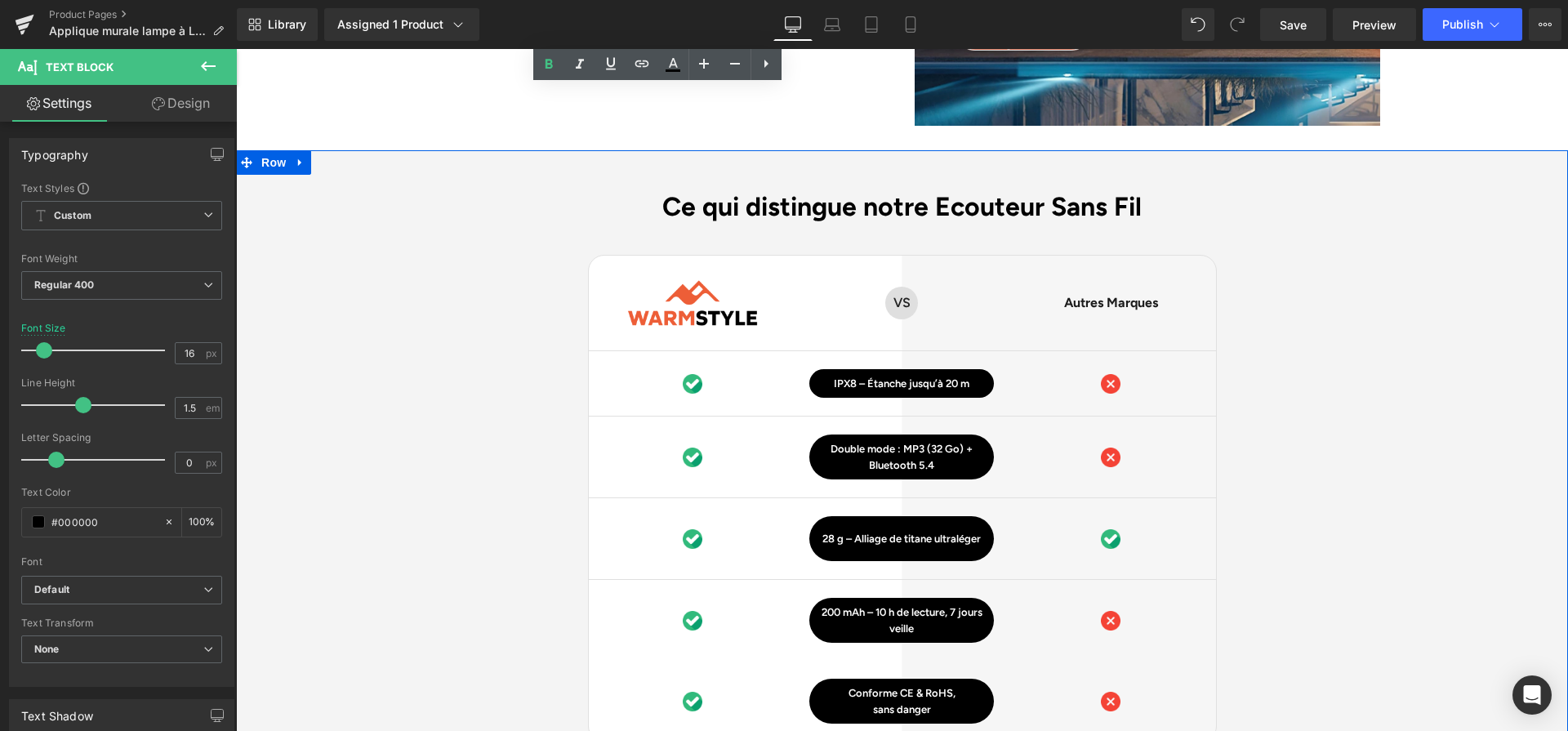
scroll to position [4021, 0]
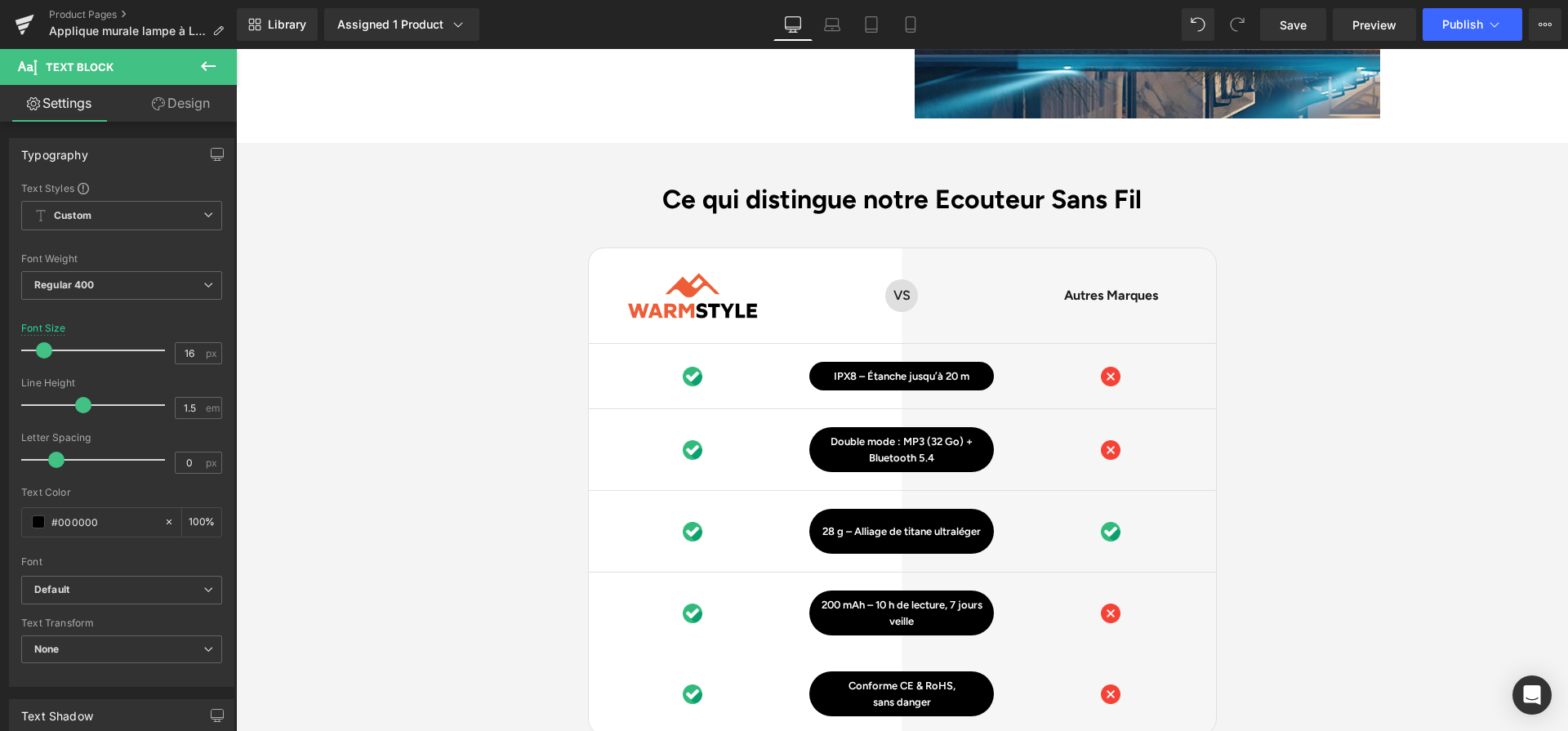
click at [401, 549] on div "Ce qui distingue notre Ecouteur Sans Fil Heading Image Row VS Text Block Row Au…" at bounding box center [902, 523] width 1332 height 680
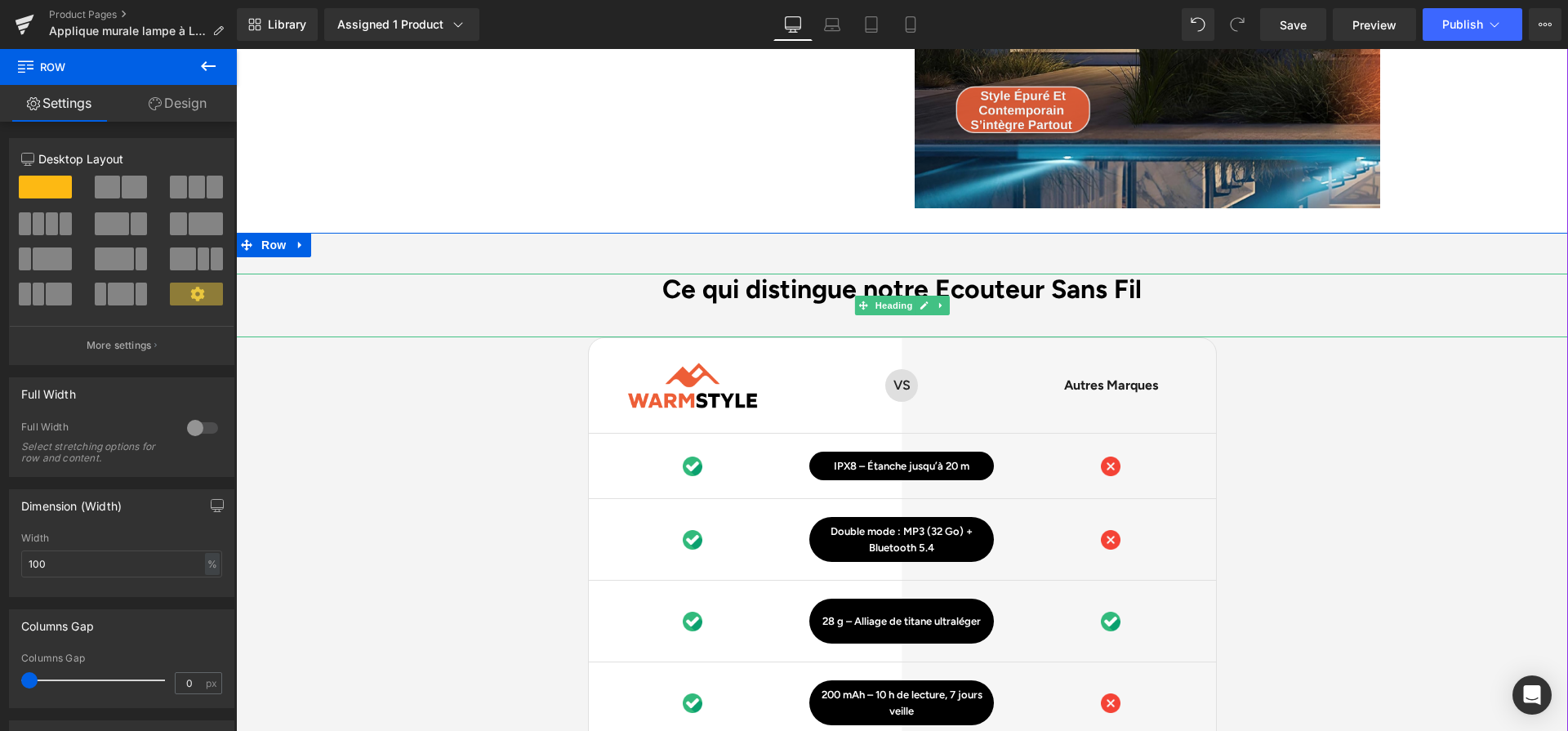
scroll to position [3915, 0]
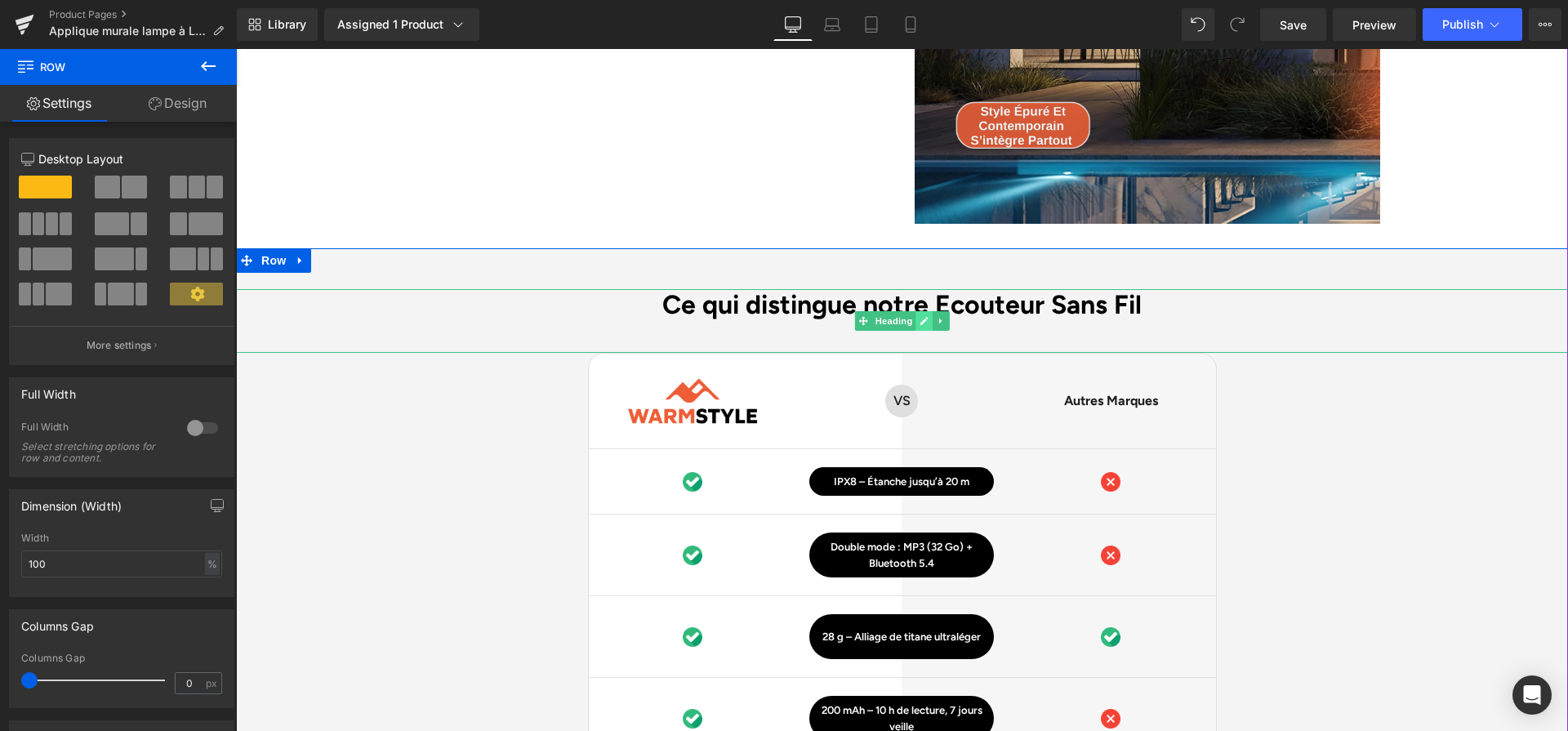
click at [920, 312] on link at bounding box center [924, 321] width 17 height 19
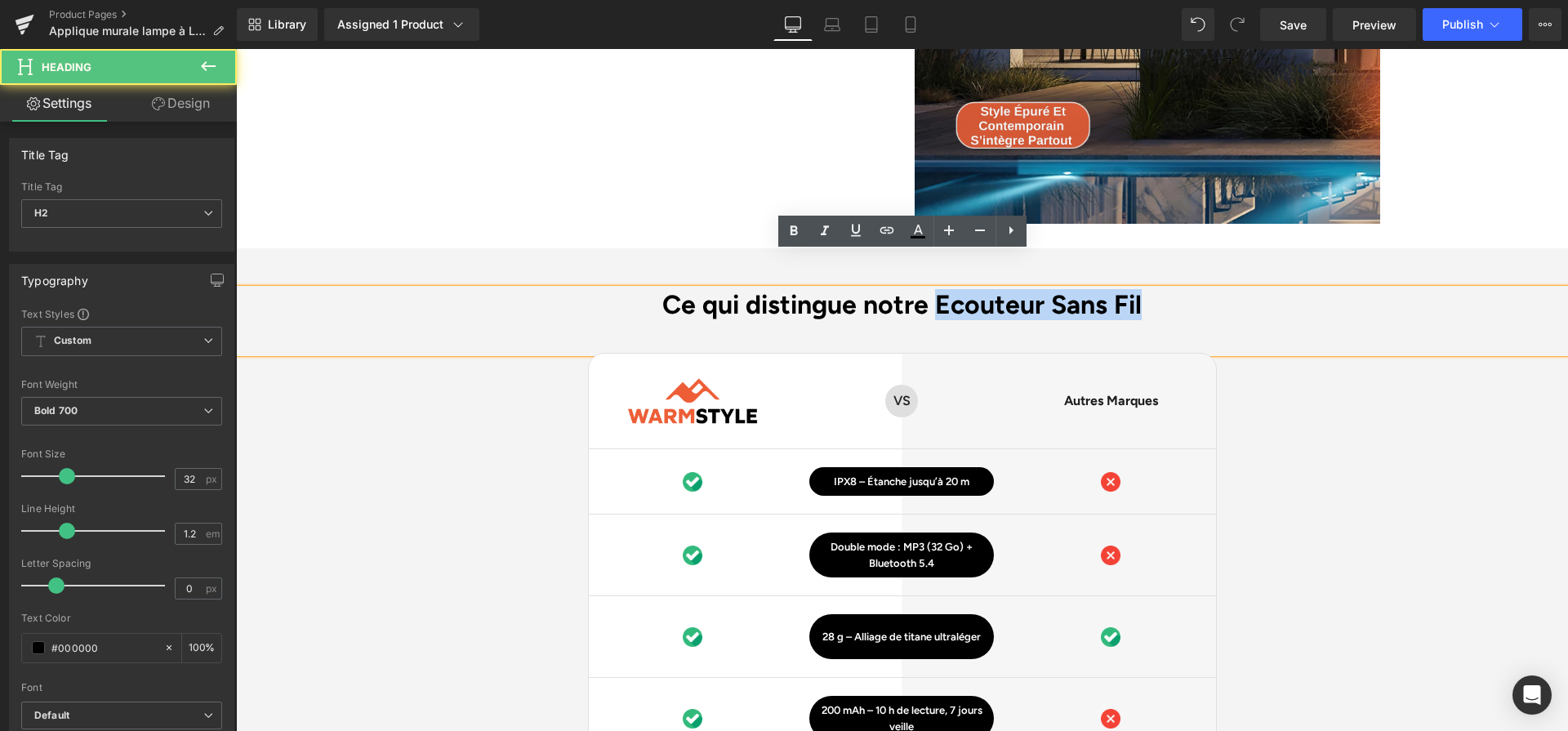
drag, startPoint x: 937, startPoint y: 274, endPoint x: 1190, endPoint y: 263, distance: 253.2
click at [1190, 289] on h2 "Ce qui distingue notre Ecouteur Sans Fil" at bounding box center [902, 304] width 1332 height 31
paste div
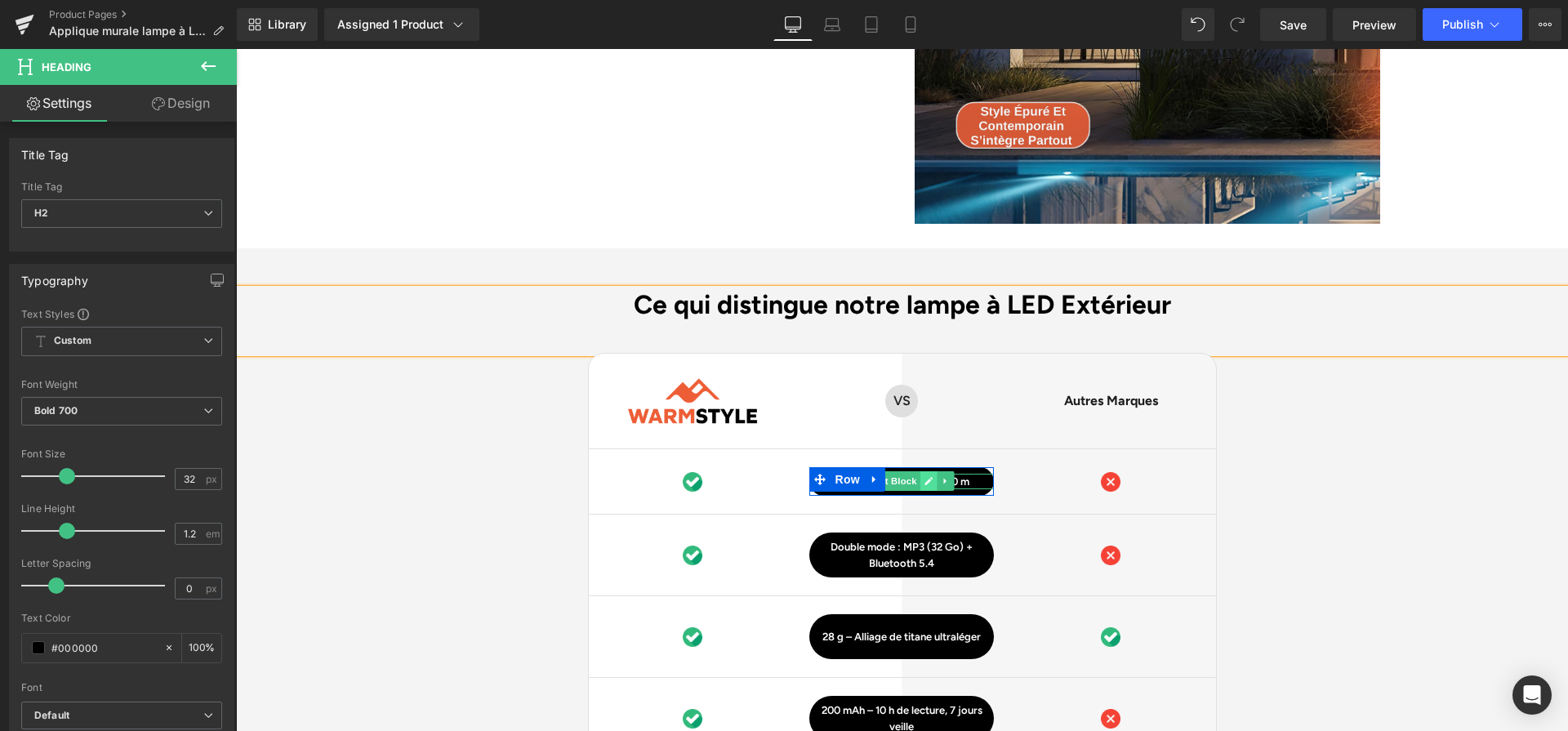
click at [926, 478] on icon at bounding box center [930, 482] width 8 height 8
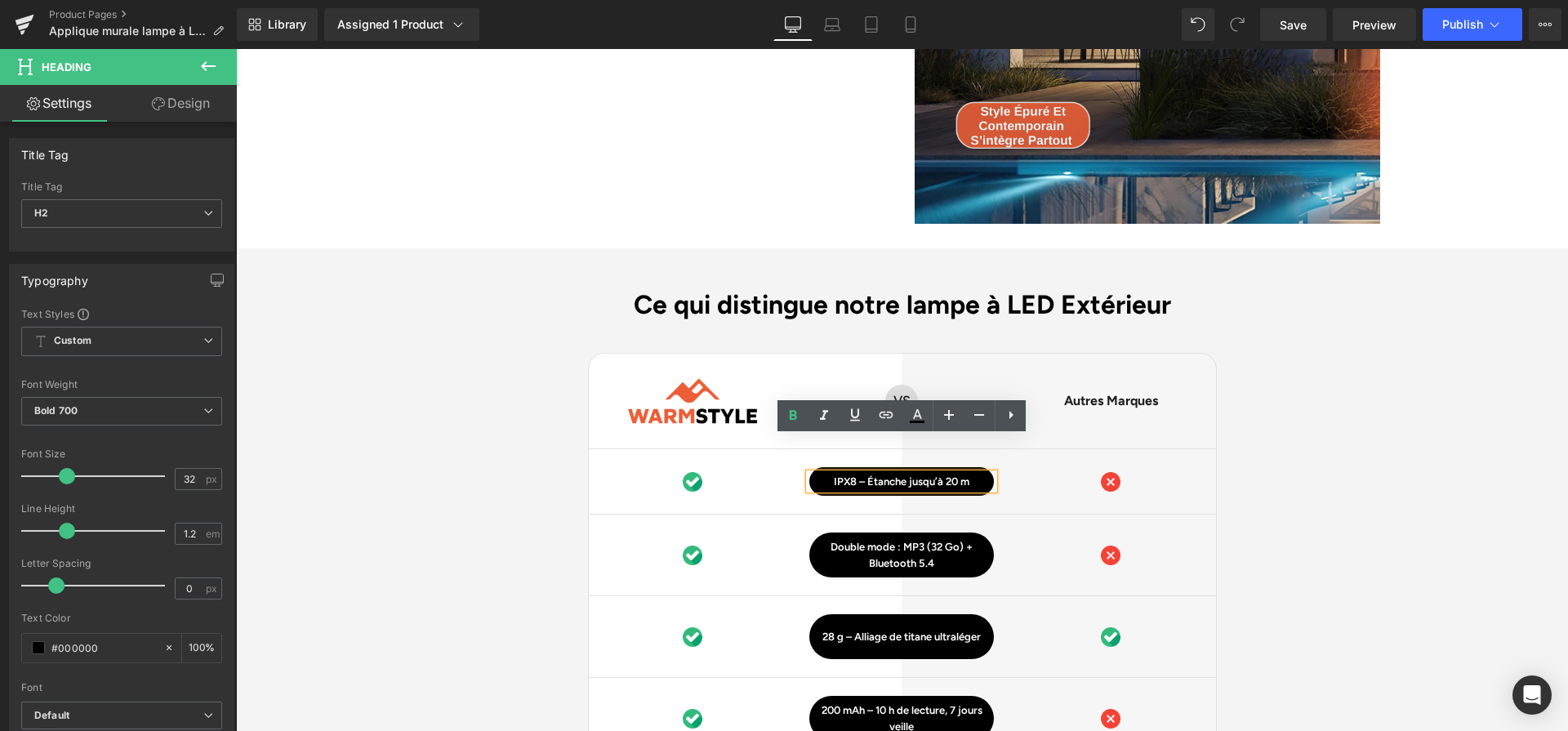
click at [926, 474] on p "IPX8 – Étanche jusqu’à 20 m" at bounding box center [902, 481] width 185 height 16
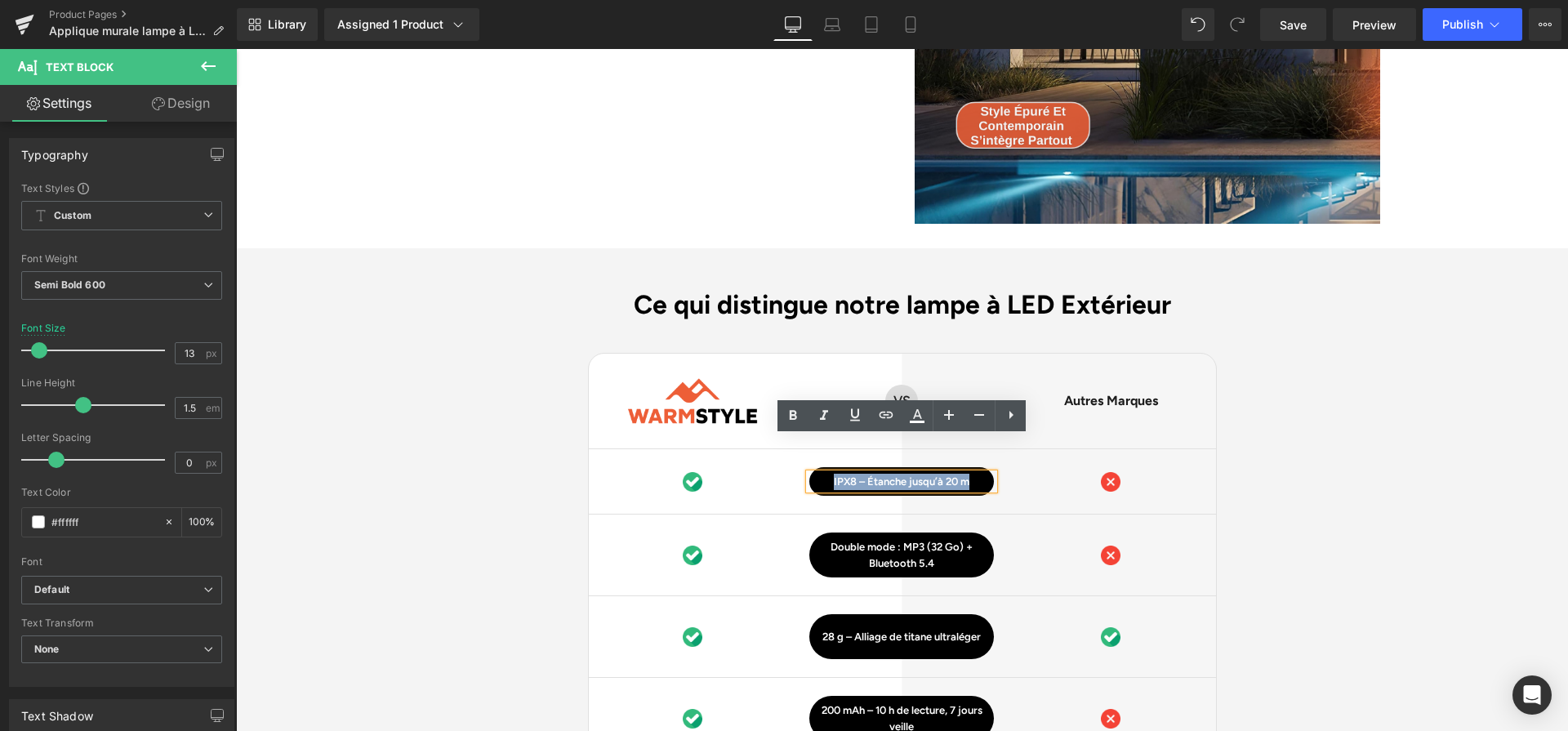
paste div
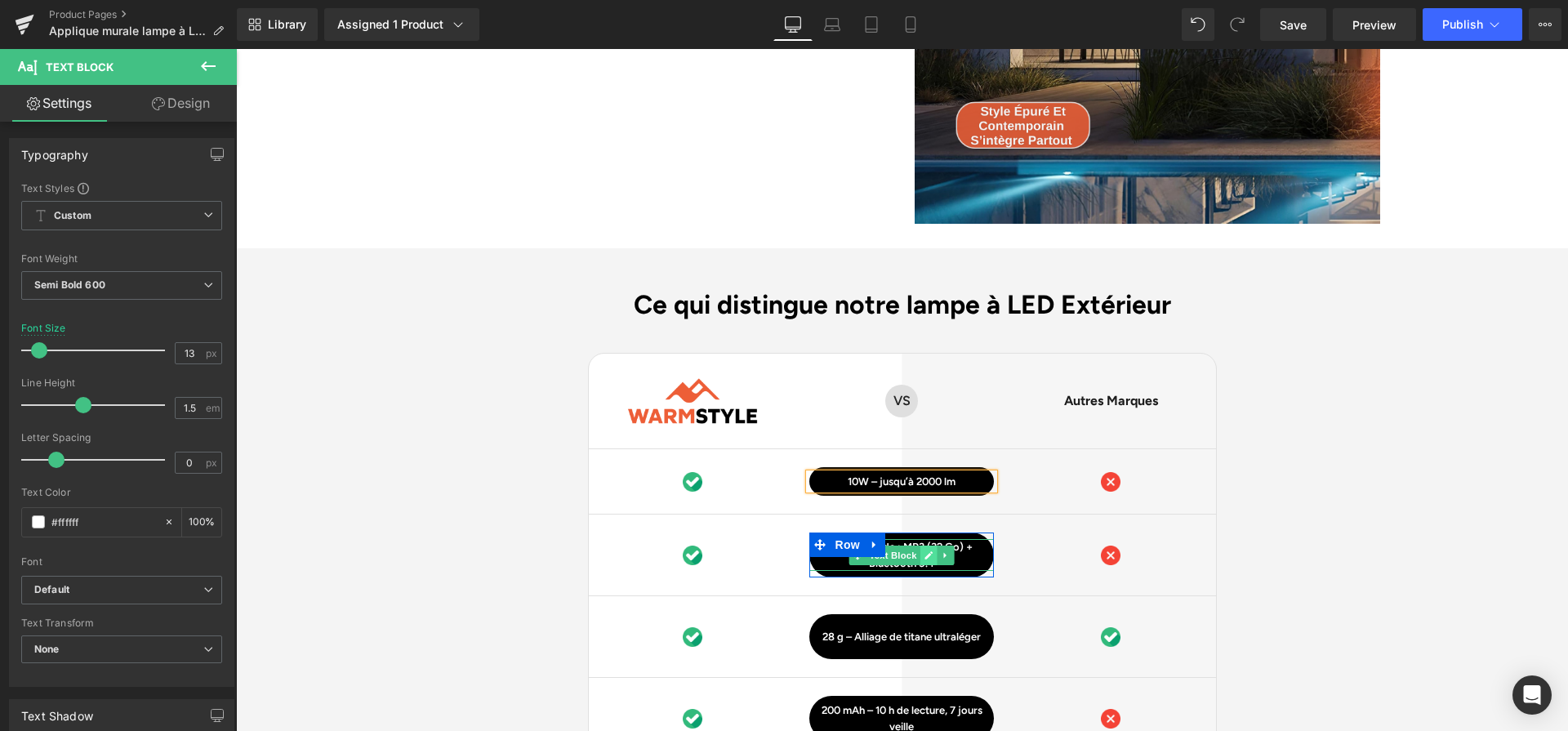
click at [925, 550] on icon at bounding box center [929, 555] width 9 height 10
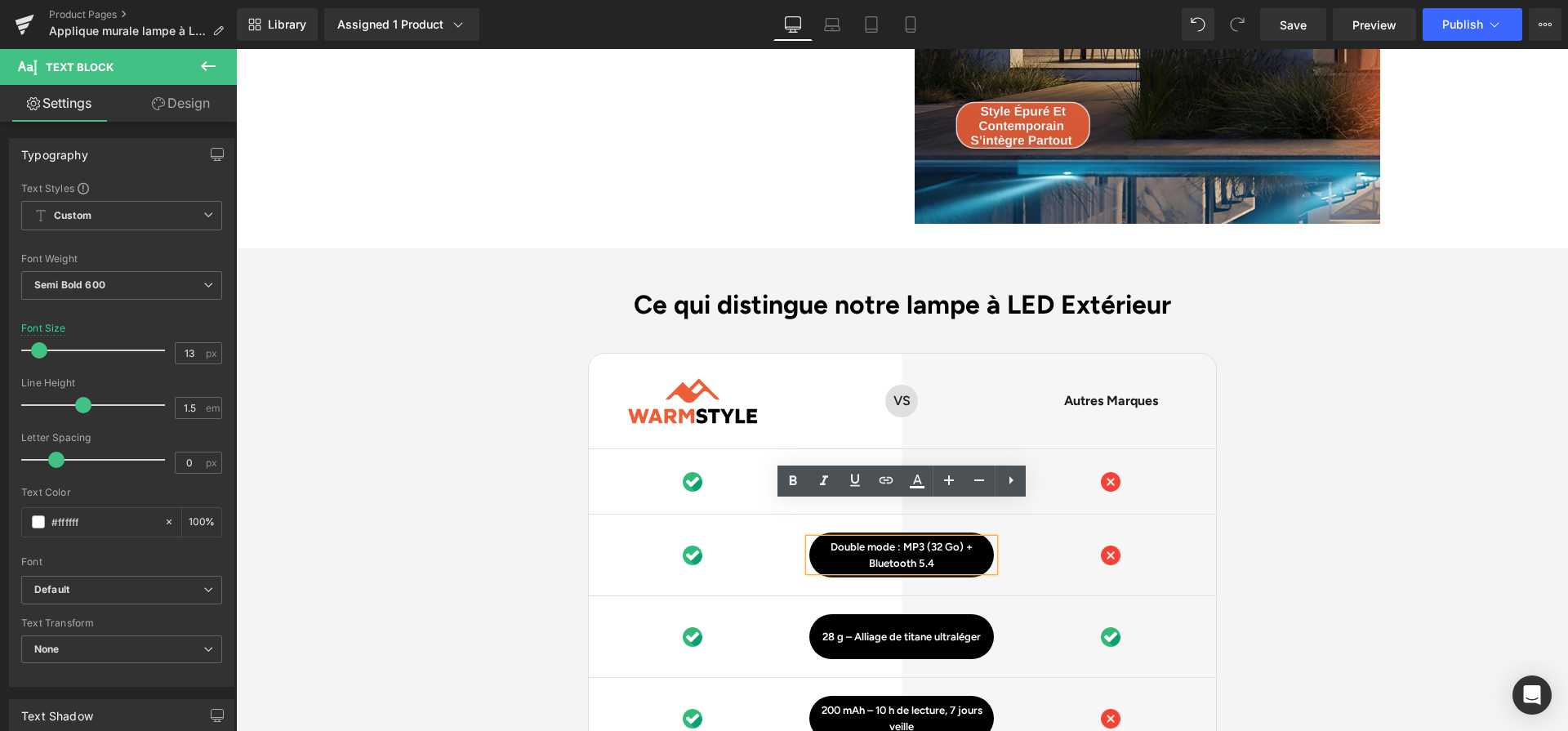
click at [924, 539] on p "Double mode : MP3 (32 Go) + Bluetooth 5.4" at bounding box center [902, 555] width 185 height 32
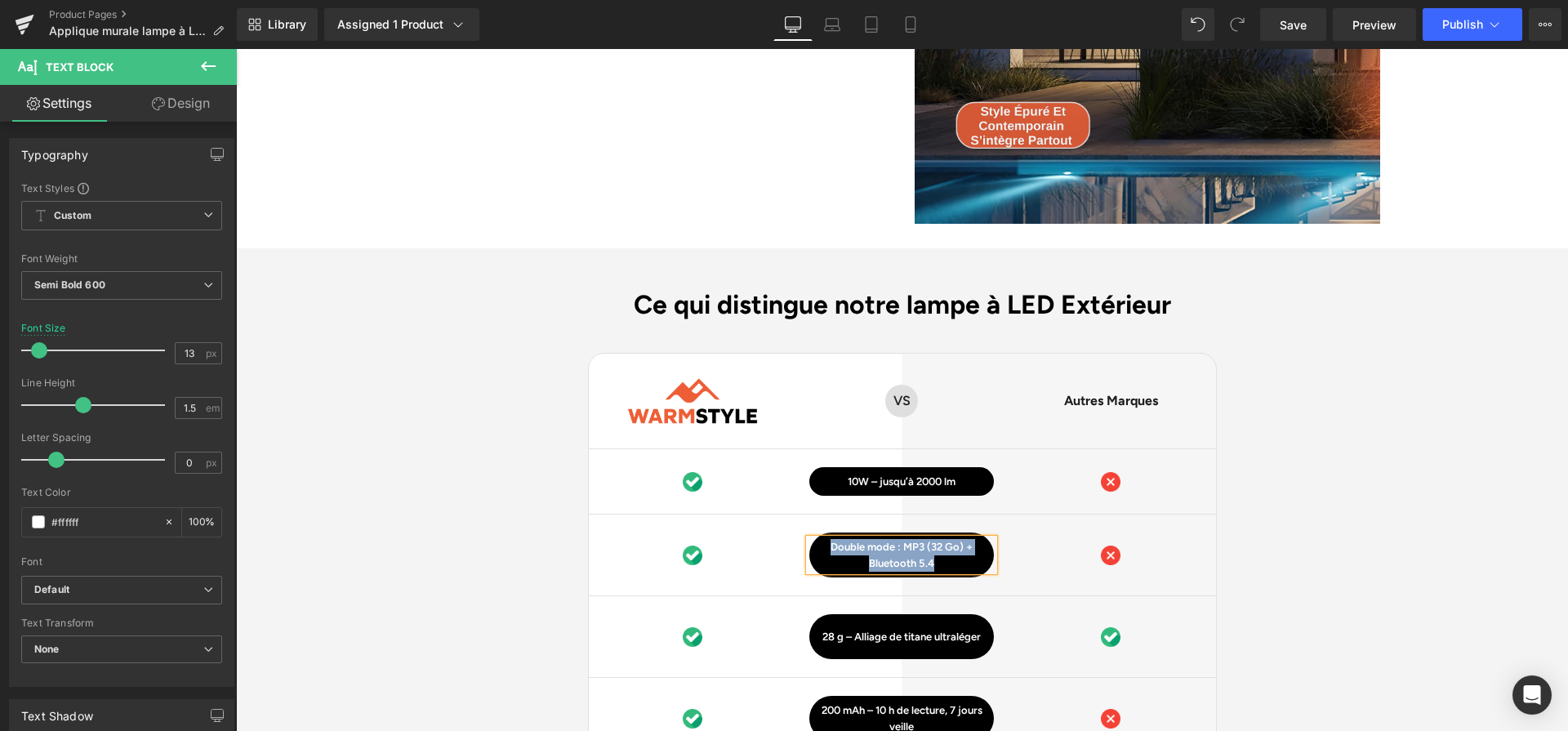
paste div
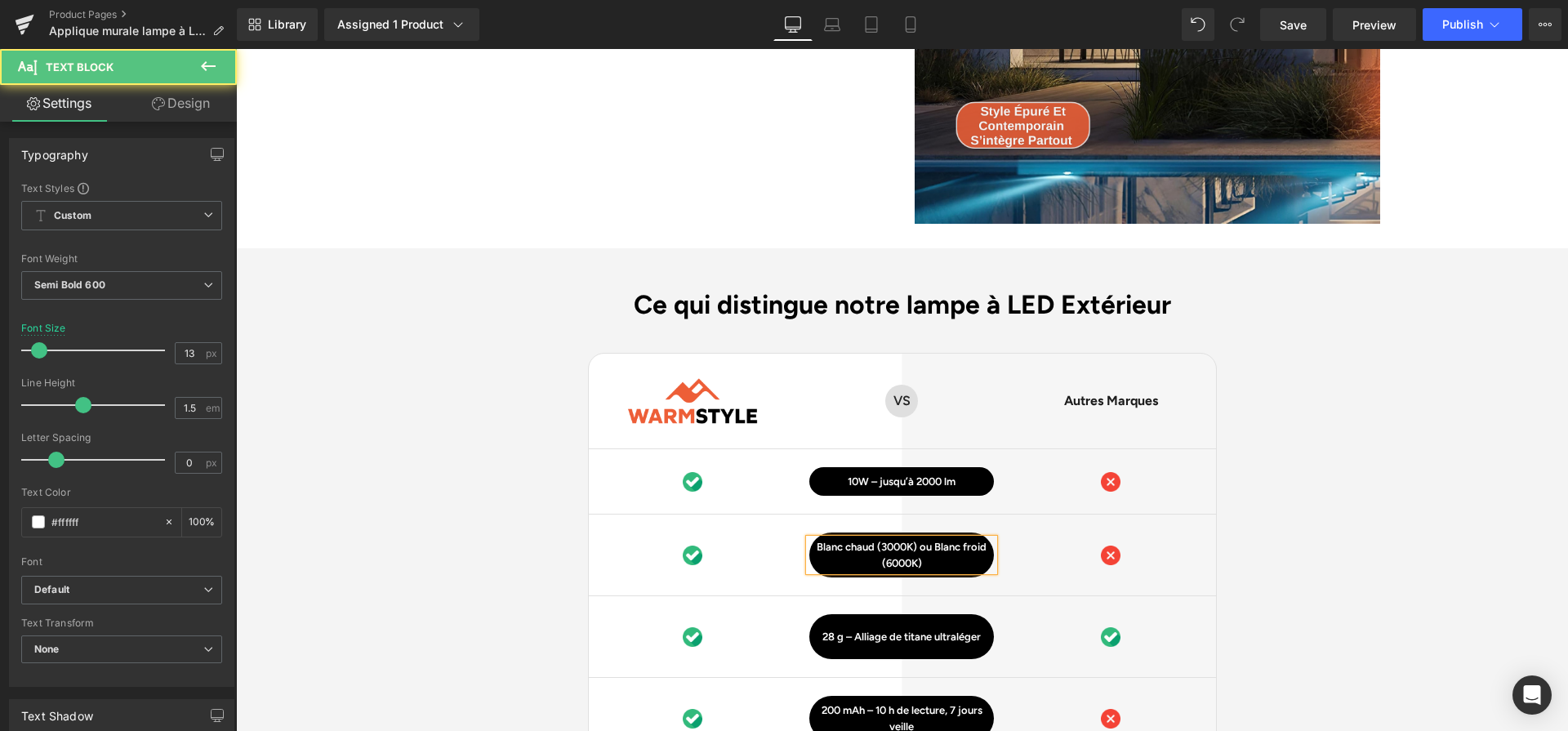
click at [932, 539] on p "Blanc chaud (3000K) ou Blanc froid (6000K)" at bounding box center [902, 555] width 185 height 32
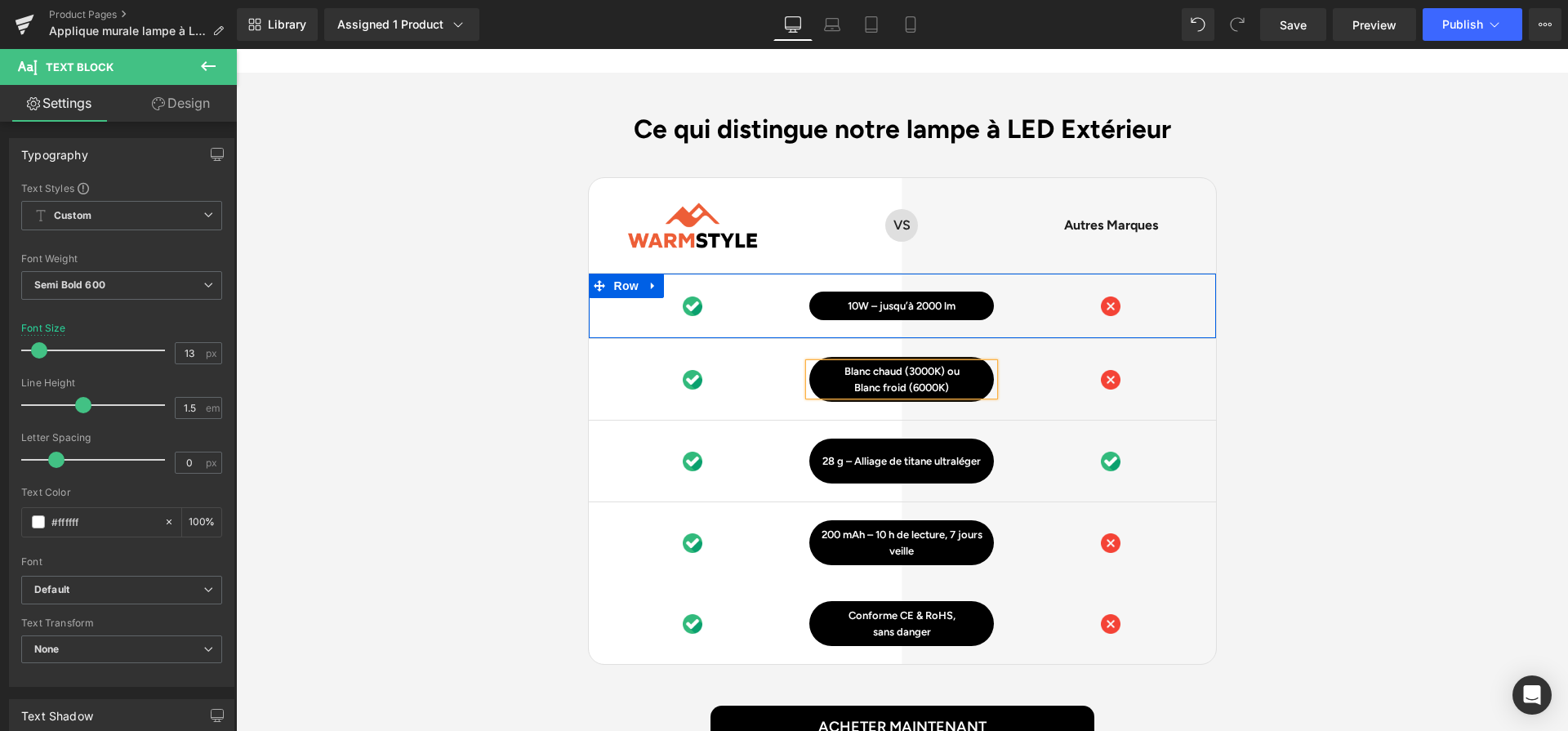
scroll to position [4103, 0]
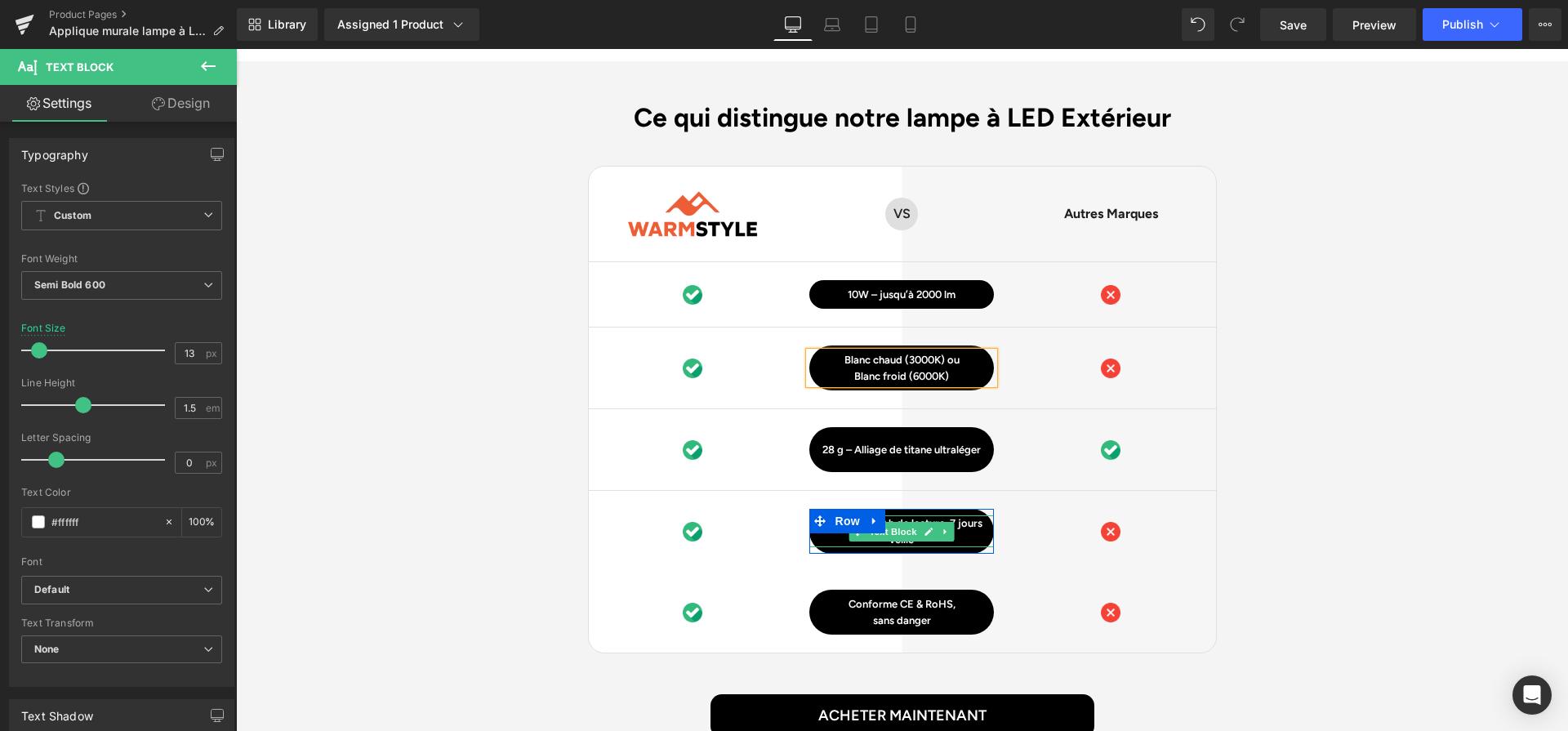
click at [929, 527] on icon at bounding box center [929, 532] width 9 height 10
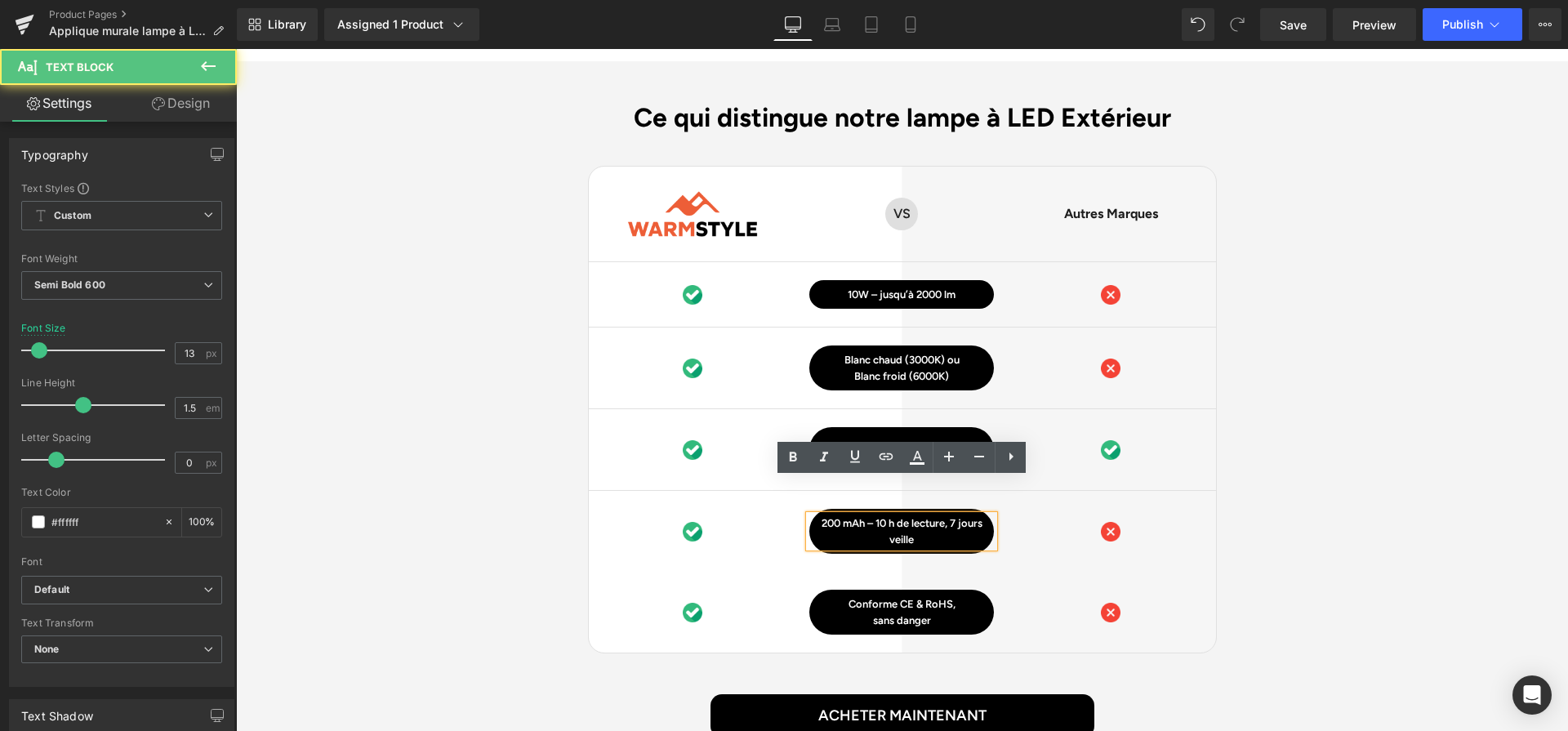
drag, startPoint x: 929, startPoint y: 499, endPoint x: 805, endPoint y: 465, distance: 128.6
click at [805, 491] on div "Image 200 mAh – 10 h de lecture, 7 jours veille Text Block Row Image Row" at bounding box center [902, 531] width 627 height 81
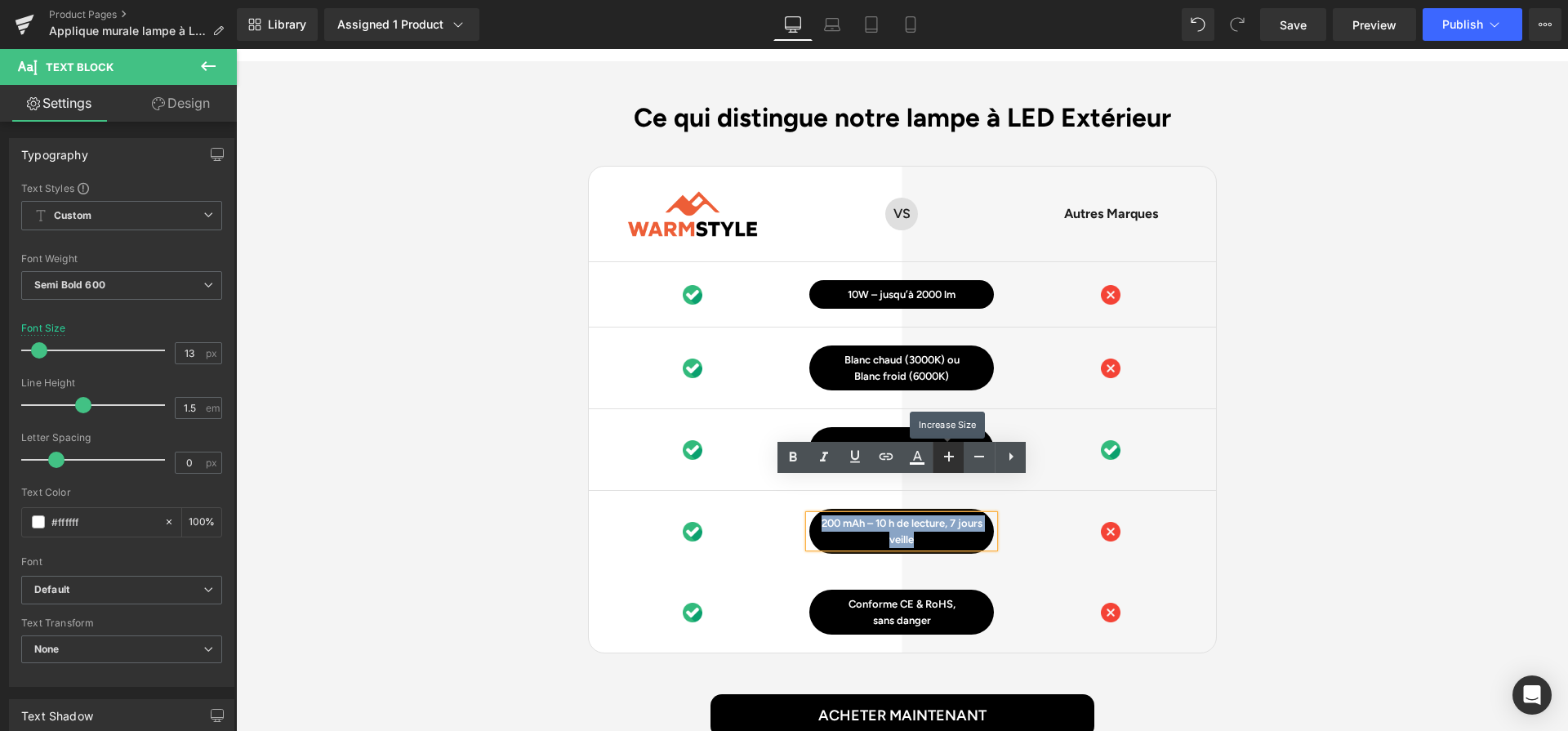
paste div
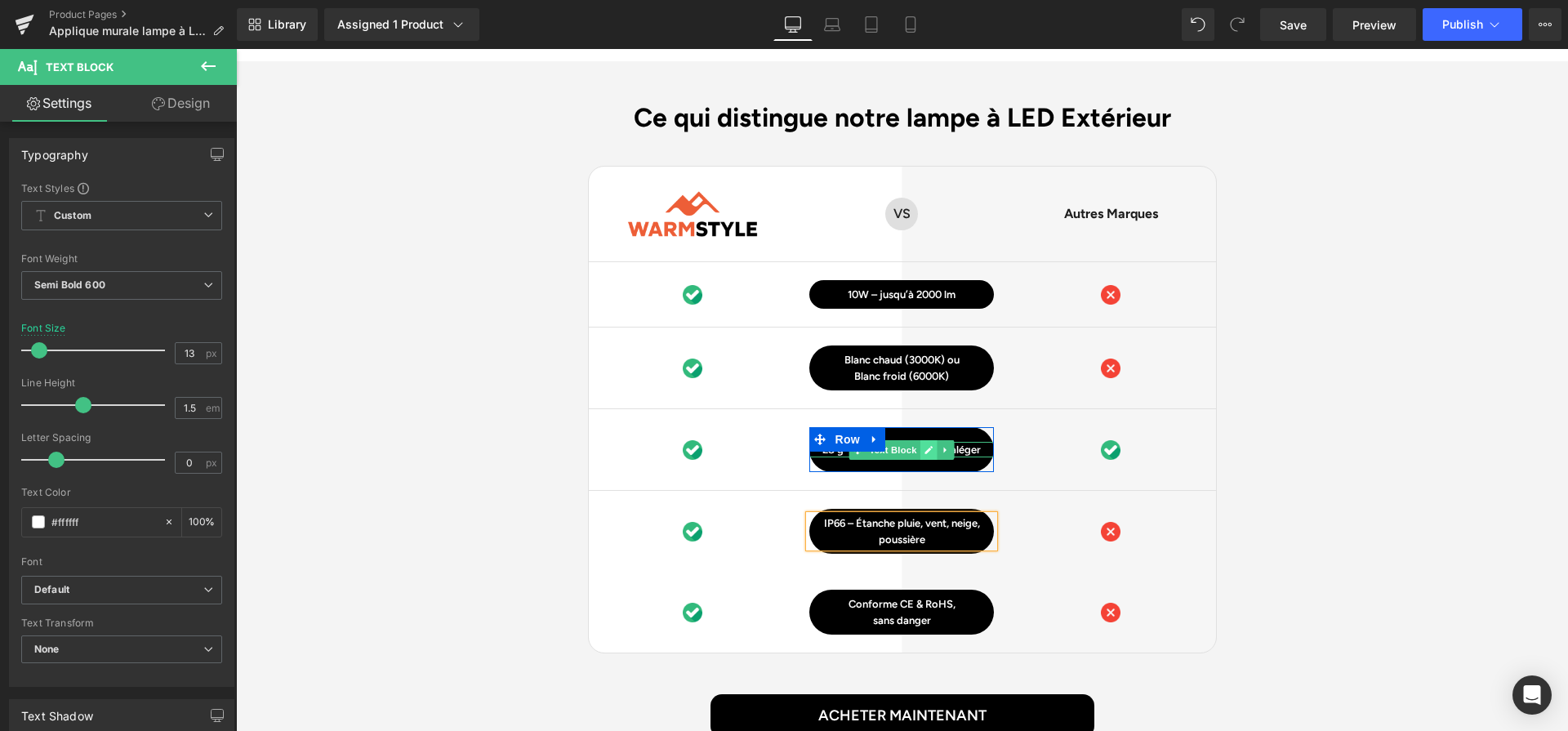
click at [926, 445] on icon at bounding box center [929, 450] width 9 height 10
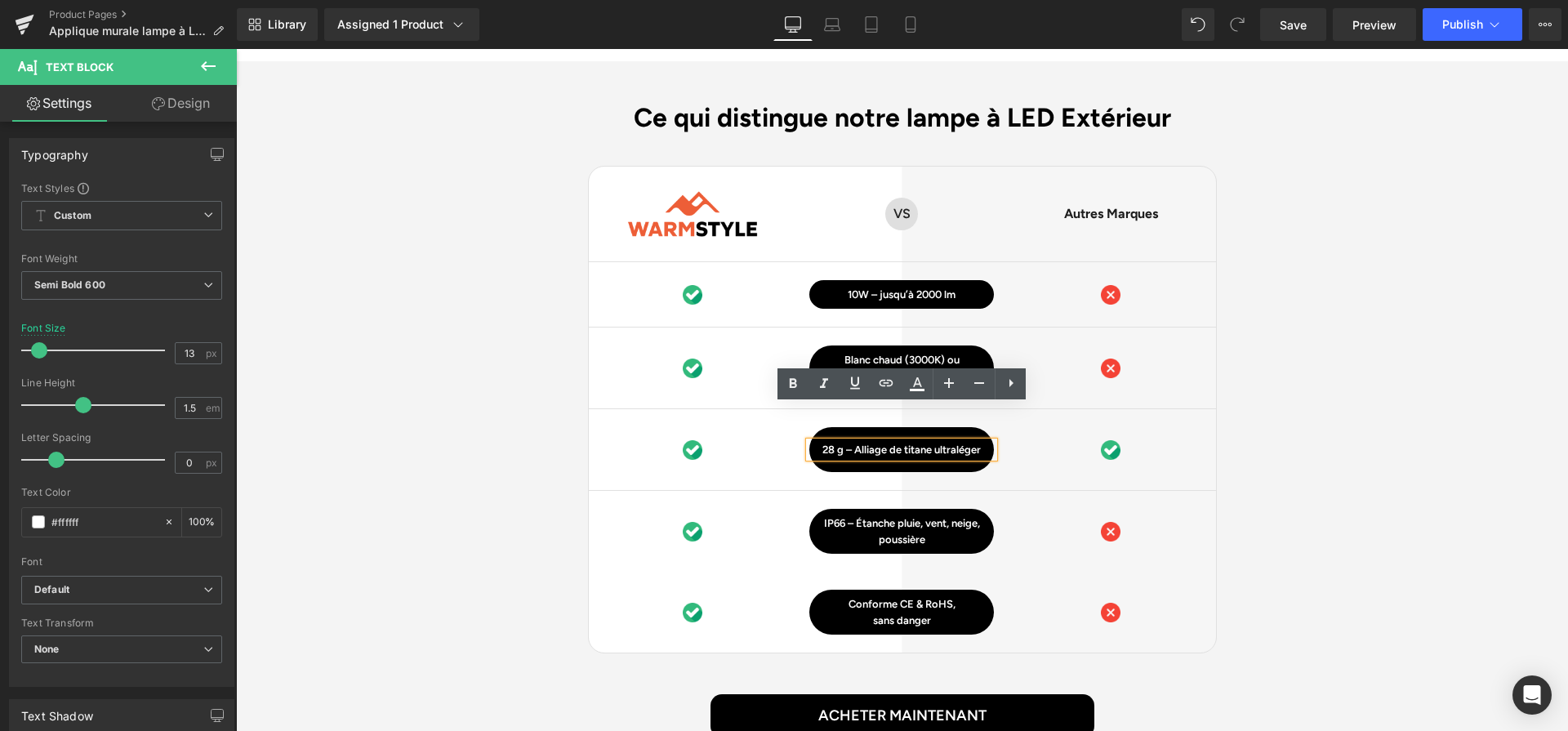
click at [926, 442] on p "28 g – Alliage de titane ultraléger" at bounding box center [902, 450] width 185 height 16
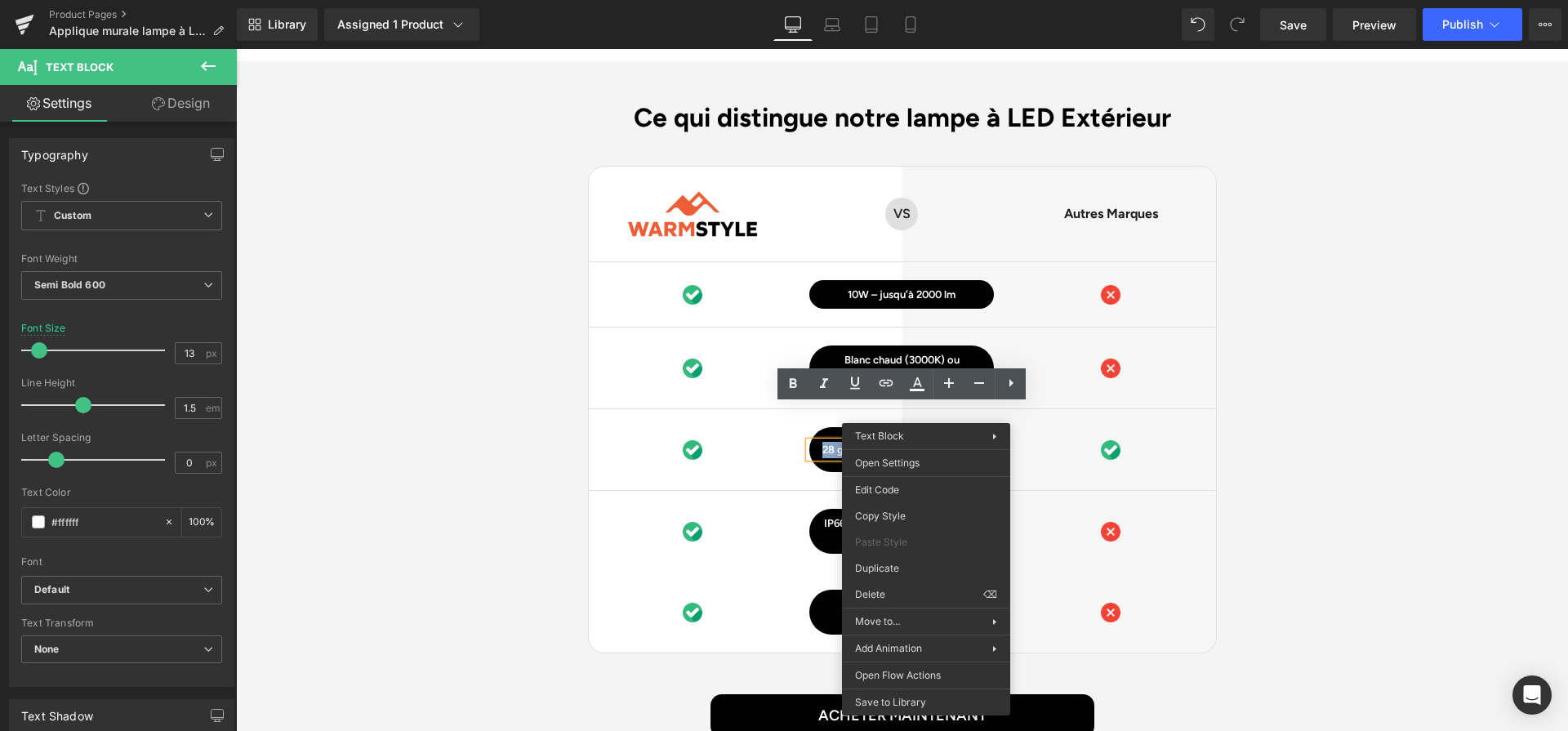
paste div
click at [1451, 539] on div "Ce qui distingue notre lampe à LED Extérieur Heading Image Row VS Text Block Ro…" at bounding box center [902, 442] width 1332 height 680
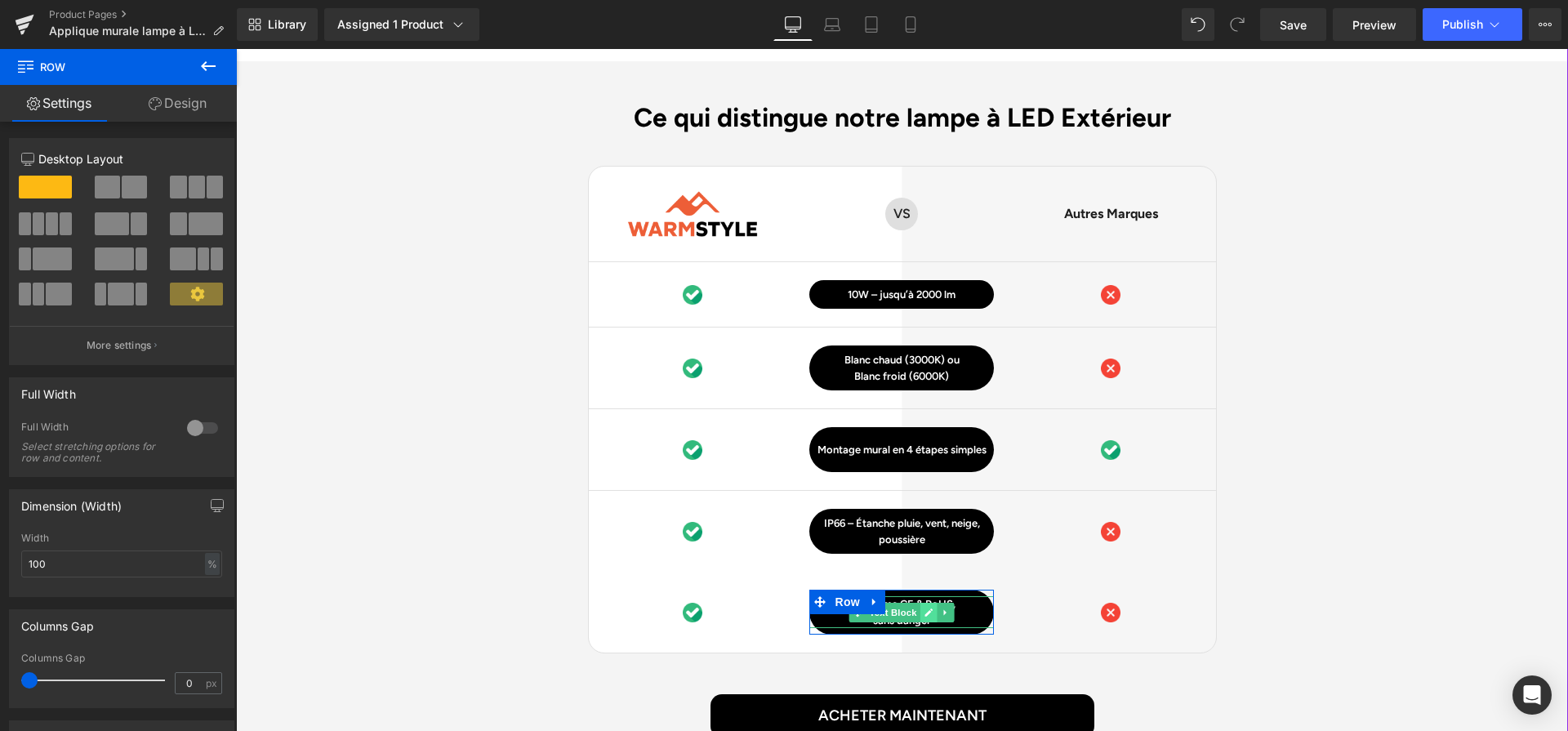
click at [925, 608] on icon at bounding box center [929, 613] width 9 height 10
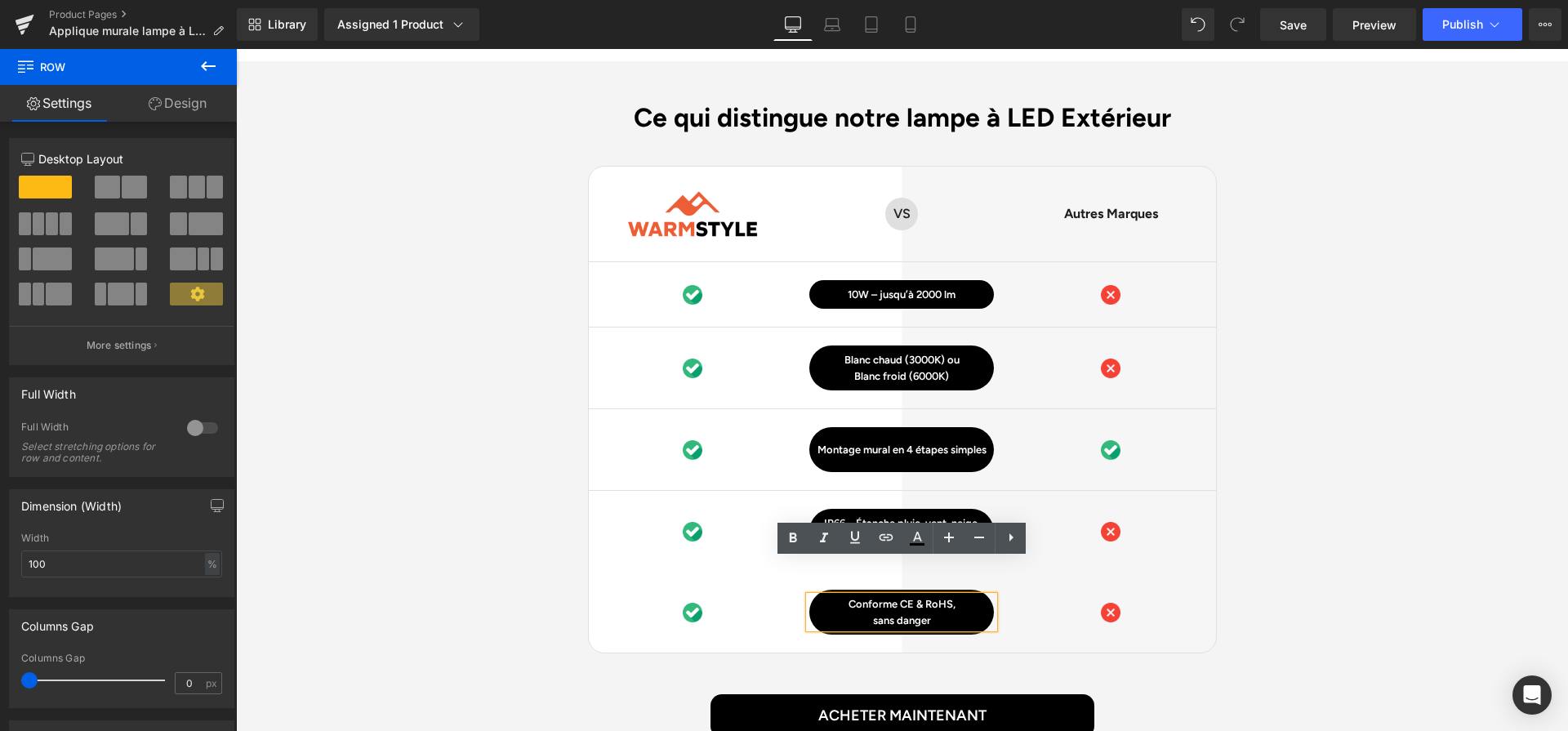
click at [924, 613] on p "sans danger" at bounding box center [902, 620] width 185 height 16
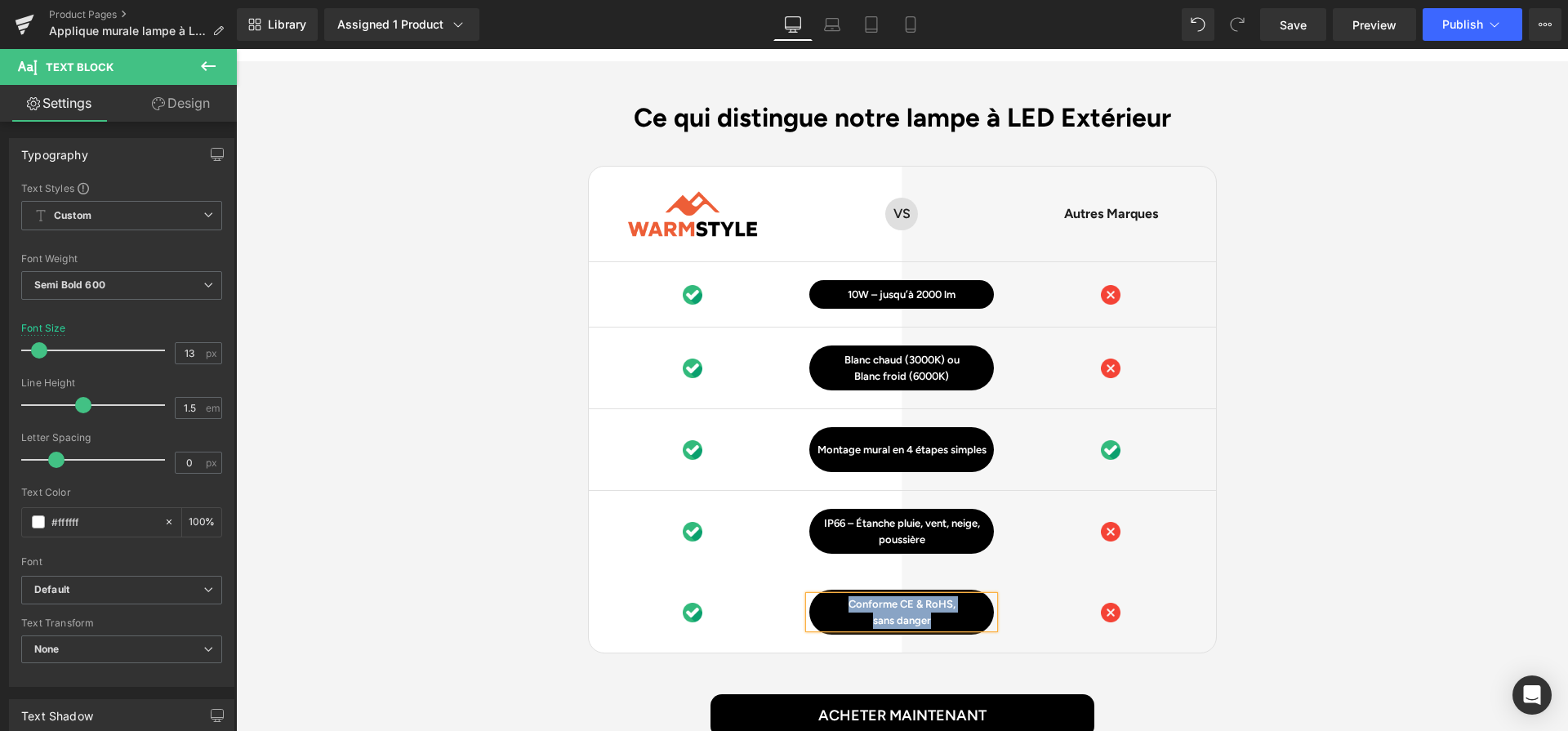
paste div
click at [1358, 551] on div "Ce qui distingue notre lampe à LED Extérieur Heading Image Row VS Text Block Ro…" at bounding box center [902, 442] width 1332 height 680
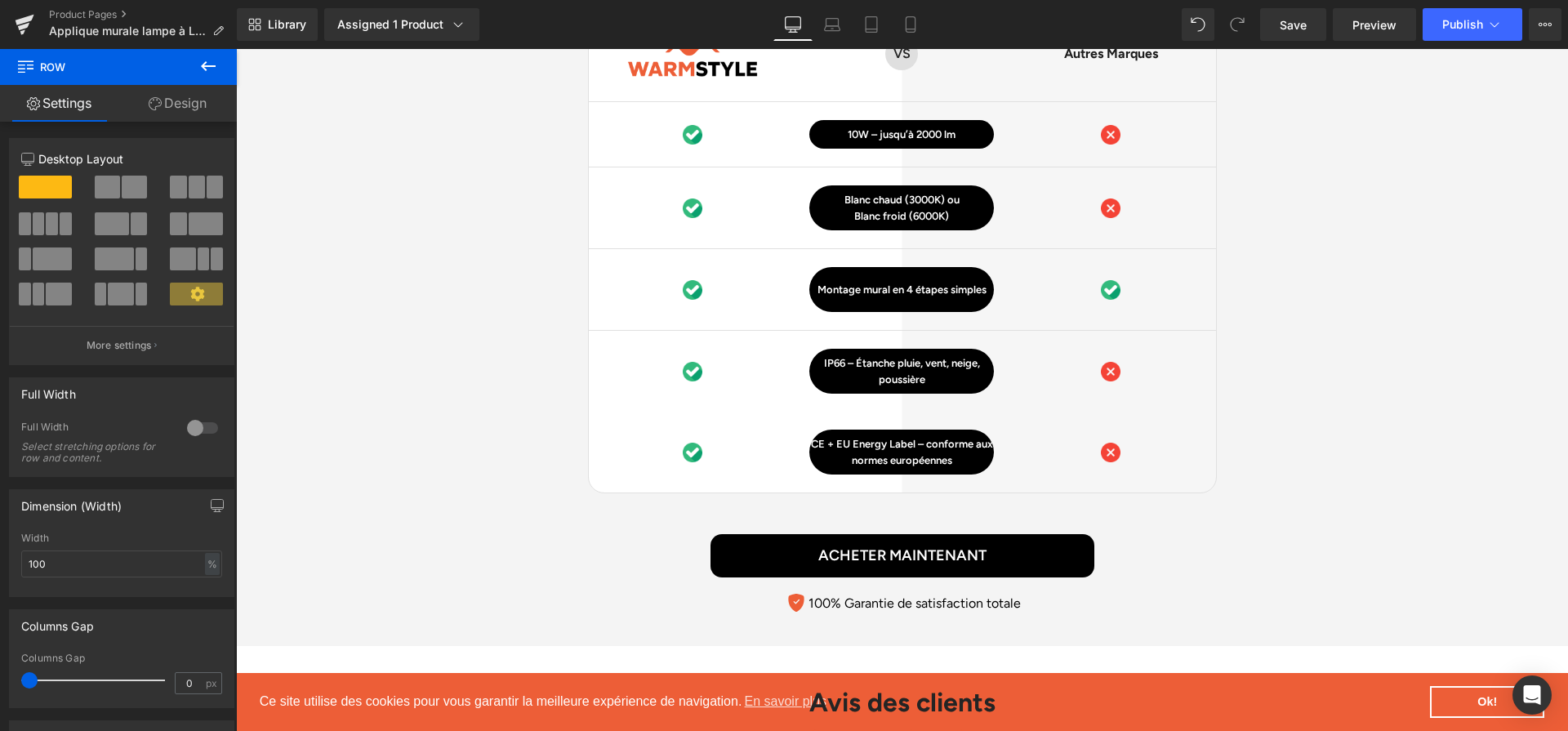
scroll to position [4678, 0]
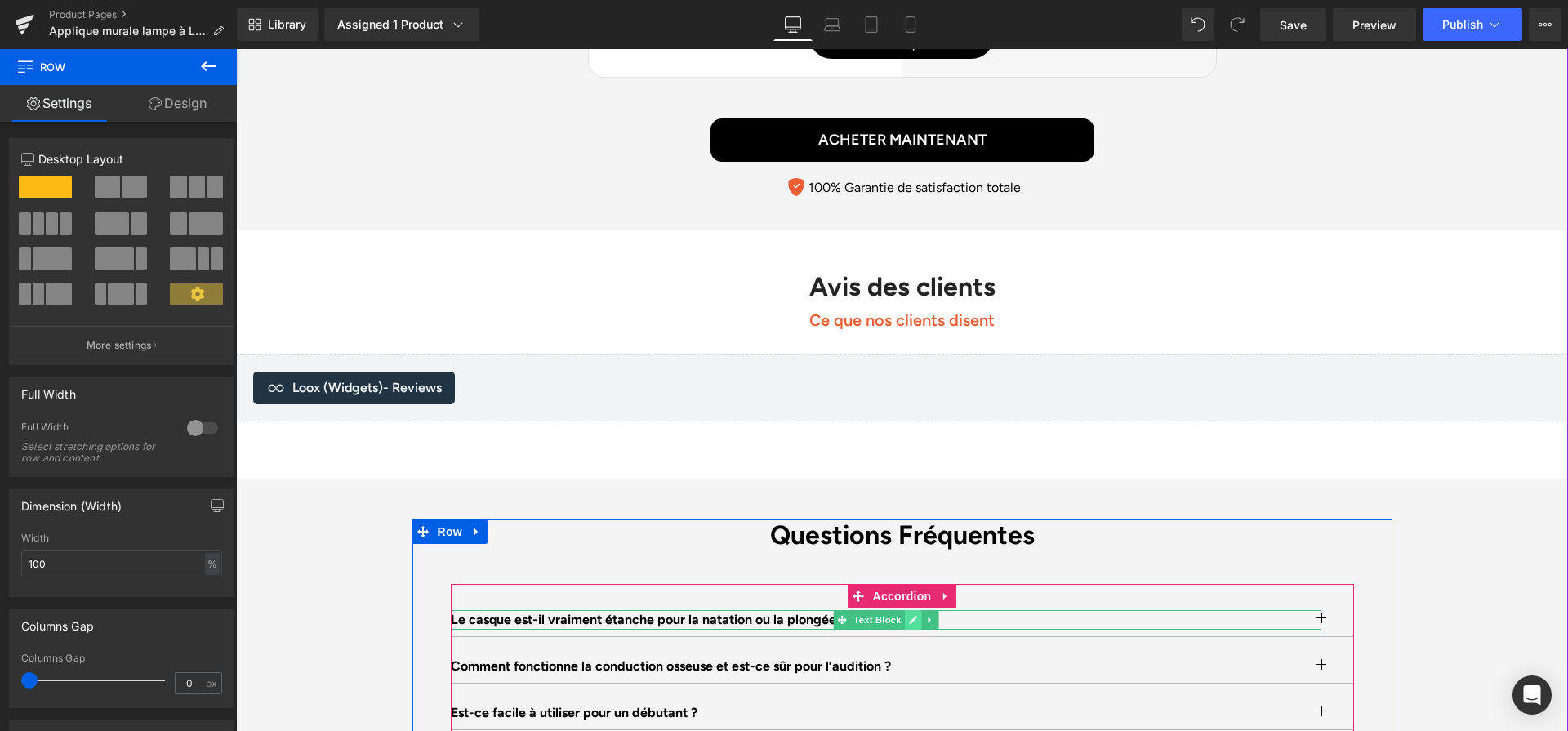
click at [919, 610] on link at bounding box center [913, 619] width 17 height 19
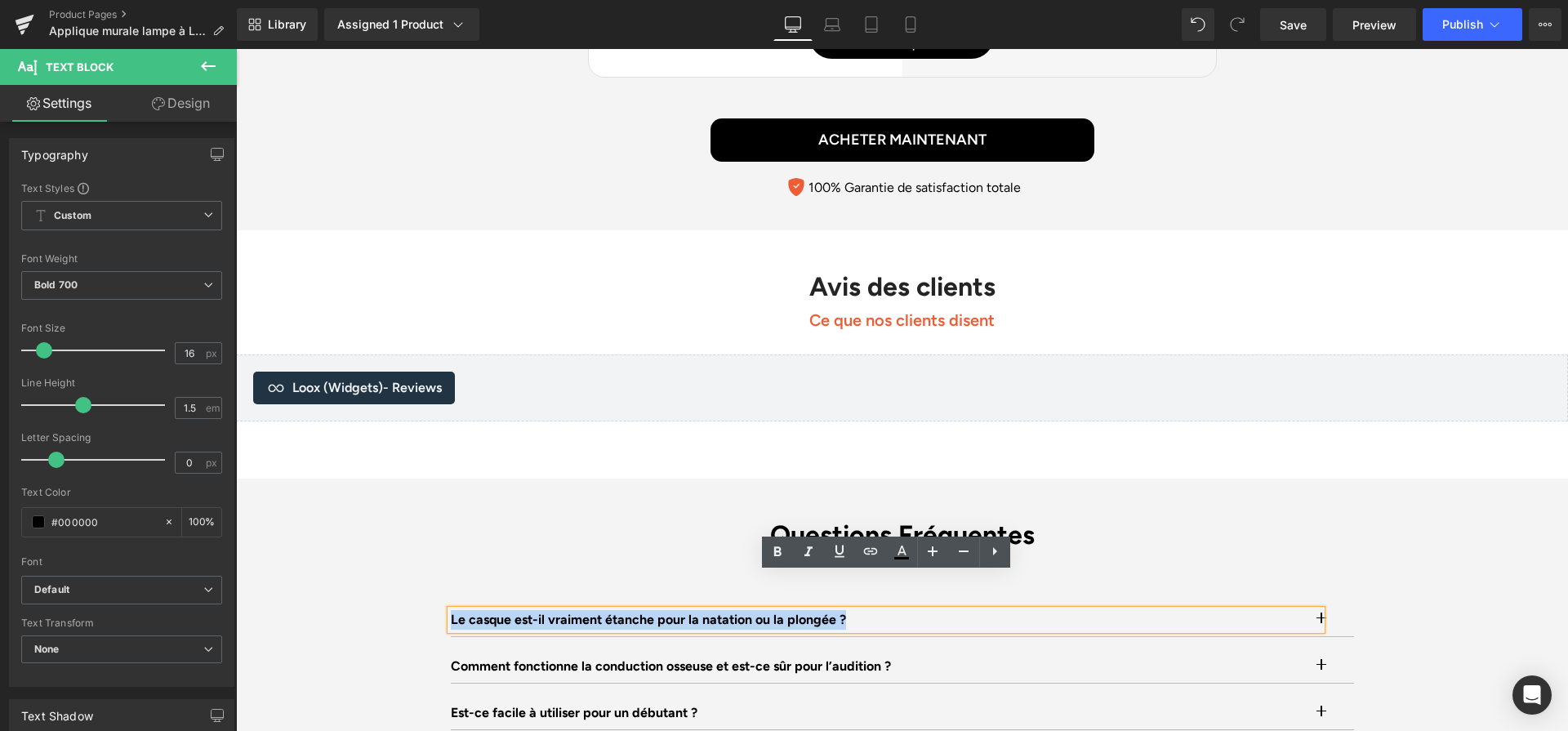
drag, startPoint x: 868, startPoint y: 588, endPoint x: 452, endPoint y: 583, distance: 416.0
click at [452, 610] on p "Le casque est-il vraiment étanche pour la natation ou la plongée ?" at bounding box center [886, 619] width 871 height 19
paste div
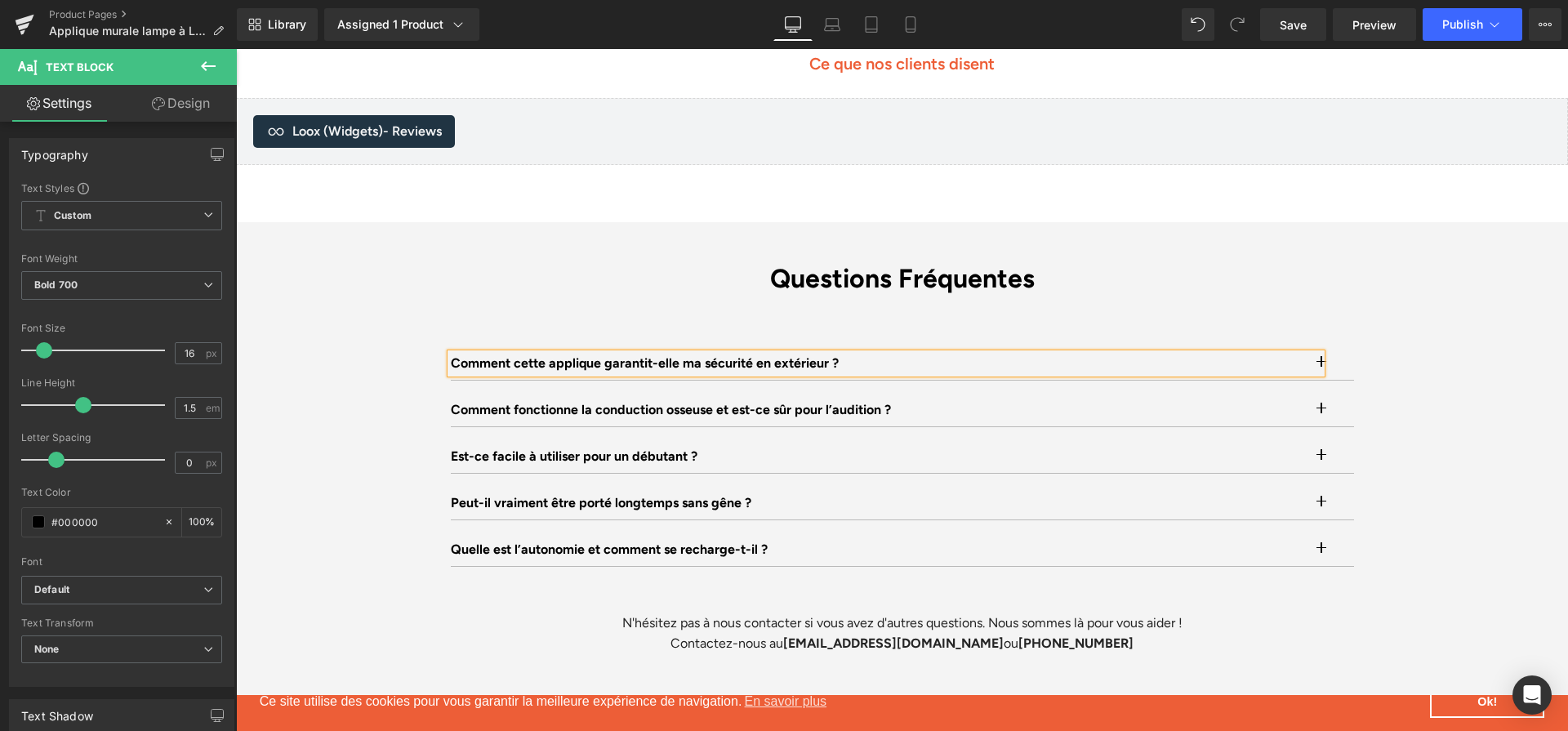
scroll to position [4993, 0]
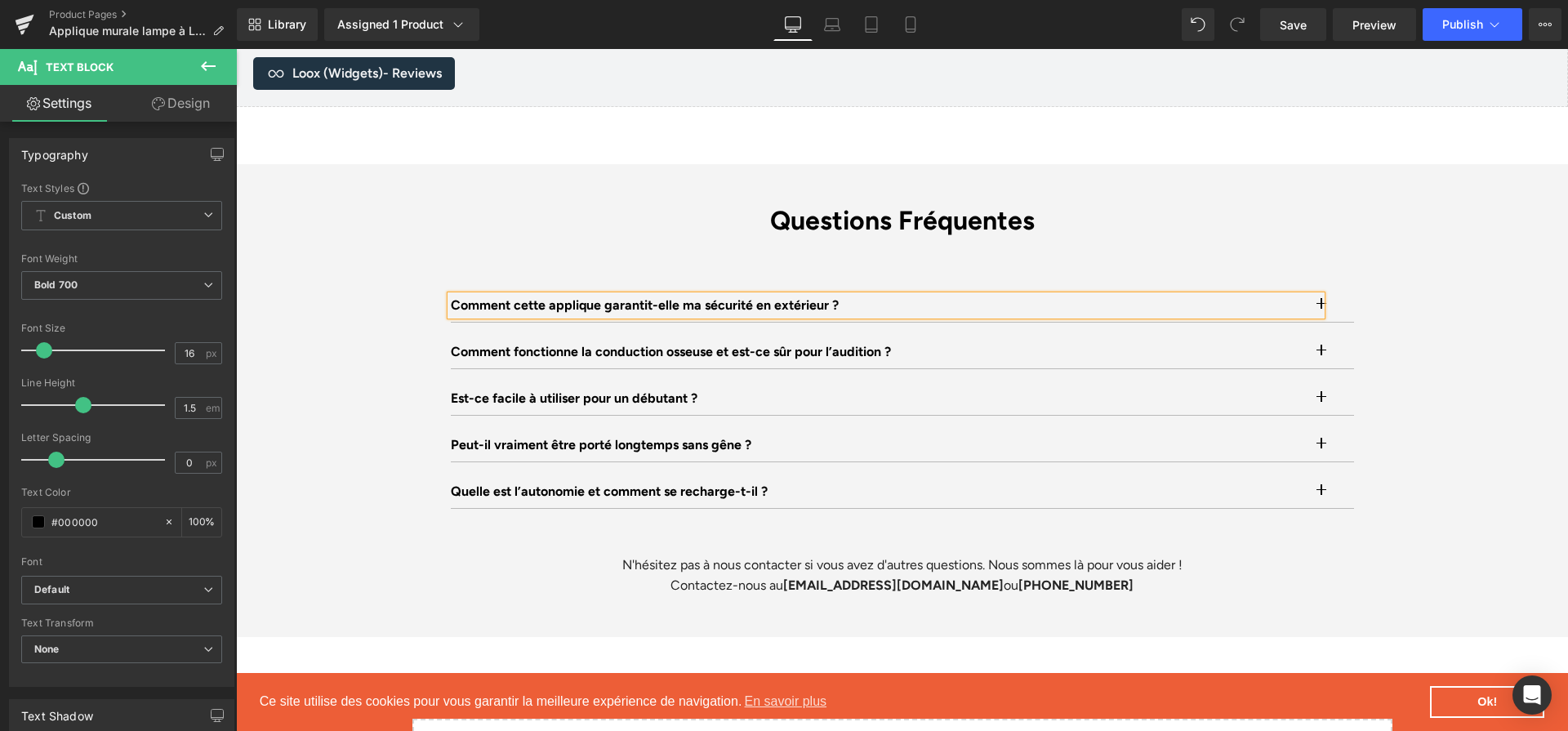
click at [1340, 289] on button "button" at bounding box center [1337, 305] width 33 height 33
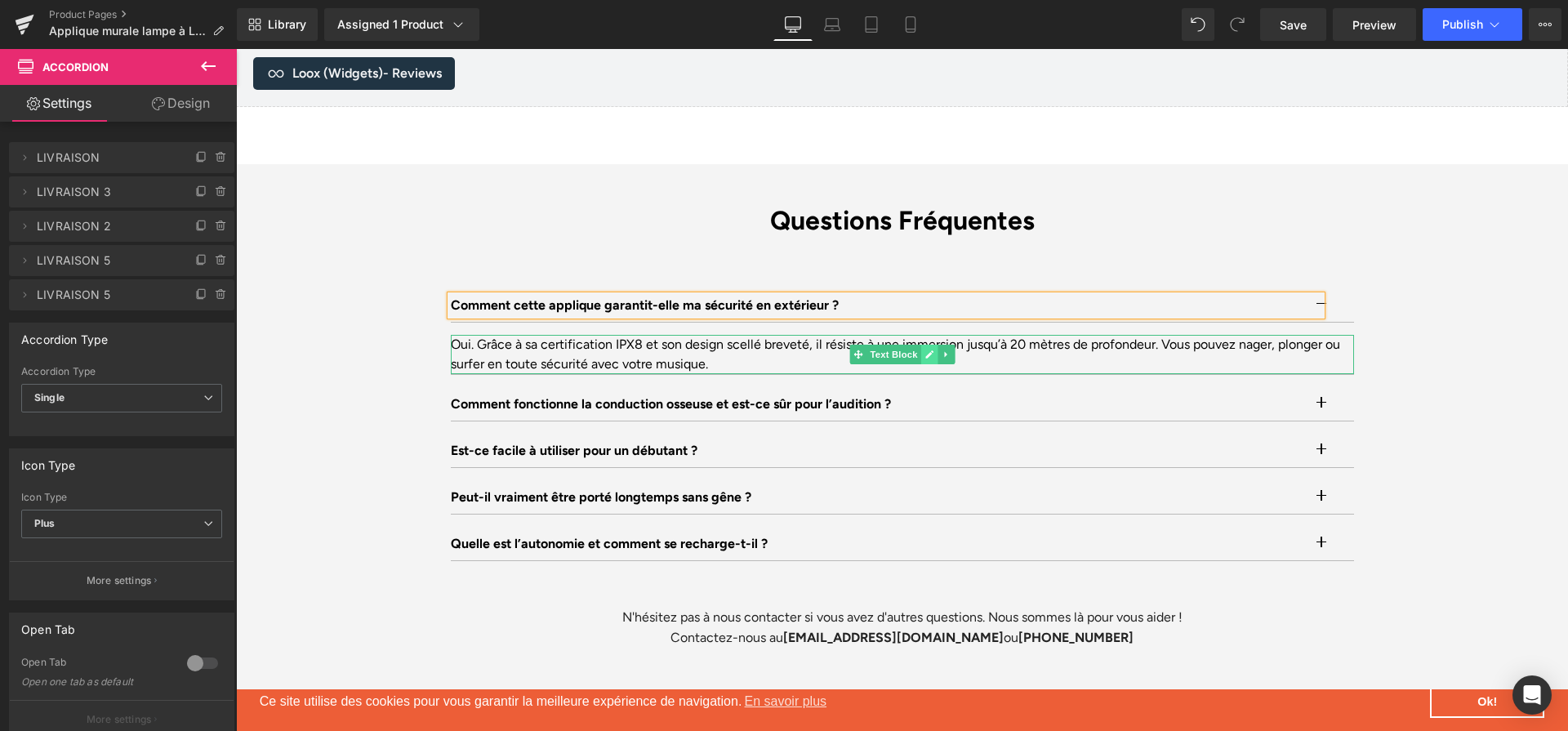
click at [926, 350] on icon at bounding box center [929, 355] width 9 height 10
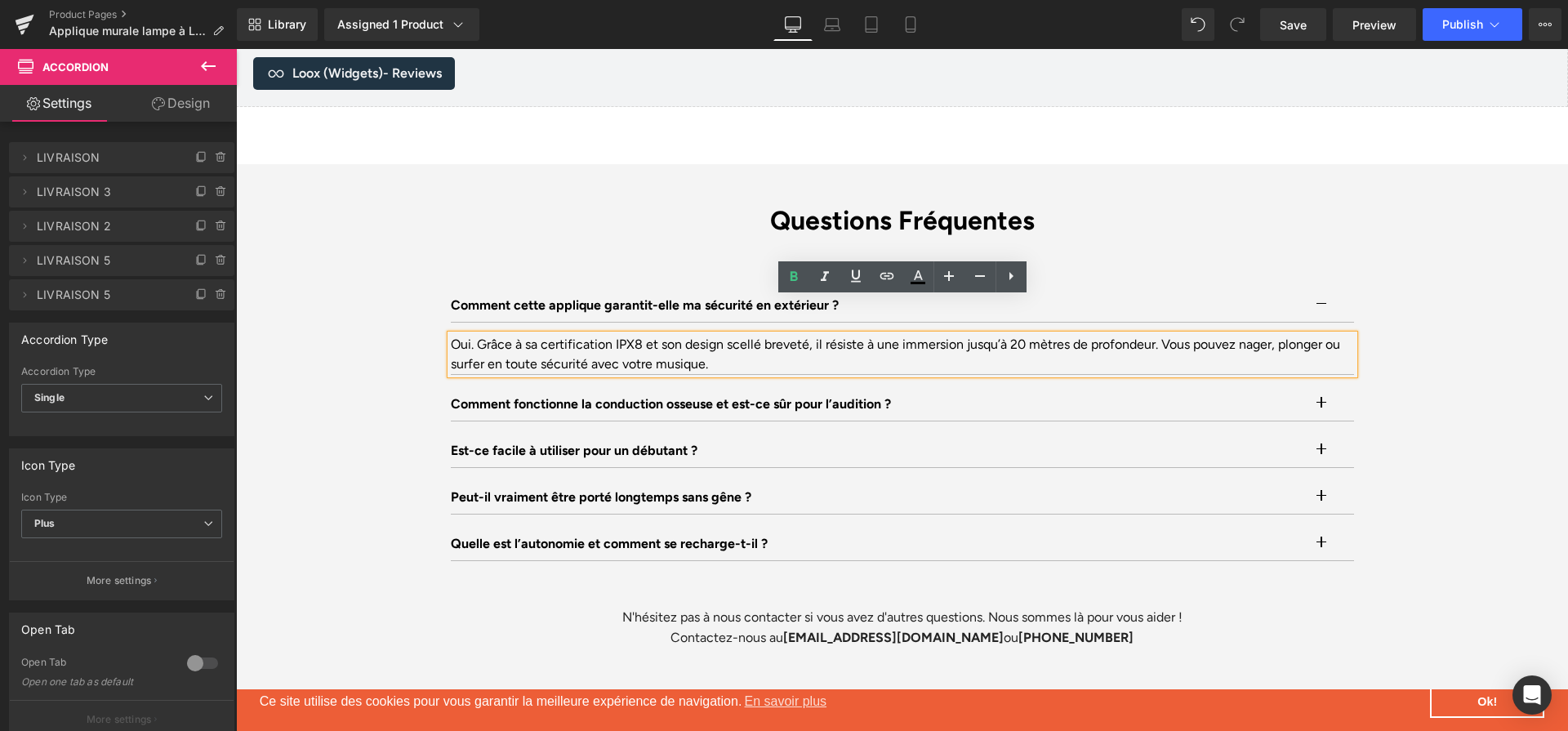
click at [926, 335] on div "Oui. Grâce à sa certification IPX8 et son design scellé breveté, il résiste à u…" at bounding box center [903, 355] width 904 height 39
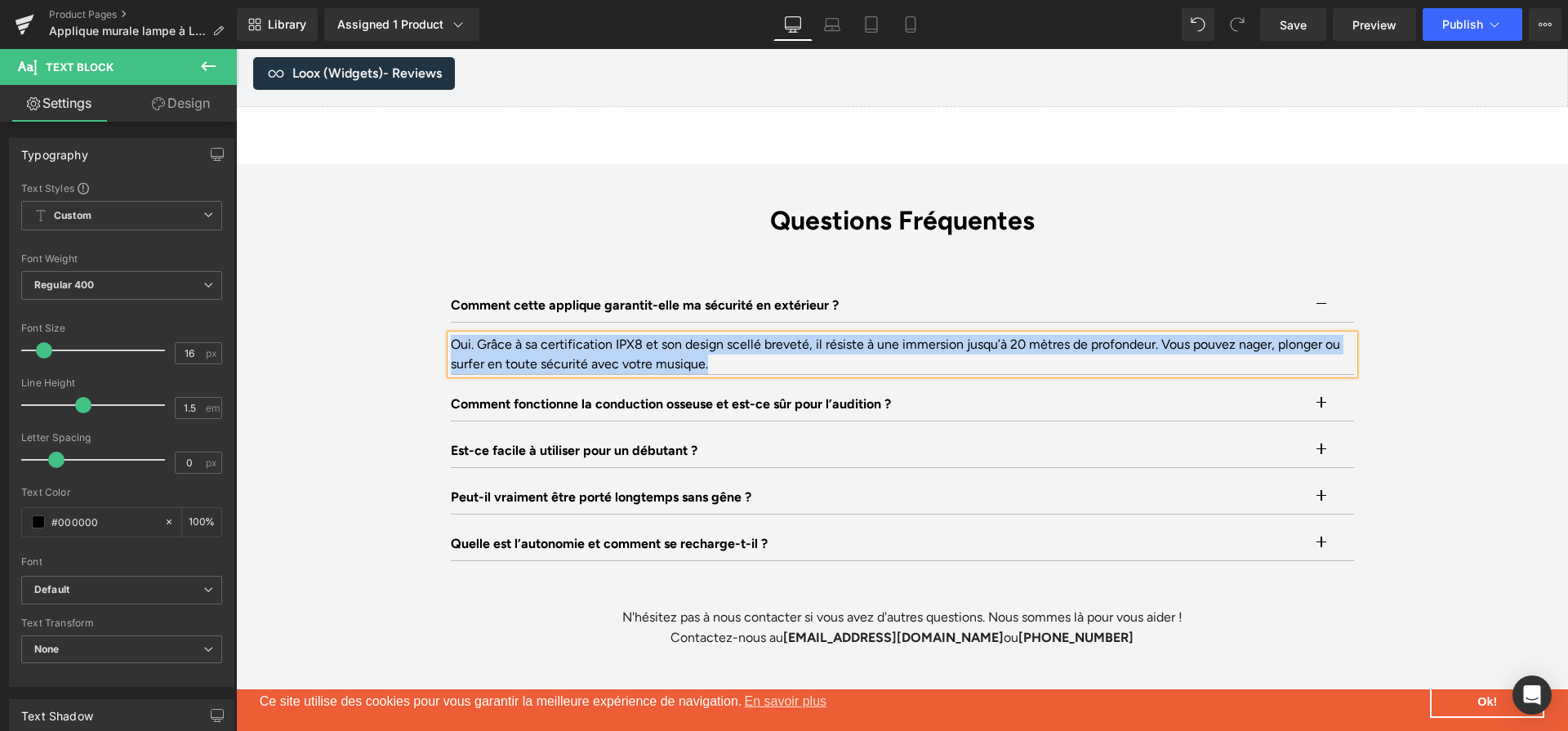
paste div
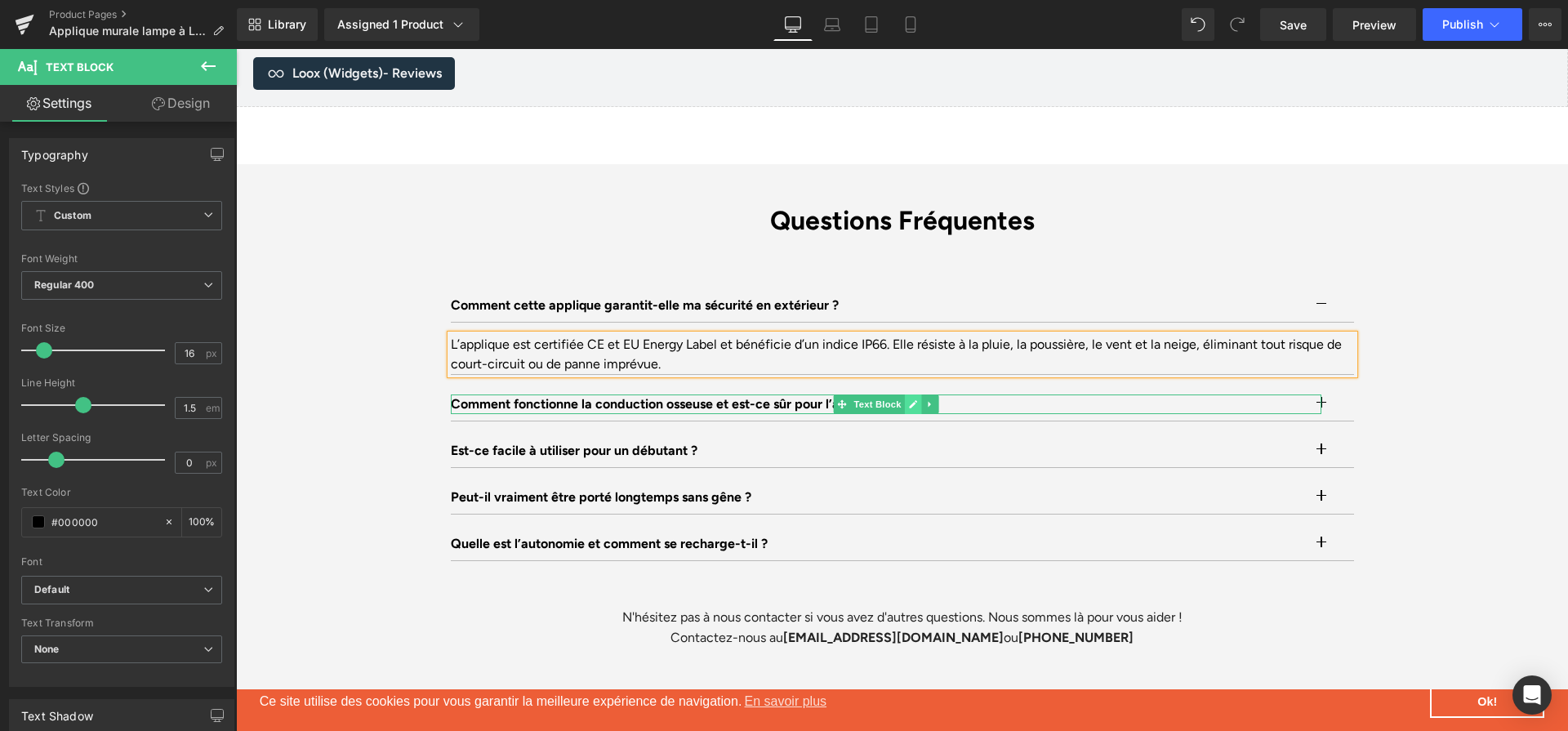
click at [908, 400] on icon at bounding box center [912, 405] width 9 height 10
click at [908, 395] on p "Comment fonctionne la conduction osseuse et est-ce sûr pour l’audition ?" at bounding box center [886, 404] width 870 height 19
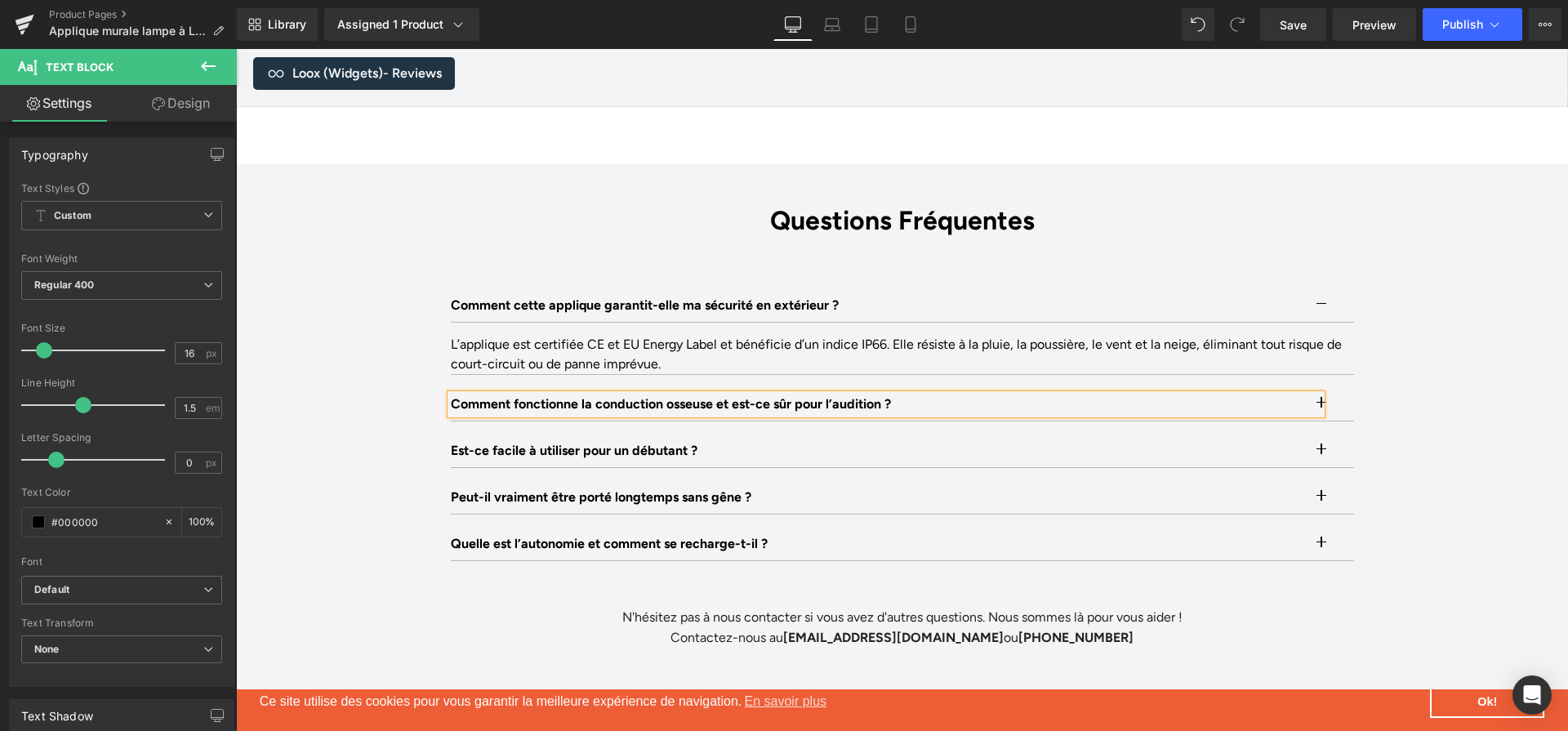
click at [908, 395] on p "Comment fonctionne la conduction osseuse et est-ce sûr pour l’audition ?" at bounding box center [886, 404] width 870 height 19
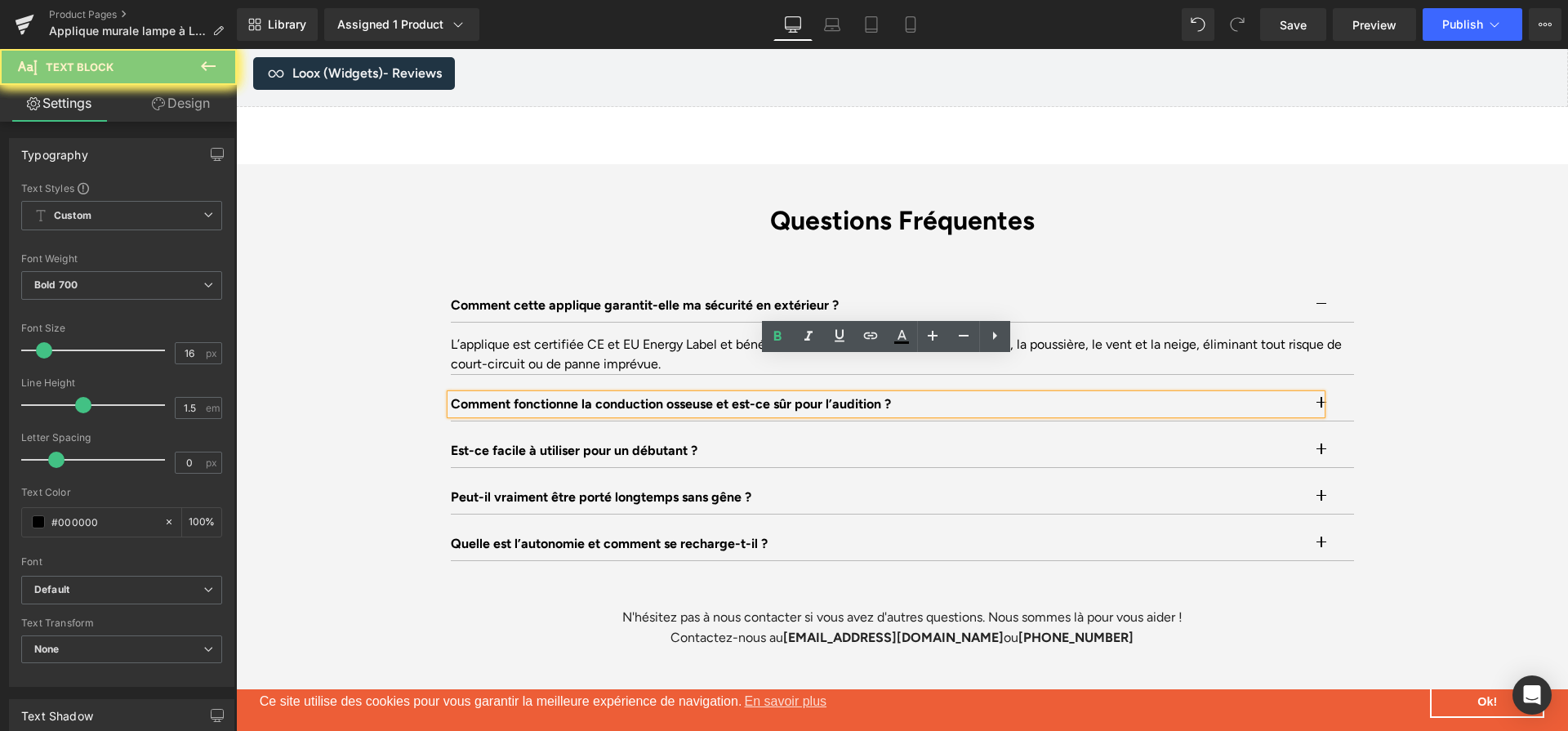
paste div
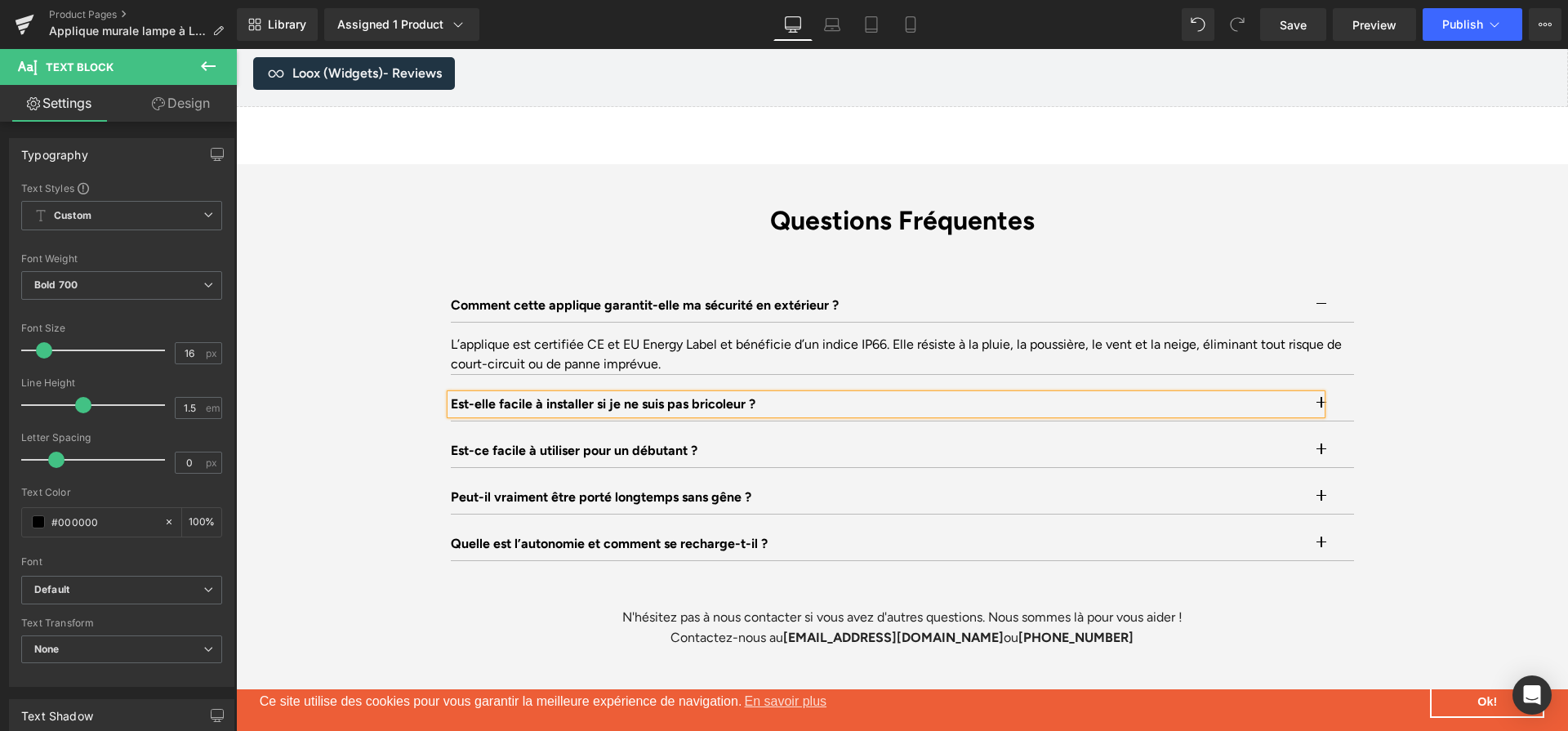
click at [1336, 388] on button "button" at bounding box center [1337, 404] width 33 height 33
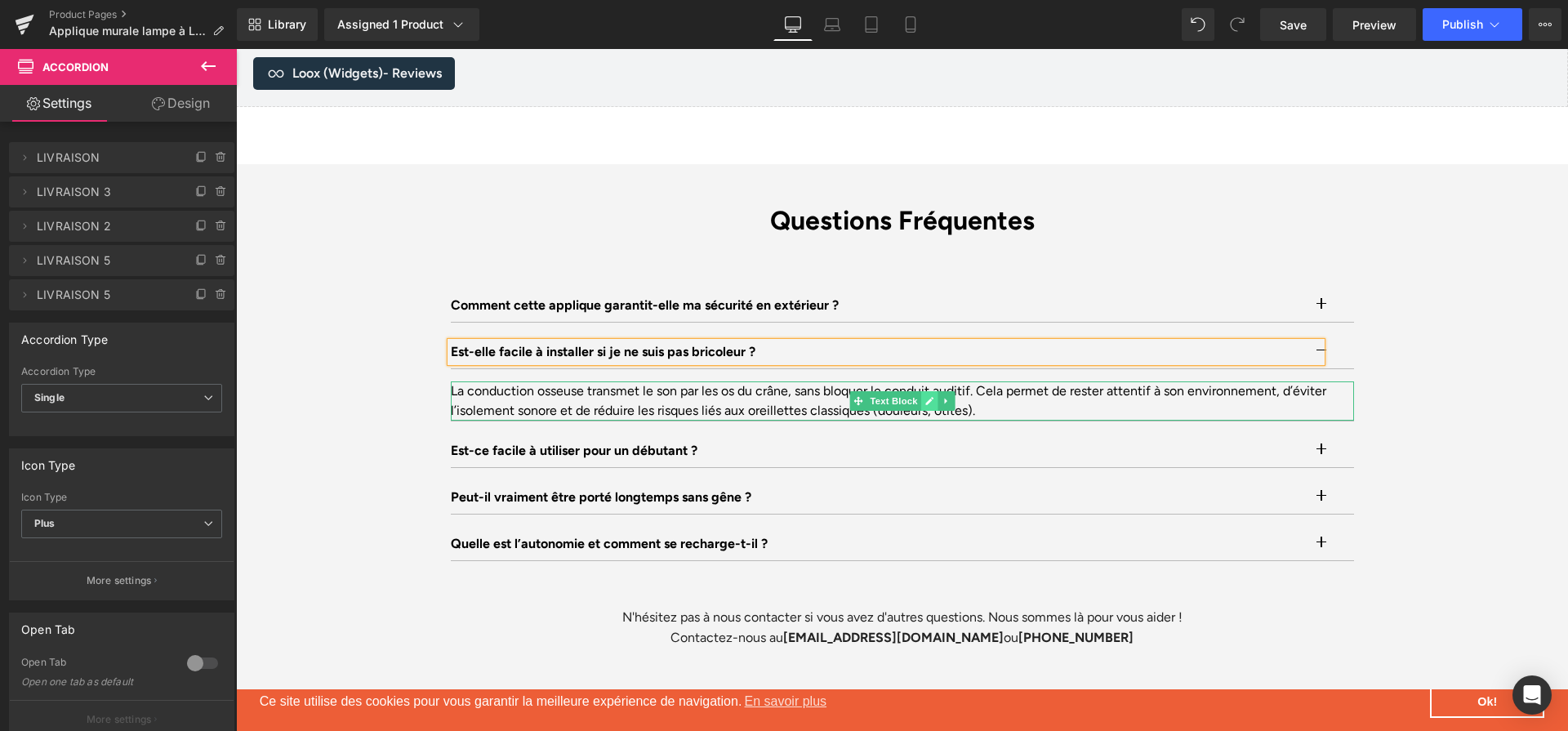
click at [925, 397] on icon at bounding box center [929, 402] width 9 height 10
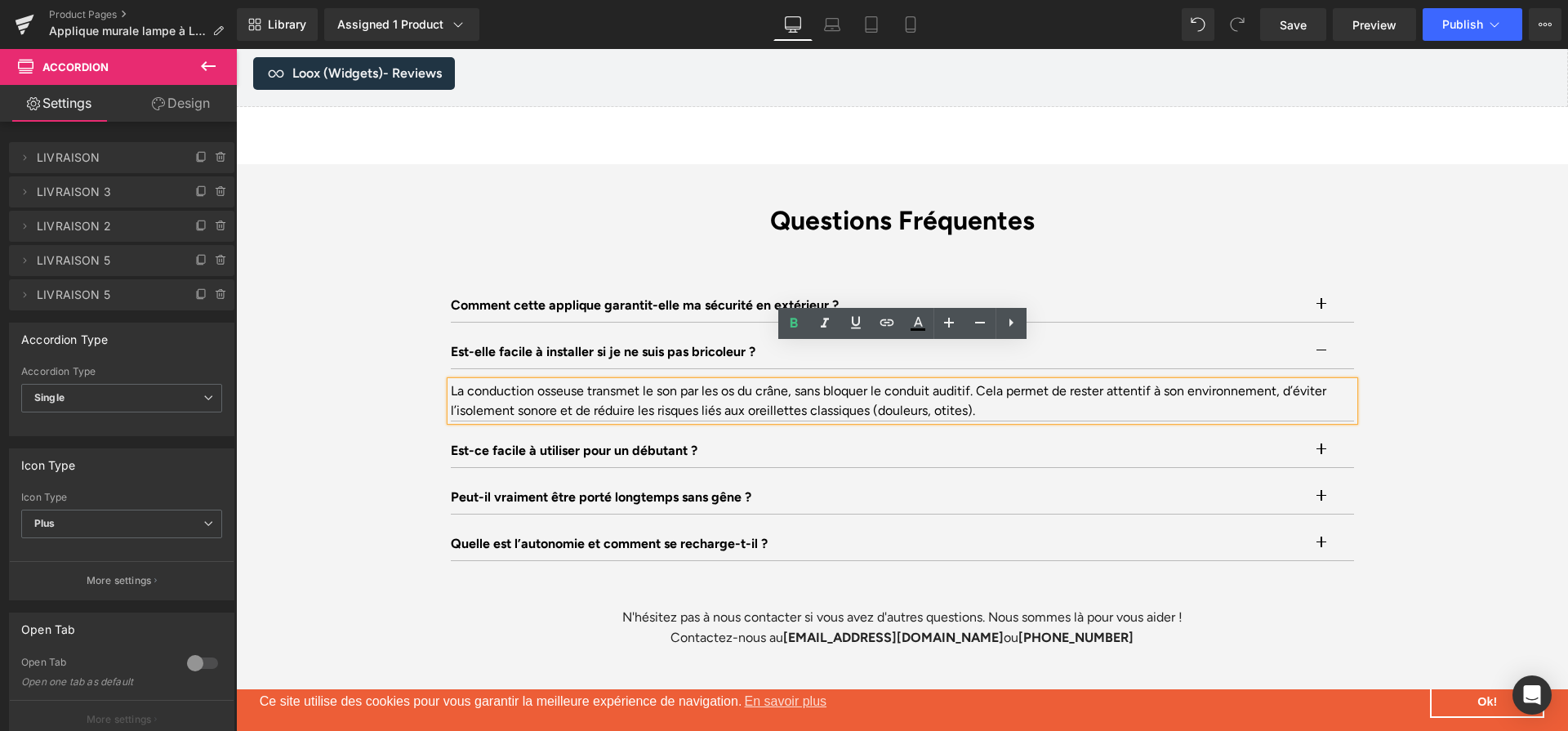
click at [925, 381] on div "La conduction osseuse transmet le son par les os du crâne, sans bloquer le cond…" at bounding box center [903, 401] width 904 height 39
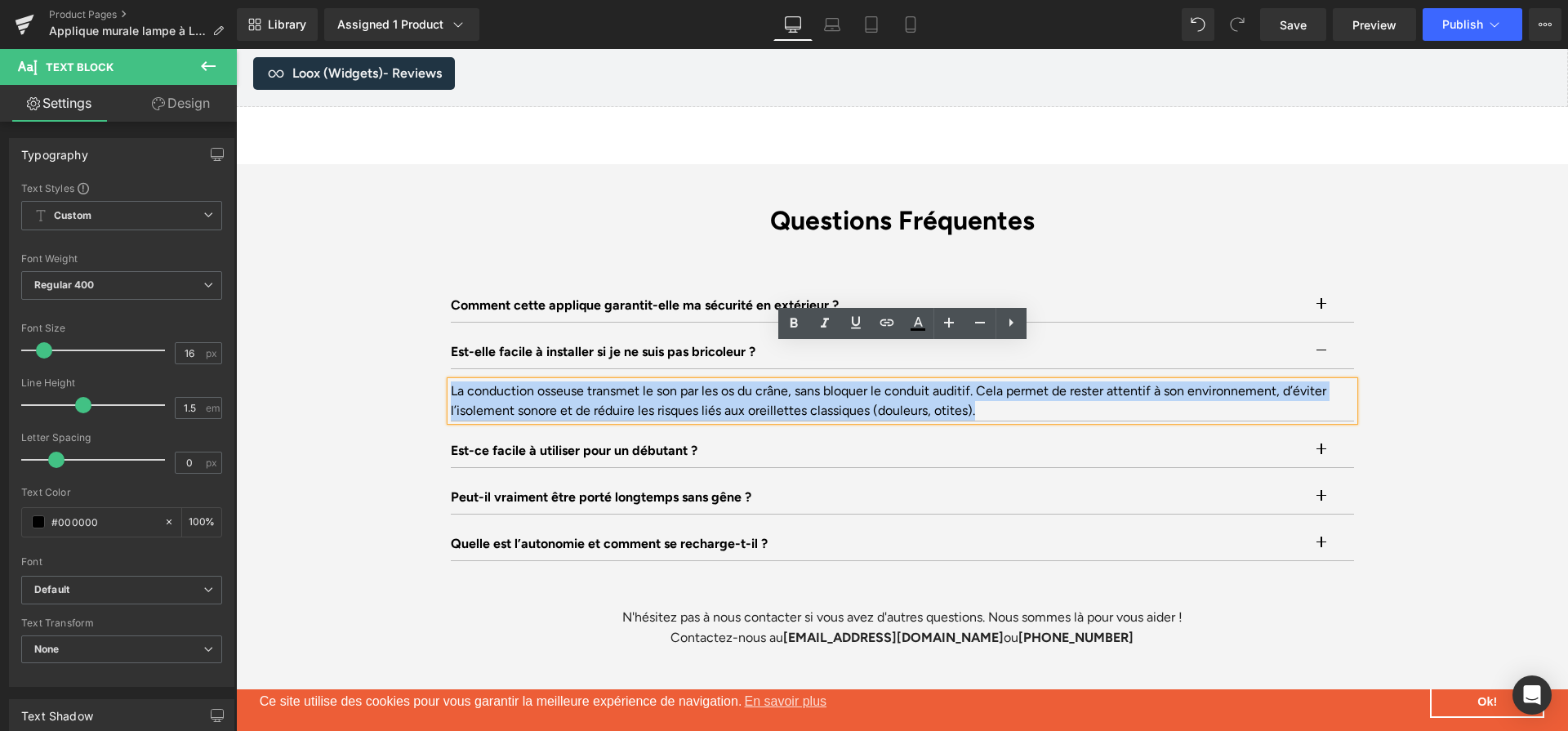
paste div
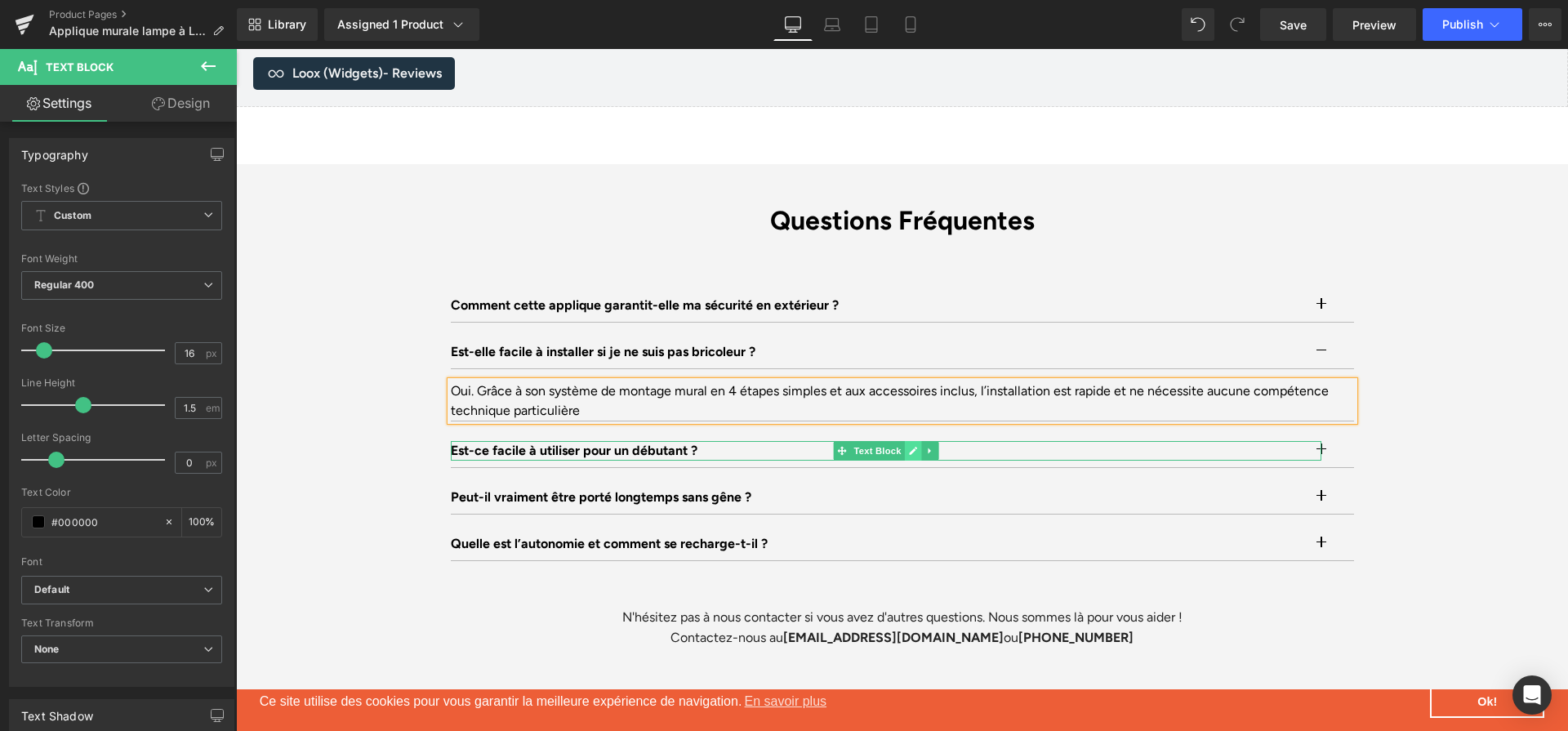
click at [909, 446] on icon at bounding box center [912, 451] width 9 height 10
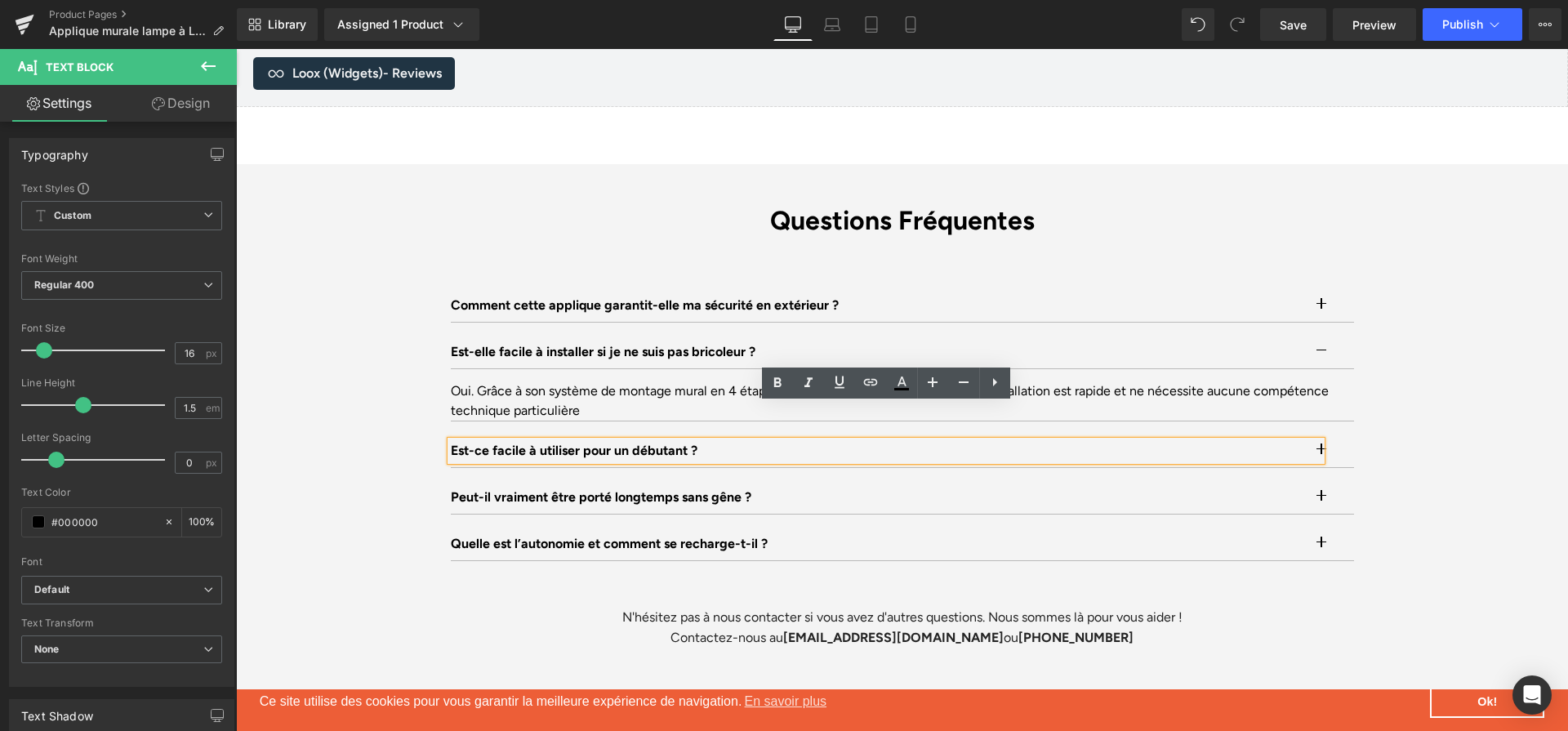
click at [909, 441] on p "Est-ce facile à utiliser pour un débutant ?" at bounding box center [886, 450] width 871 height 19
paste div
click at [1337, 434] on button "button" at bounding box center [1337, 450] width 33 height 33
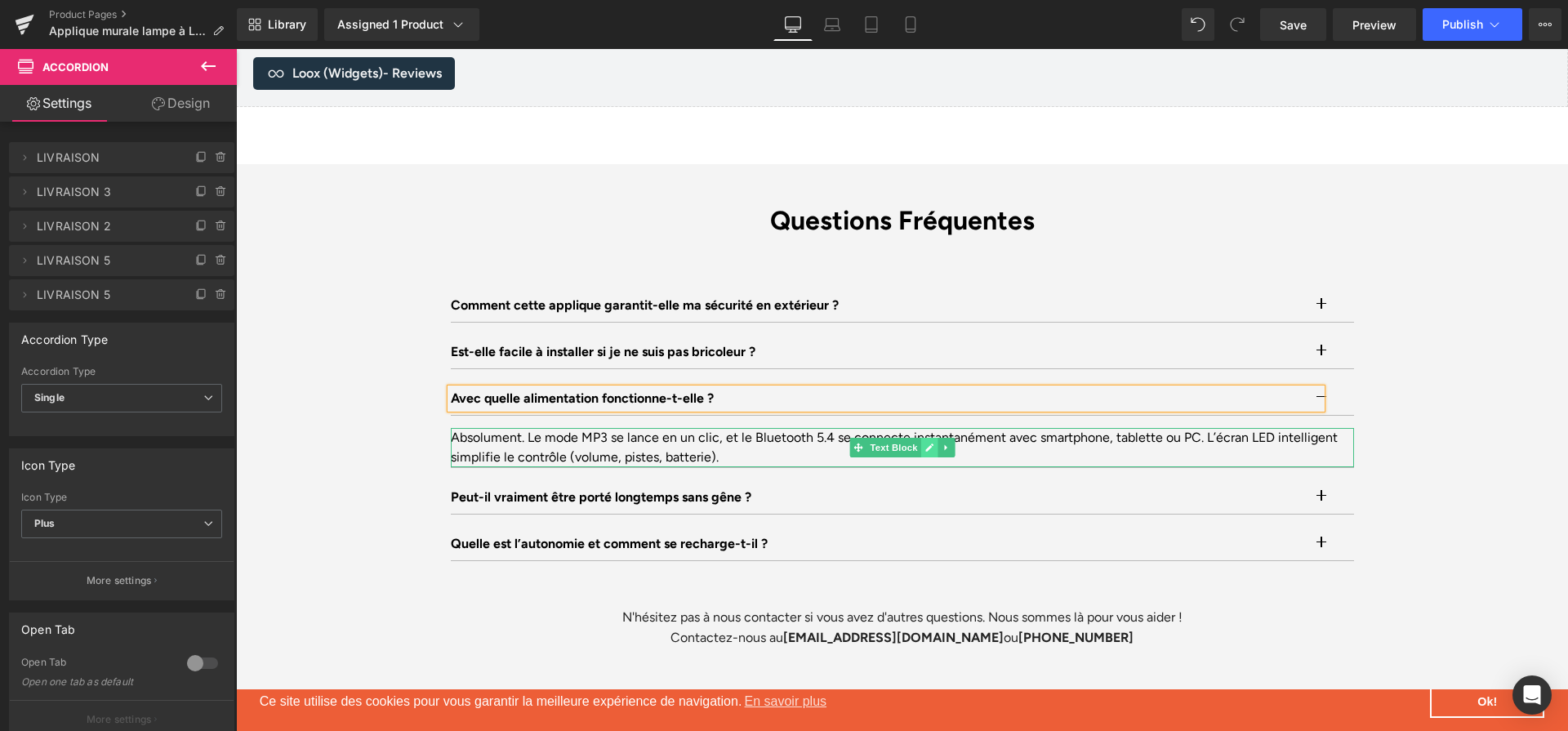
click at [933, 438] on link at bounding box center [929, 447] width 17 height 19
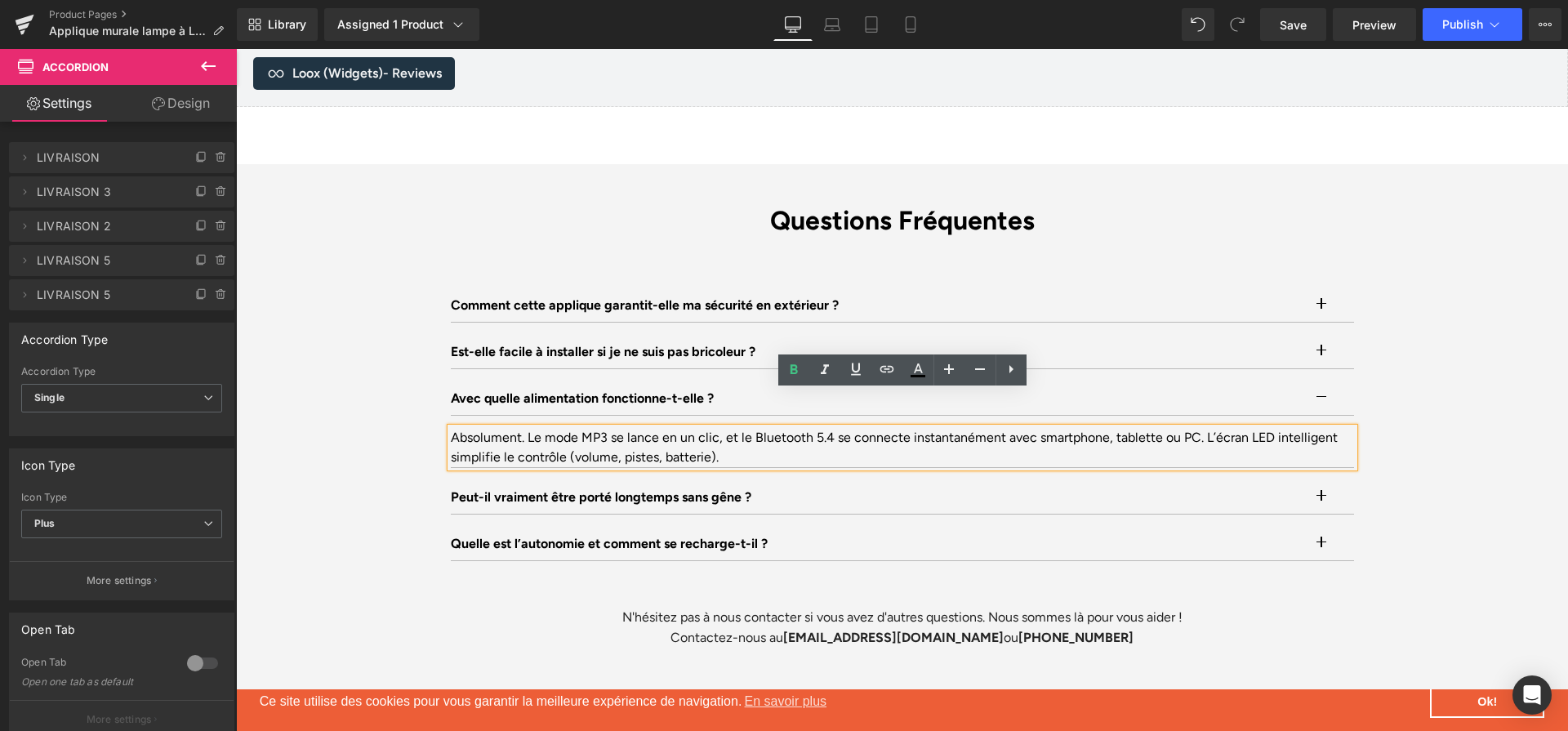
click at [916, 429] on div "Absolument. Le mode MP3 se lance en un clic, et le Bluetooth 5.4 se connecte in…" at bounding box center [903, 448] width 904 height 39
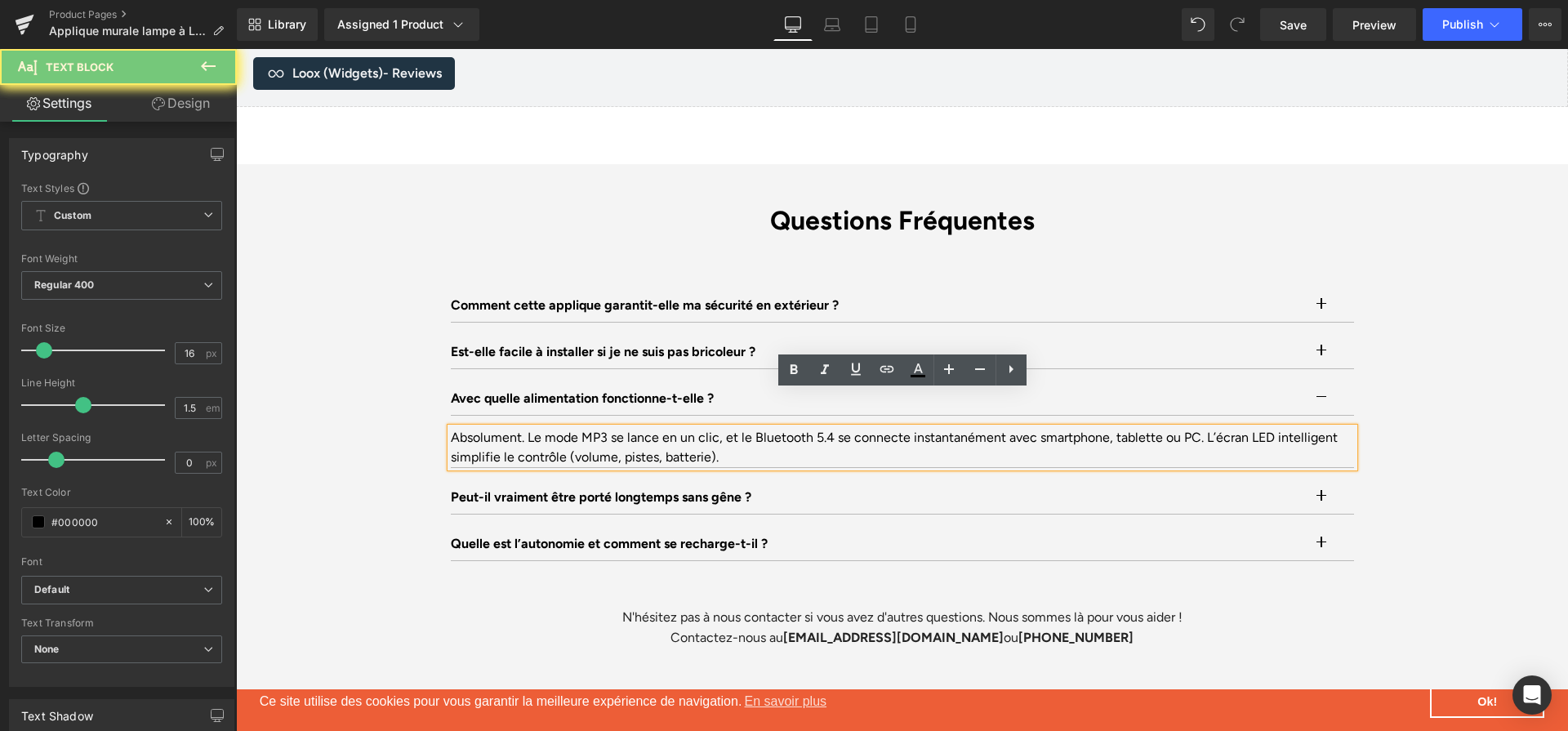
paste div
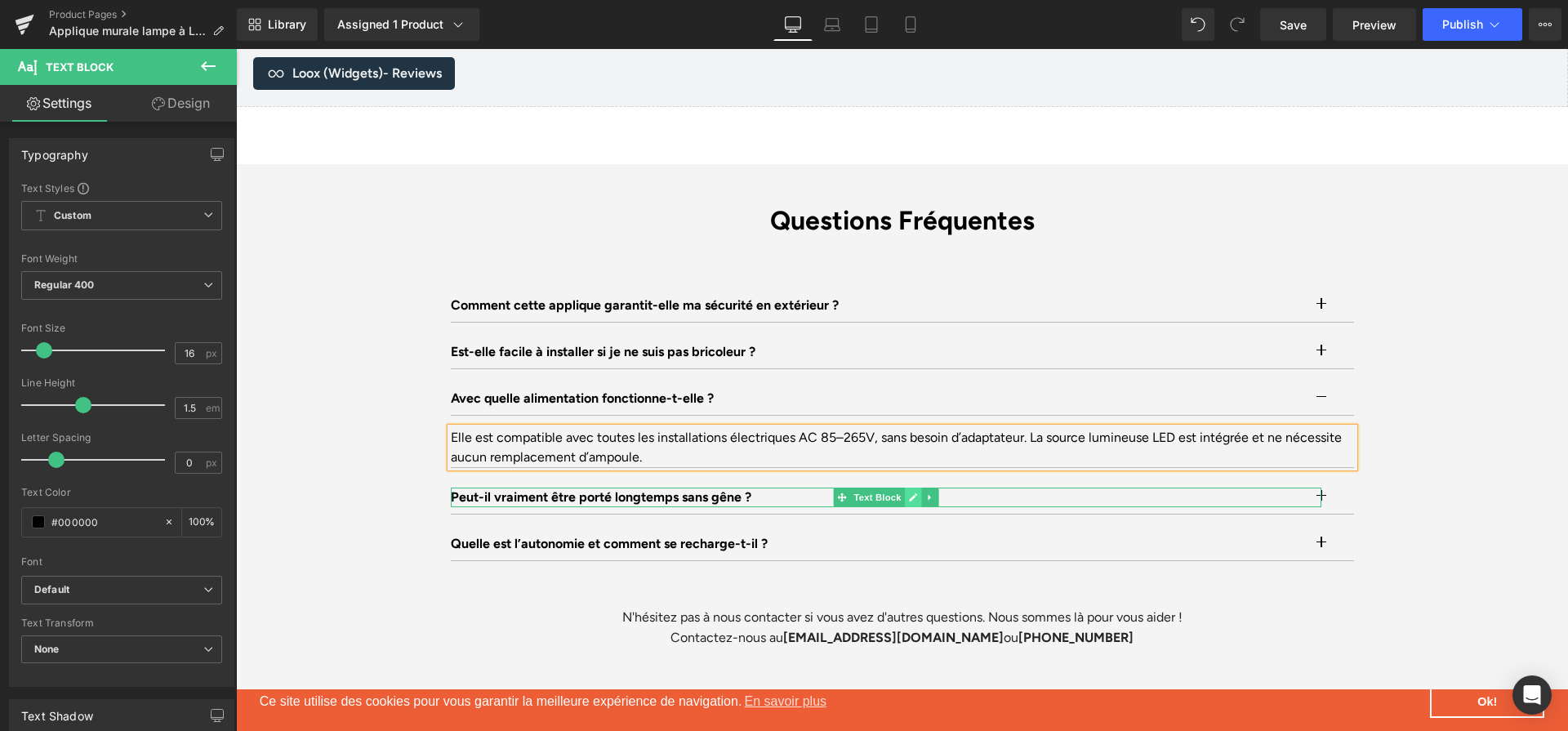
click at [913, 488] on link at bounding box center [913, 497] width 17 height 19
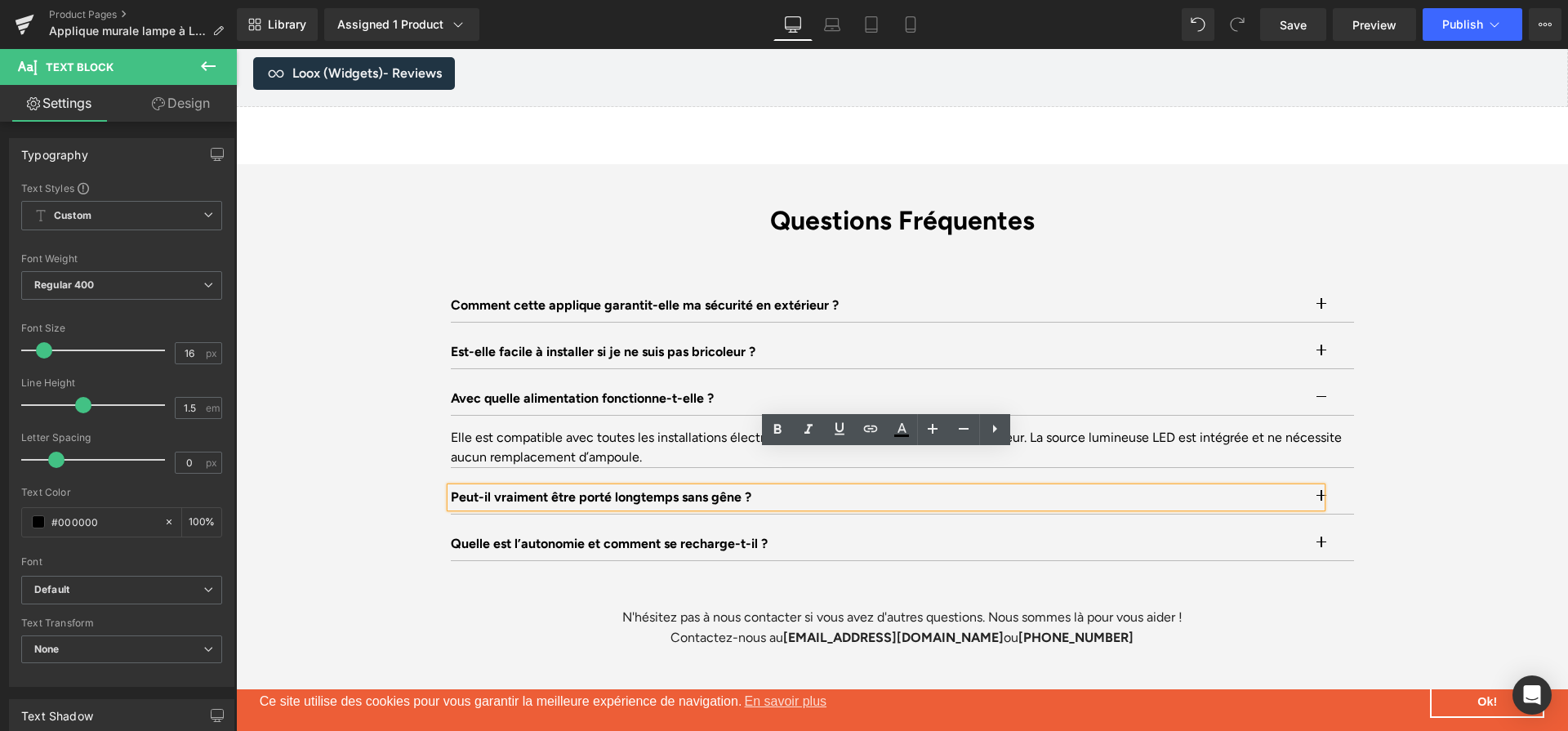
click at [869, 488] on p "Peut-il vraiment être porté longtemps sans gêne ?" at bounding box center [886, 497] width 871 height 19
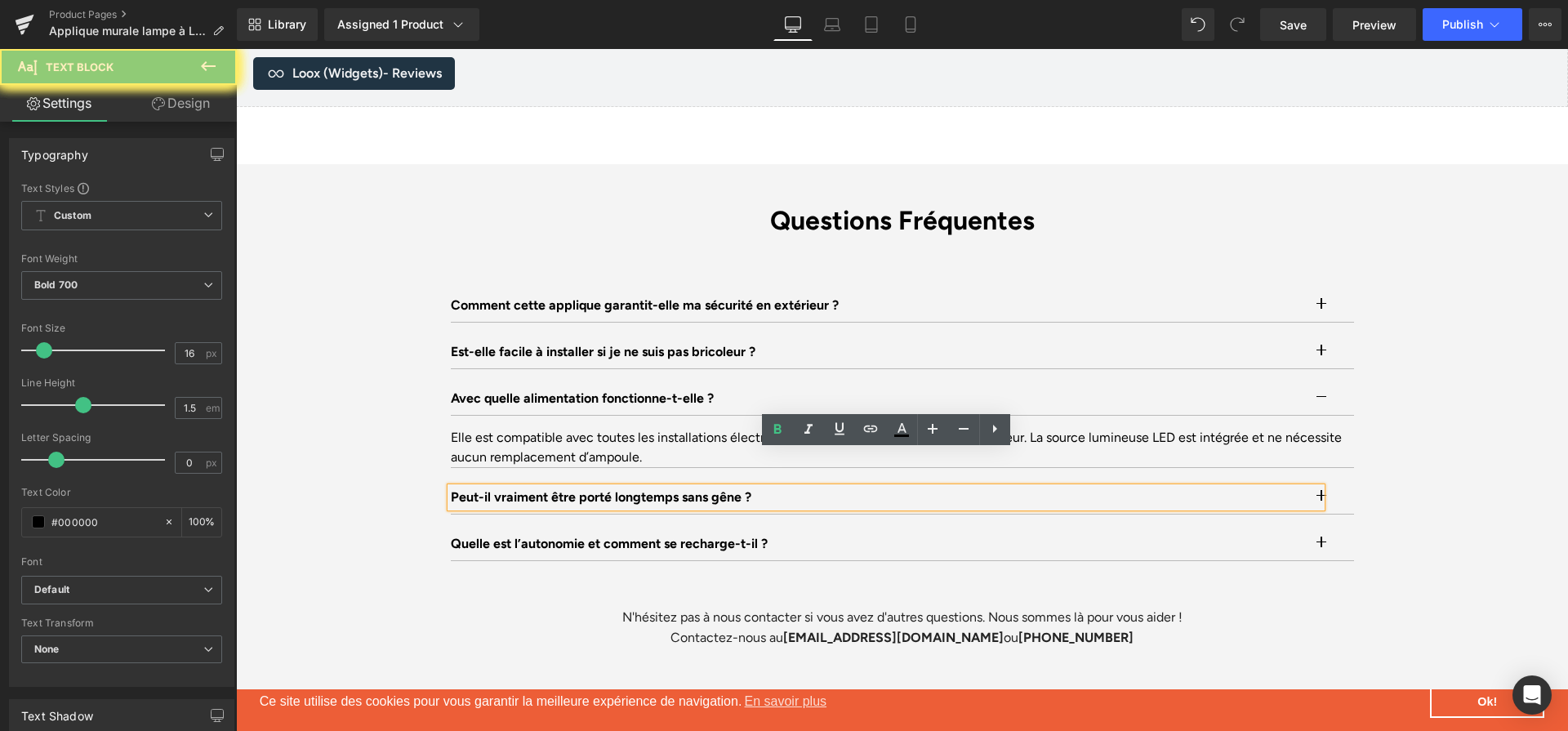
click at [869, 488] on p "Peut-il vraiment être porté longtemps sans gêne ?" at bounding box center [886, 497] width 871 height 19
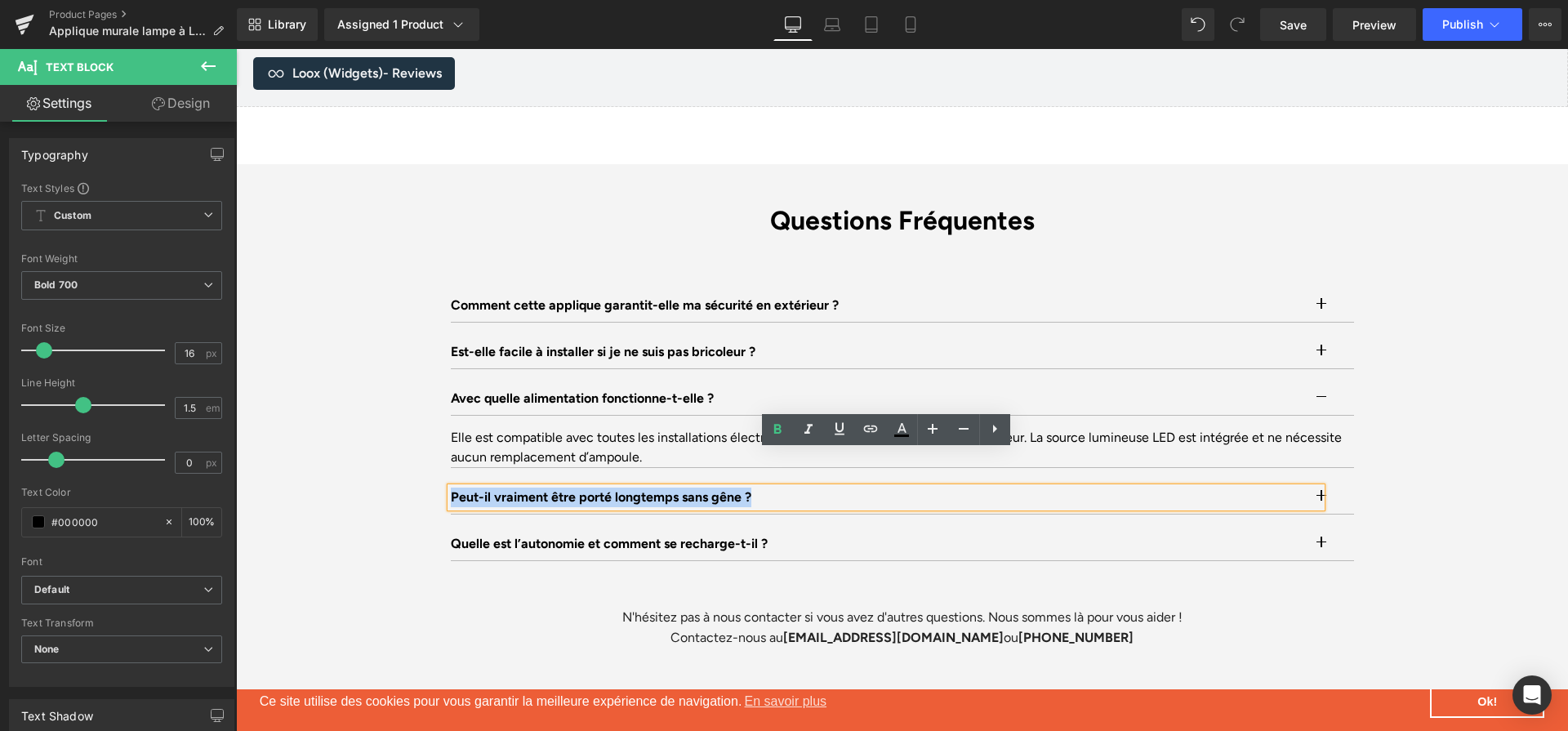
paste div
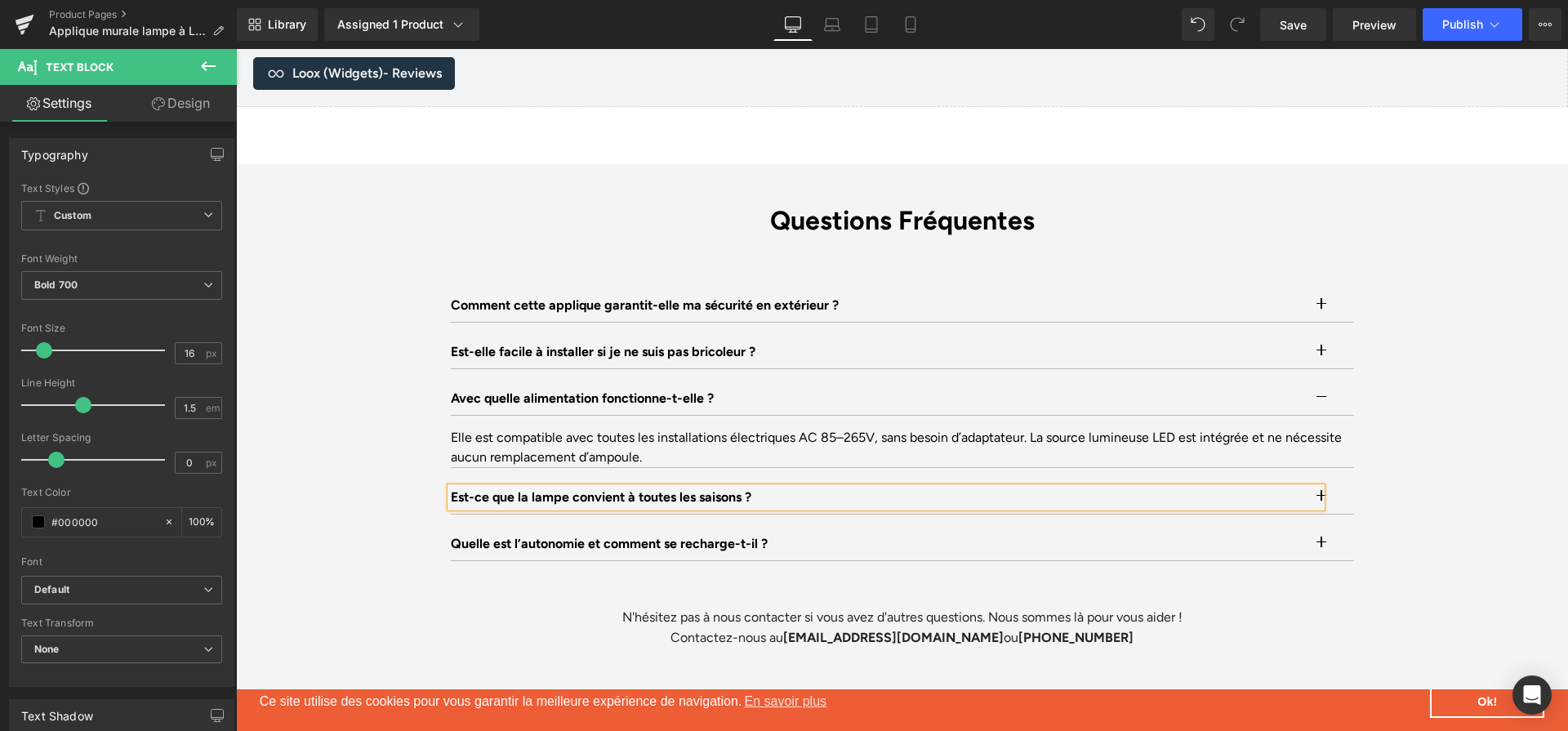
click at [1336, 481] on button "button" at bounding box center [1337, 497] width 33 height 33
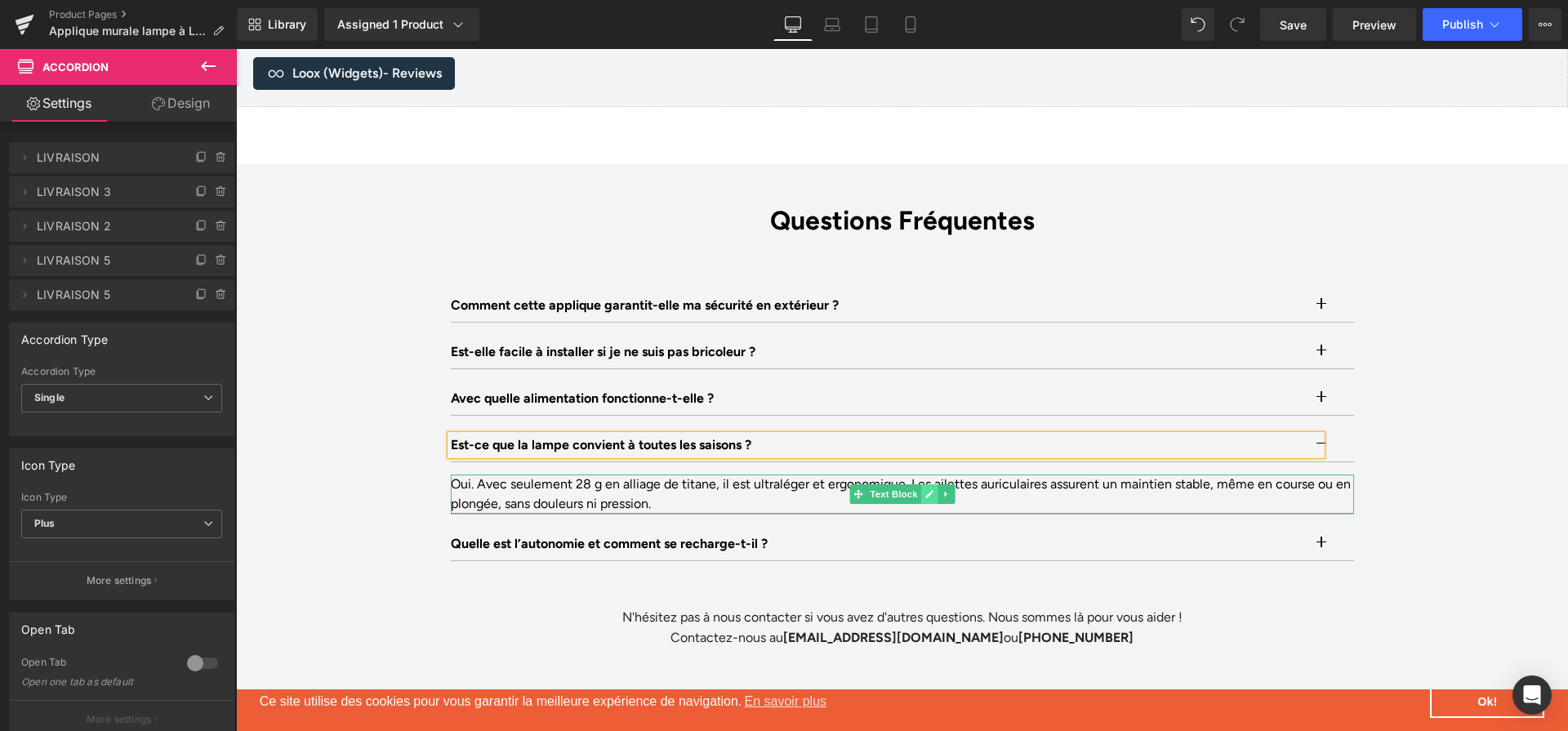
click at [920, 485] on link at bounding box center [929, 494] width 17 height 19
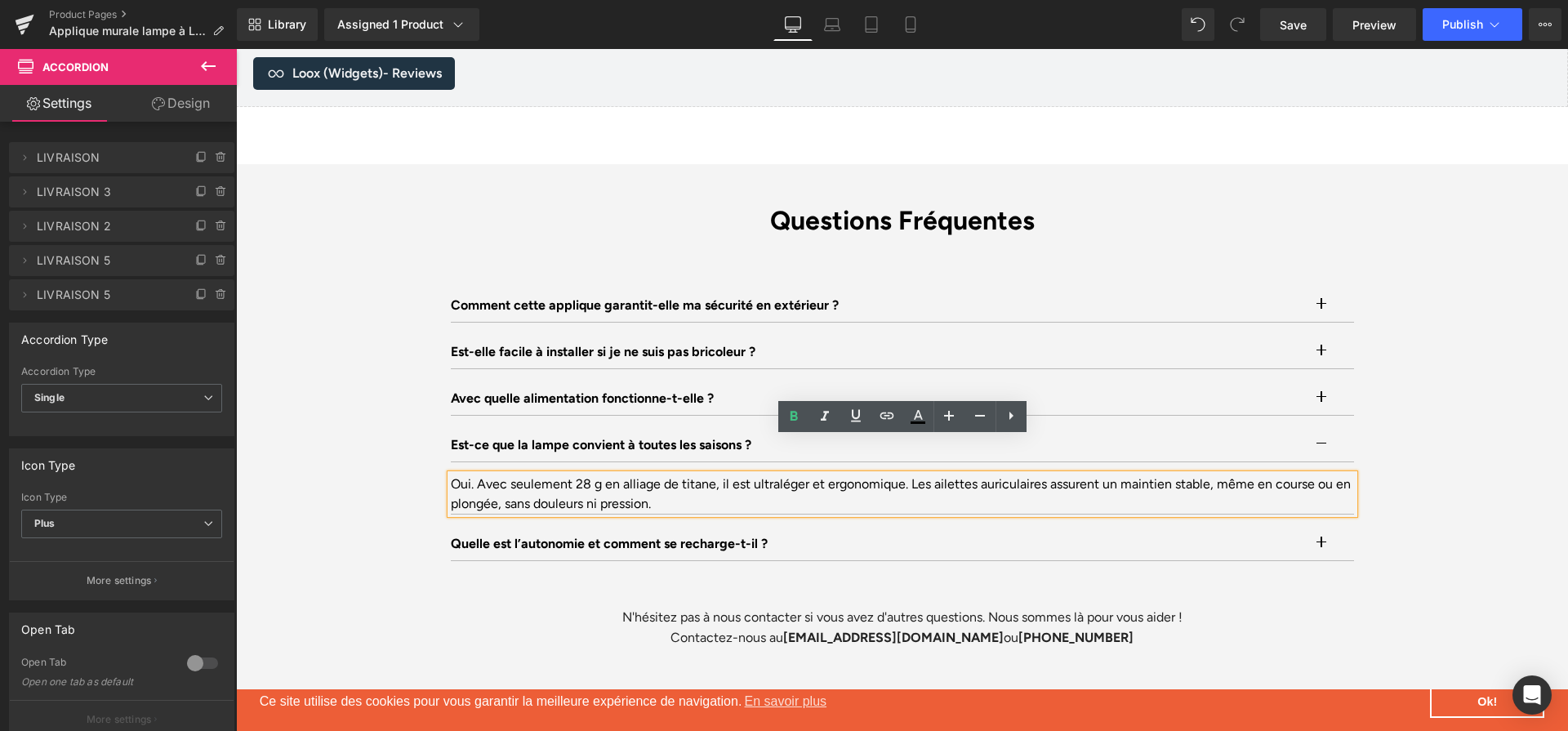
click at [919, 475] on div "Oui. Avec seulement 28 g en alliage de titane, il est ultraléger et ergonomique…" at bounding box center [903, 494] width 904 height 39
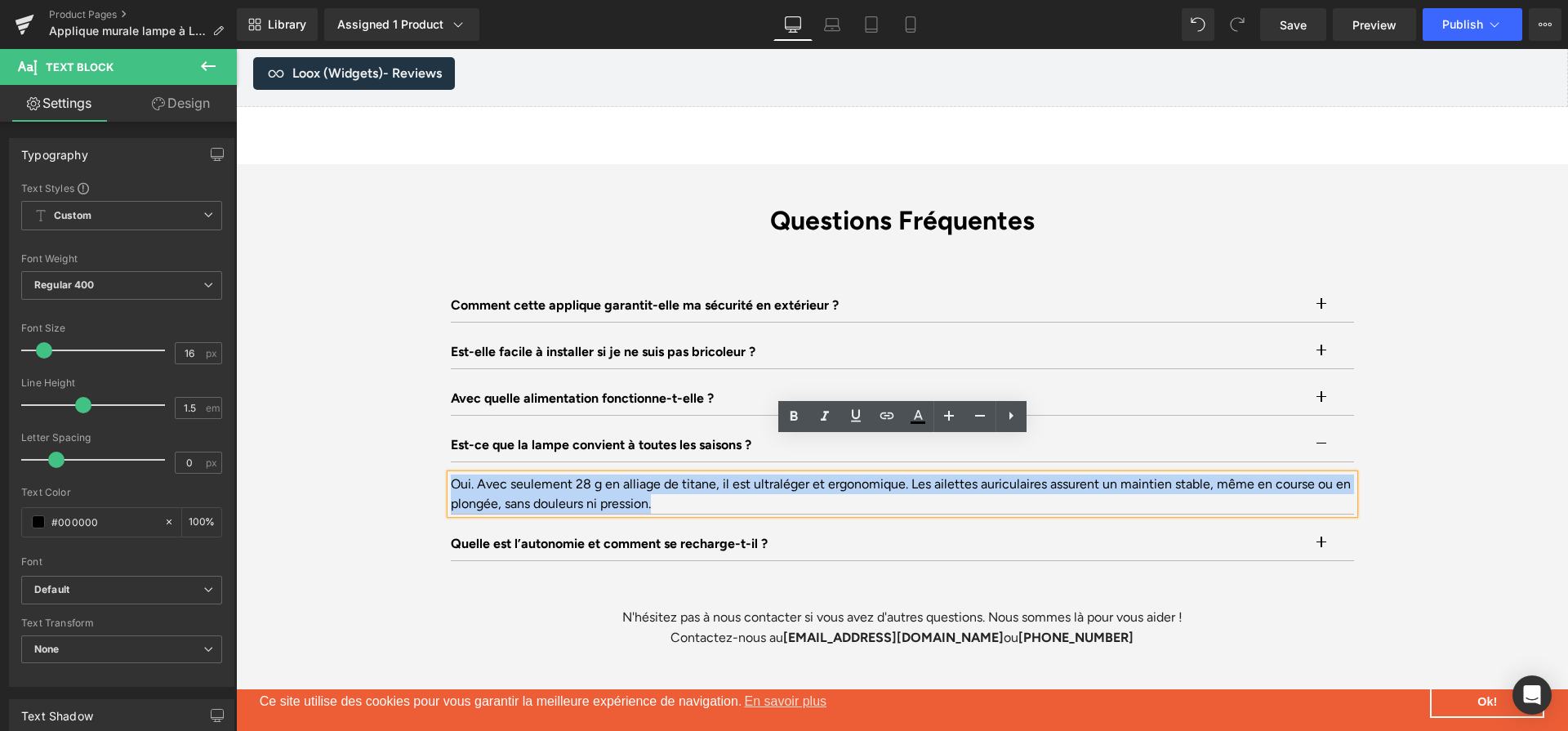
paste div
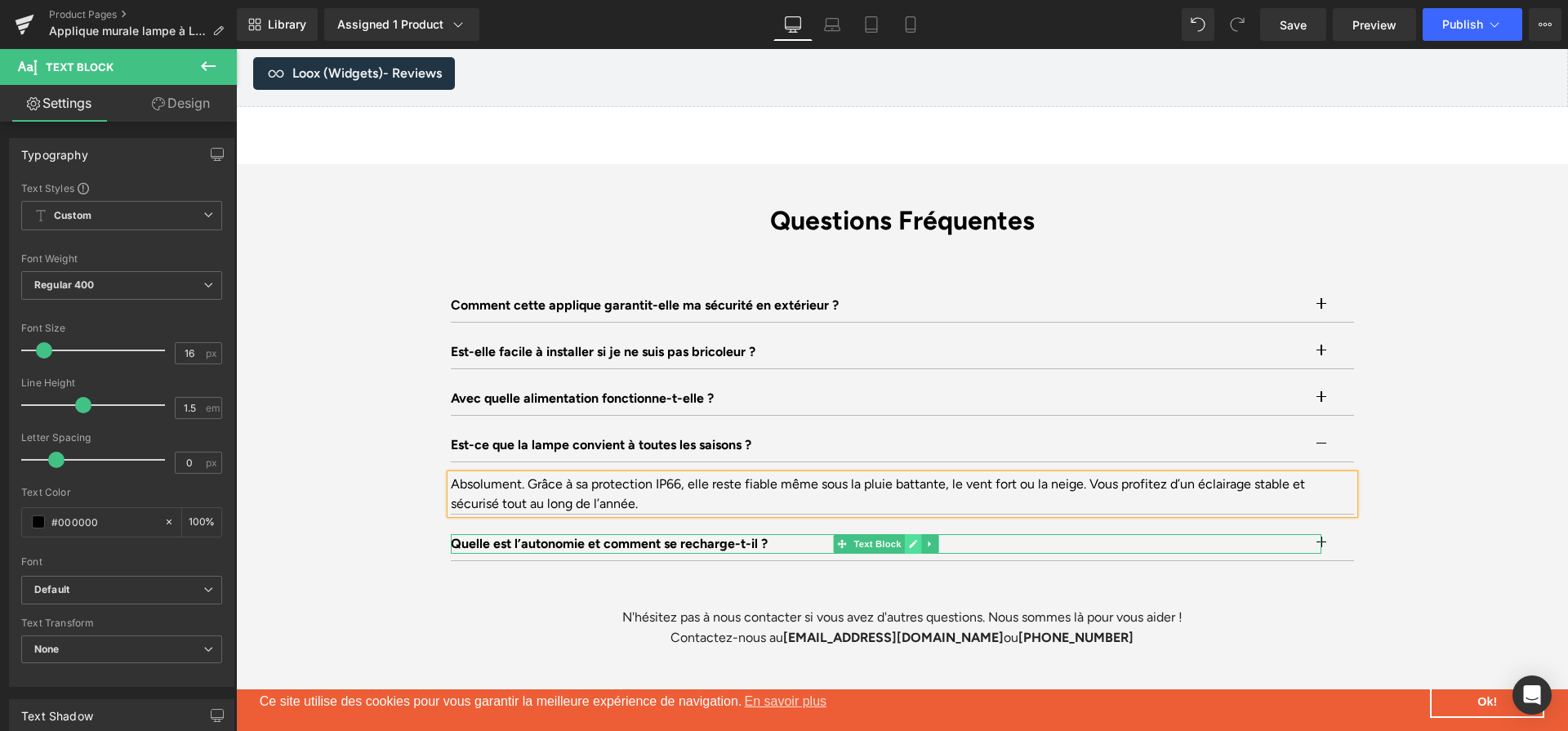
click at [911, 540] on icon at bounding box center [913, 544] width 8 height 8
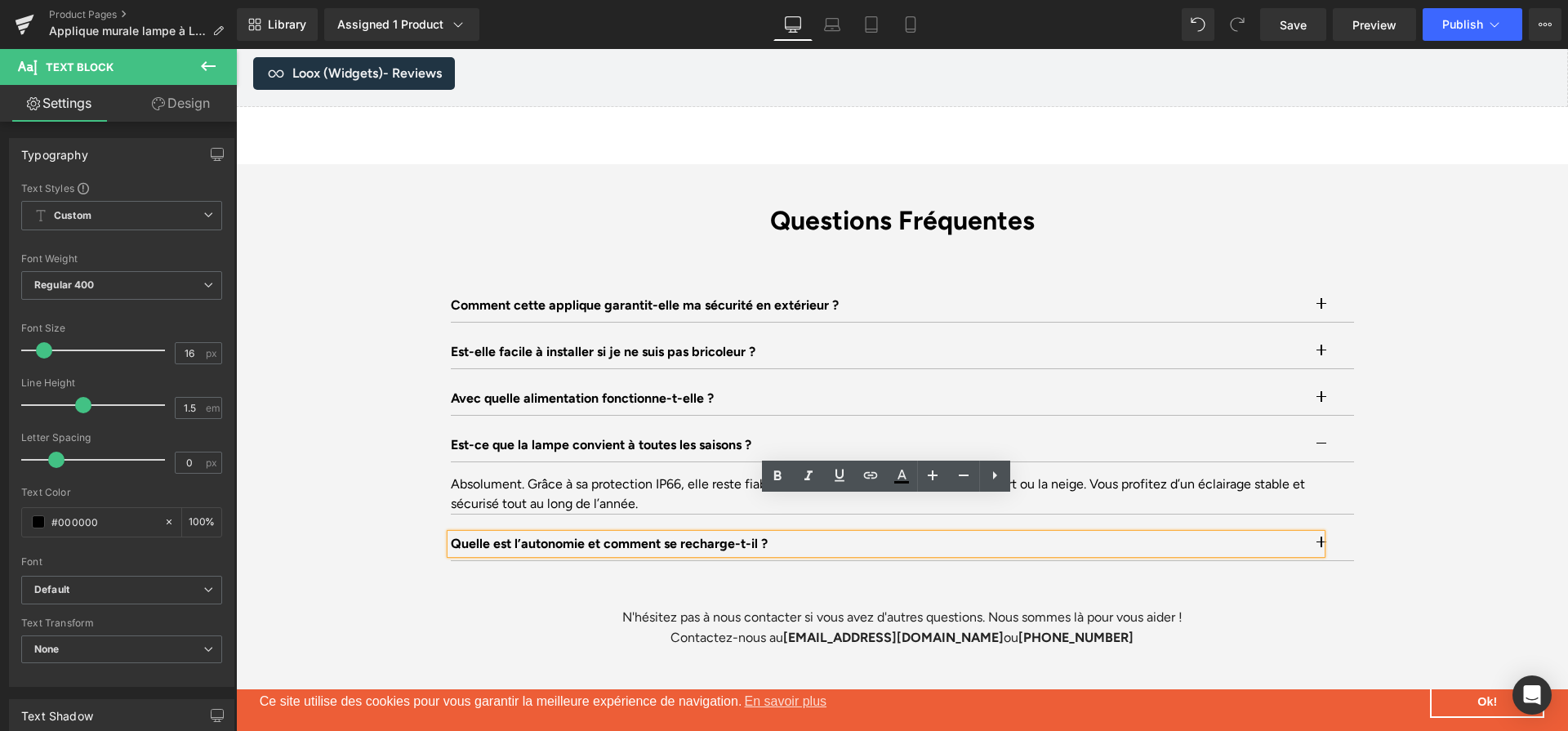
click at [911, 534] on p "Quelle est l’autonomie et comment se recharge-t-il ?" at bounding box center [886, 544] width 871 height 19
paste div
click at [1349, 528] on button "button" at bounding box center [1337, 544] width 33 height 33
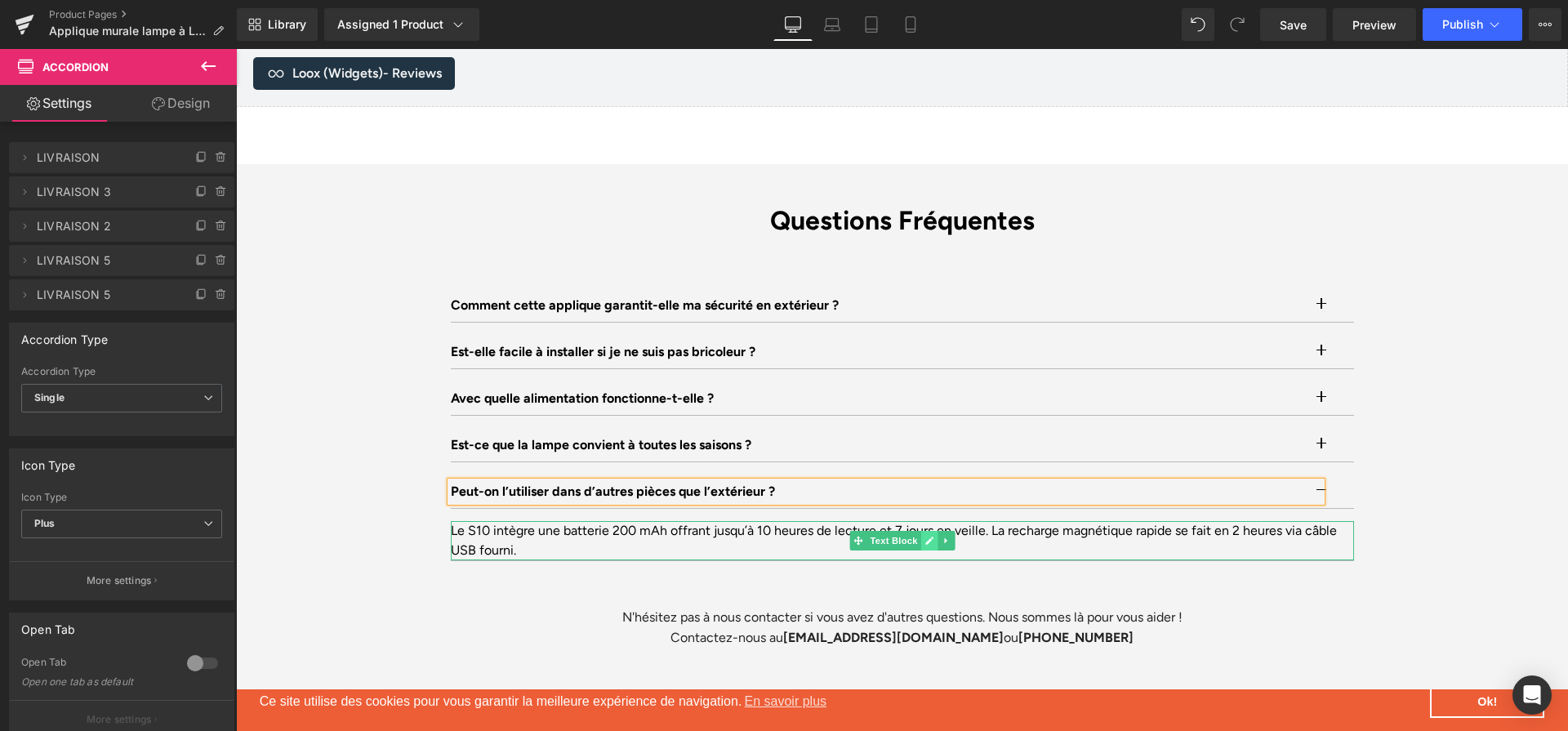
click at [926, 536] on icon at bounding box center [929, 541] width 9 height 10
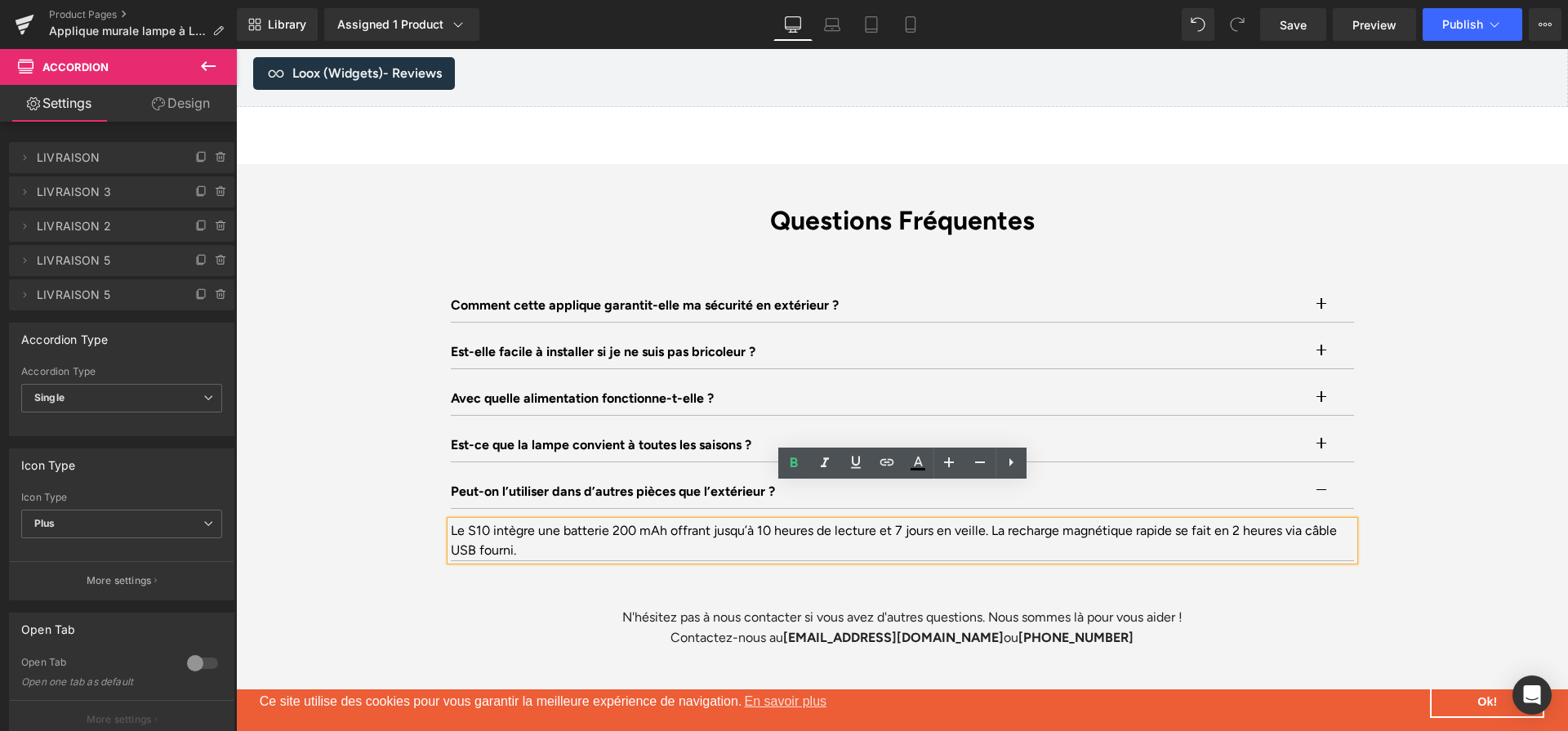
click at [922, 521] on div "Le S10 intègre une batterie 200 mAh offrant jusqu’à 10 heures de lecture et 7 j…" at bounding box center [903, 540] width 904 height 39
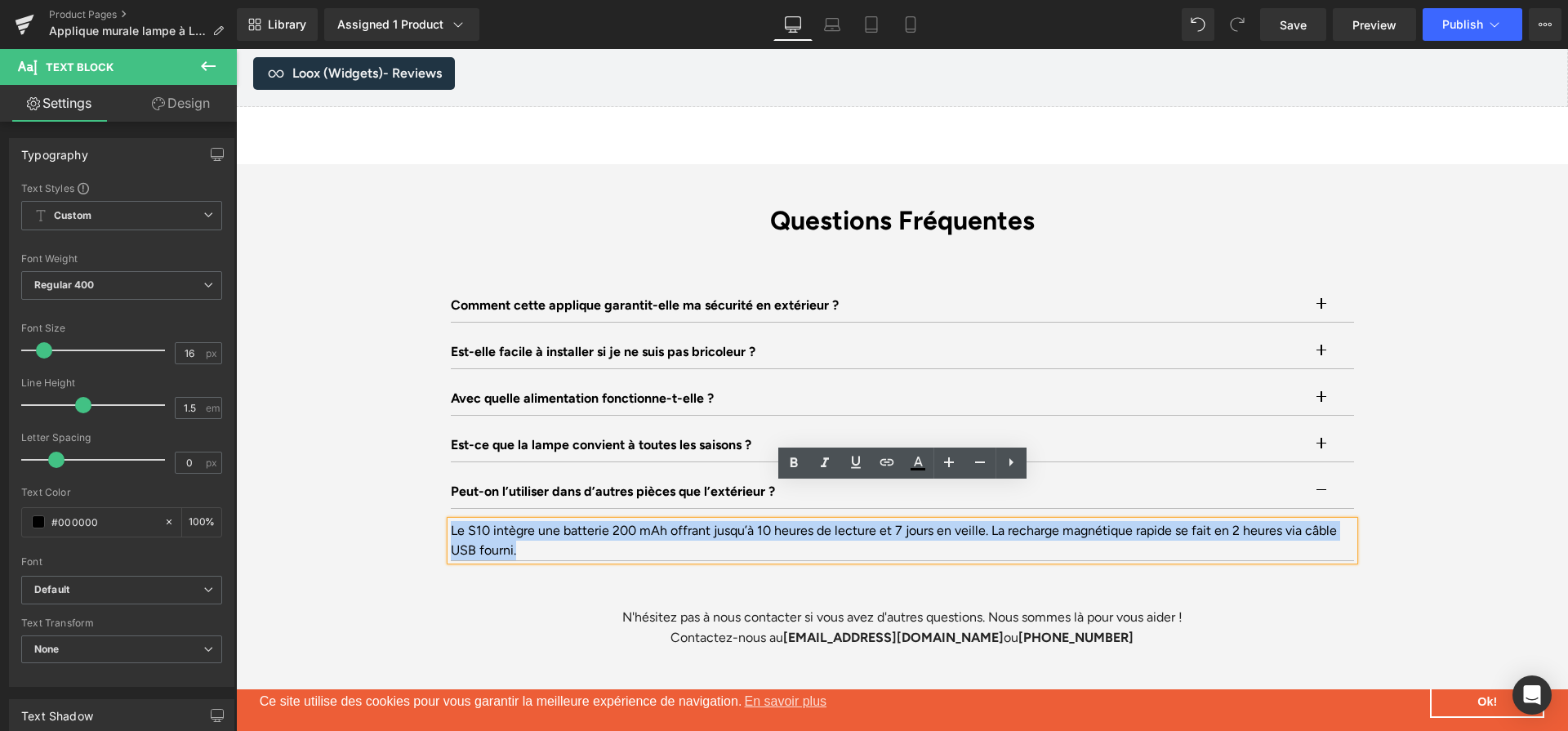
paste div
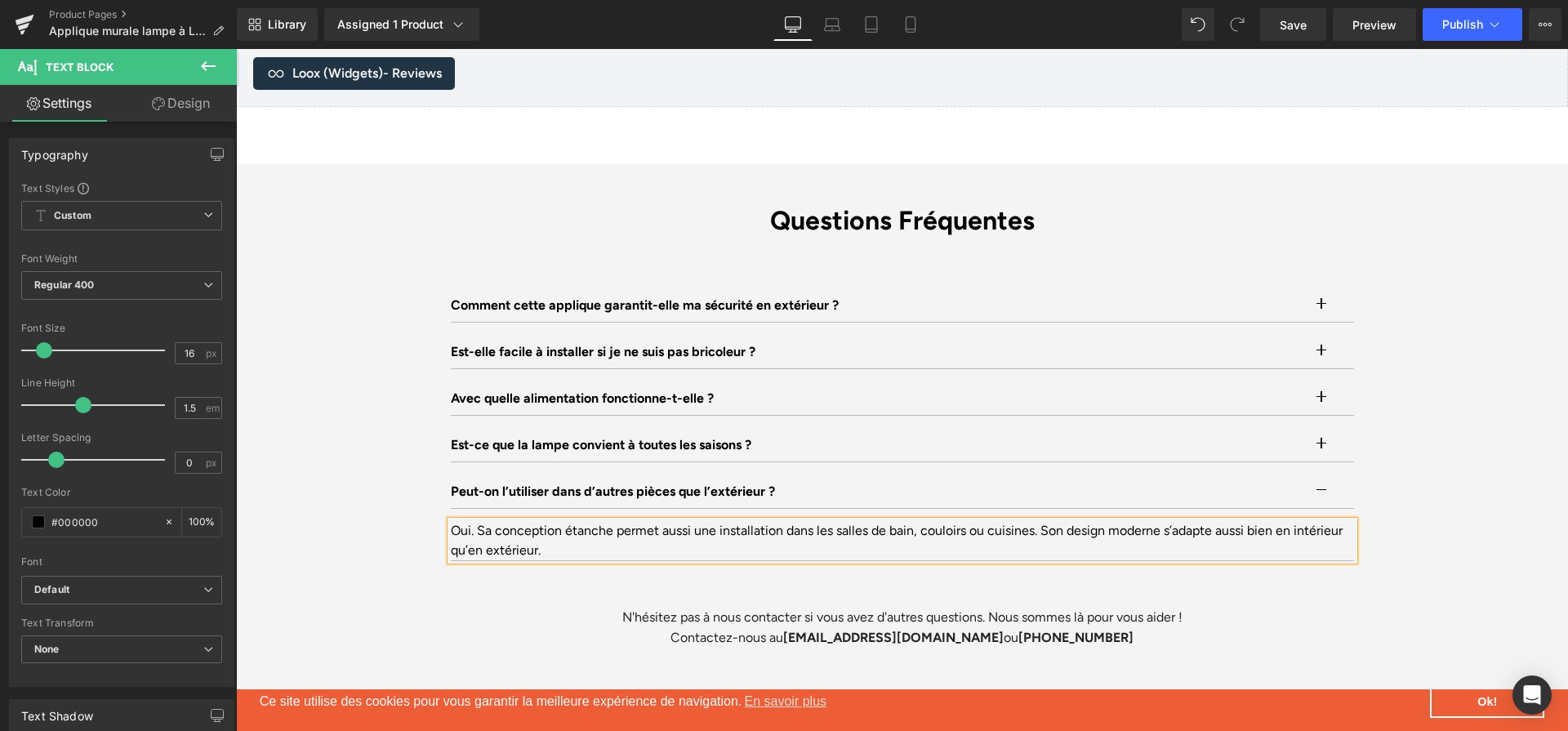
click at [348, 609] on div "Questions Fréquentes Heading Comment cette applique garantit-elle ma sécurité e…" at bounding box center [902, 427] width 1332 height 444
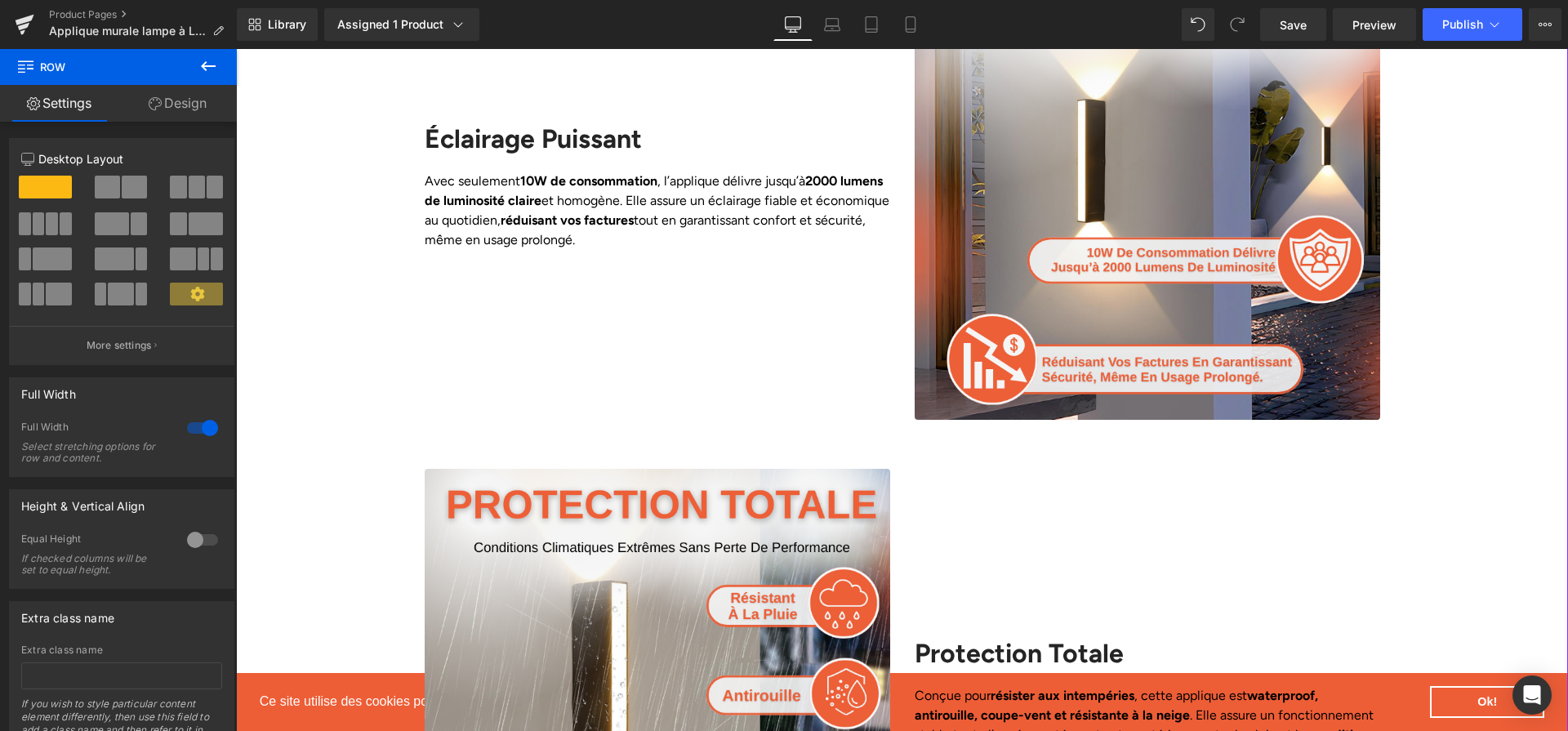
scroll to position [1118, 0]
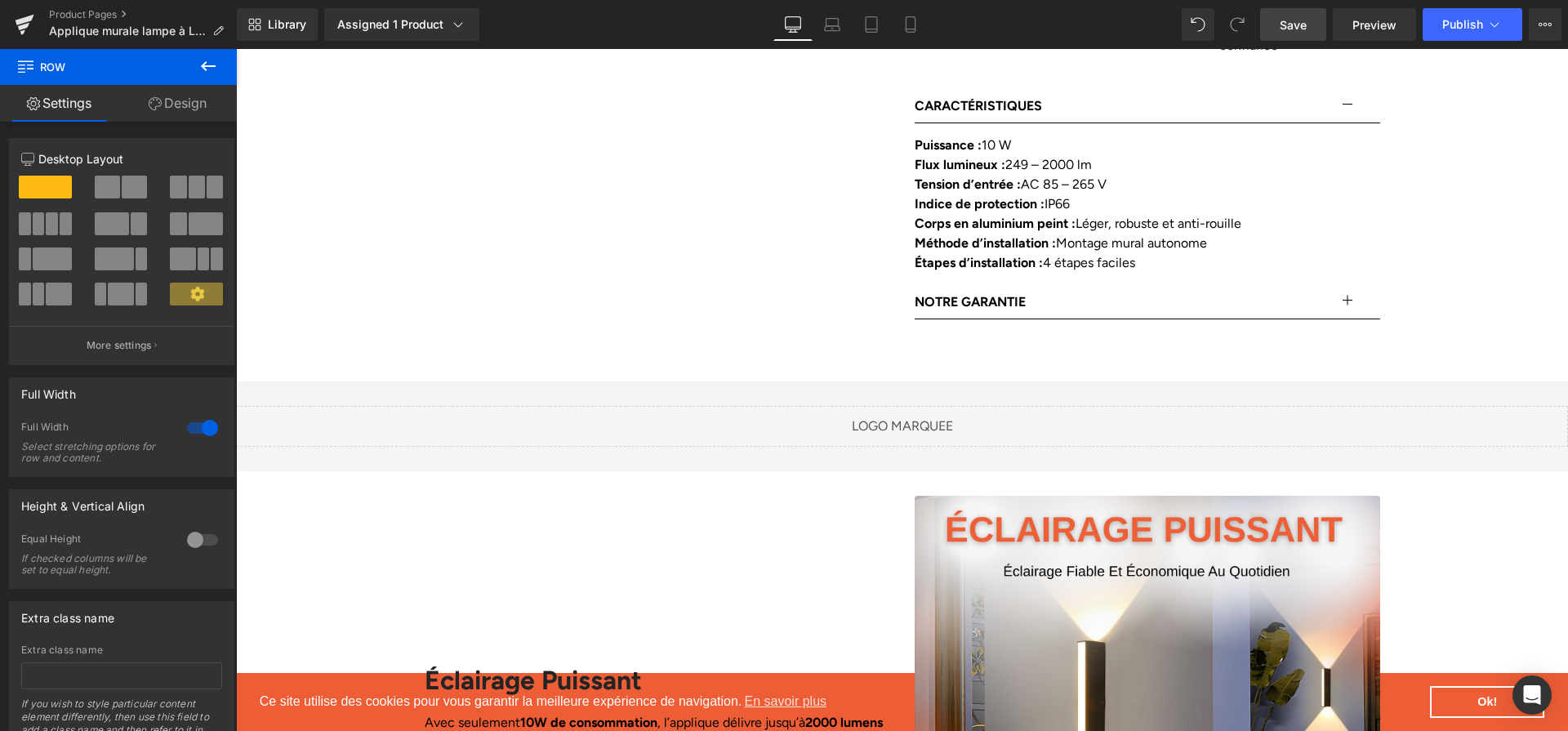
click at [1301, 18] on span "Save" at bounding box center [1293, 24] width 27 height 17
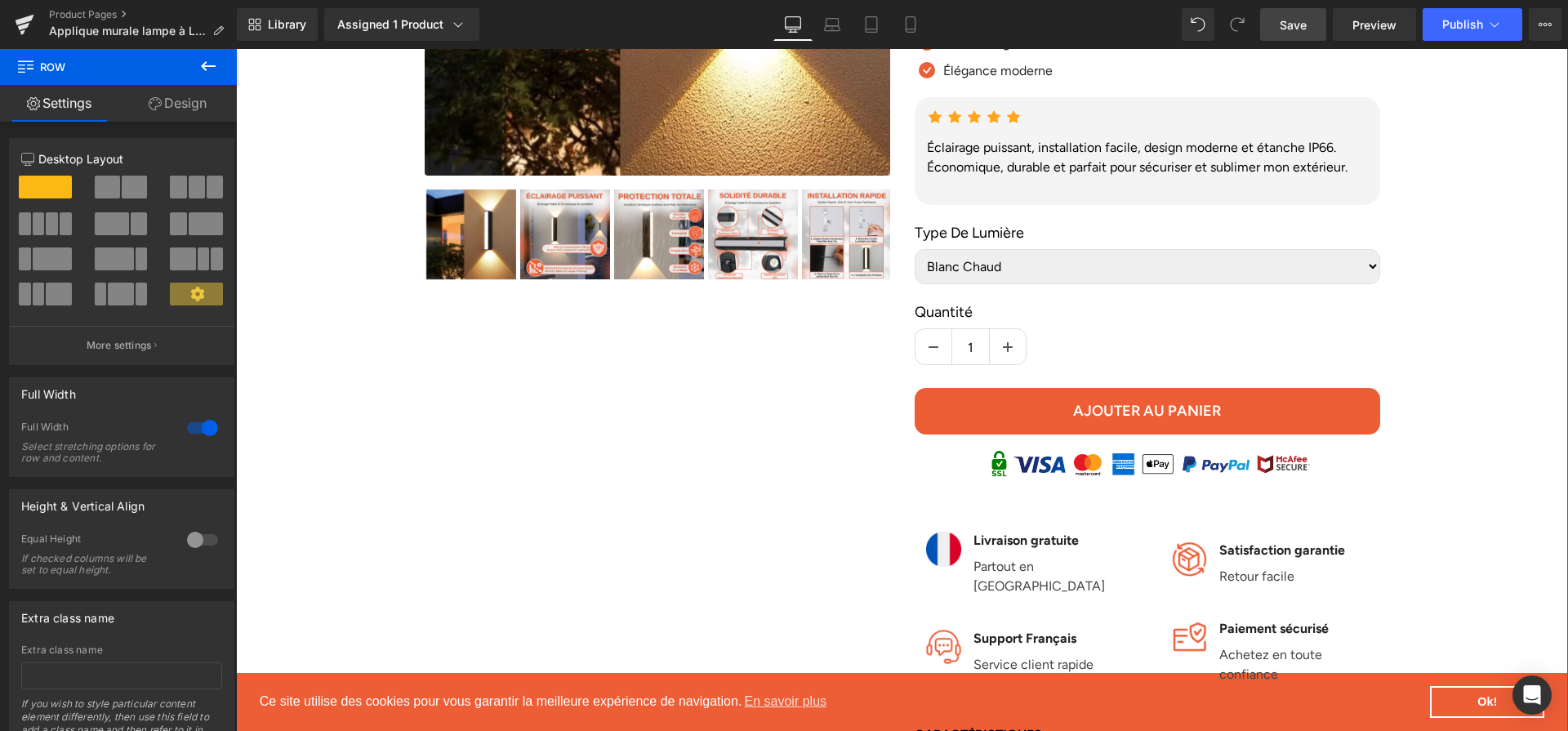
scroll to position [0, 0]
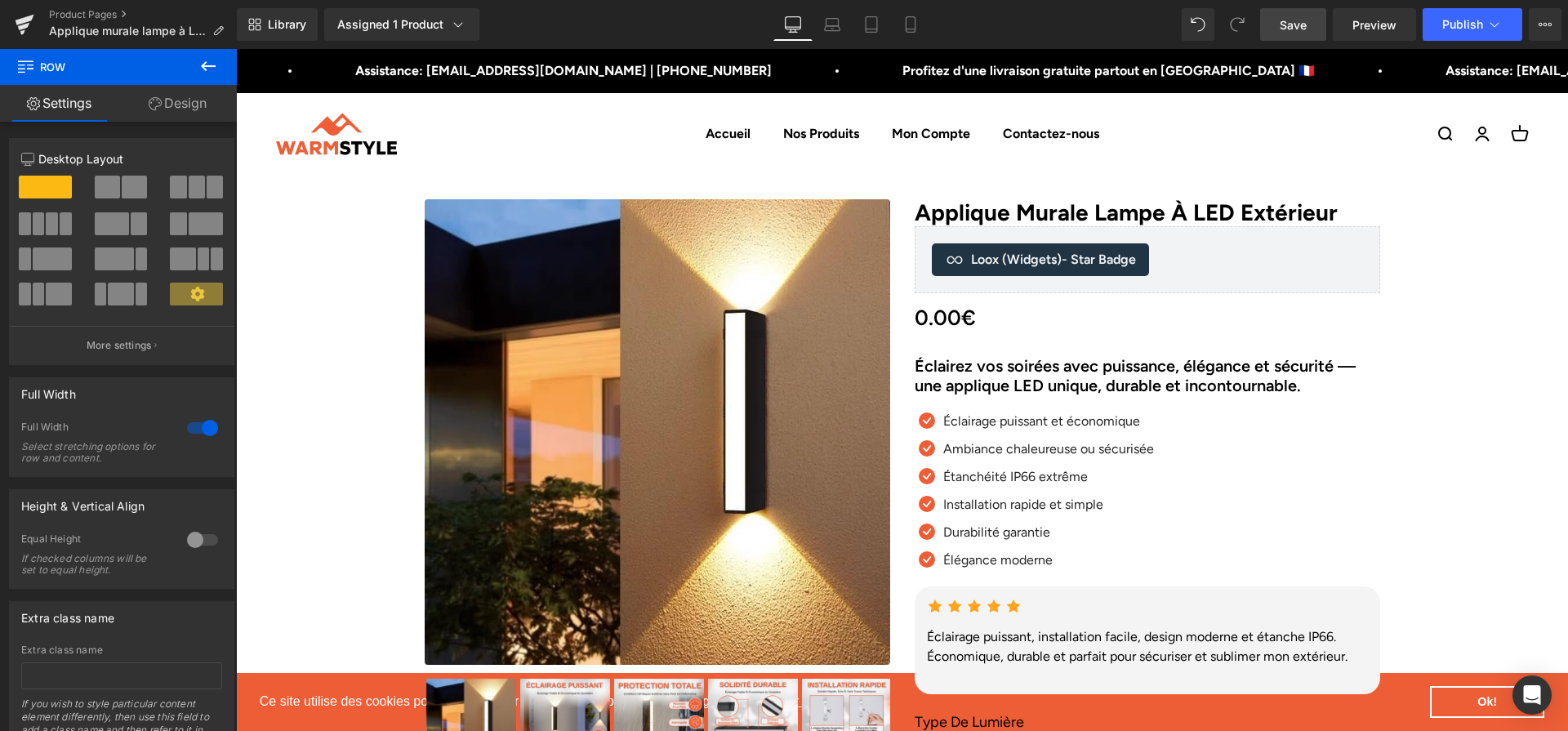
click at [1306, 38] on link "Save" at bounding box center [1293, 24] width 66 height 33
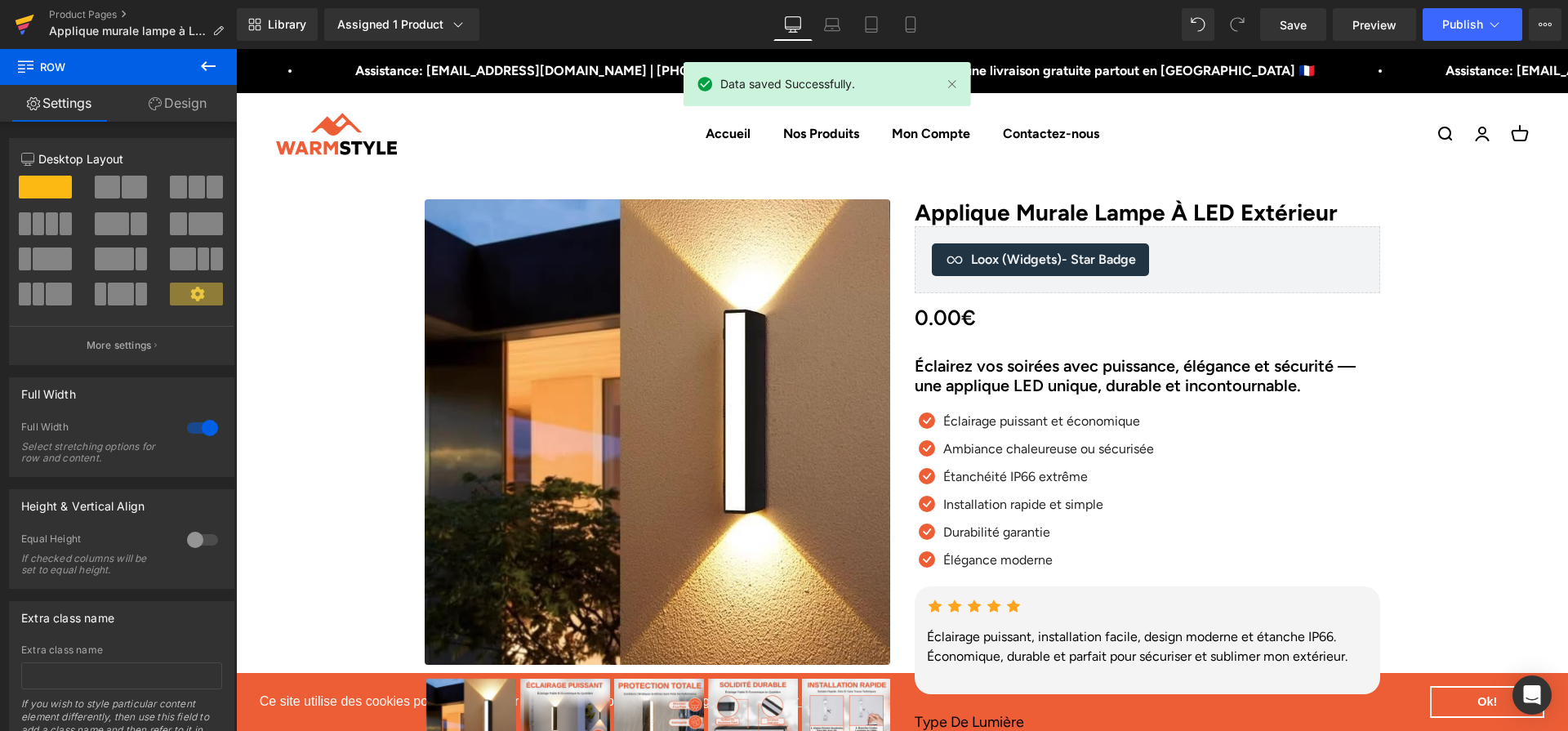
click at [1, 34] on link at bounding box center [24, 24] width 49 height 49
